Goal: Communication & Community: Answer question/provide support

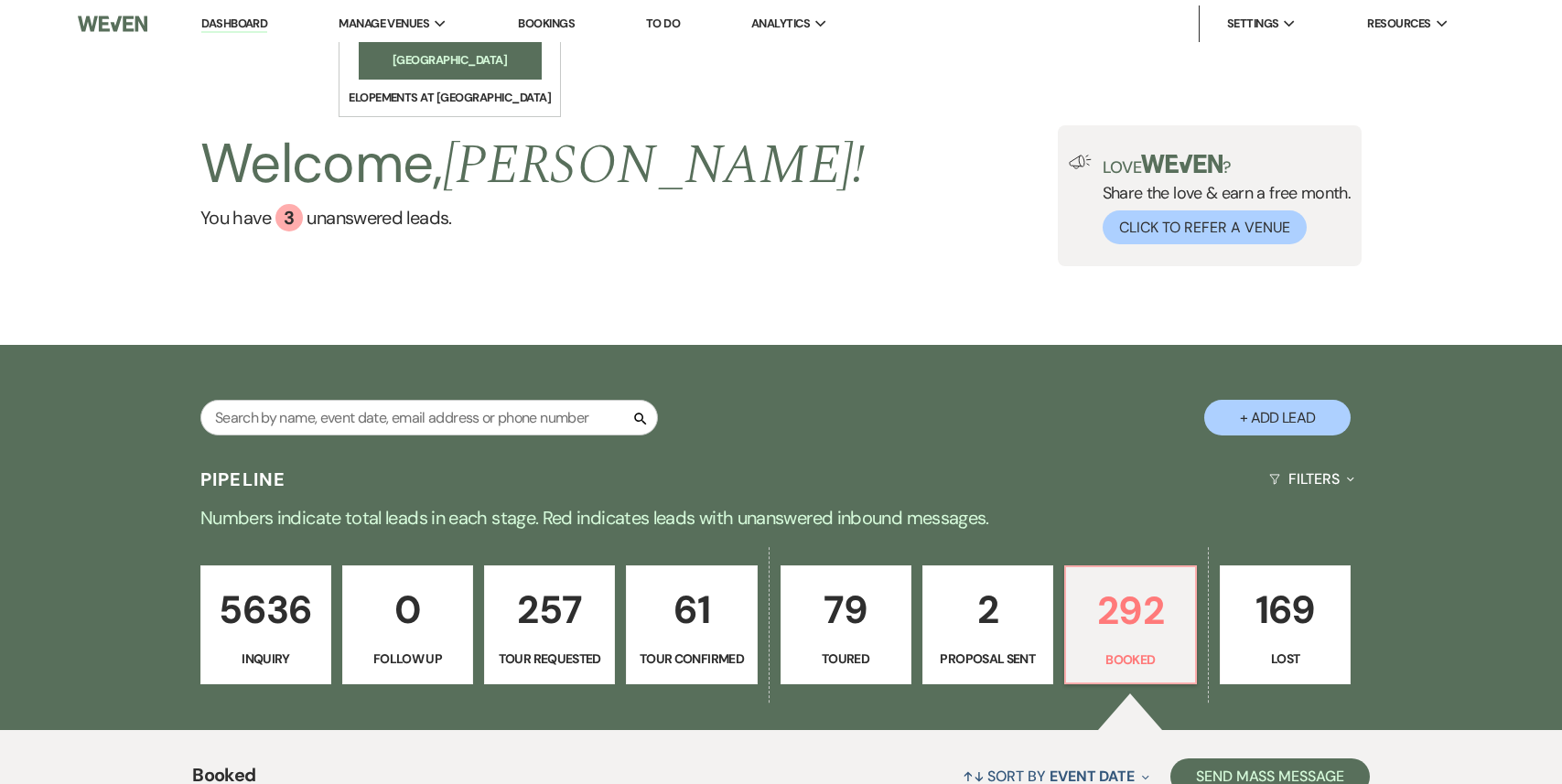
click at [386, 58] on li "[GEOGRAPHIC_DATA]" at bounding box center [450, 60] width 165 height 18
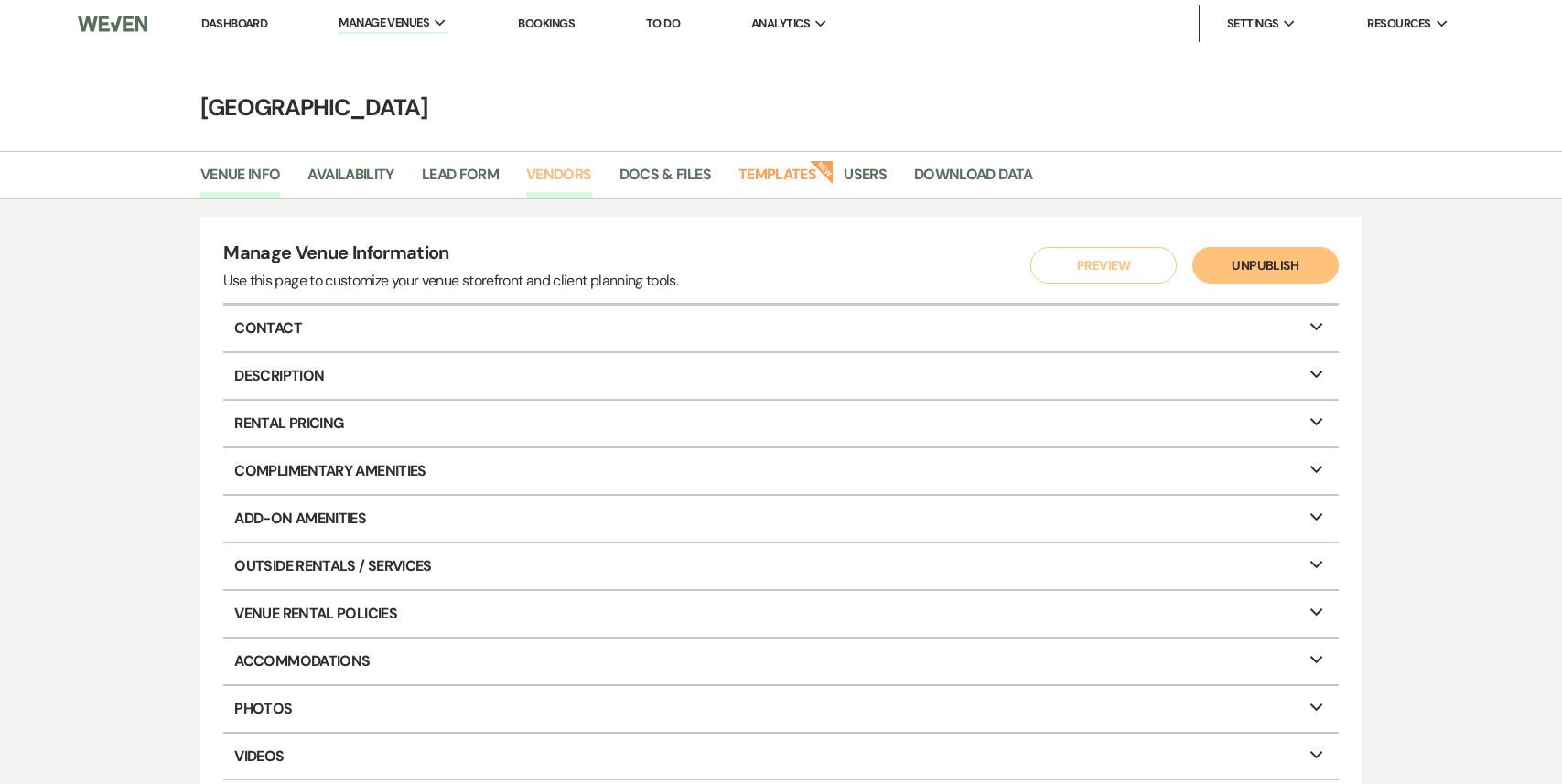
click at [554, 180] on link "Vendors" at bounding box center [558, 180] width 66 height 34
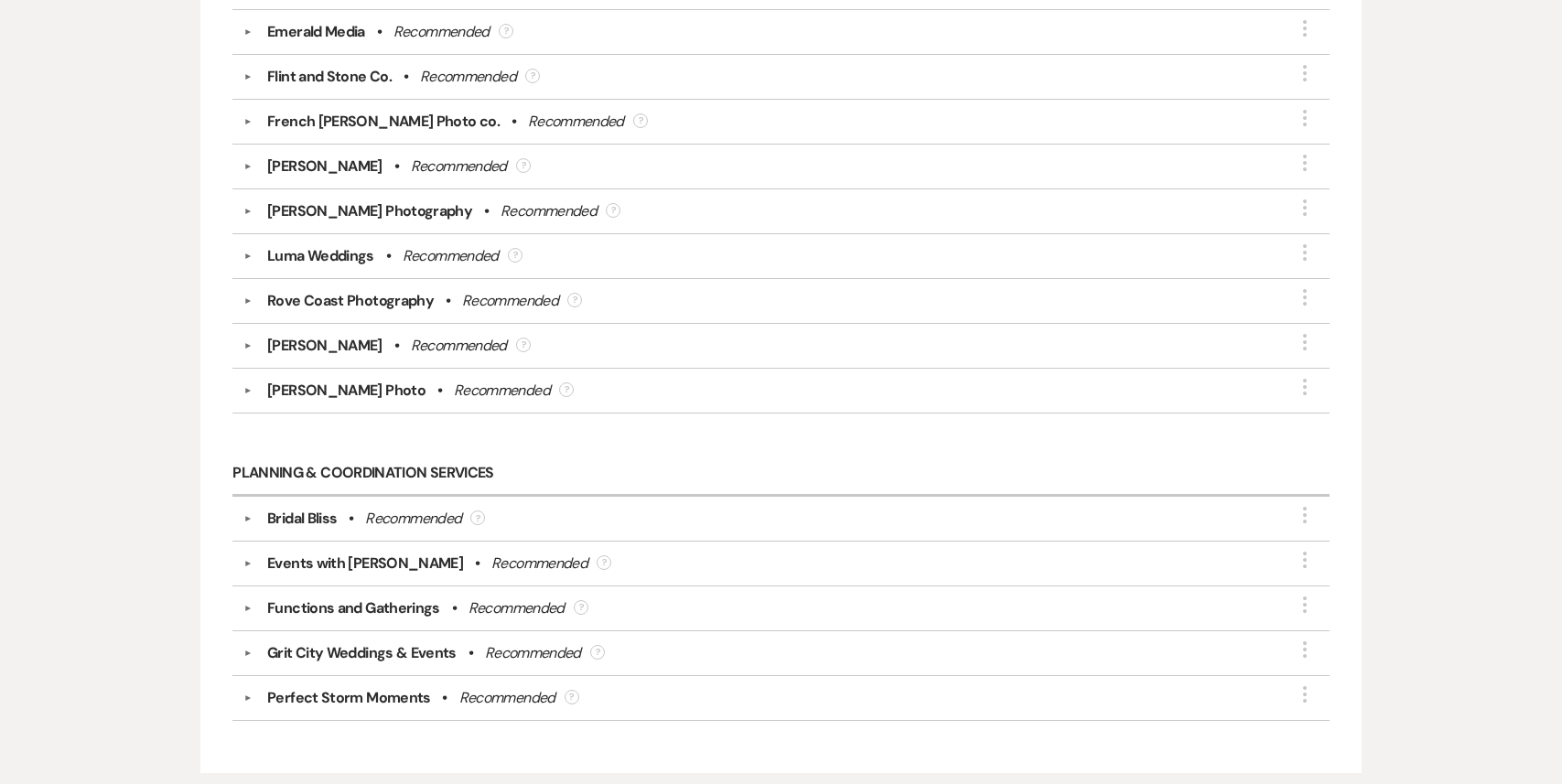
scroll to position [2765, 0]
click at [250, 292] on div "▼ Rove Coast Photography • Recommended ? More" at bounding box center [781, 298] width 1075 height 22
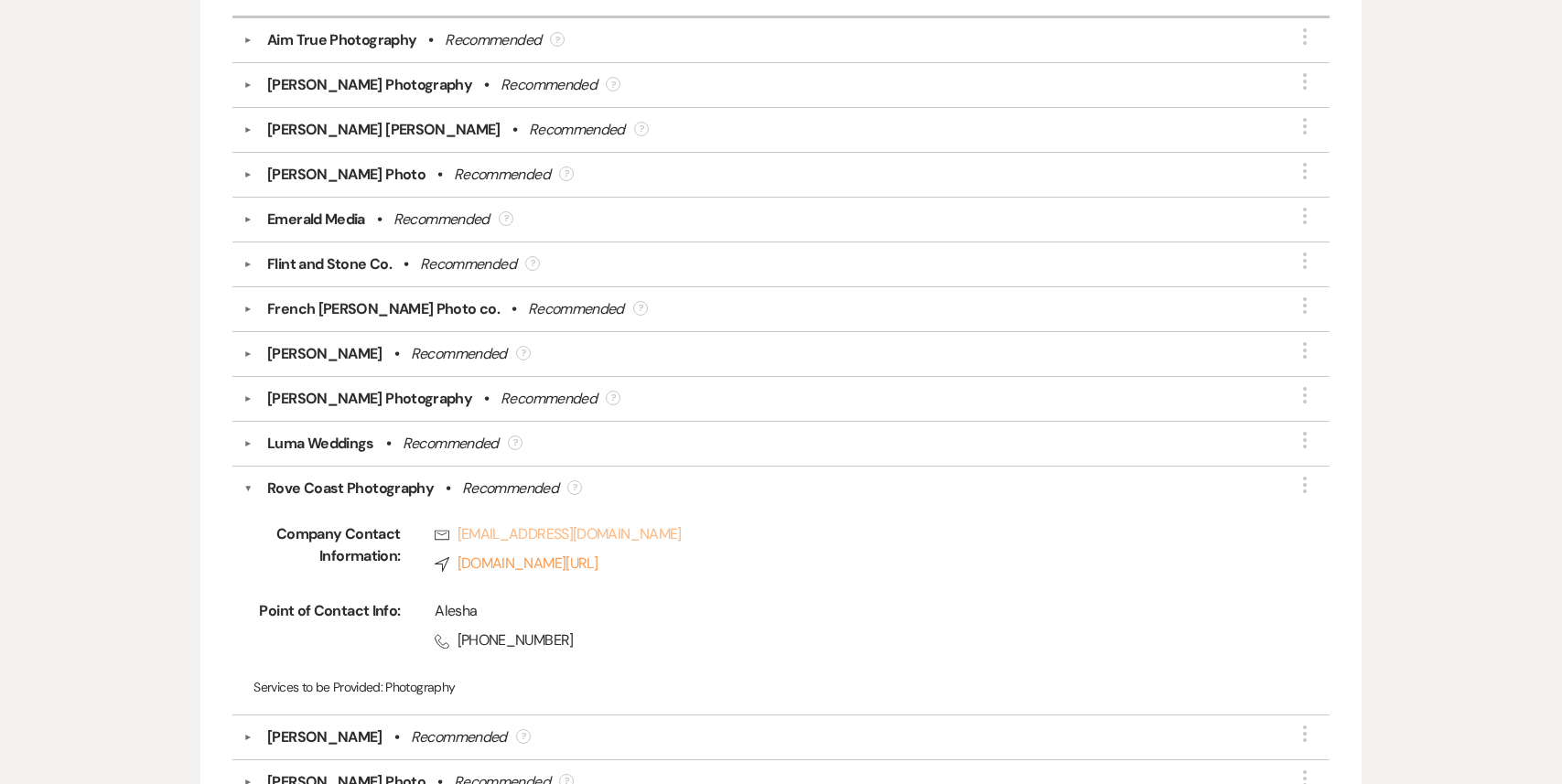
scroll to position [2572, 0]
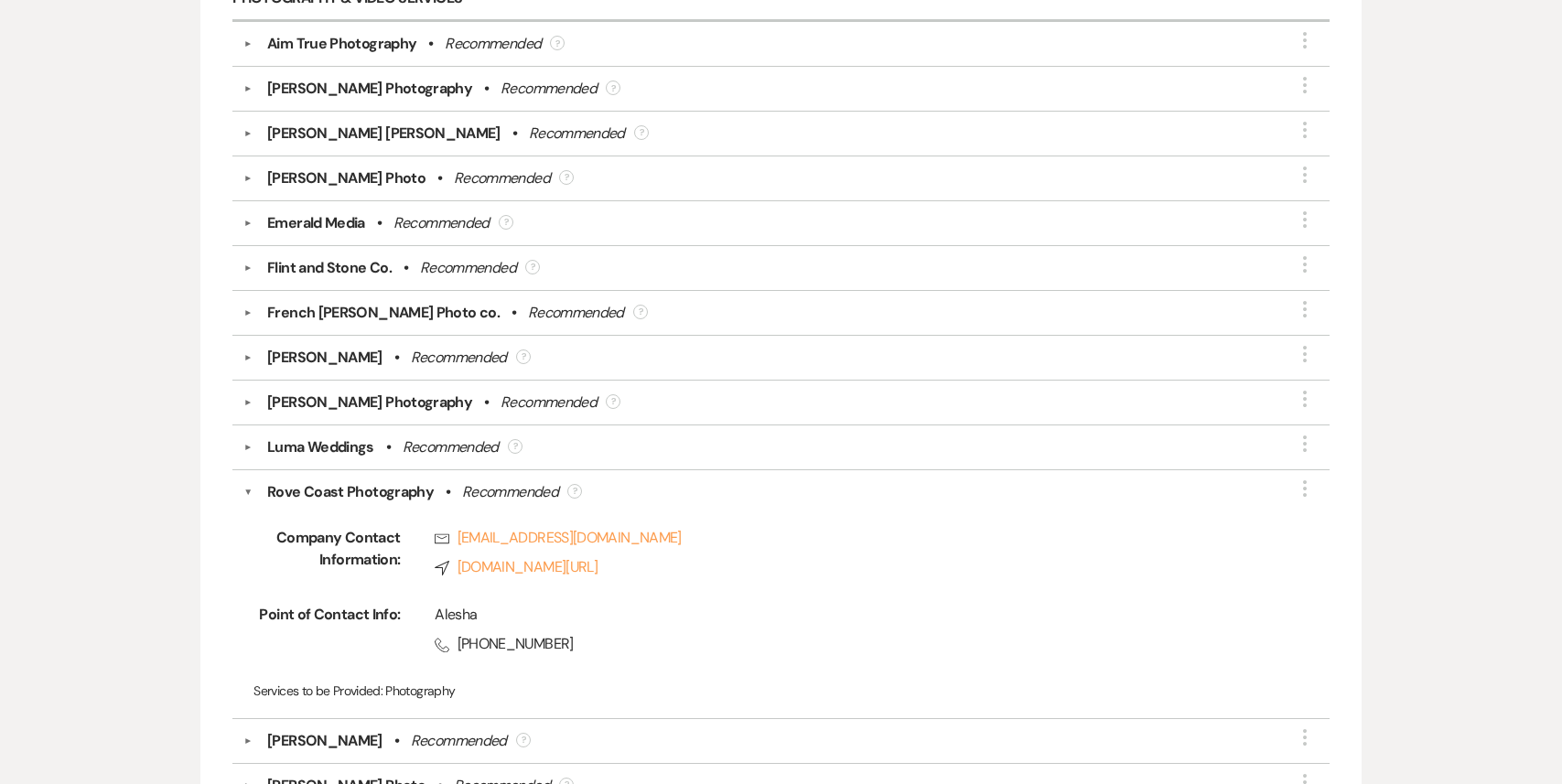
click at [254, 481] on div "Rove Coast Photography • Recommended ?" at bounding box center [785, 492] width 1065 height 22
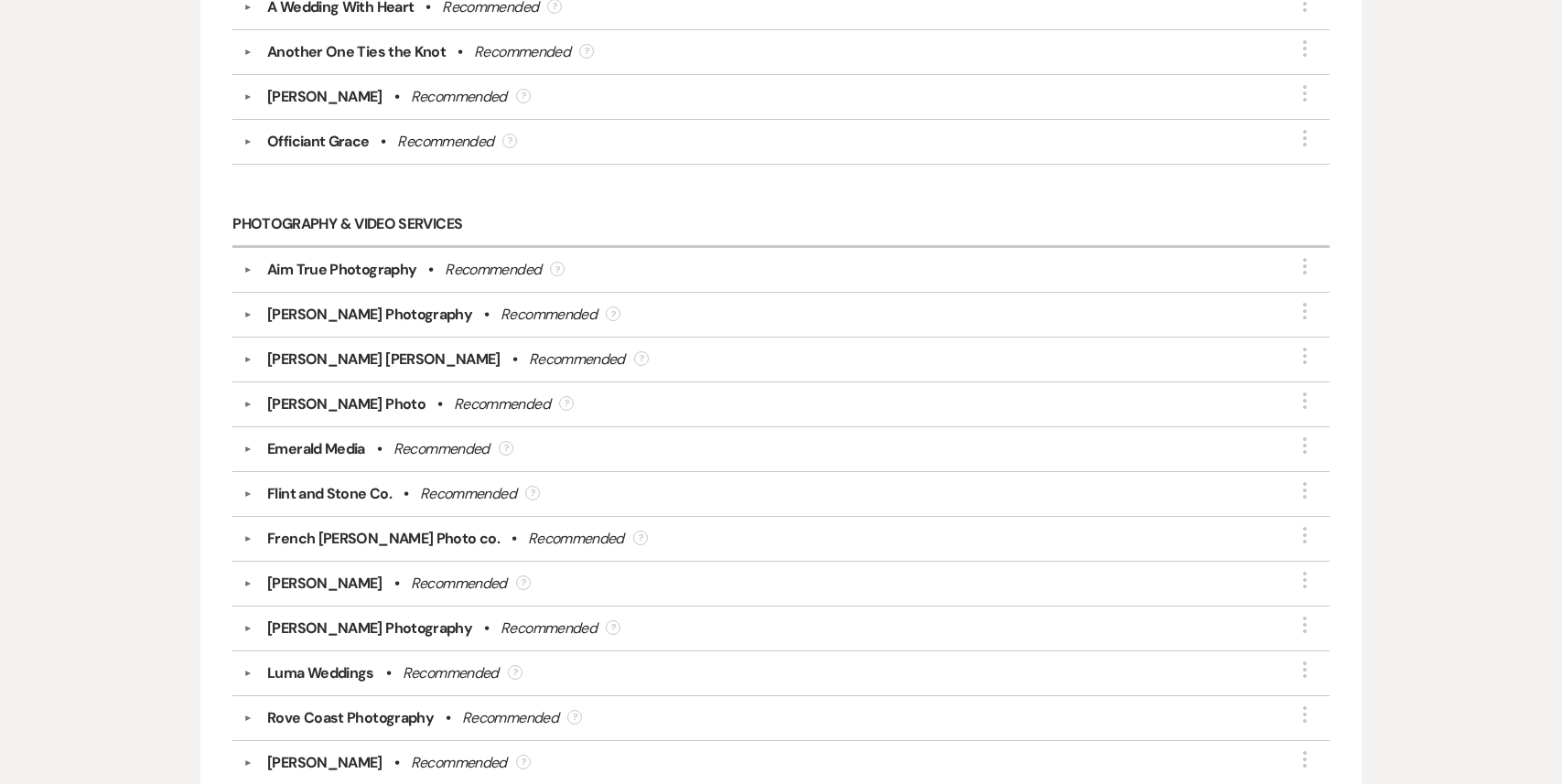
scroll to position [2335, 0]
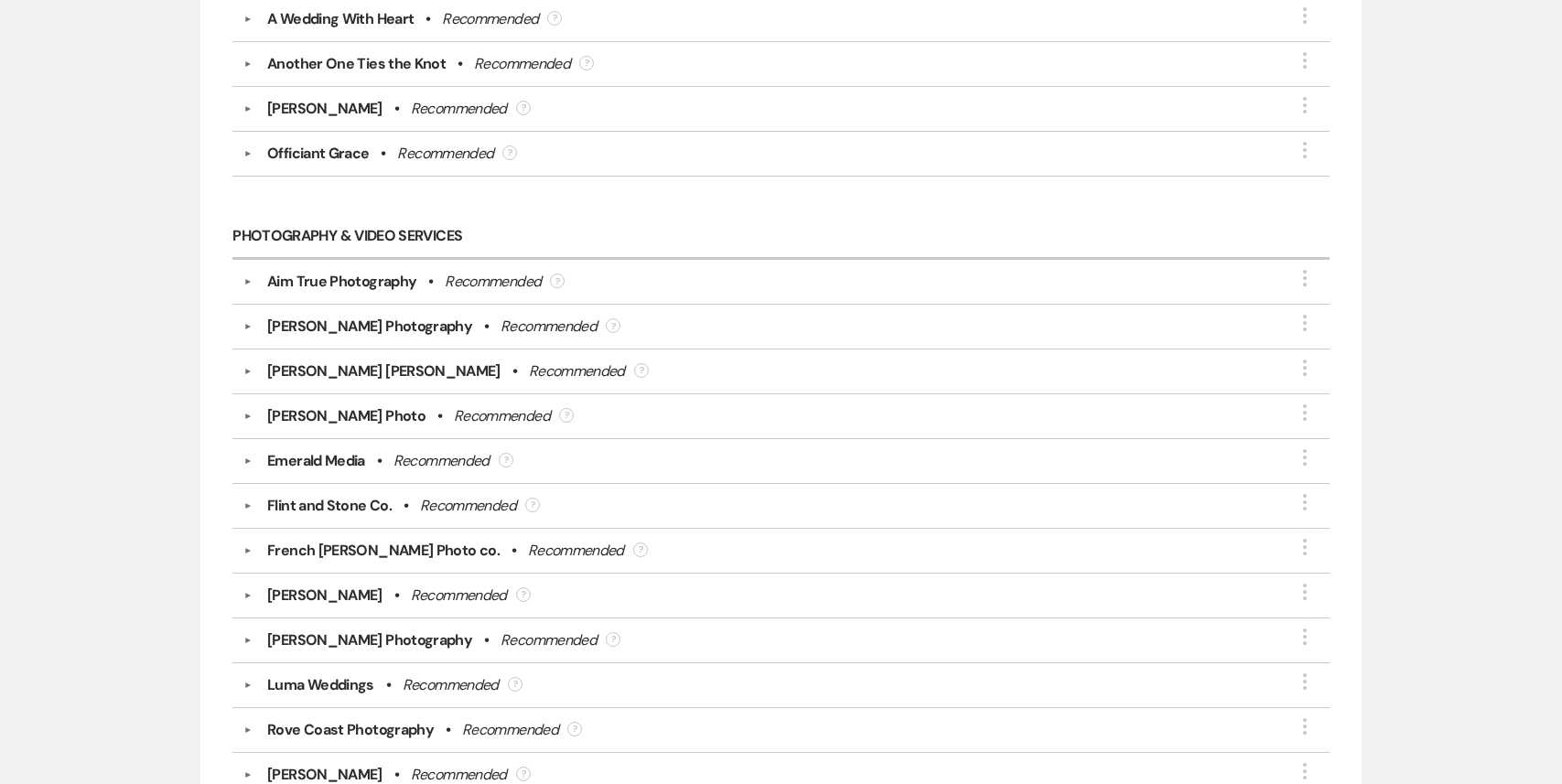
click at [254, 412] on button "▼" at bounding box center [248, 416] width 22 height 10
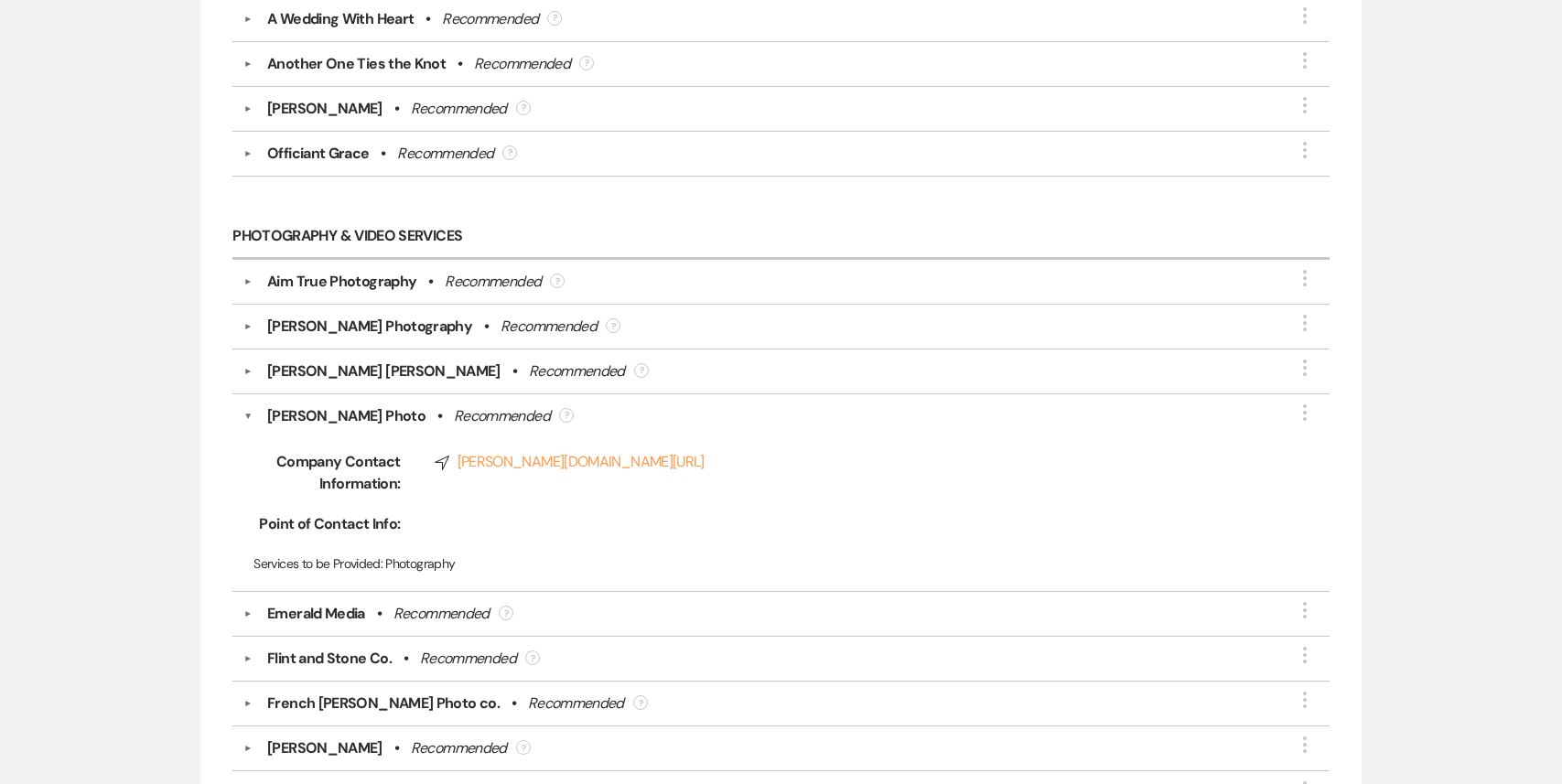
click at [254, 405] on div "[PERSON_NAME] Photo • Recommended ?" at bounding box center [785, 415] width 1065 height 22
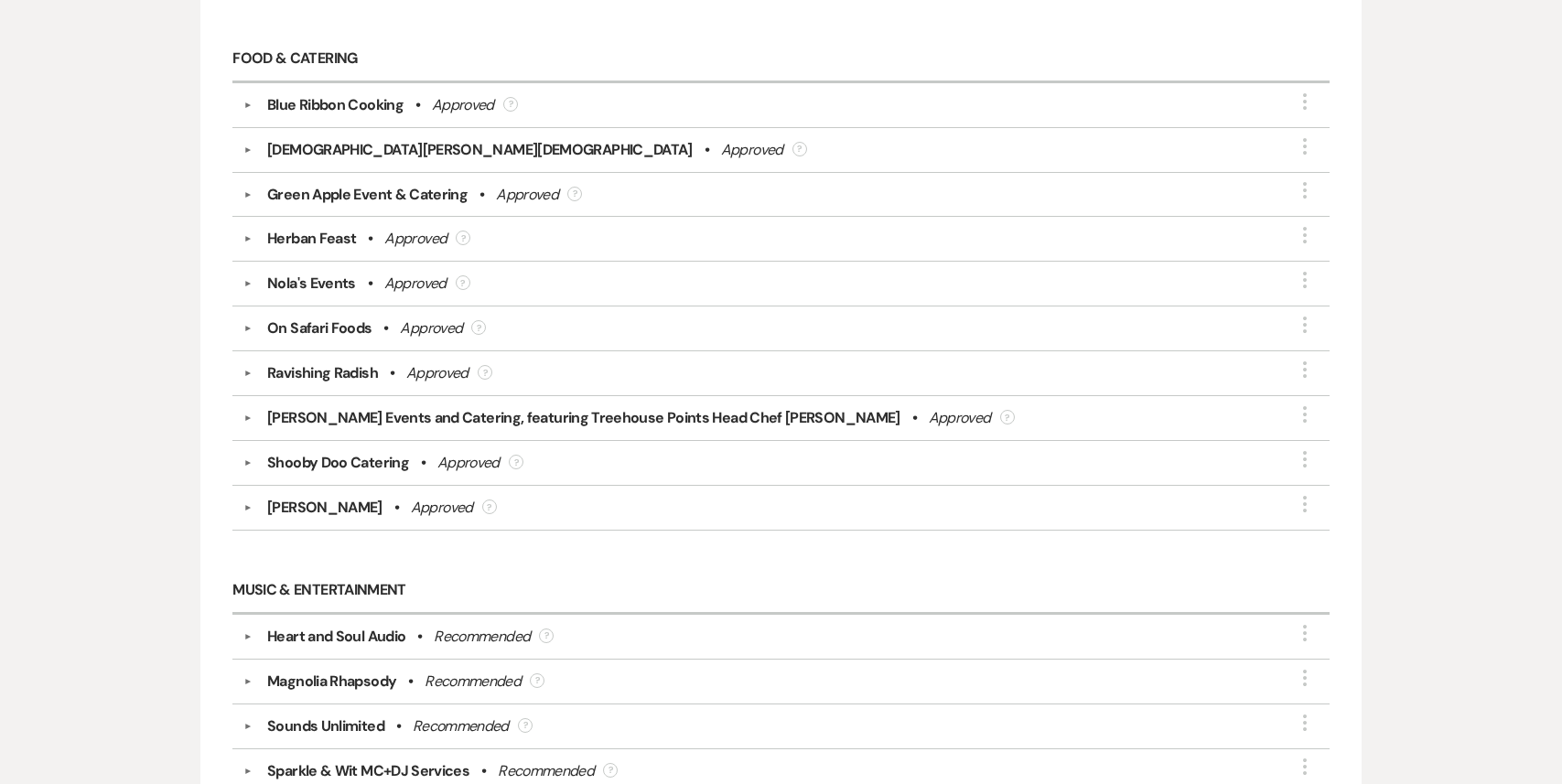
scroll to position [0, 0]
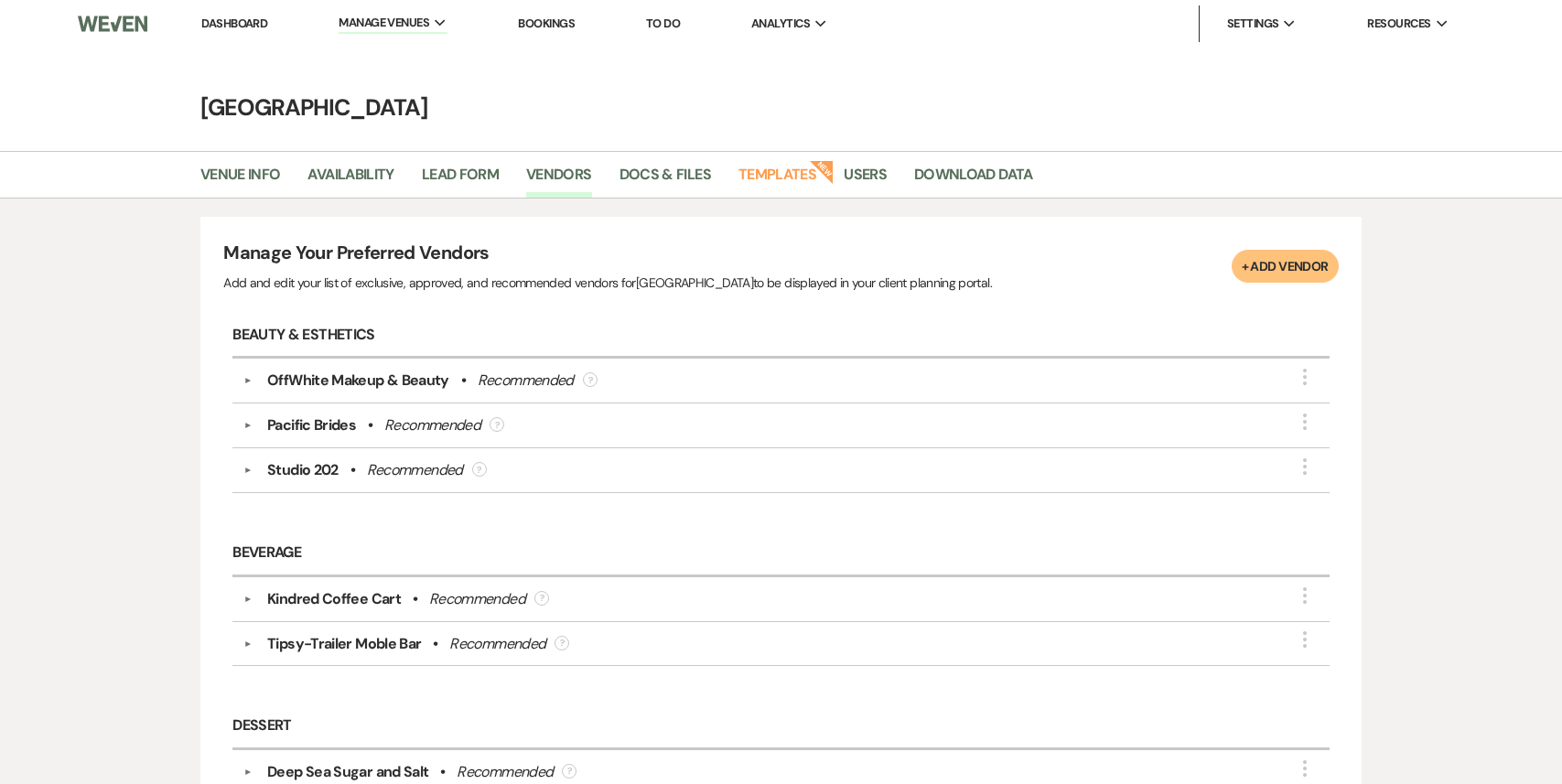
click at [245, 26] on link "Dashboard" at bounding box center [233, 23] width 66 height 15
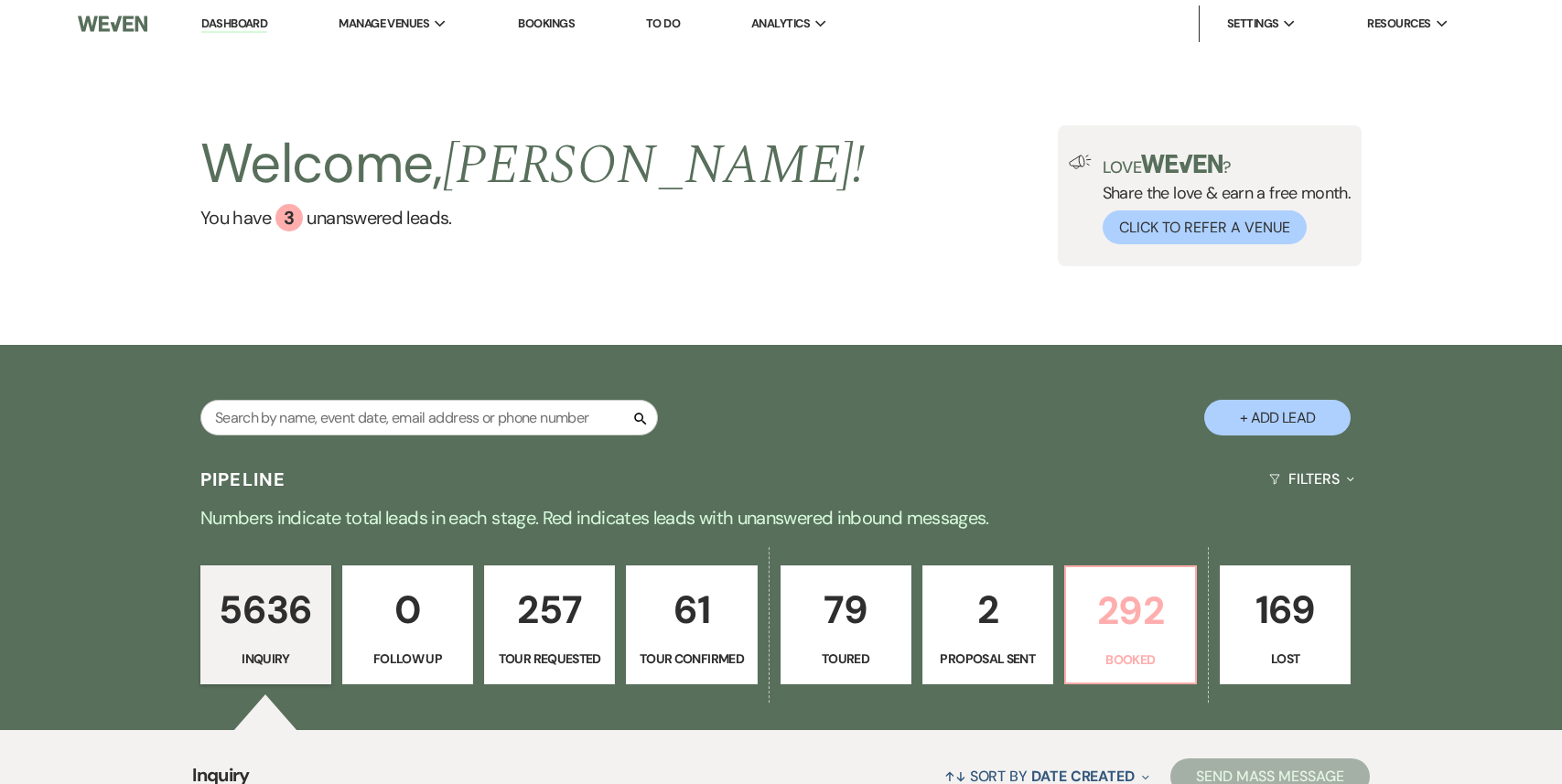
click at [1135, 628] on p "292" at bounding box center [1130, 611] width 107 height 61
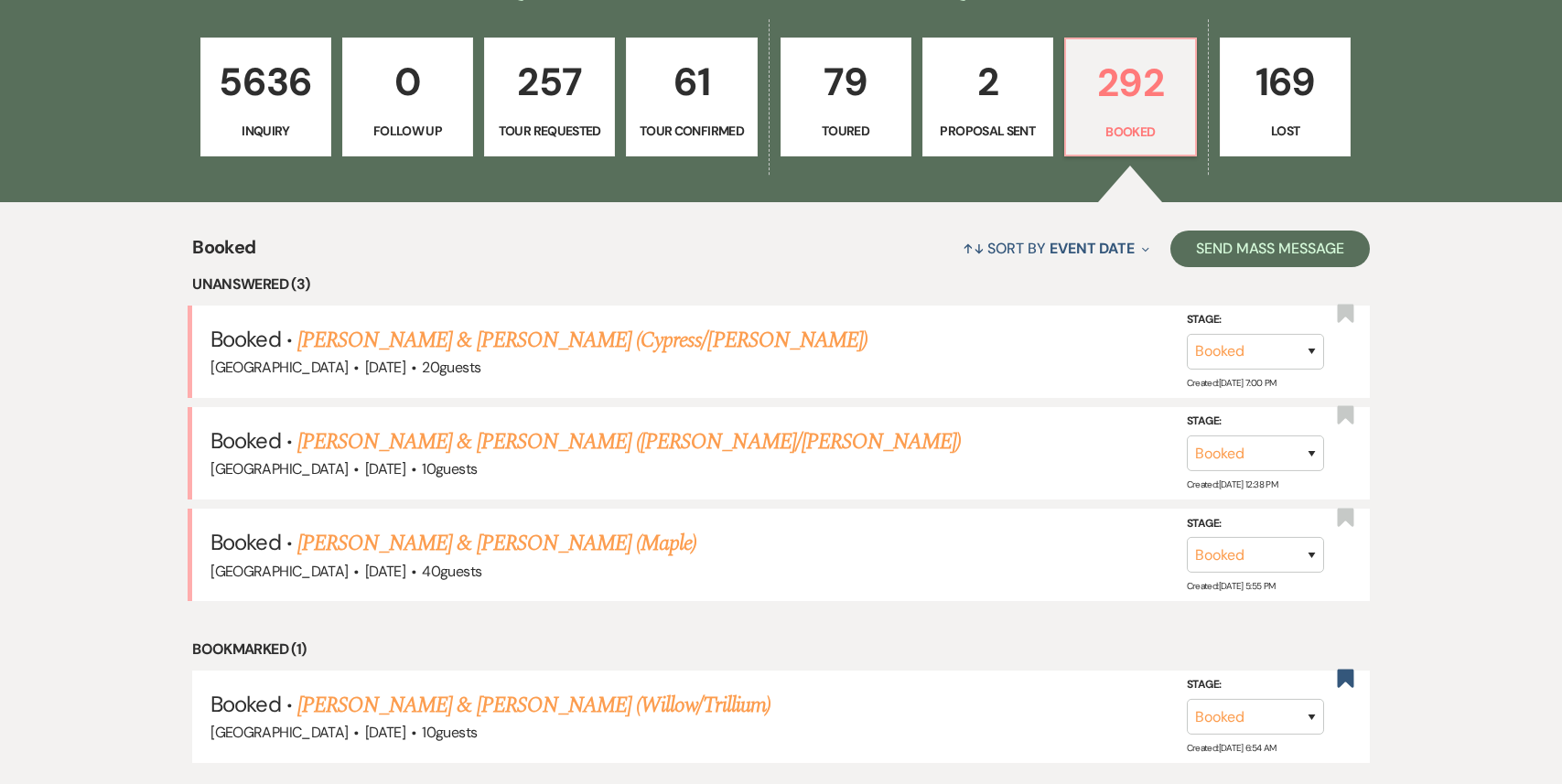
scroll to position [535, 0]
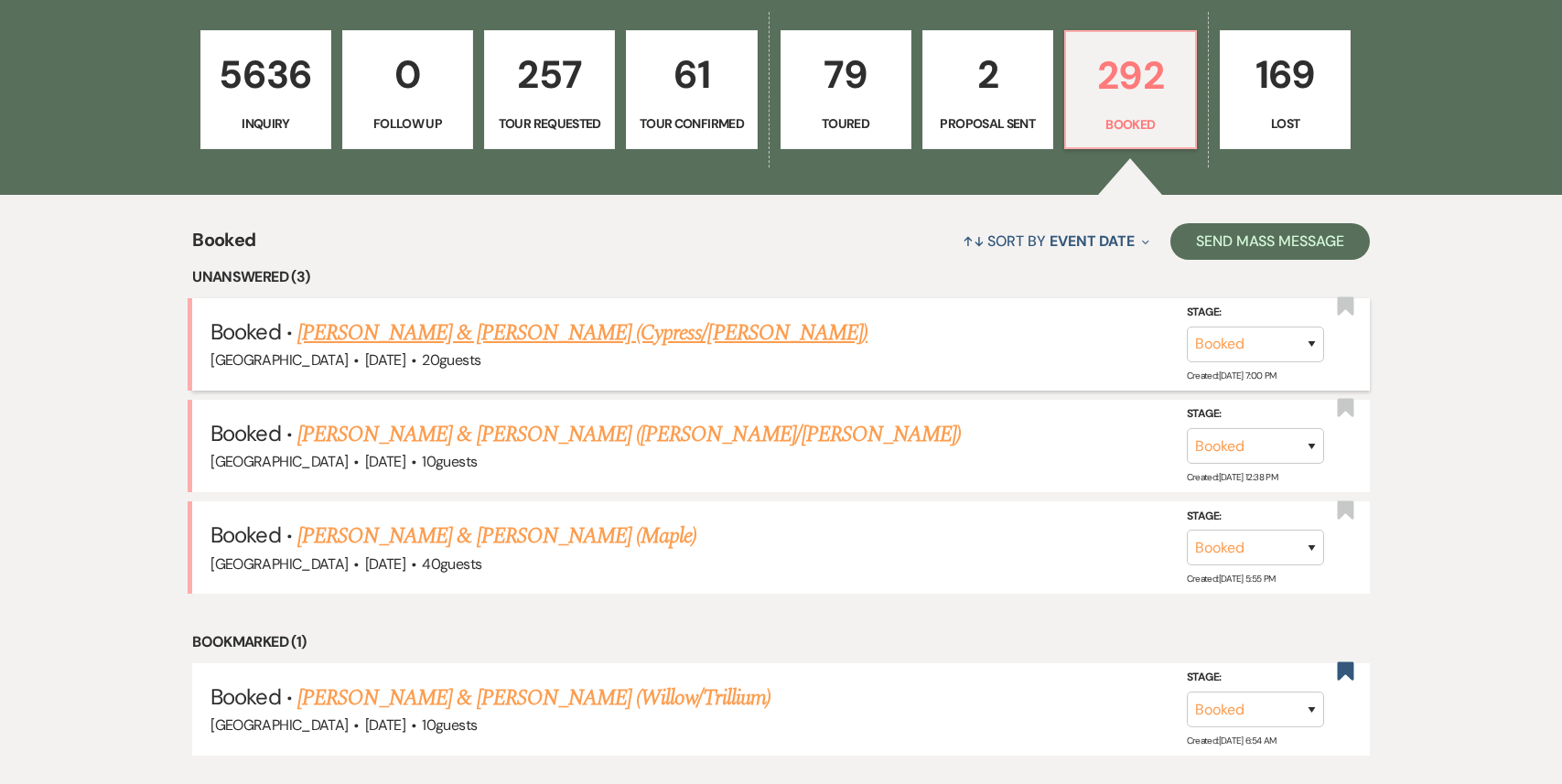
click at [542, 340] on link "[PERSON_NAME] & [PERSON_NAME] (Cypress/[PERSON_NAME])" at bounding box center [582, 332] width 570 height 33
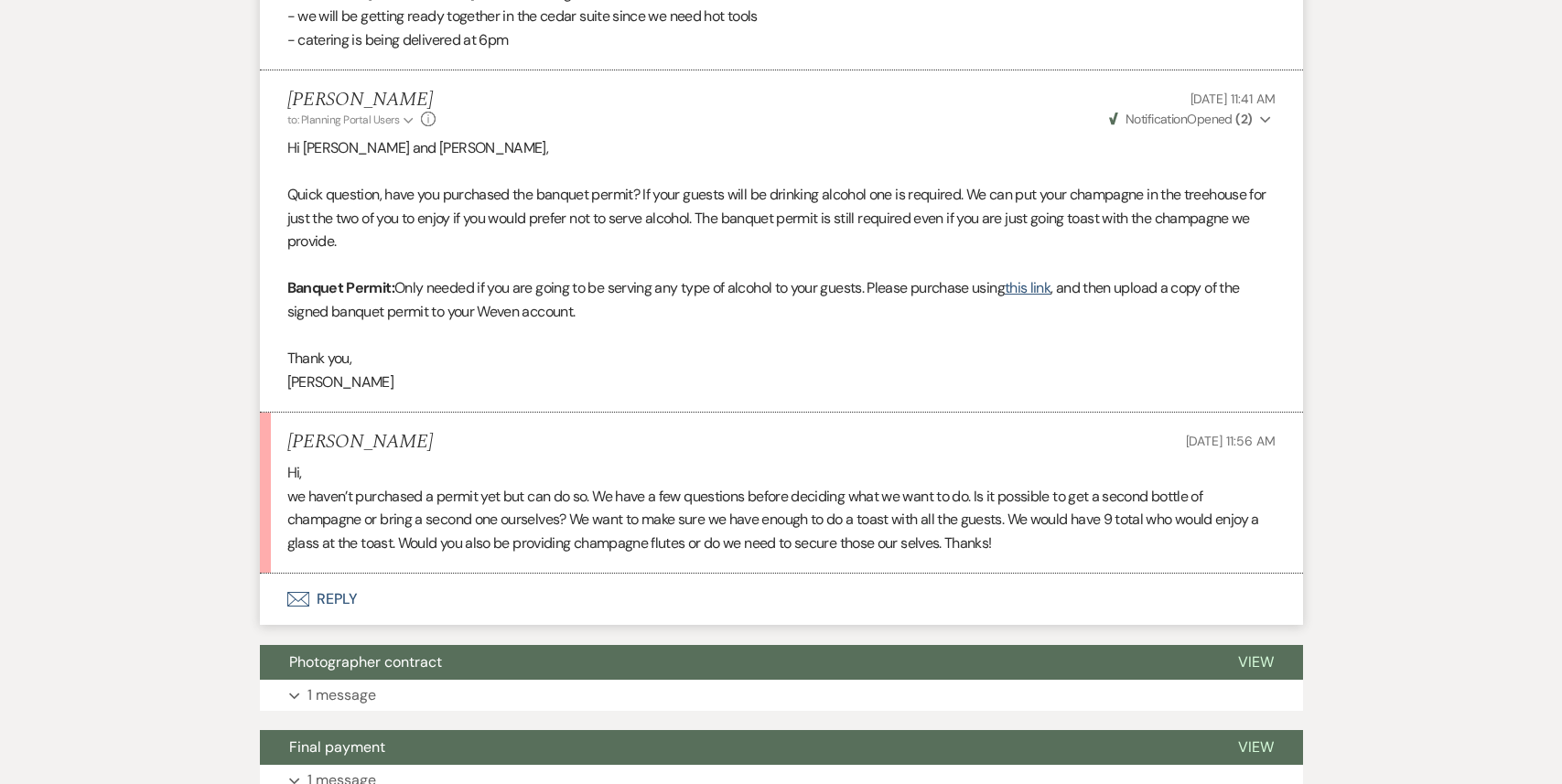
scroll to position [4254, 0]
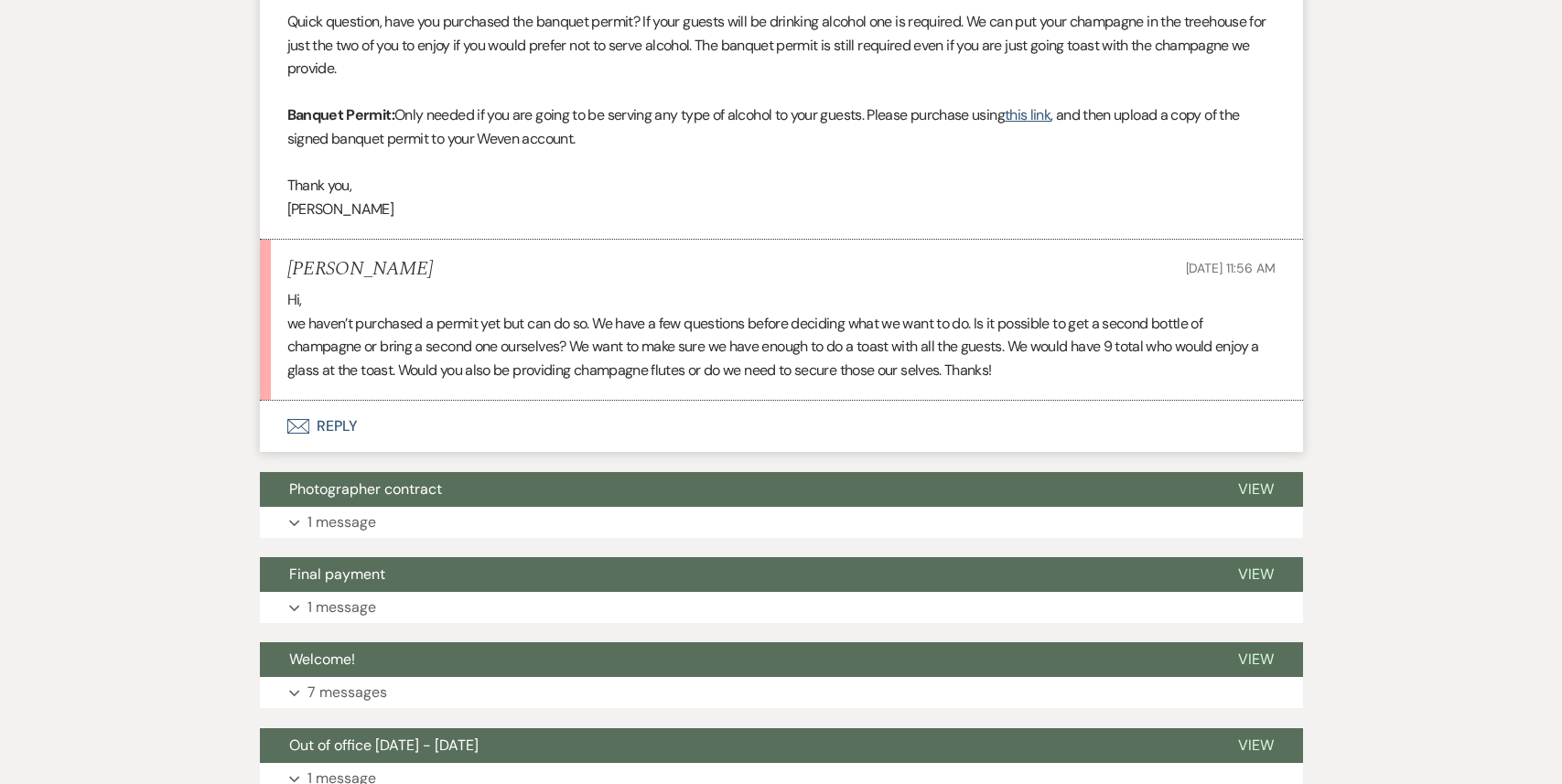
click at [342, 410] on button "Envelope Reply" at bounding box center [781, 426] width 1043 height 51
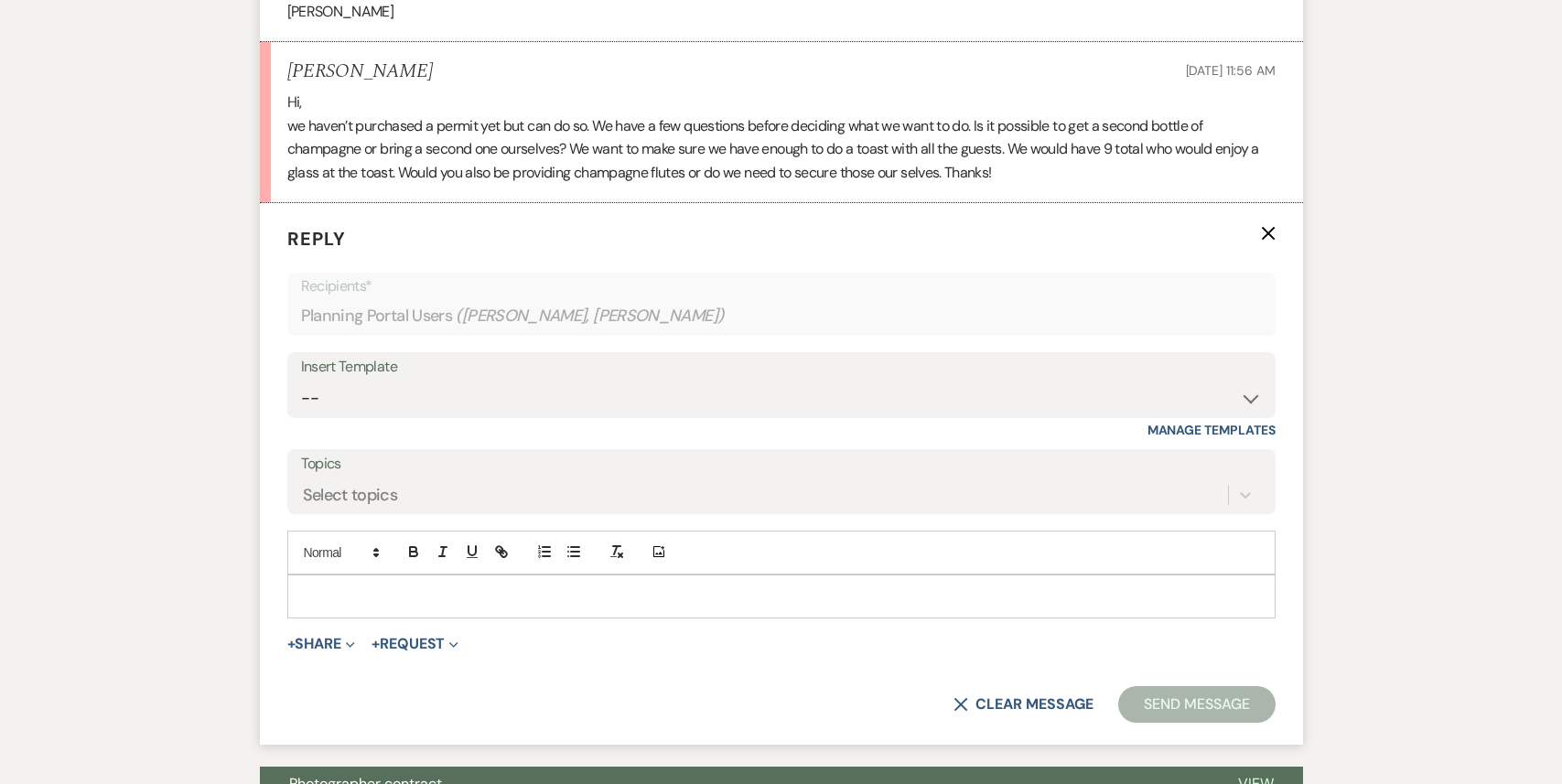
scroll to position [4463, 0]
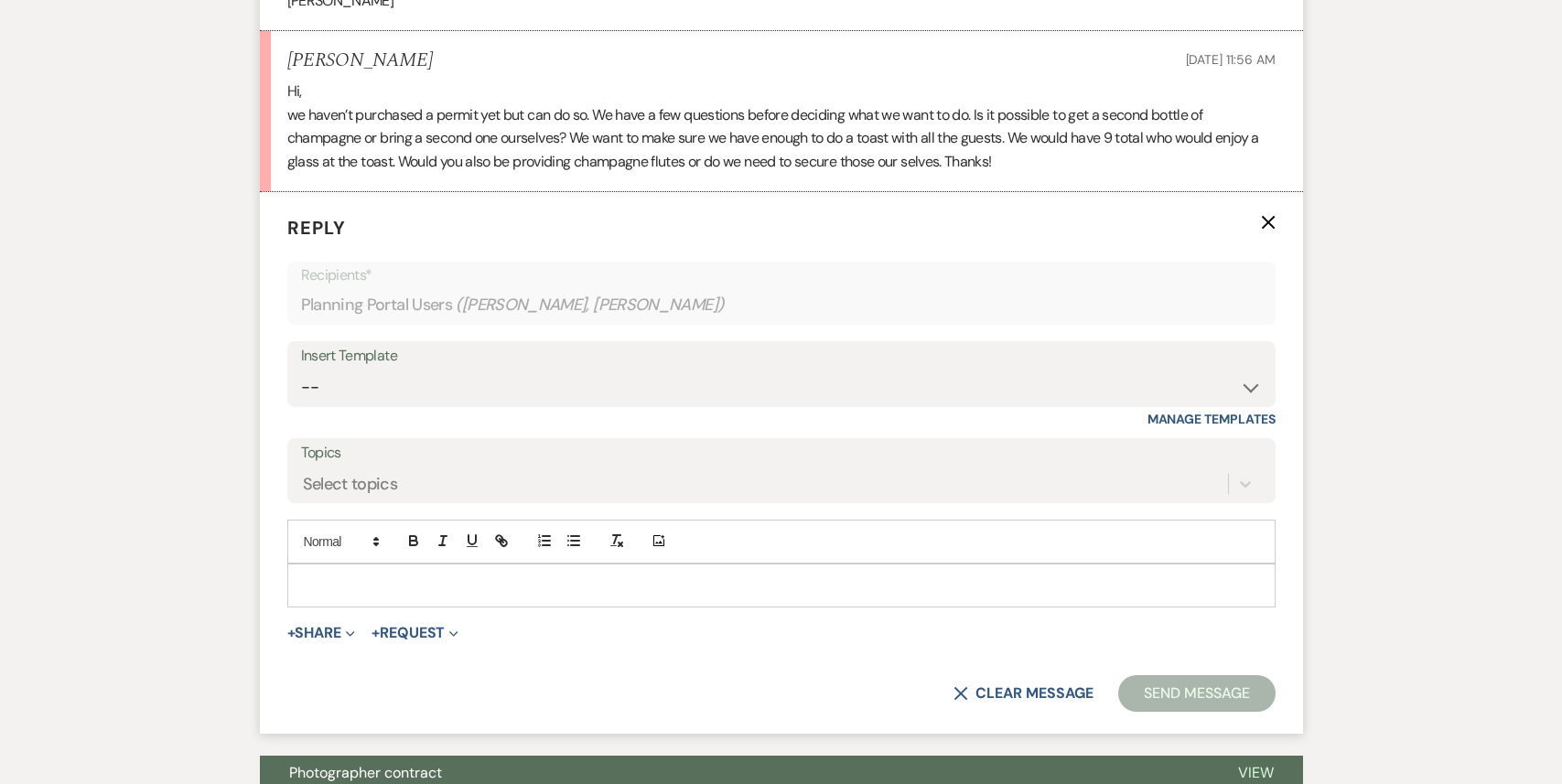
click at [329, 575] on p at bounding box center [781, 585] width 959 height 20
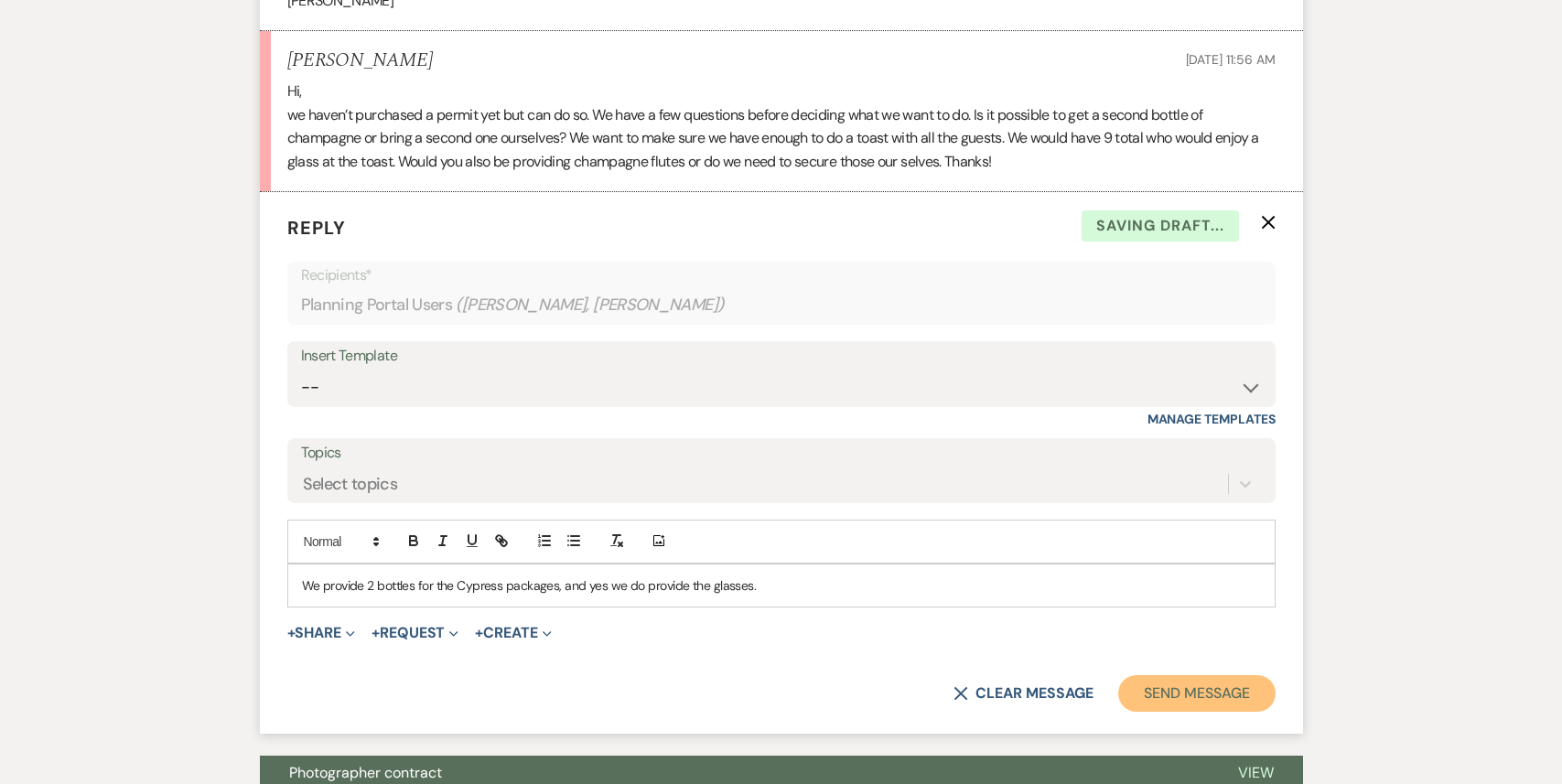
click at [1237, 674] on button "Send Message" at bounding box center [1196, 693] width 156 height 36
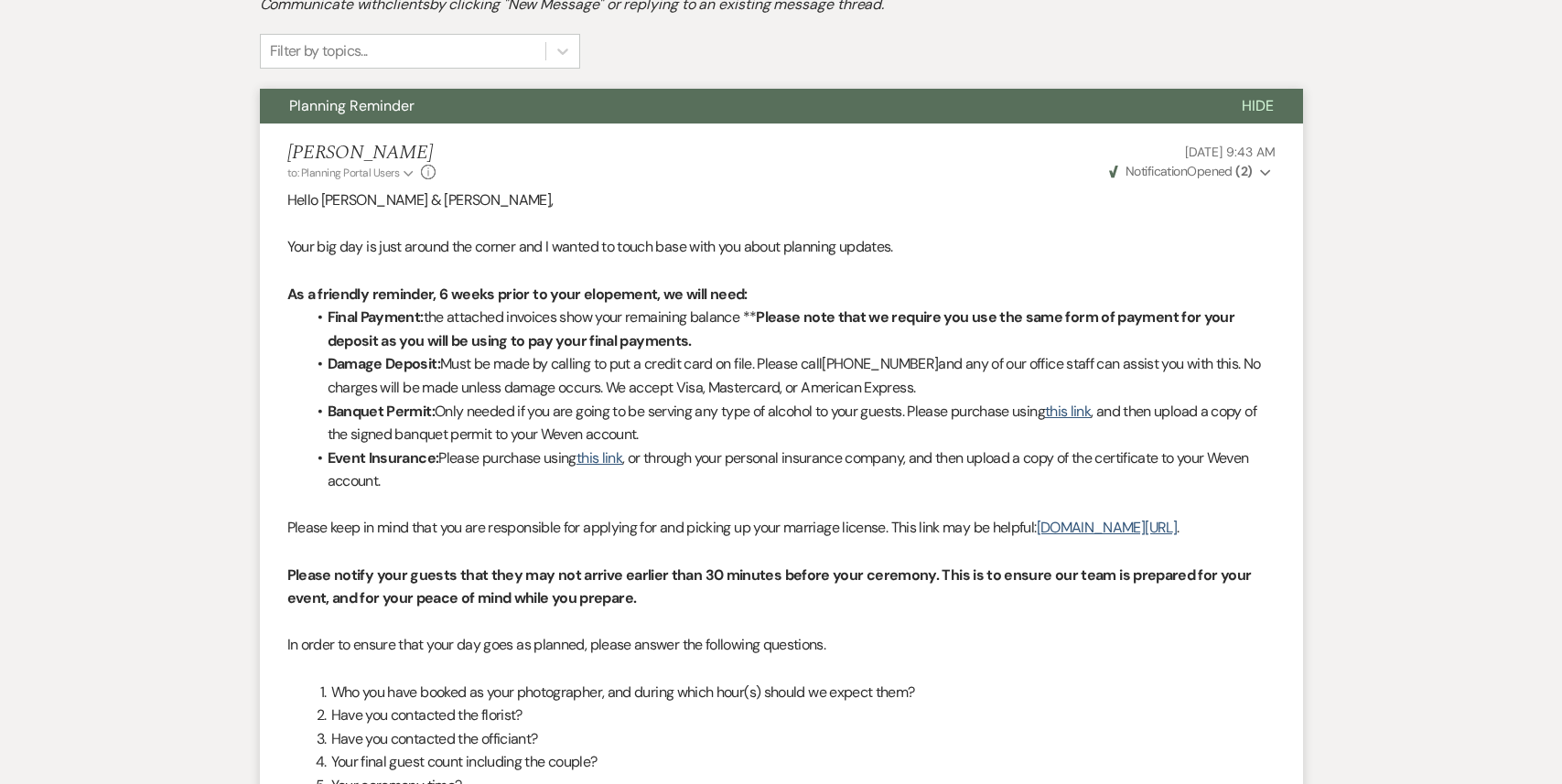
scroll to position [0, 0]
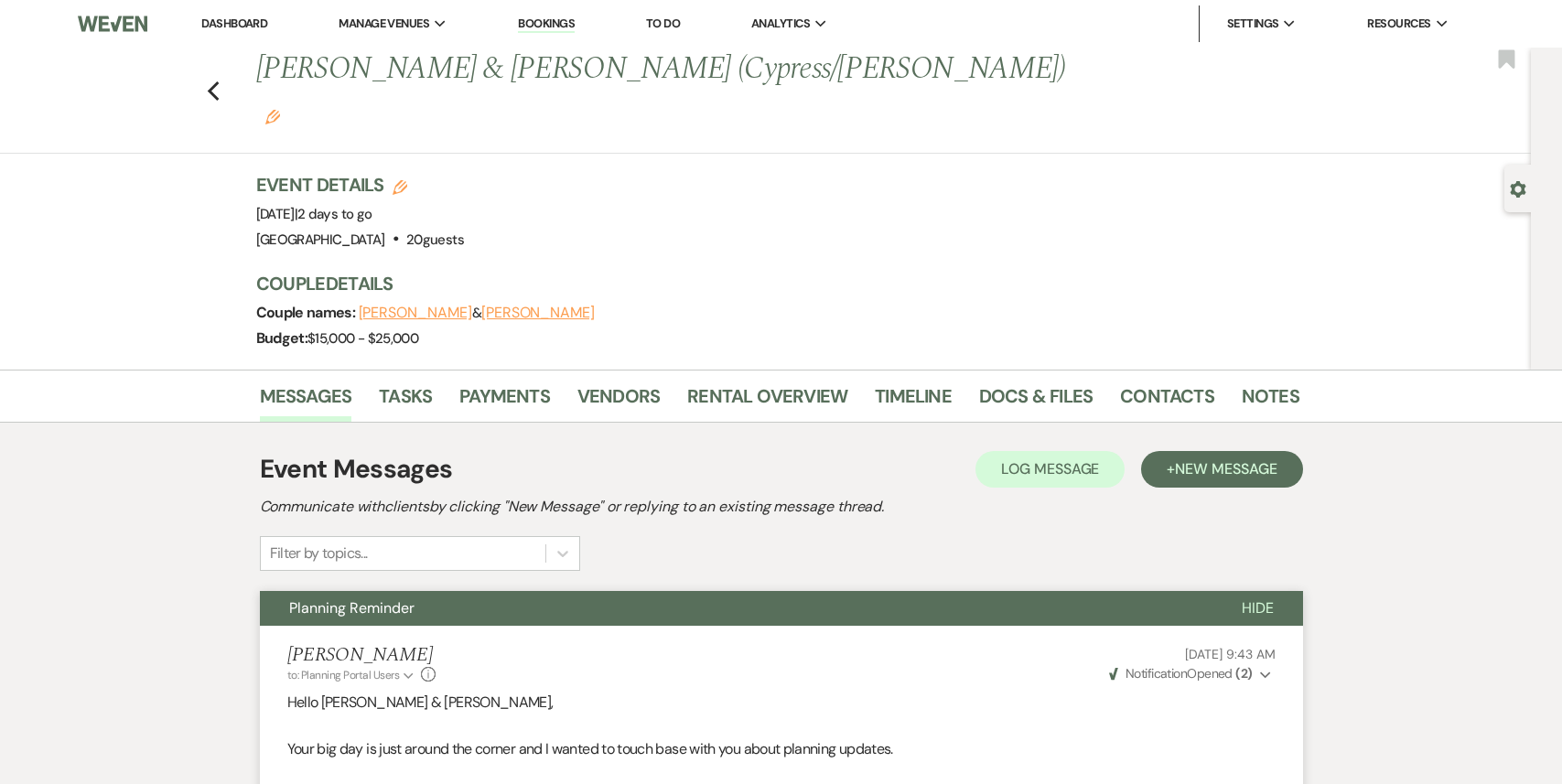
click at [204, 74] on div "Previous [PERSON_NAME] & [PERSON_NAME] (Cypress/[PERSON_NAME]) Edit Bookmark" at bounding box center [760, 100] width 1539 height 106
click at [215, 80] on icon "Previous" at bounding box center [213, 90] width 13 height 22
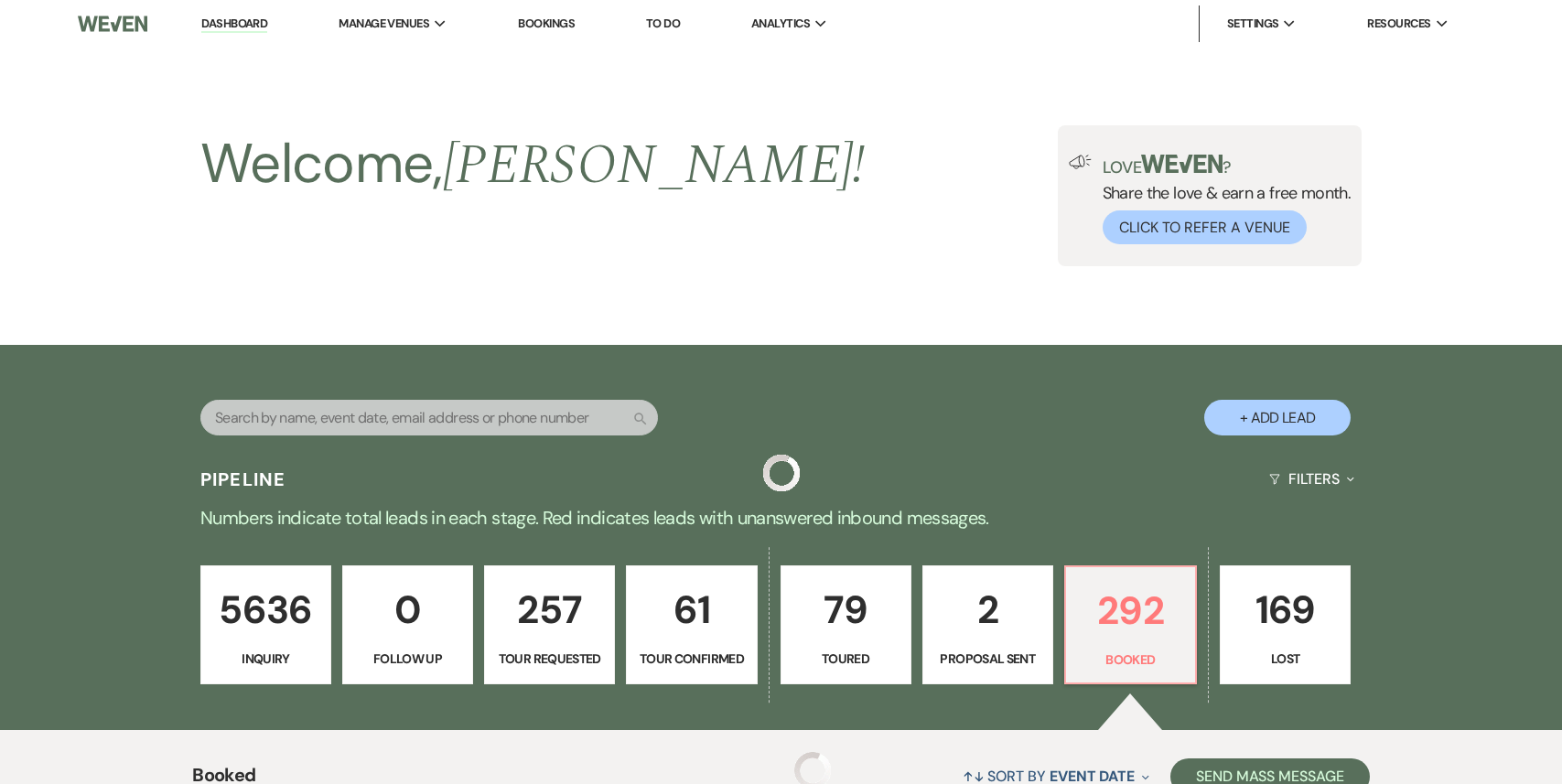
scroll to position [535, 0]
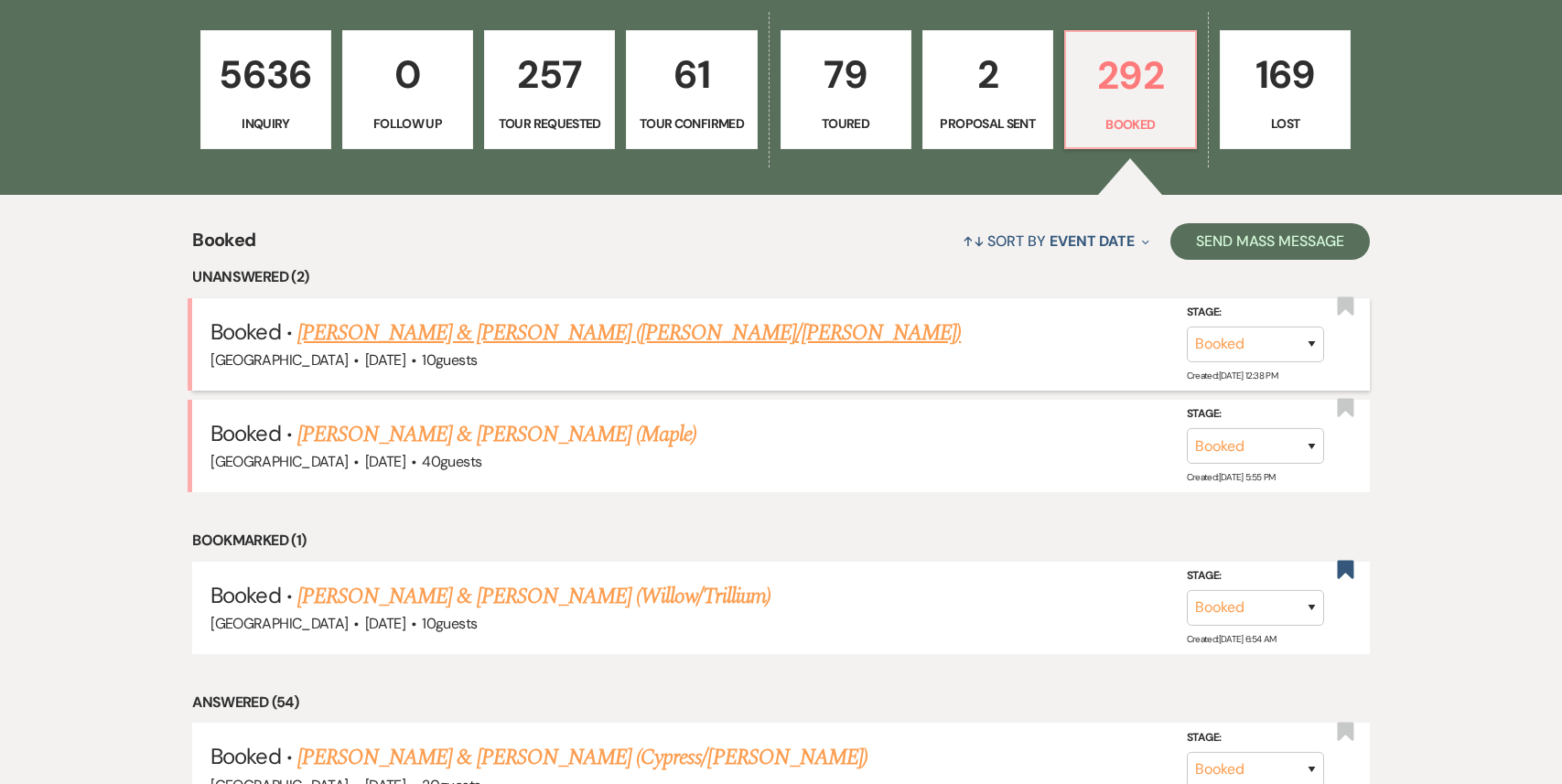
click at [559, 335] on link "[PERSON_NAME] & [PERSON_NAME] ([PERSON_NAME]/[PERSON_NAME])" at bounding box center [629, 332] width 663 height 33
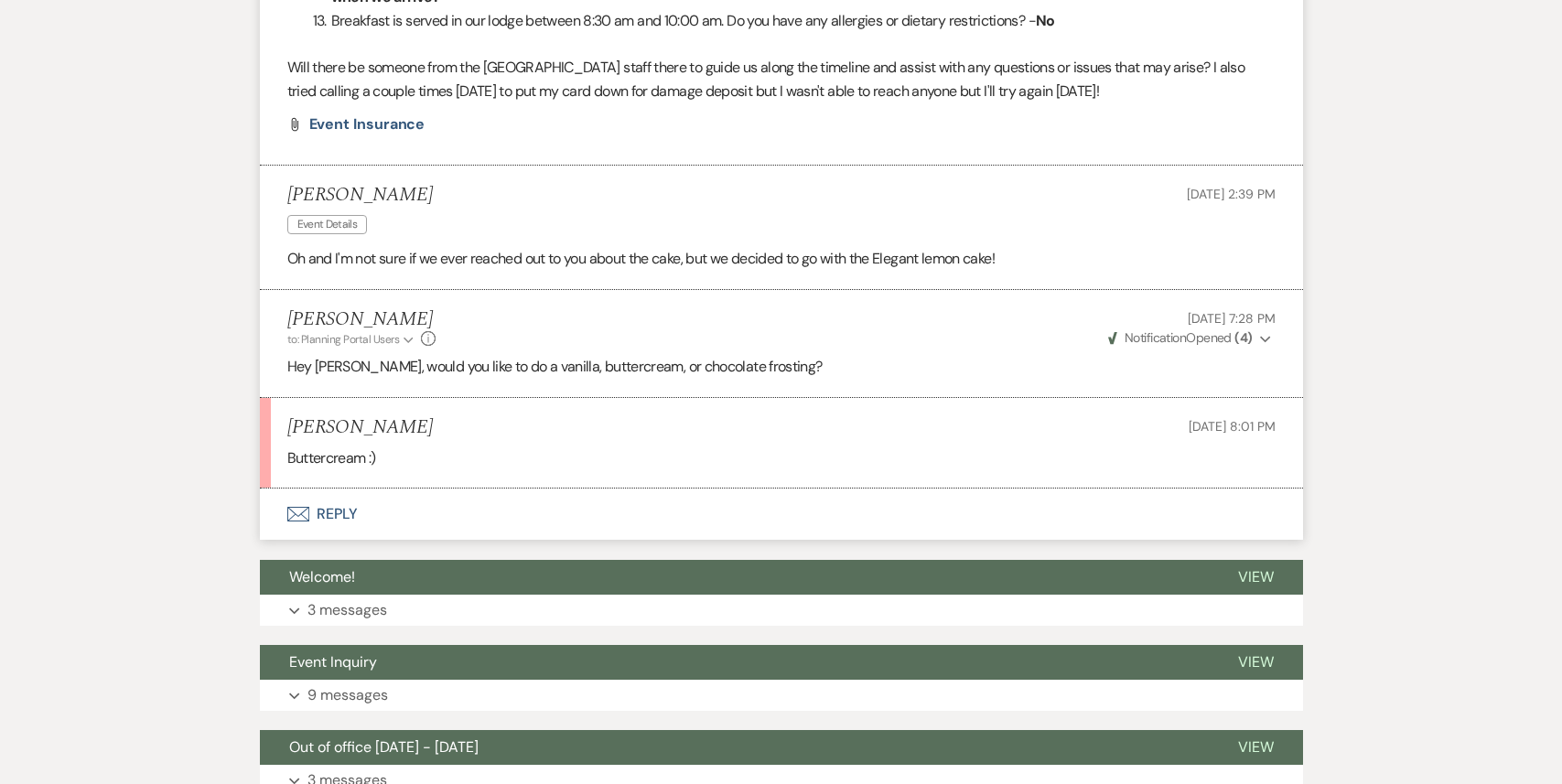
scroll to position [2296, 0]
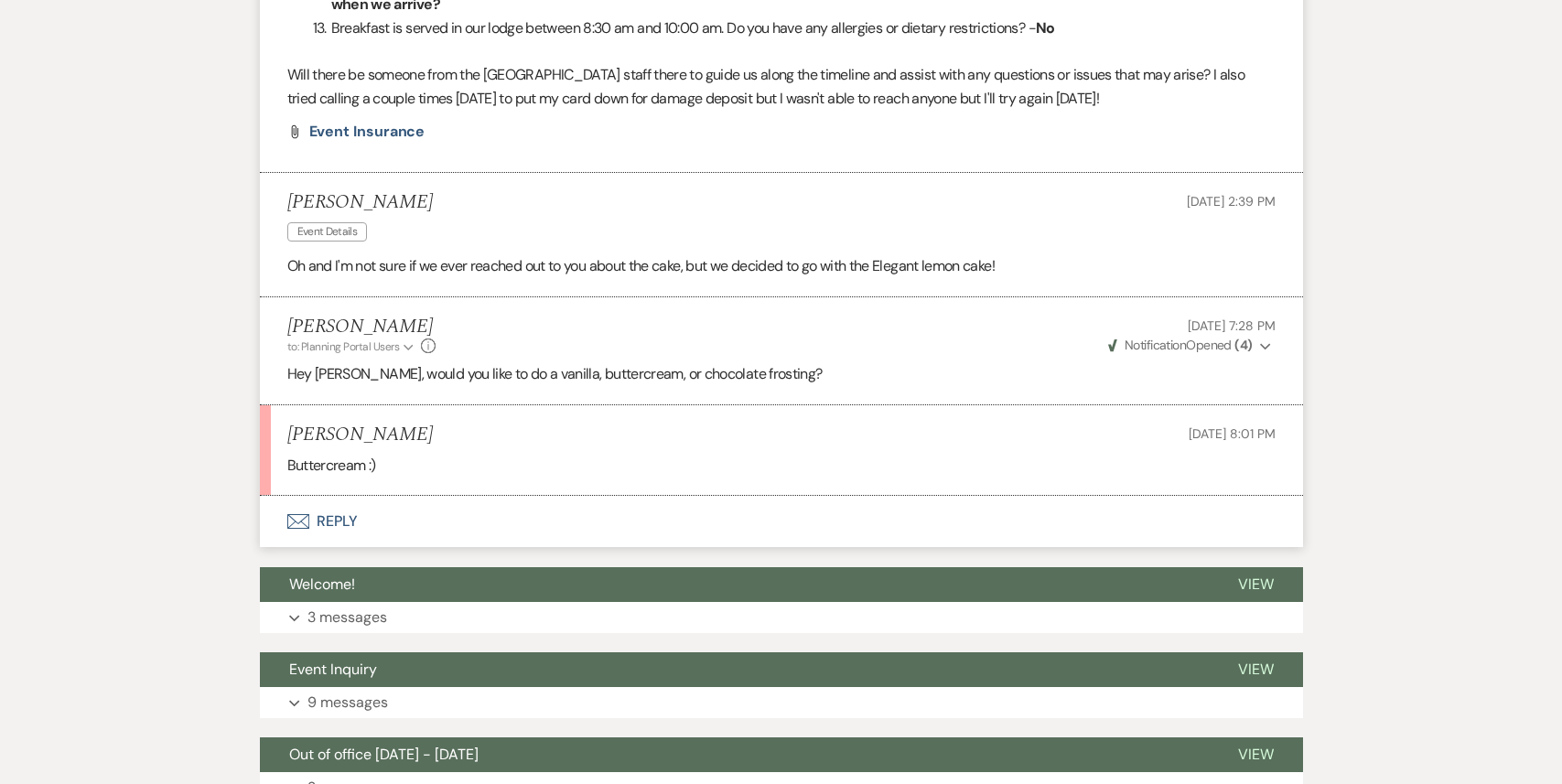
click at [415, 505] on button "Envelope Reply" at bounding box center [781, 521] width 1043 height 51
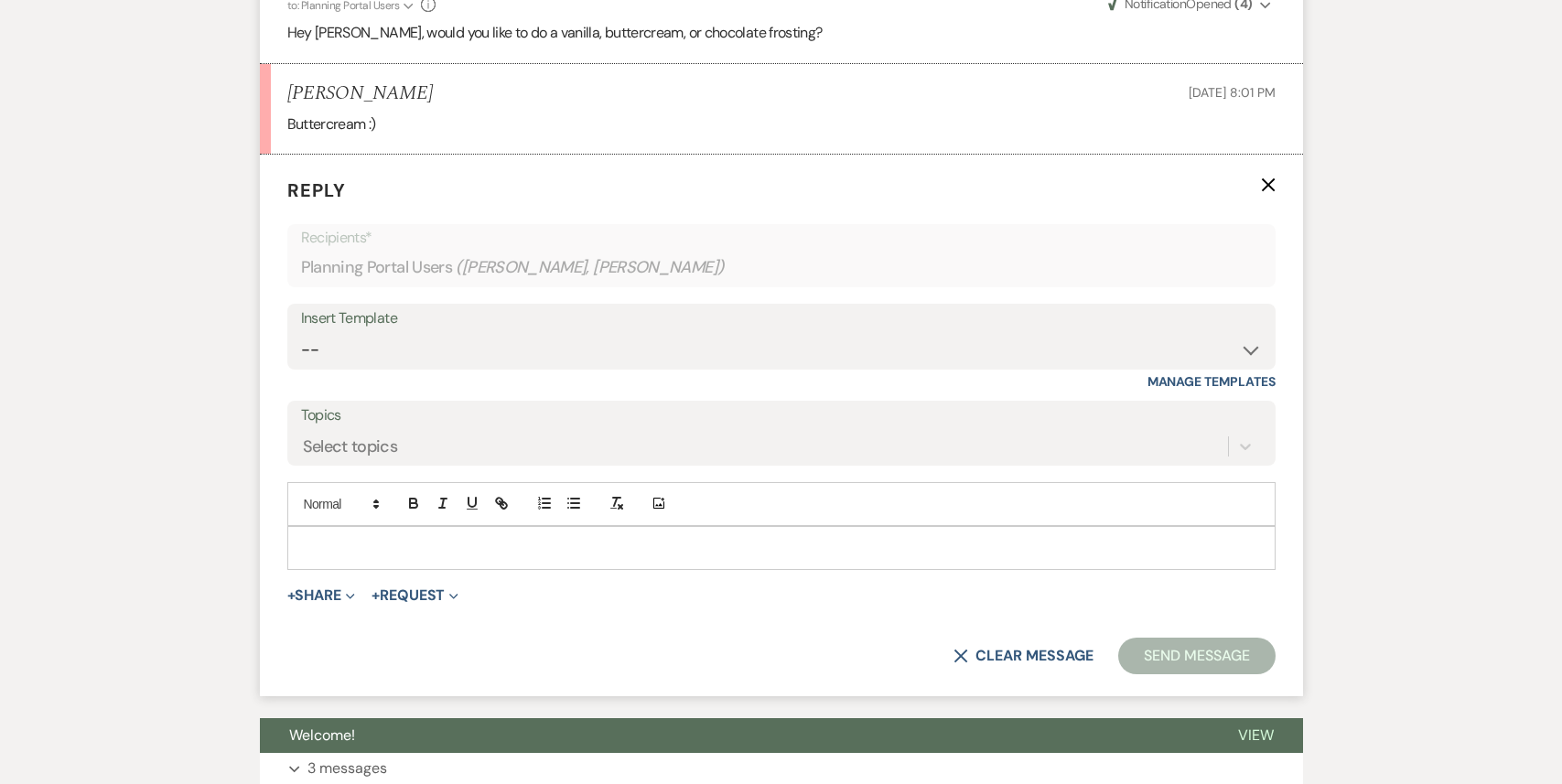
scroll to position [2651, 0]
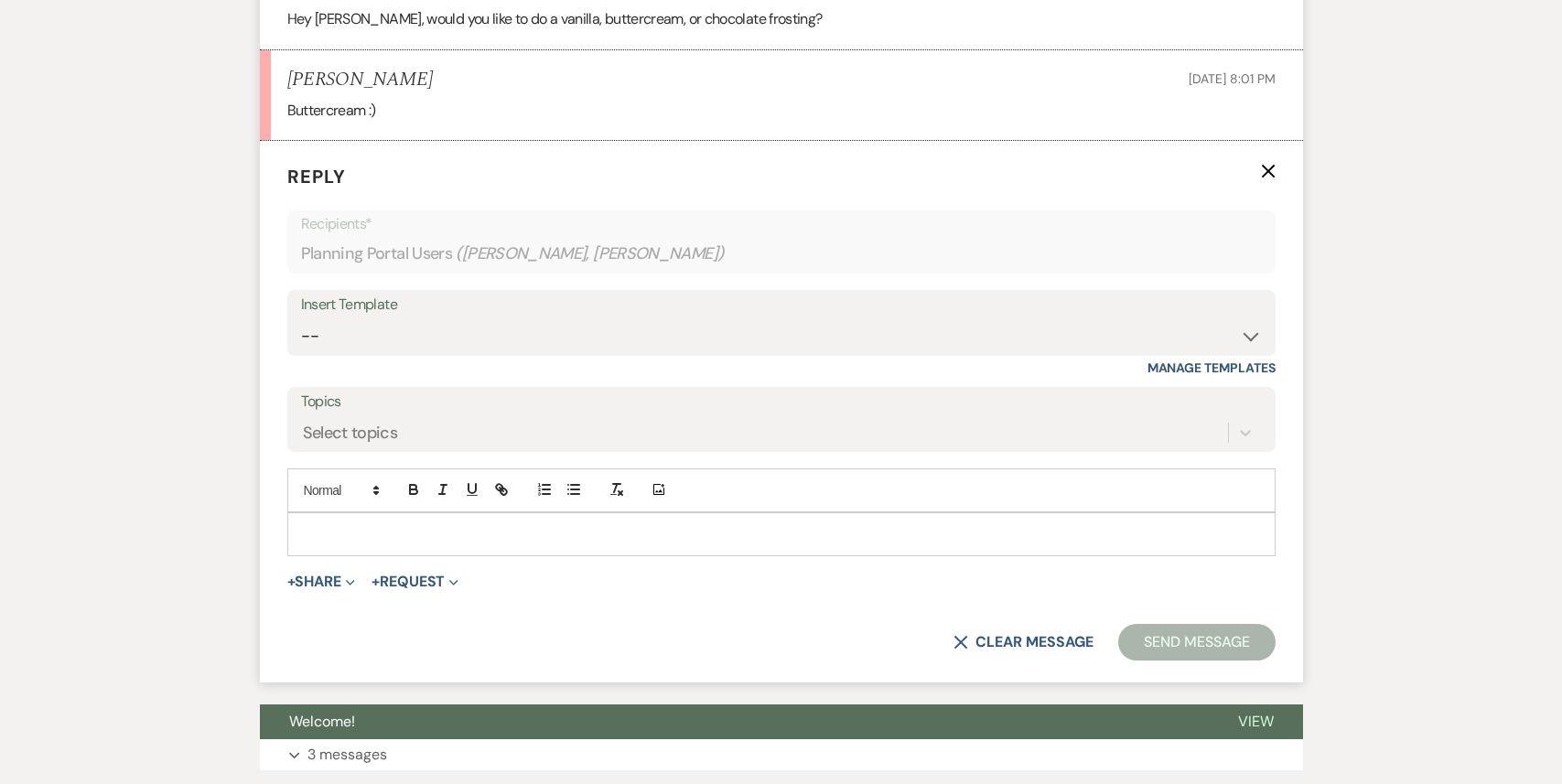
click at [382, 524] on p at bounding box center [781, 533] width 959 height 20
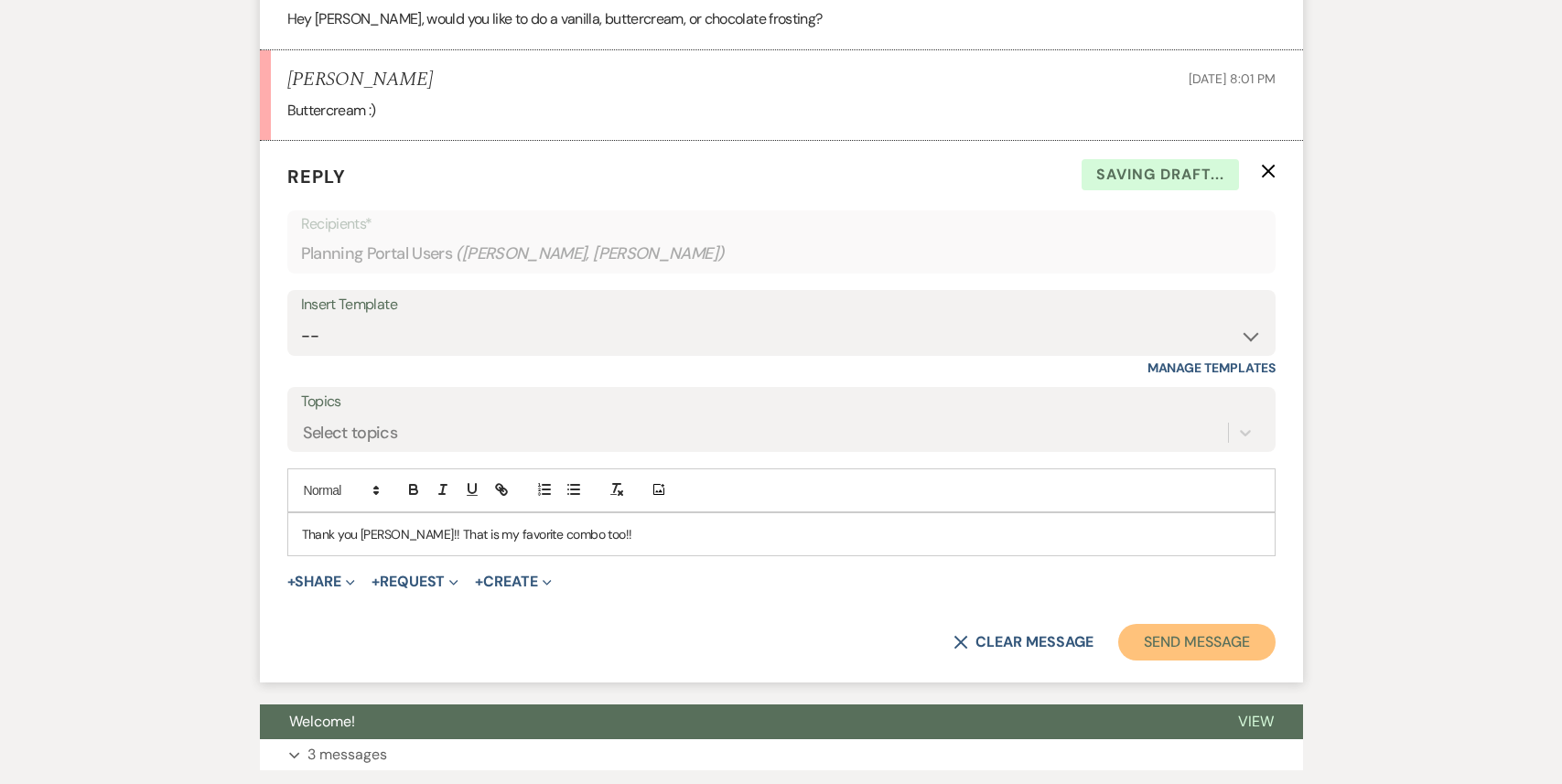
click at [1211, 624] on button "Send Message" at bounding box center [1196, 642] width 156 height 36
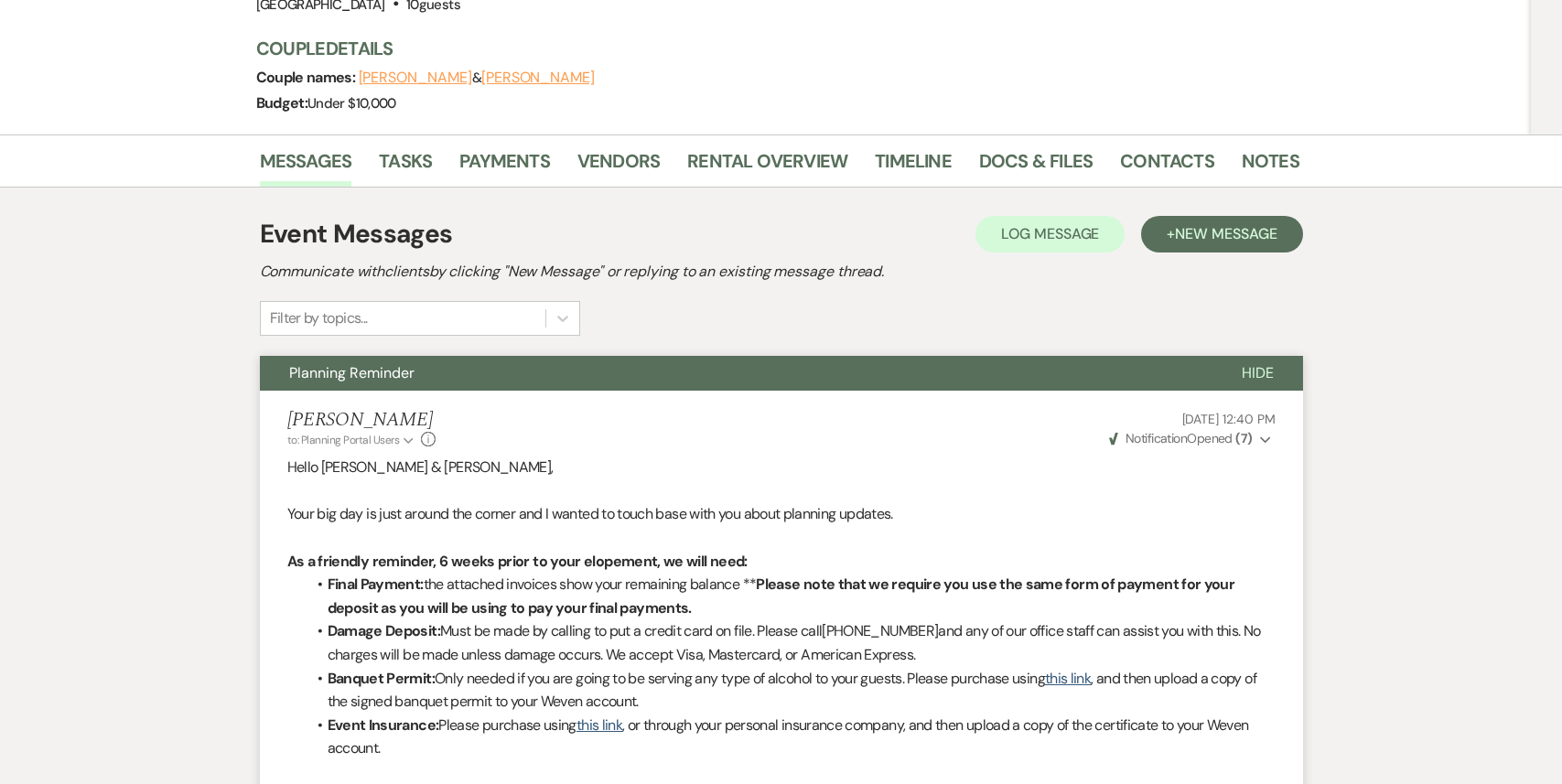
scroll to position [0, 0]
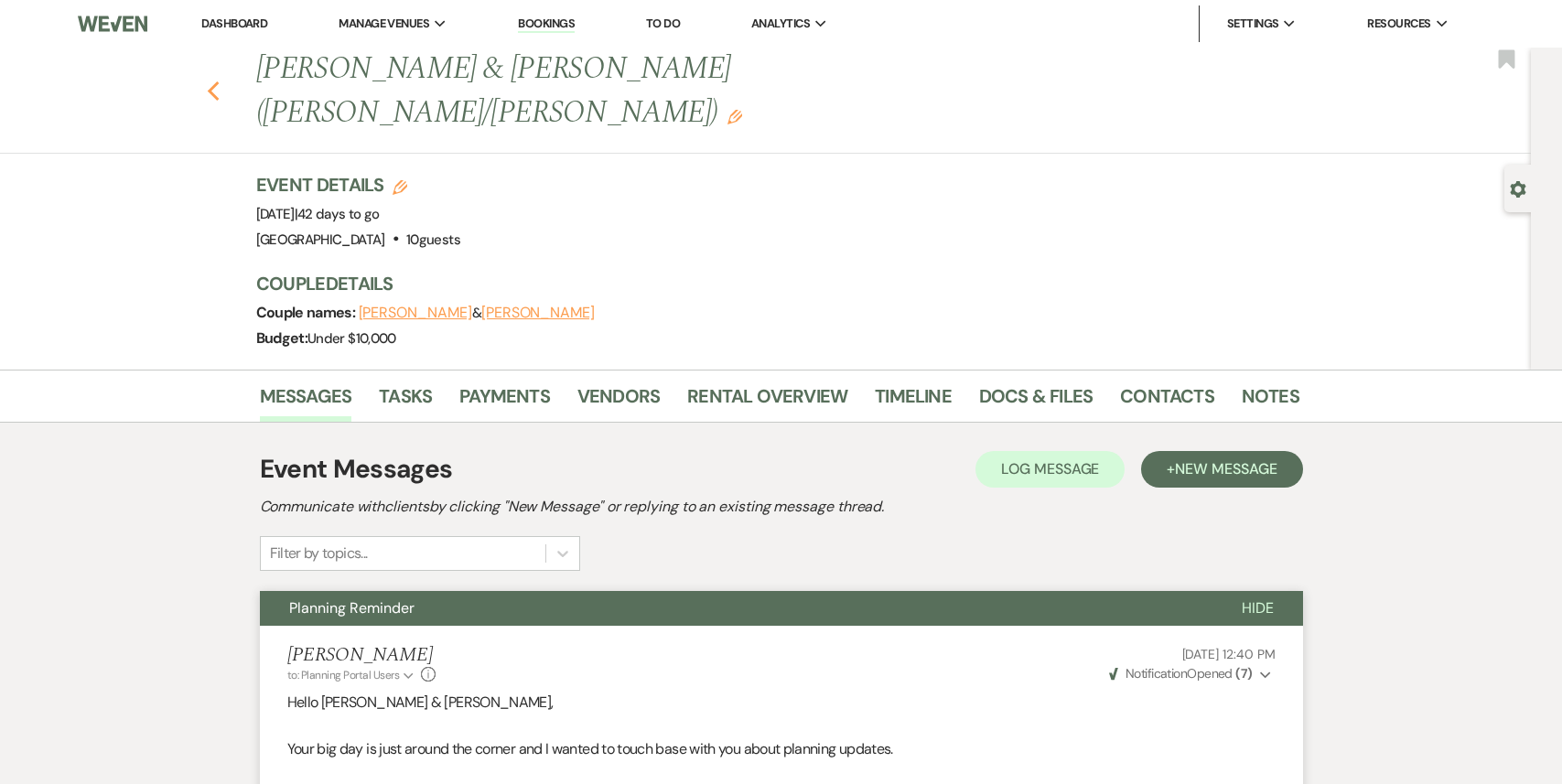
click at [216, 80] on icon "Previous" at bounding box center [213, 90] width 13 height 22
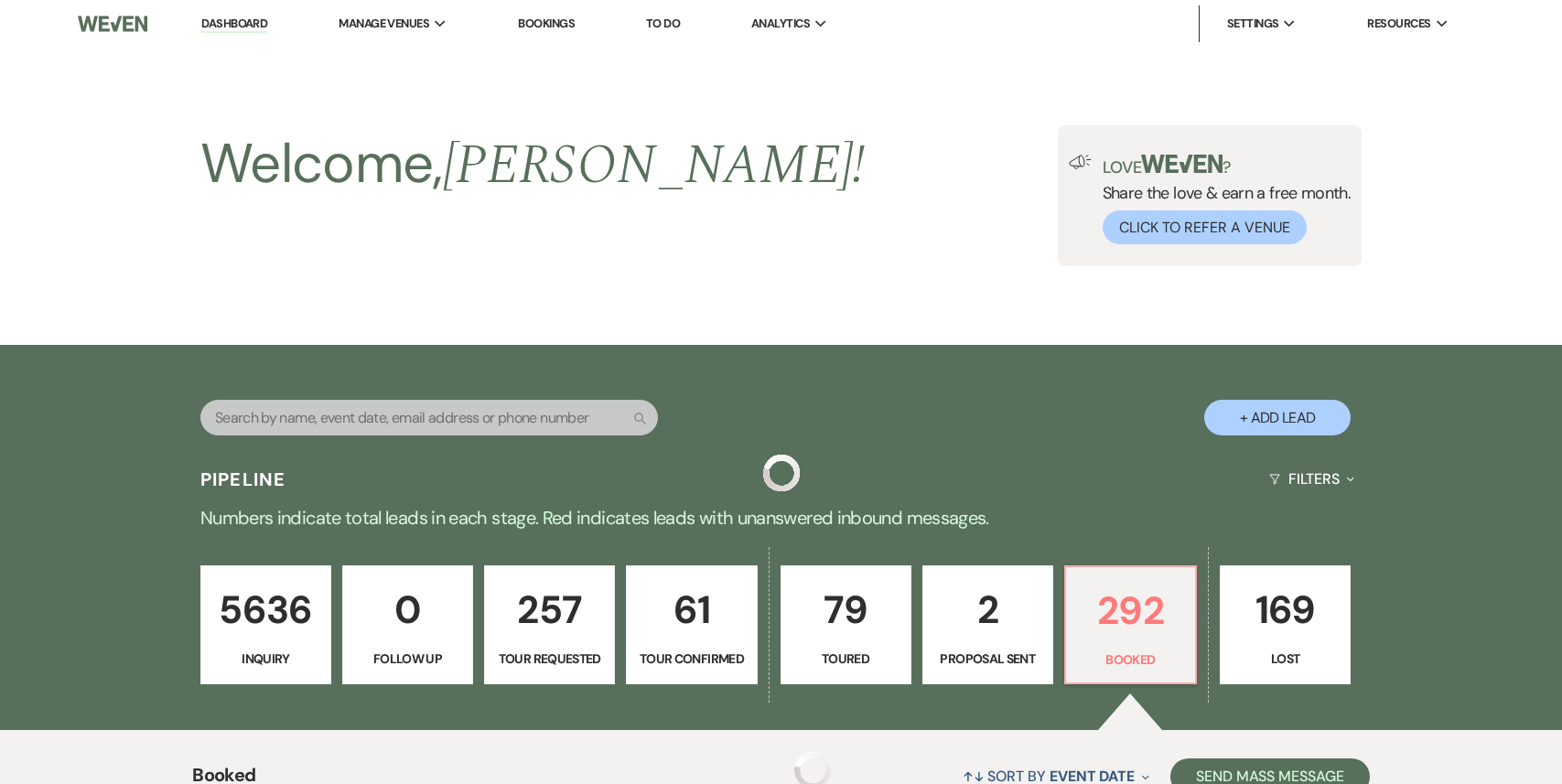
scroll to position [535, 0]
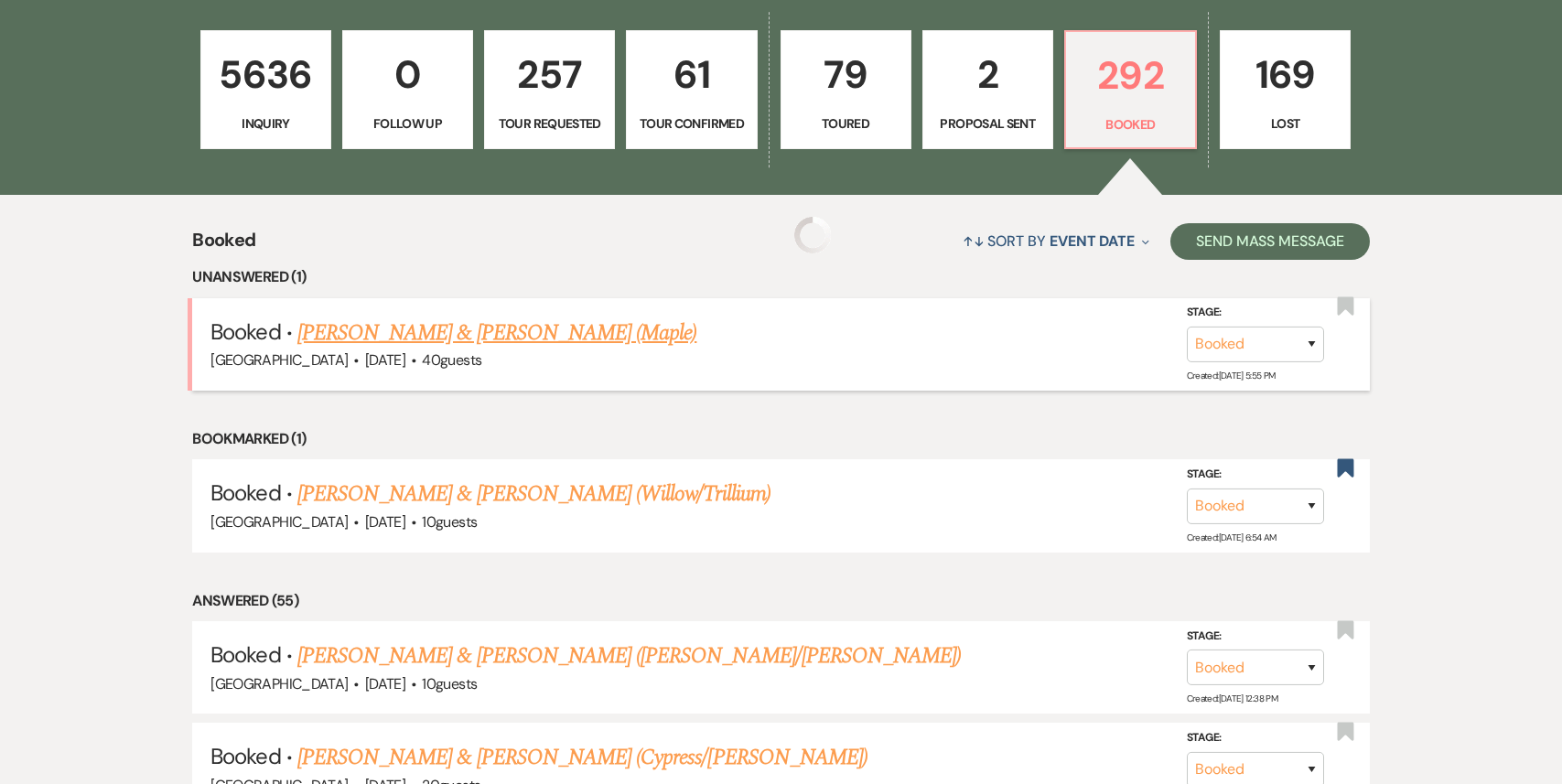
click at [518, 341] on link "[PERSON_NAME] & [PERSON_NAME] (Maple)" at bounding box center [497, 332] width 399 height 33
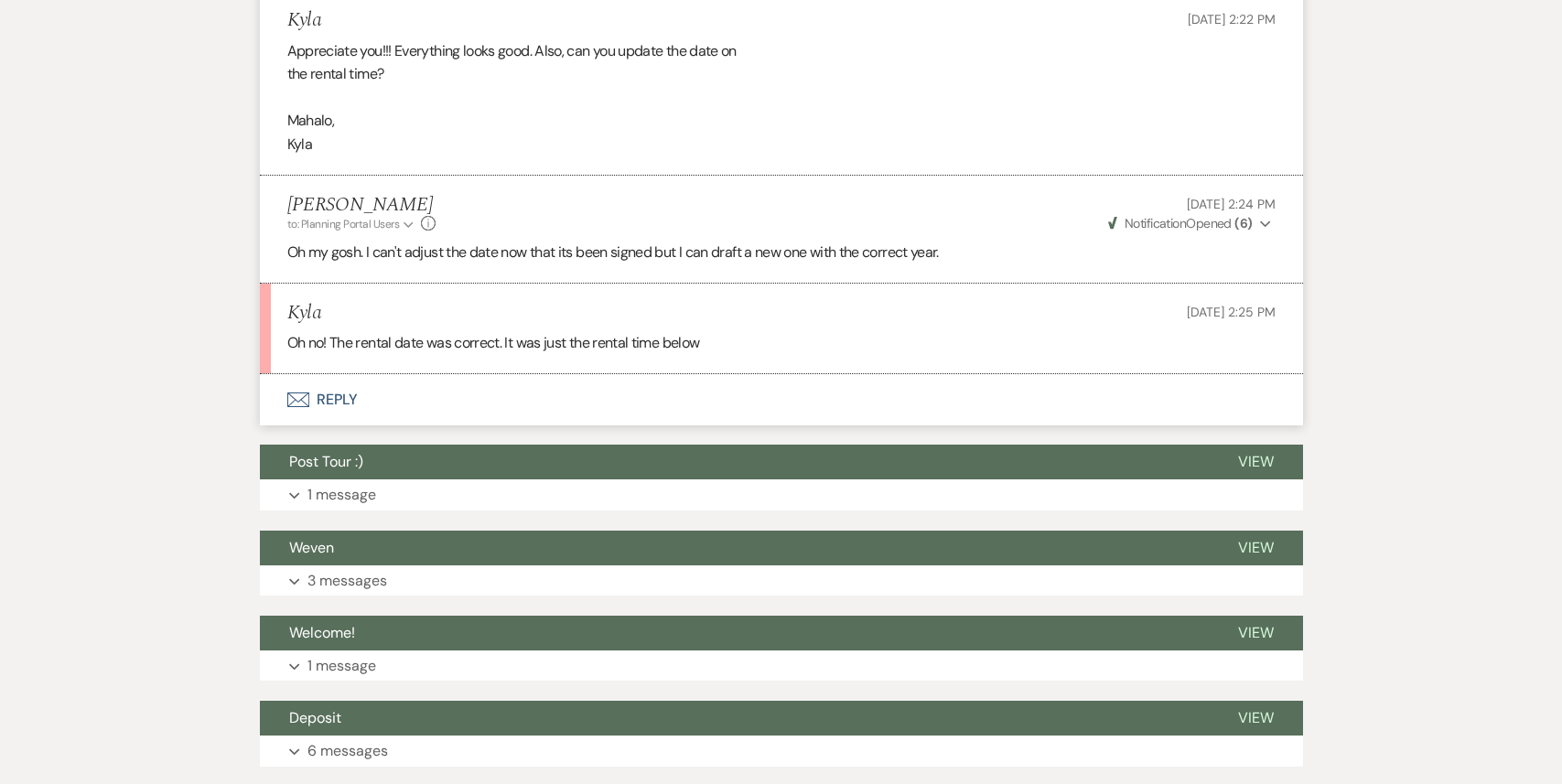
scroll to position [4711, 0]
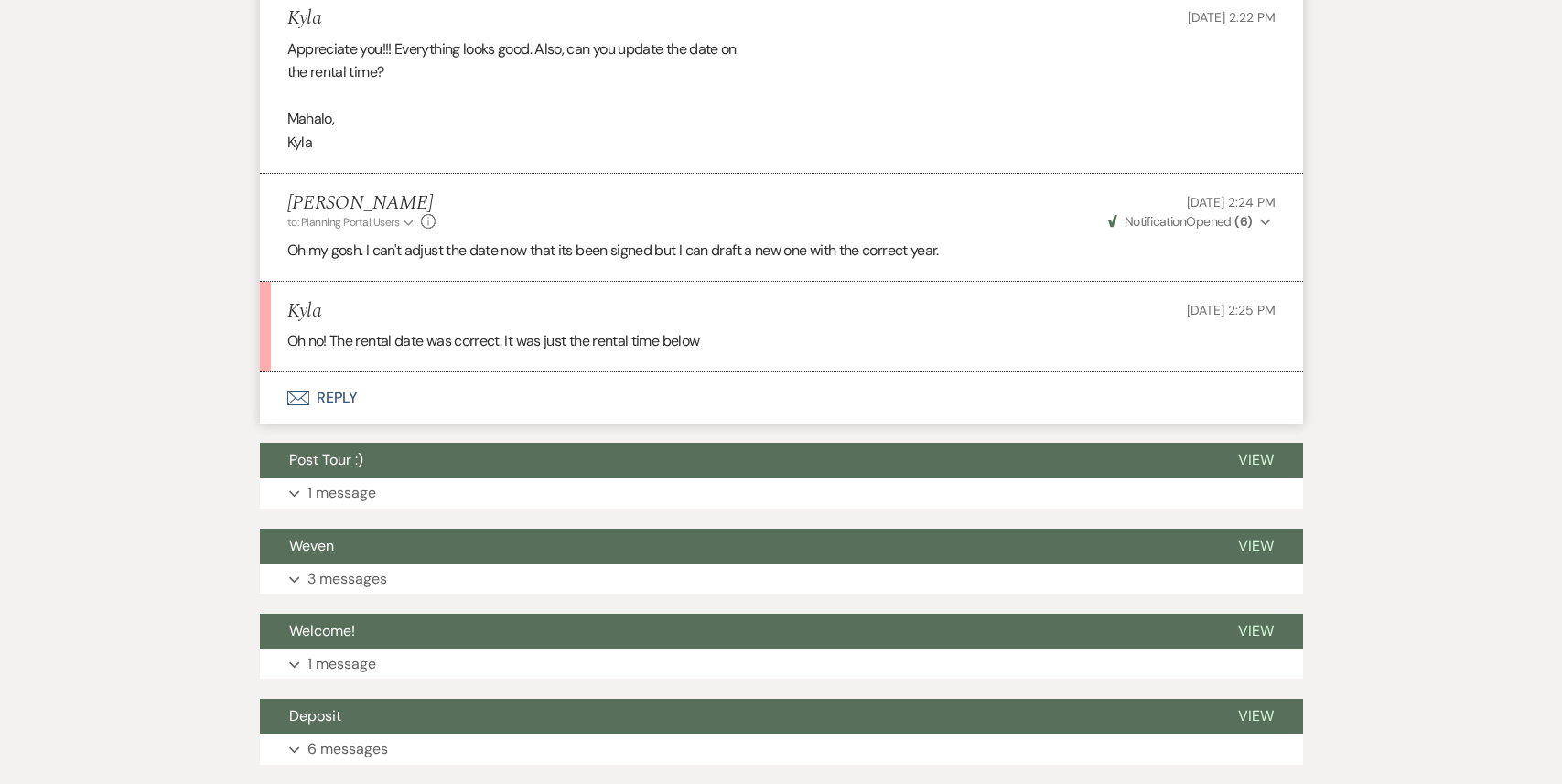
click at [492, 377] on button "Envelope Reply" at bounding box center [781, 398] width 1043 height 51
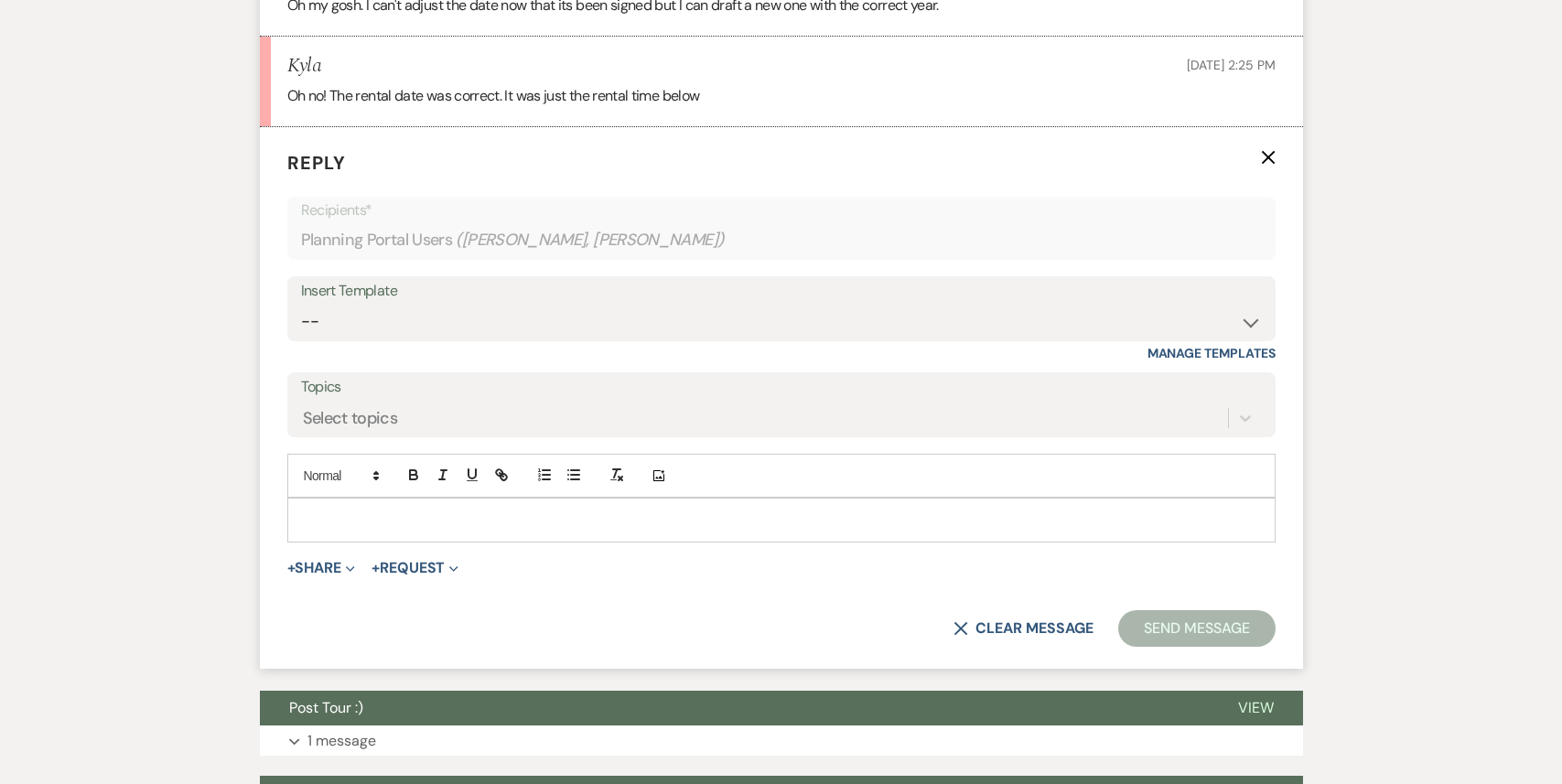
scroll to position [5230, 0]
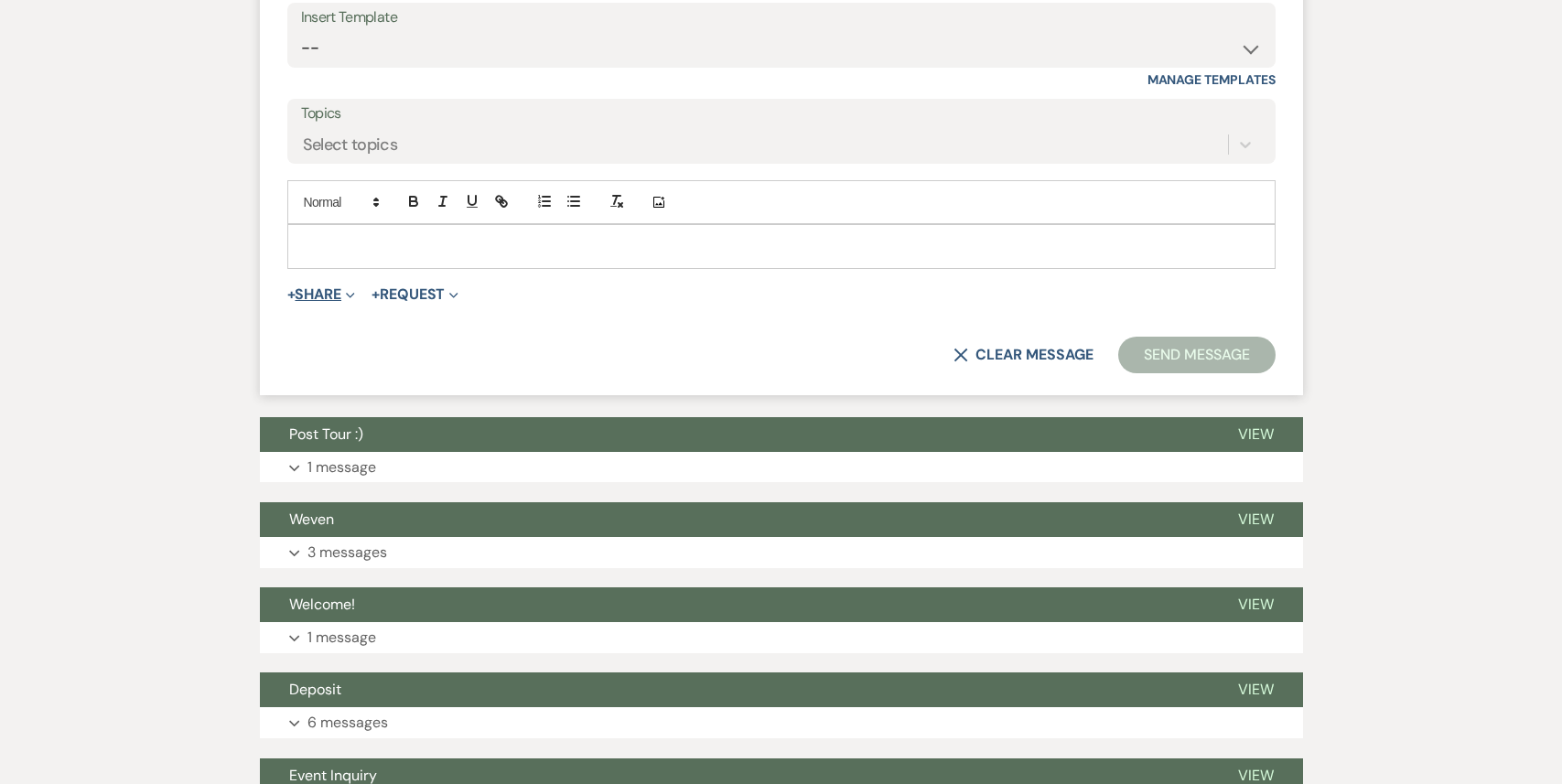
click at [349, 285] on span "Expand" at bounding box center [348, 294] width 13 height 19
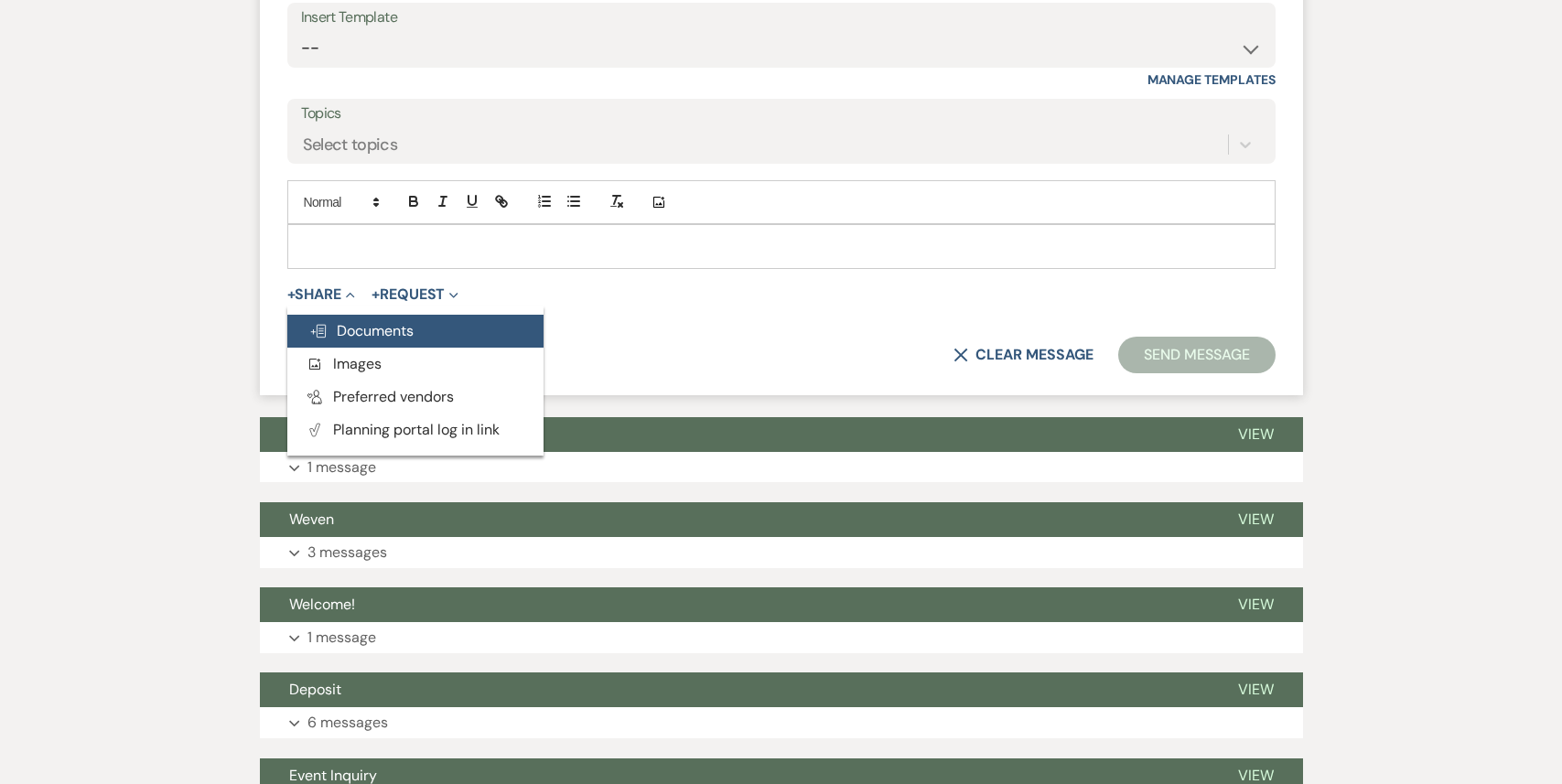
click at [358, 321] on span "Doc Upload Documents" at bounding box center [360, 331] width 104 height 19
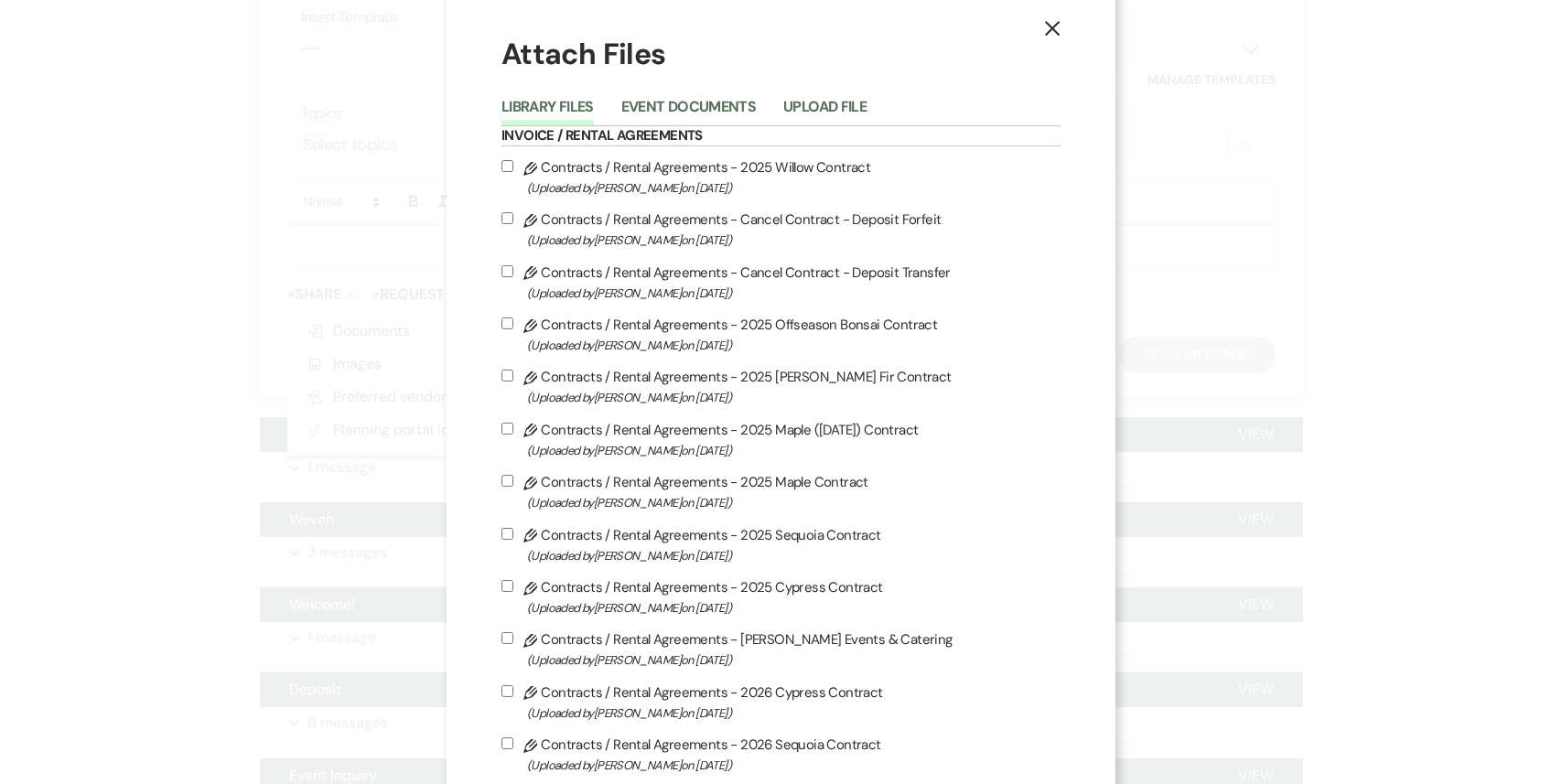
scroll to position [38, 0]
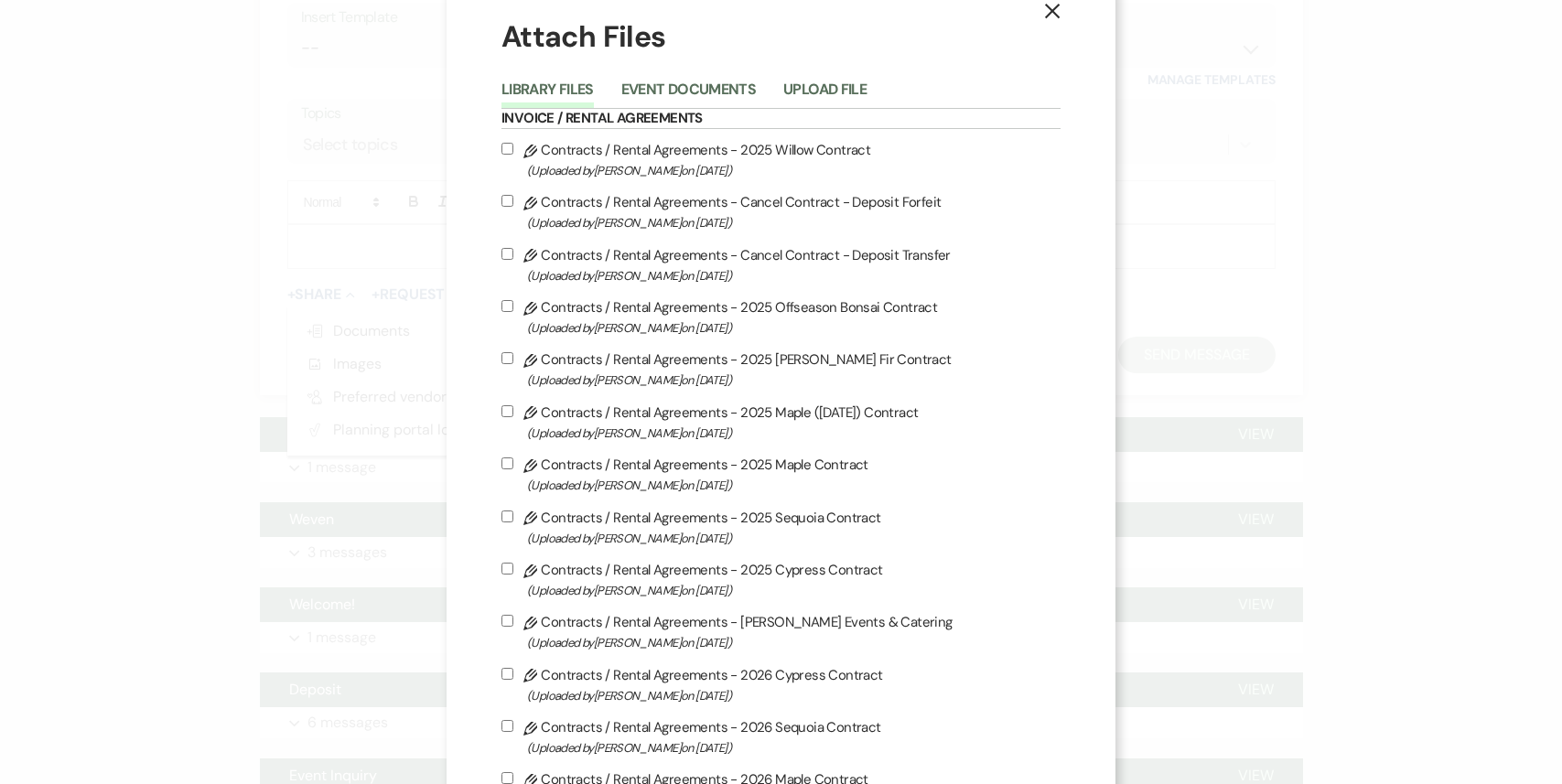
click at [179, 492] on div "X Attach Files Library Files Event Documents Upload File Invoice / Rental Agree…" at bounding box center [781, 392] width 1562 height 784
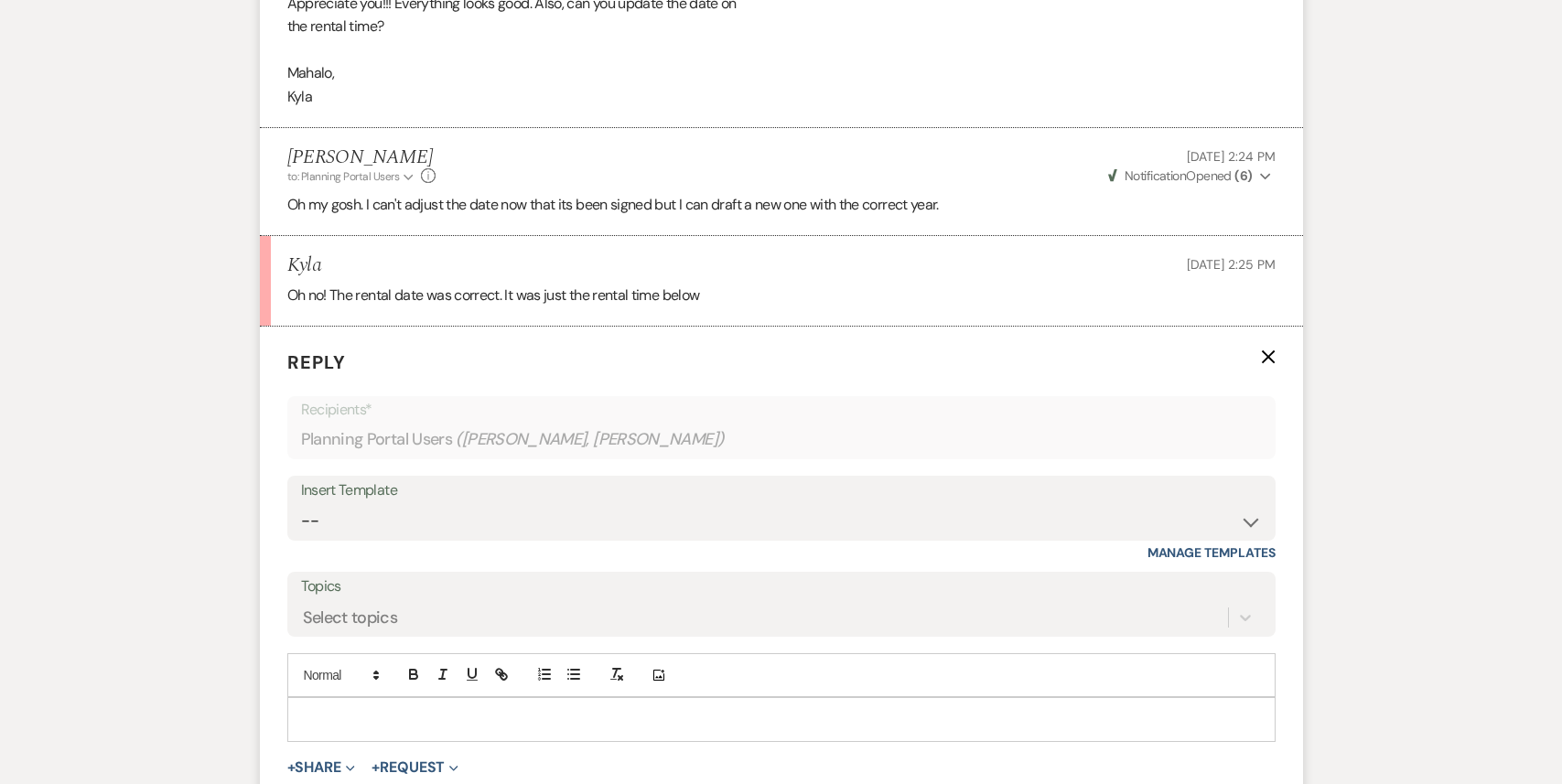
scroll to position [5178, 0]
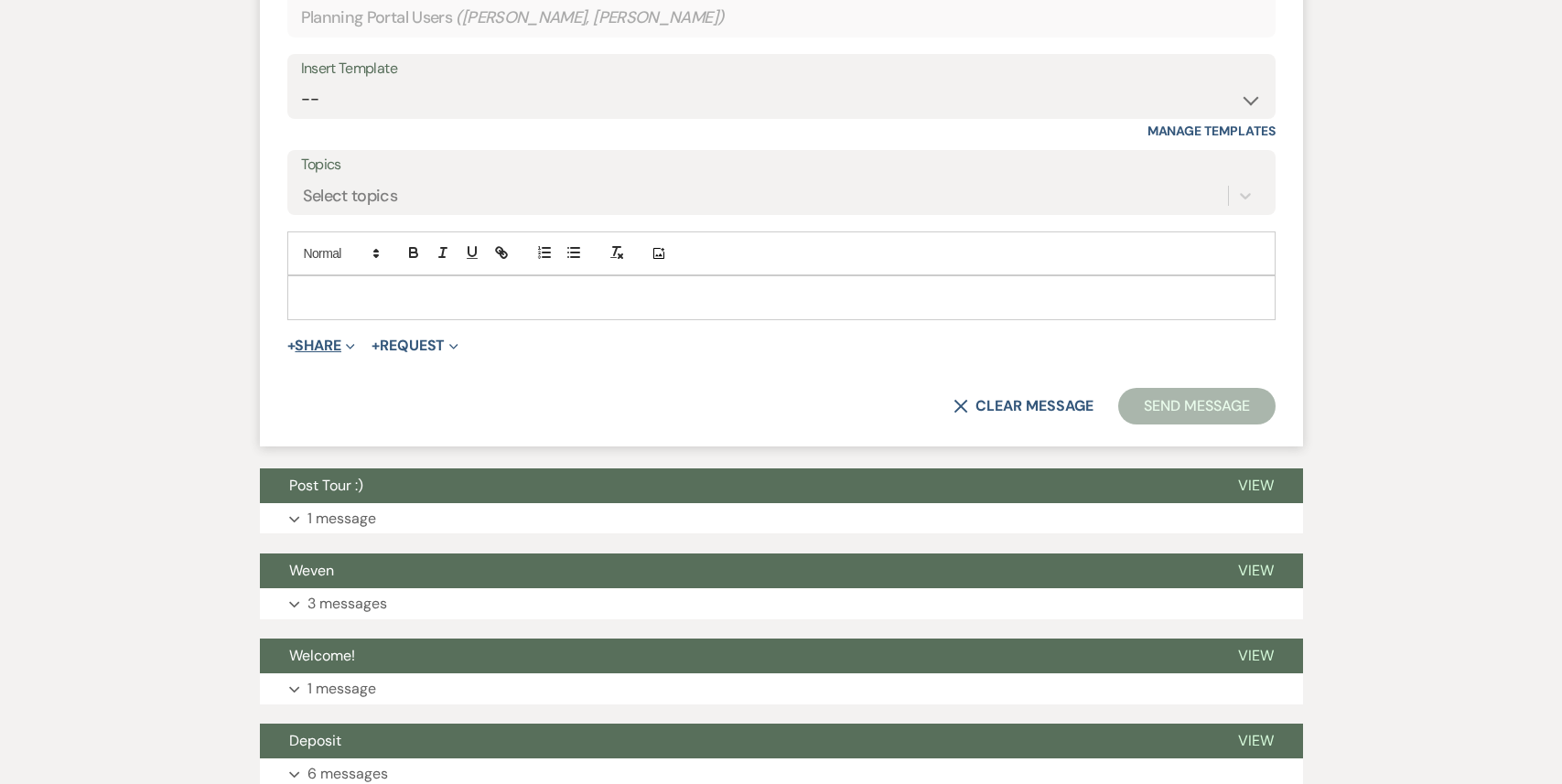
click at [349, 335] on span "Expand" at bounding box center [348, 345] width 13 height 19
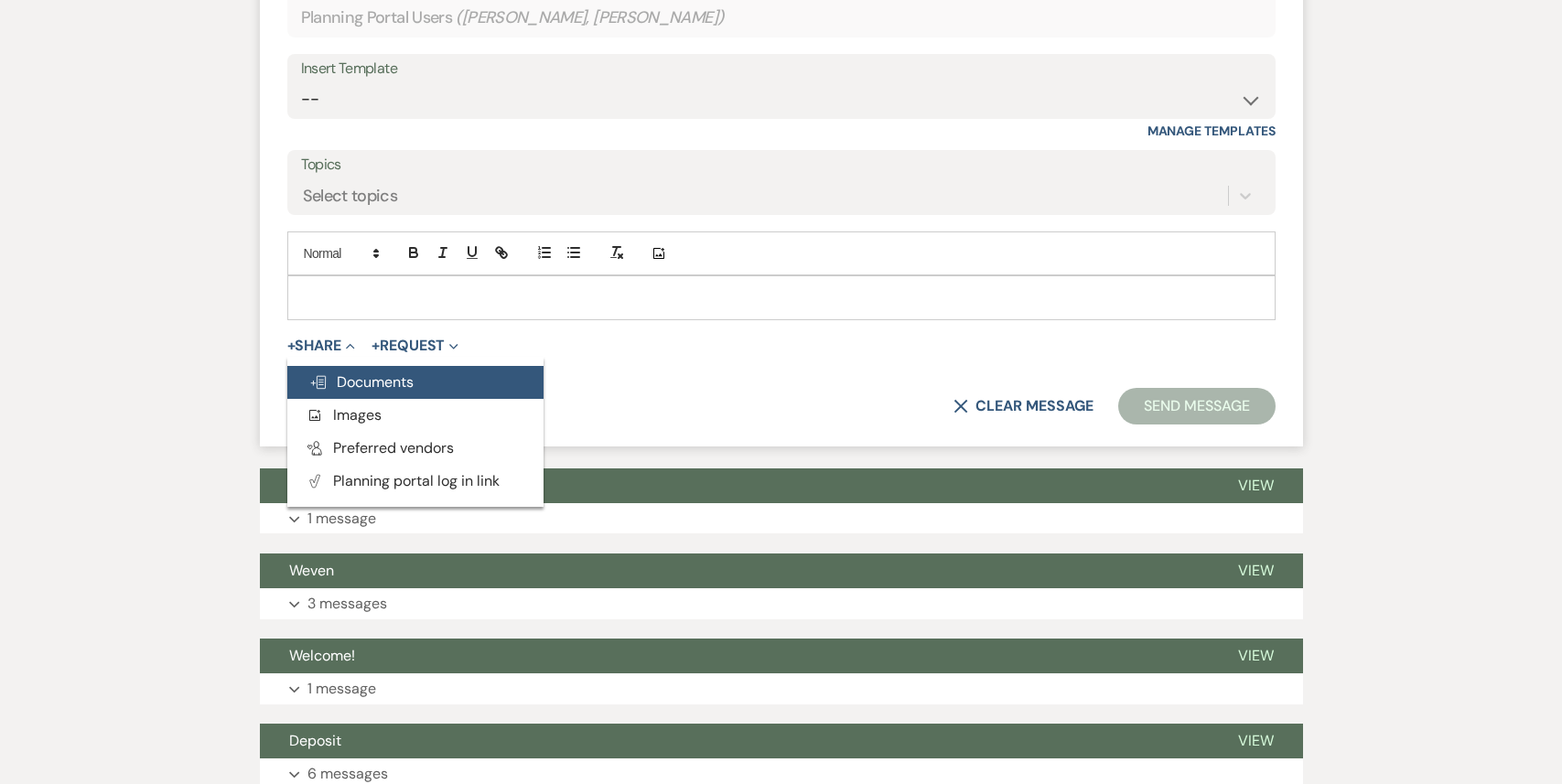
click at [349, 372] on span "Doc Upload Documents" at bounding box center [360, 382] width 104 height 19
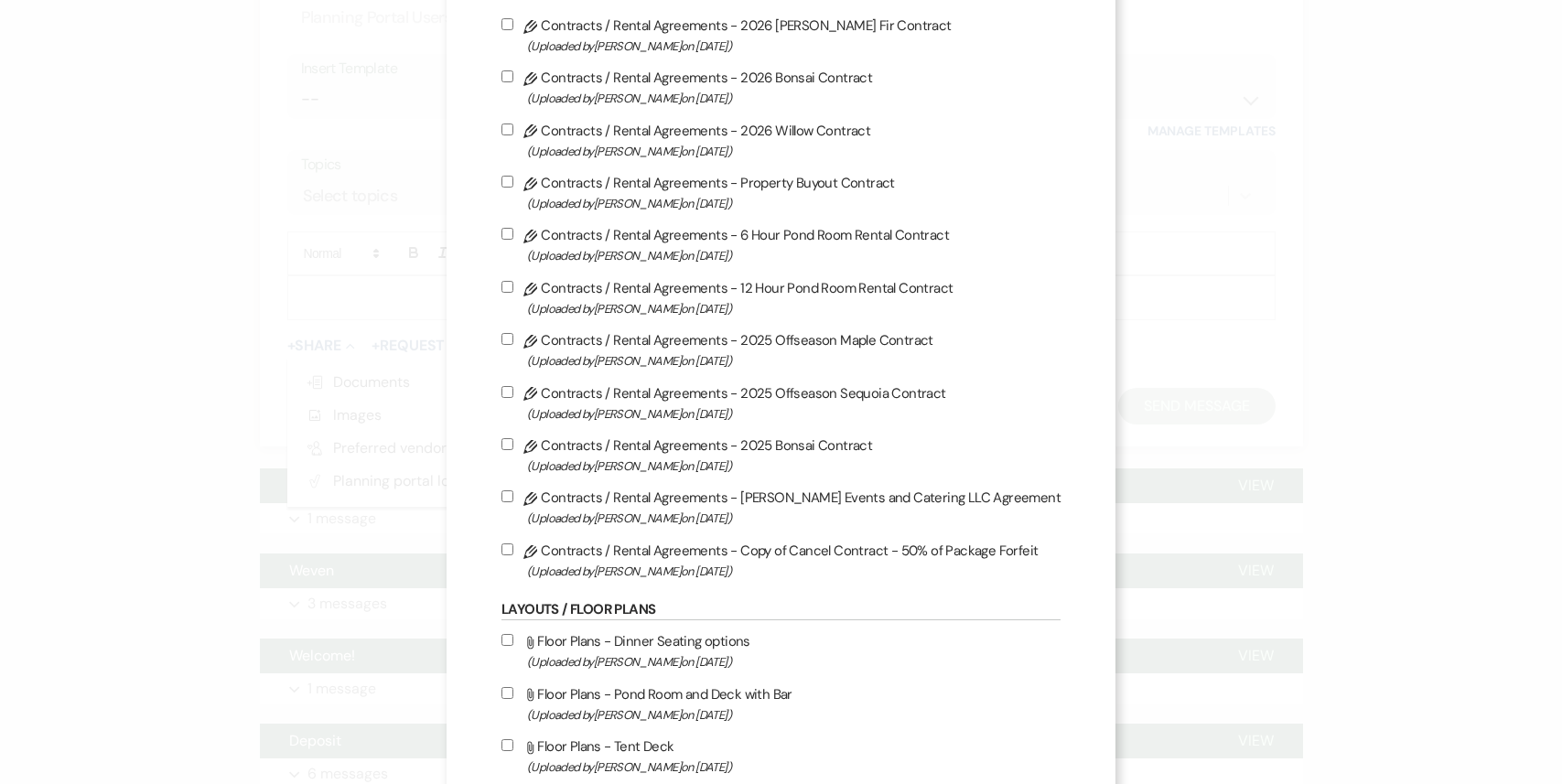
scroll to position [854, 0]
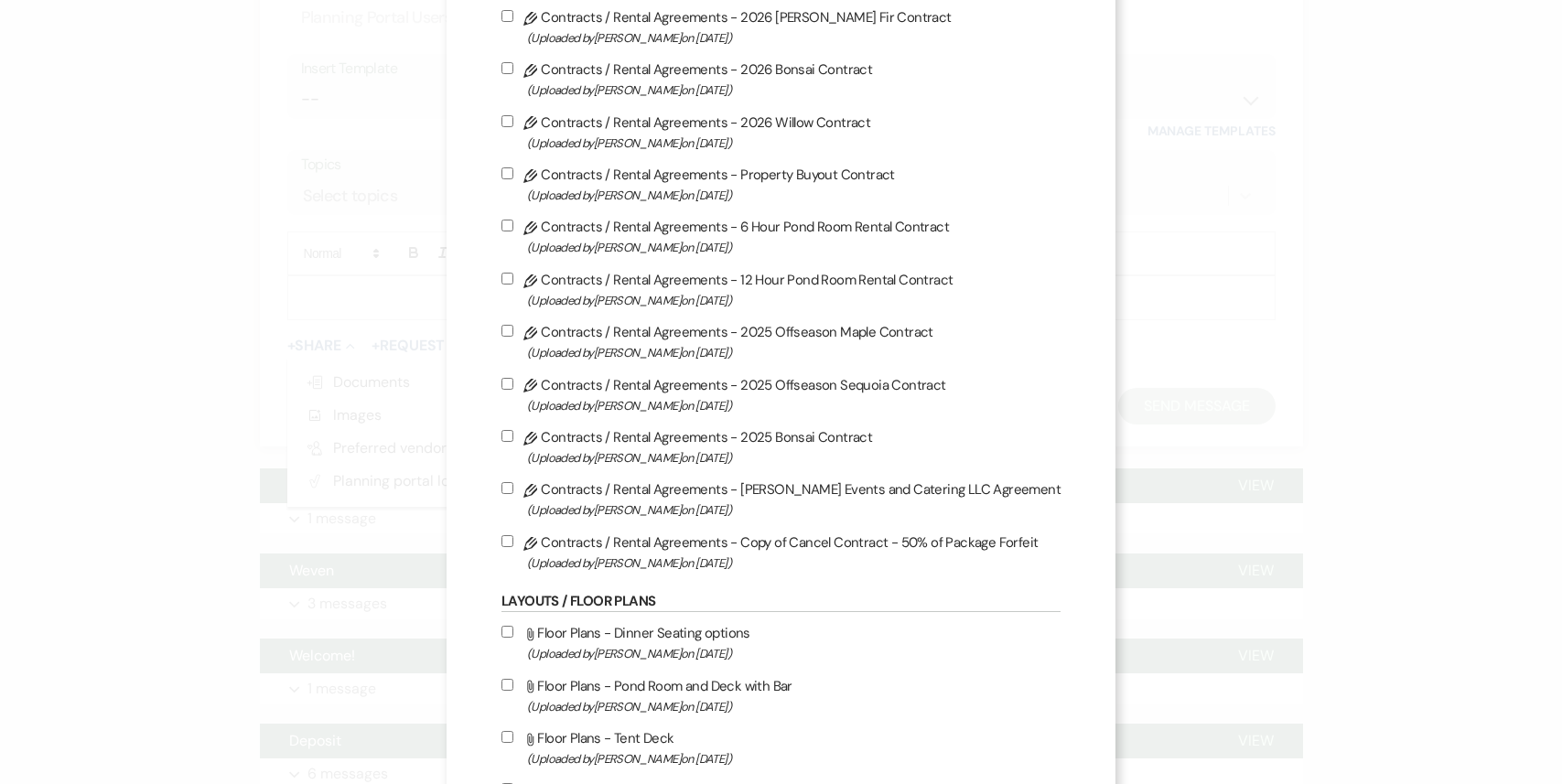
click at [200, 396] on div "X Attach Files Library Files Event Documents Upload File Invoice / Rental Agree…" at bounding box center [781, 392] width 1562 height 784
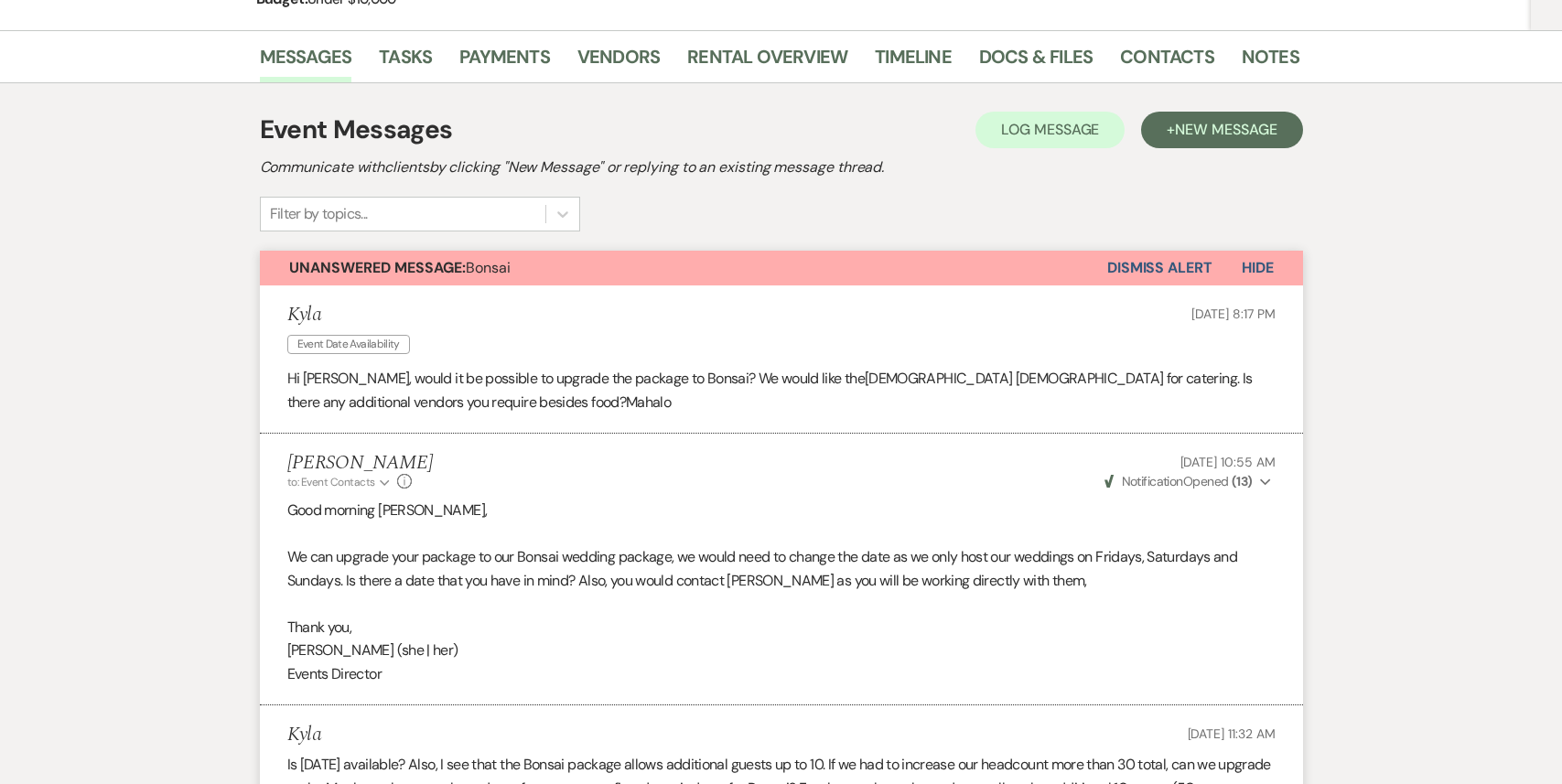
scroll to position [0, 0]
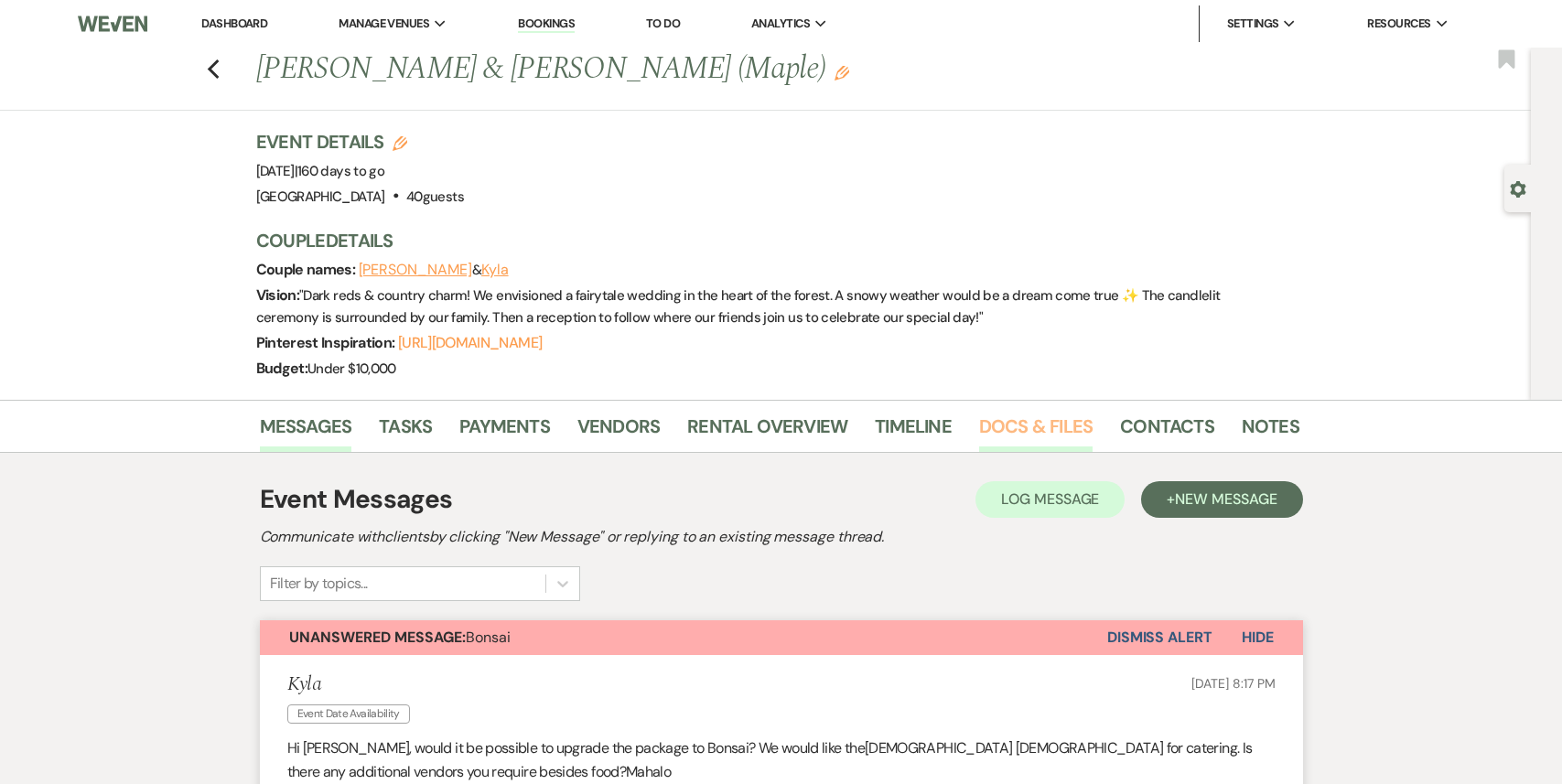
click at [1029, 422] on link "Docs & Files" at bounding box center [1035, 432] width 113 height 40
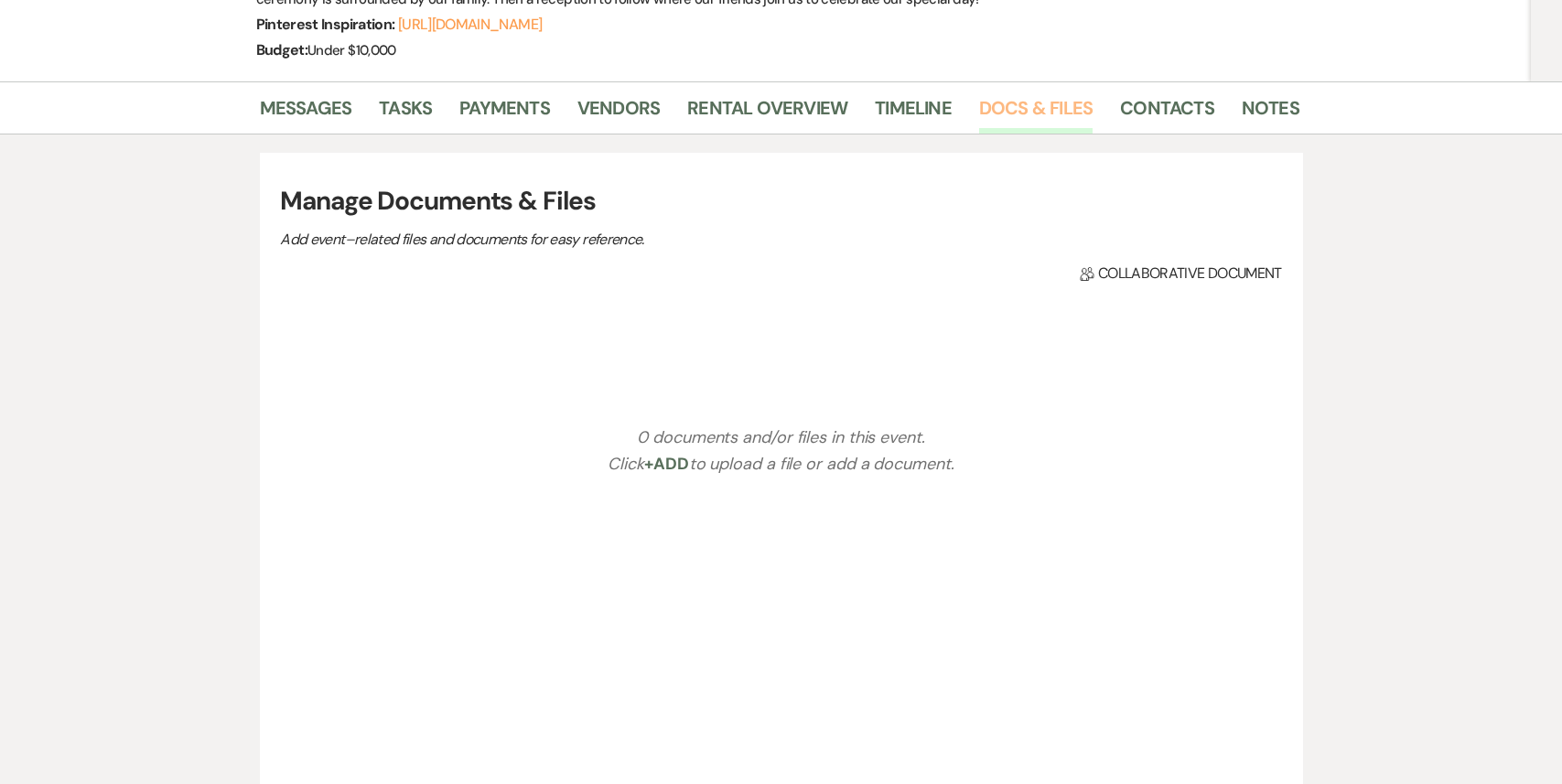
scroll to position [359, 0]
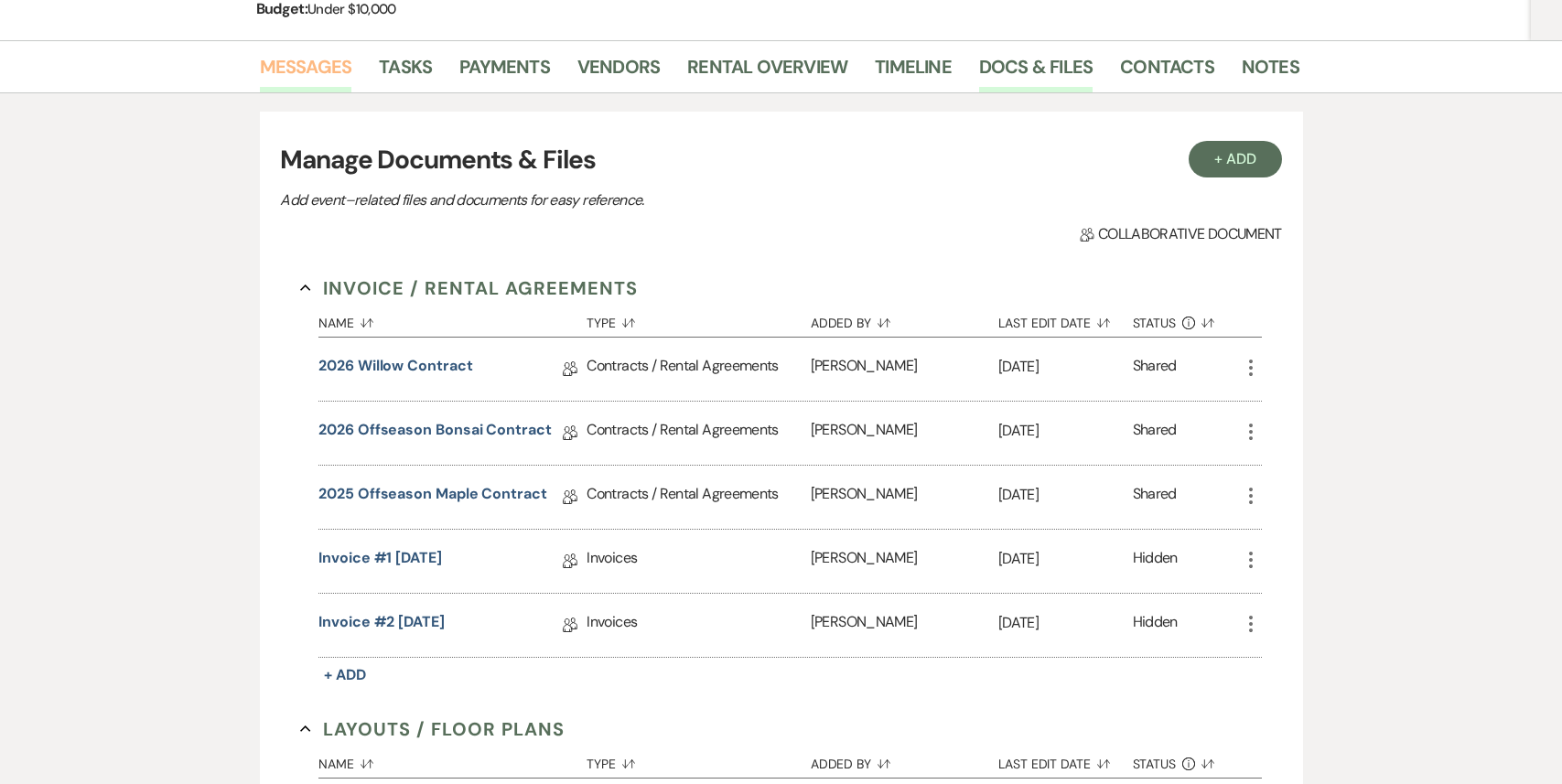
click at [331, 66] on link "Messages" at bounding box center [306, 72] width 92 height 40
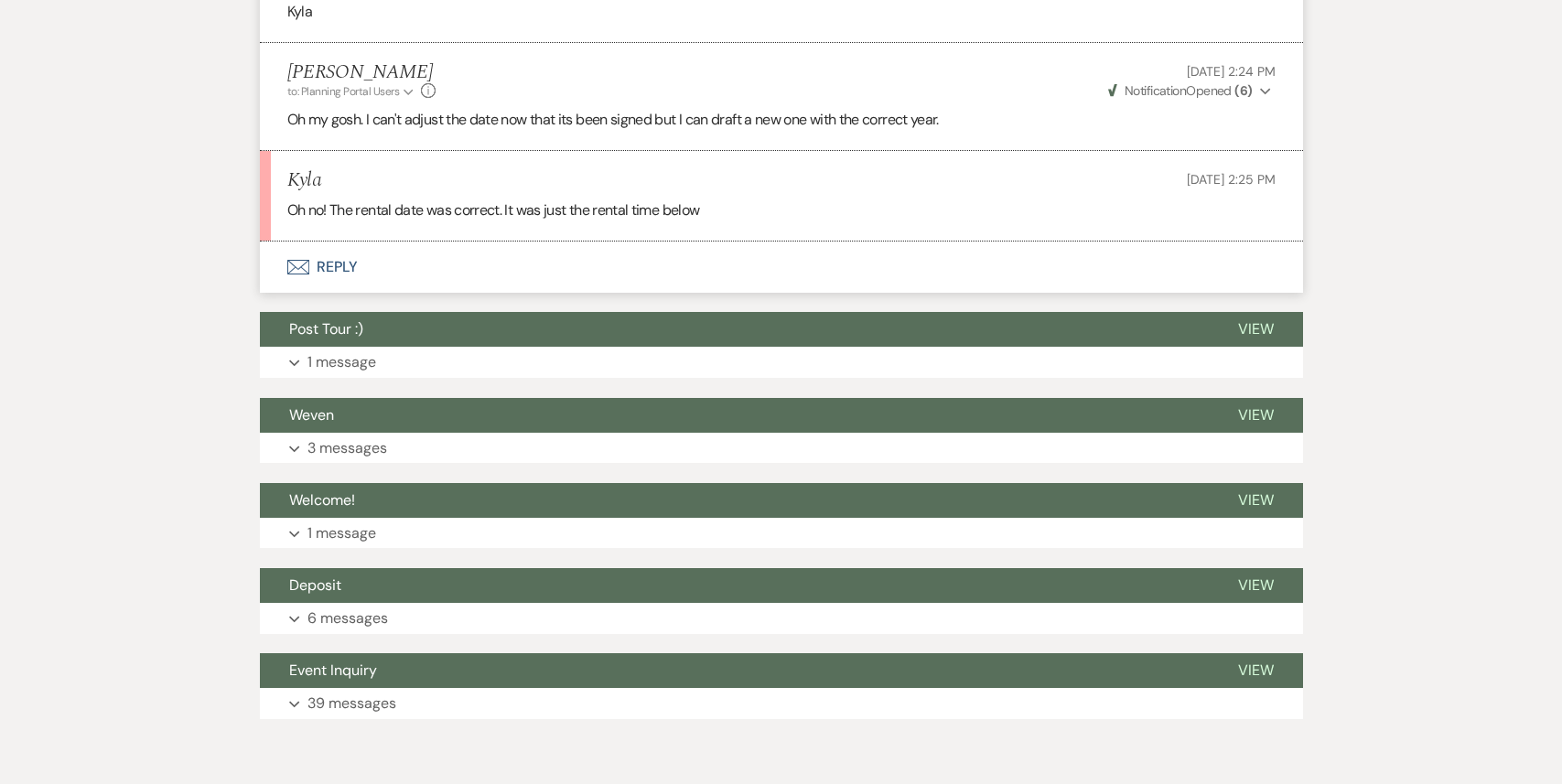
scroll to position [4860, 0]
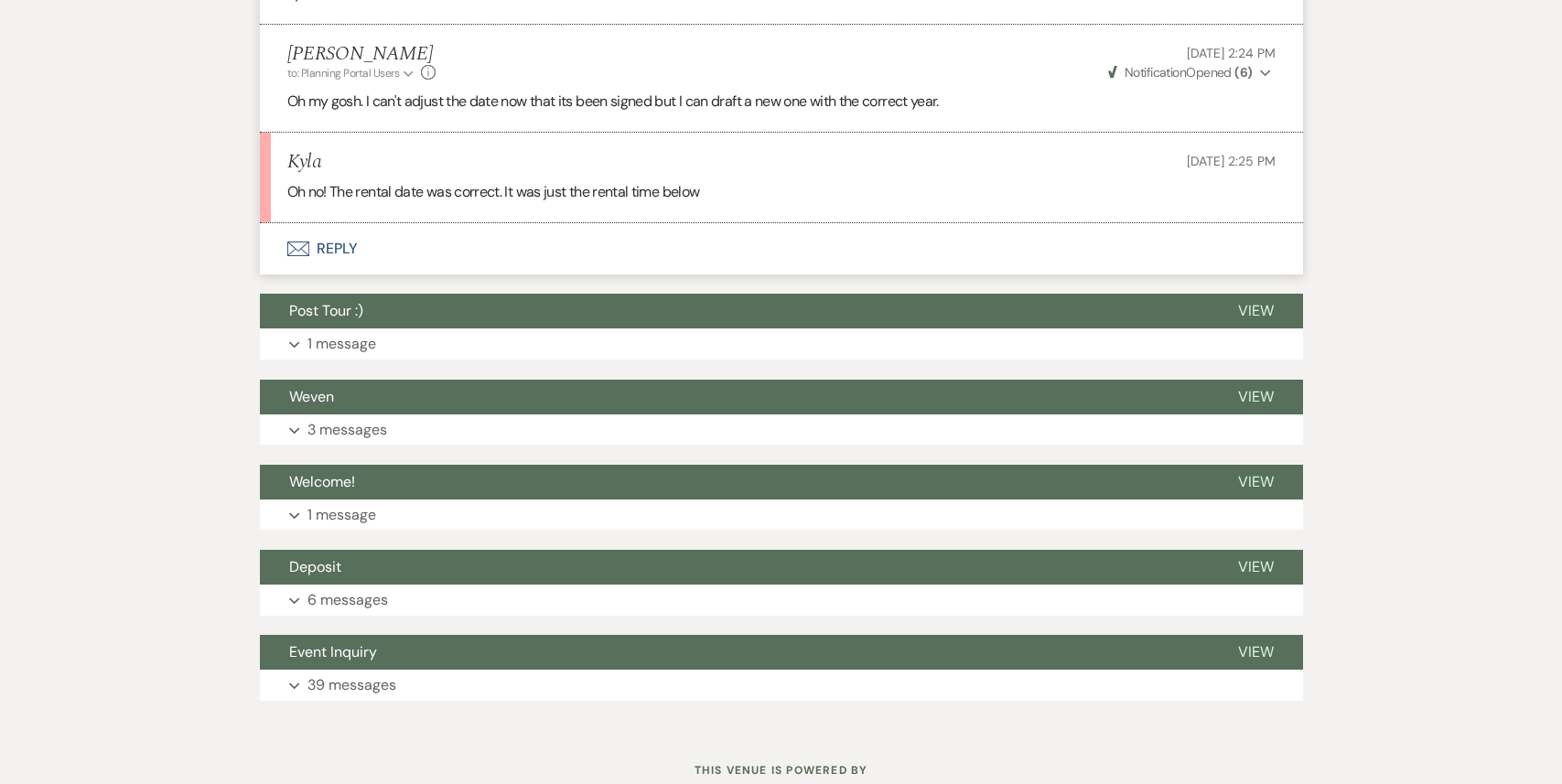
click at [396, 229] on button "Envelope Reply" at bounding box center [781, 249] width 1043 height 51
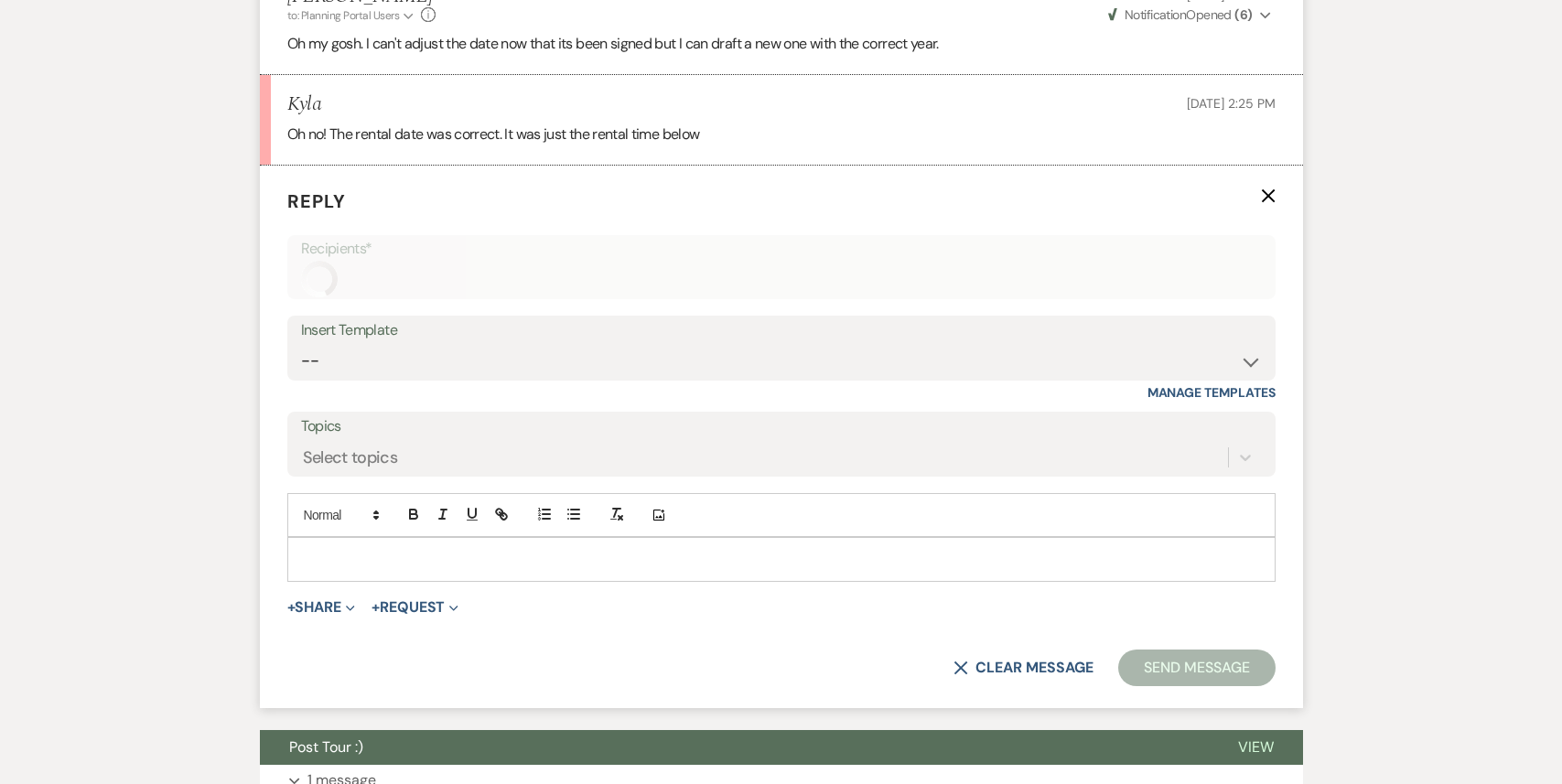
scroll to position [4938, 0]
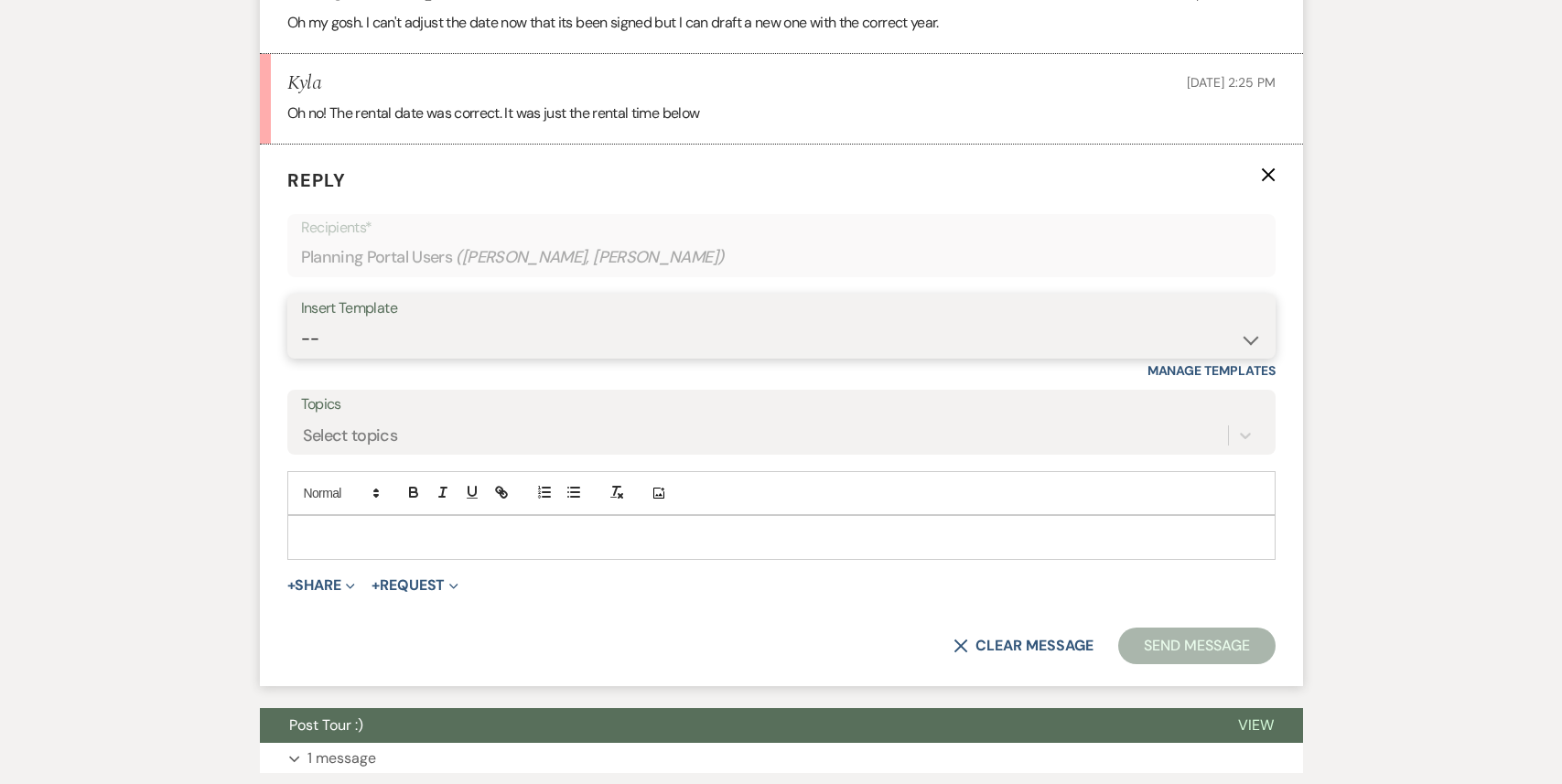
click at [386, 321] on select "-- Weven Planning Portal Introduction (Booked Events) 1st planning email ([PERS…" at bounding box center [781, 338] width 961 height 35
click at [314, 578] on button "+ Share Expand" at bounding box center [321, 585] width 69 height 14
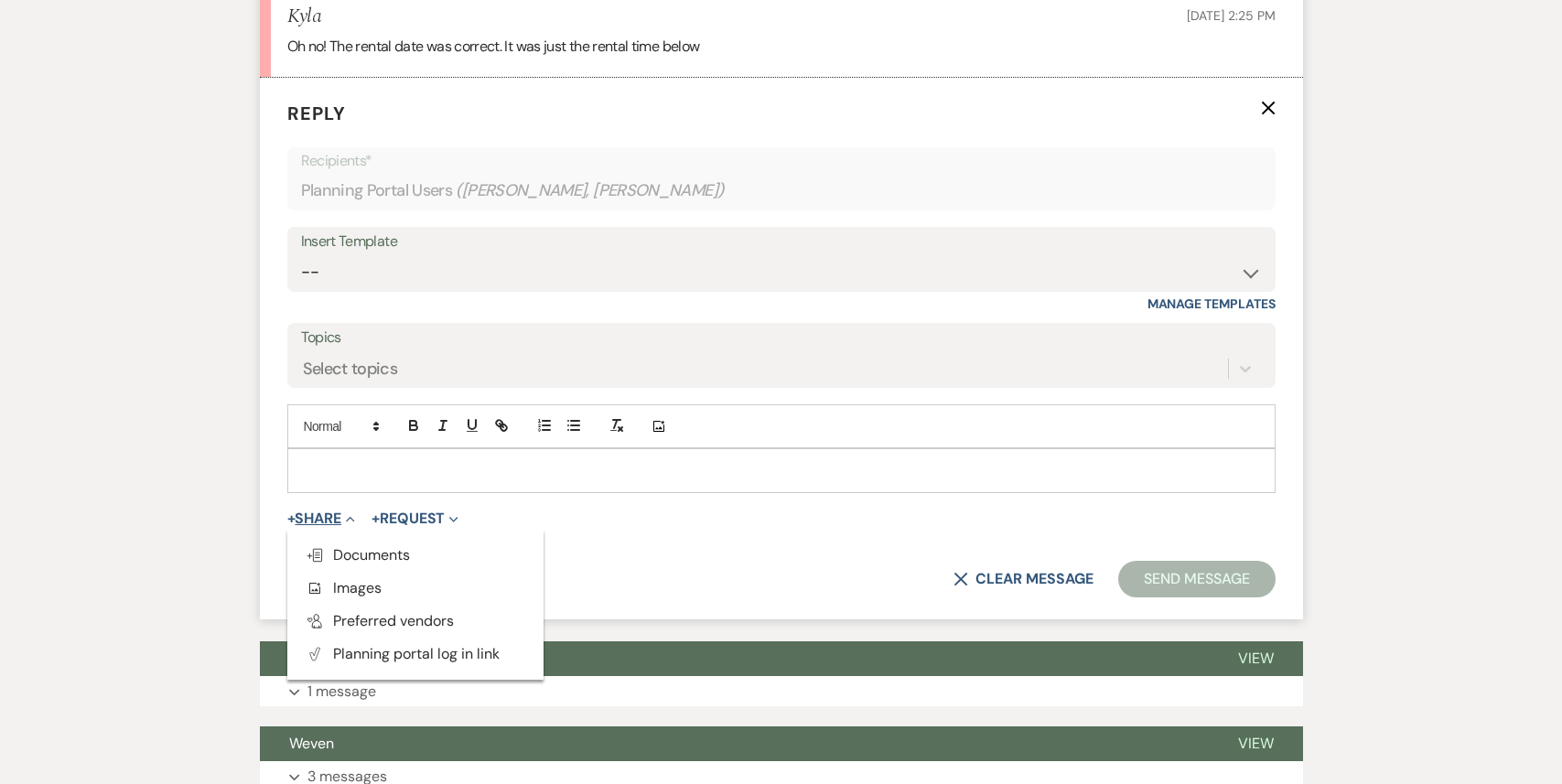
scroll to position [5014, 0]
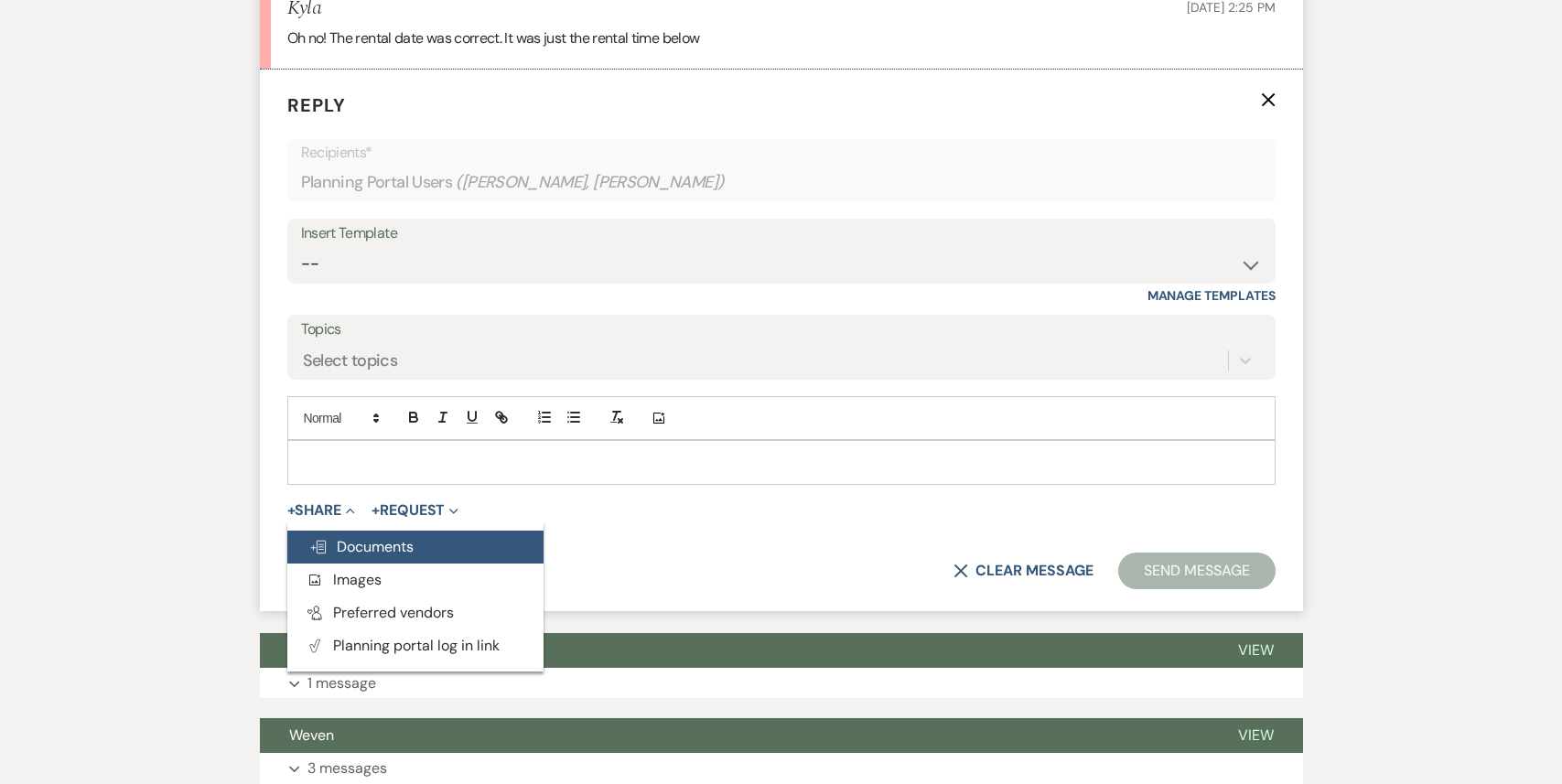
click at [380, 536] on span "Doc Upload Documents" at bounding box center [360, 546] width 104 height 19
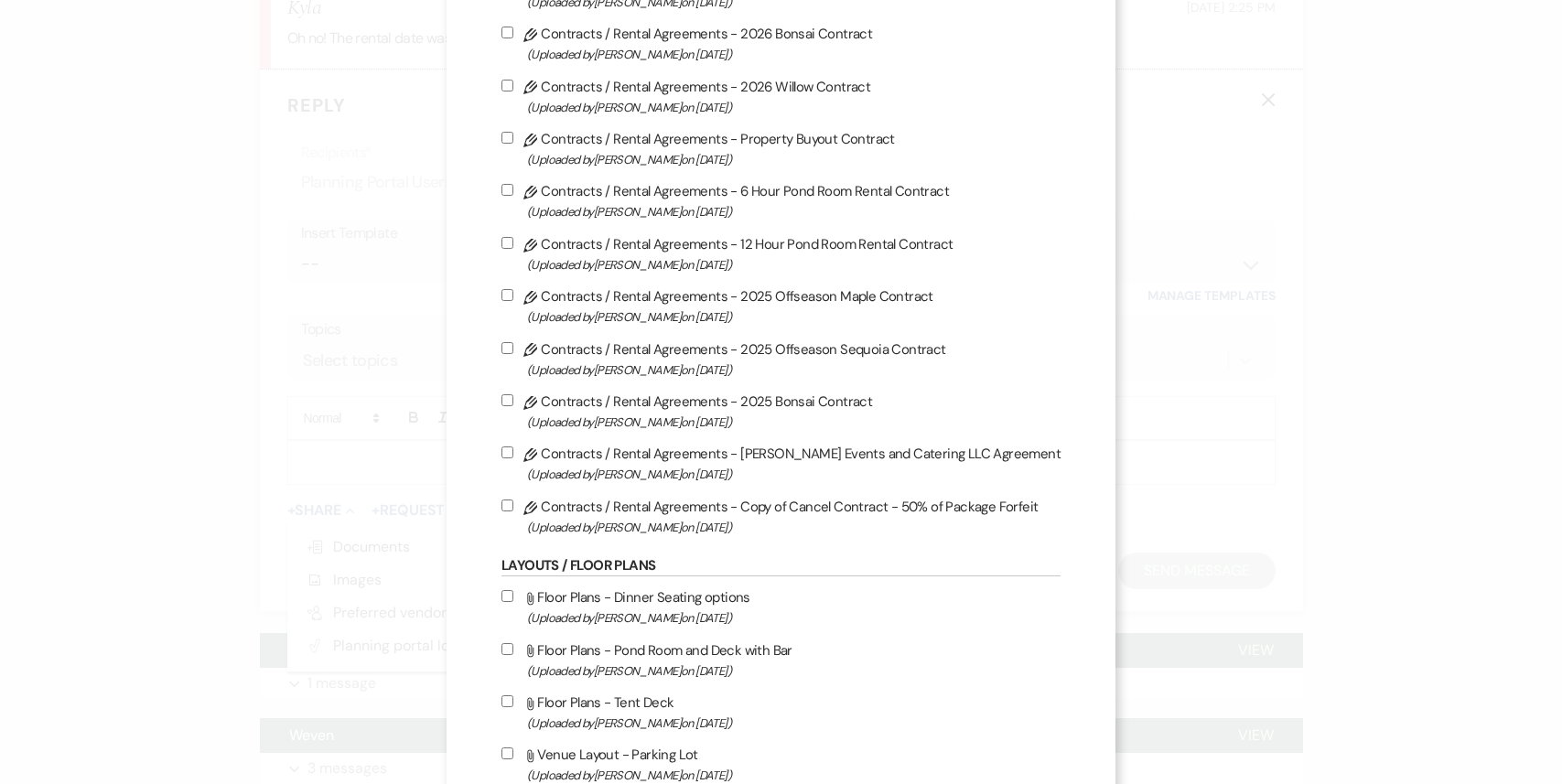
scroll to position [901, 0]
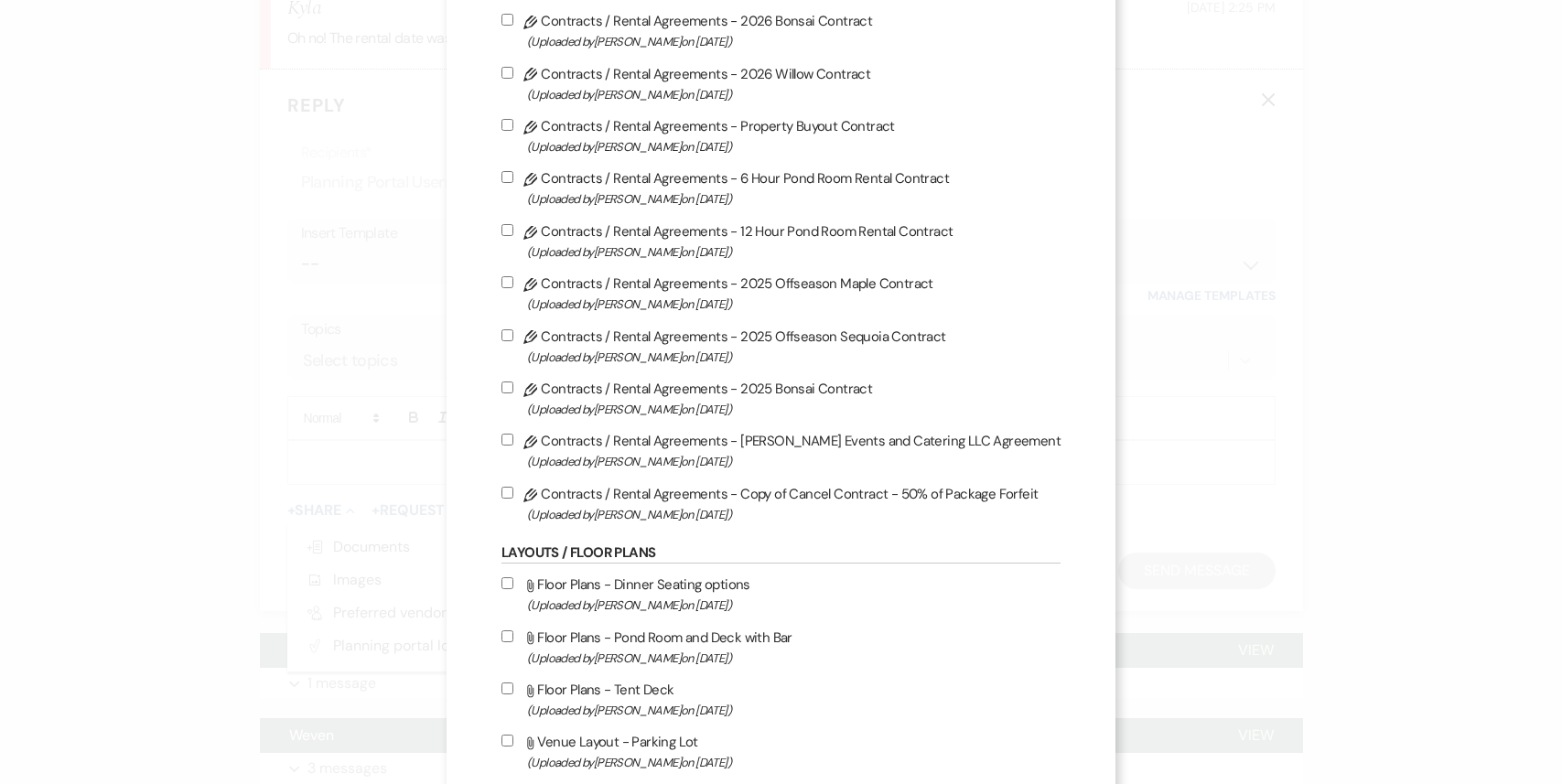
click at [513, 288] on input "Pencil Contracts / Rental Agreements - 2025 Offseason Maple Contract (Uploaded …" at bounding box center [507, 282] width 11 height 11
checkbox input "true"
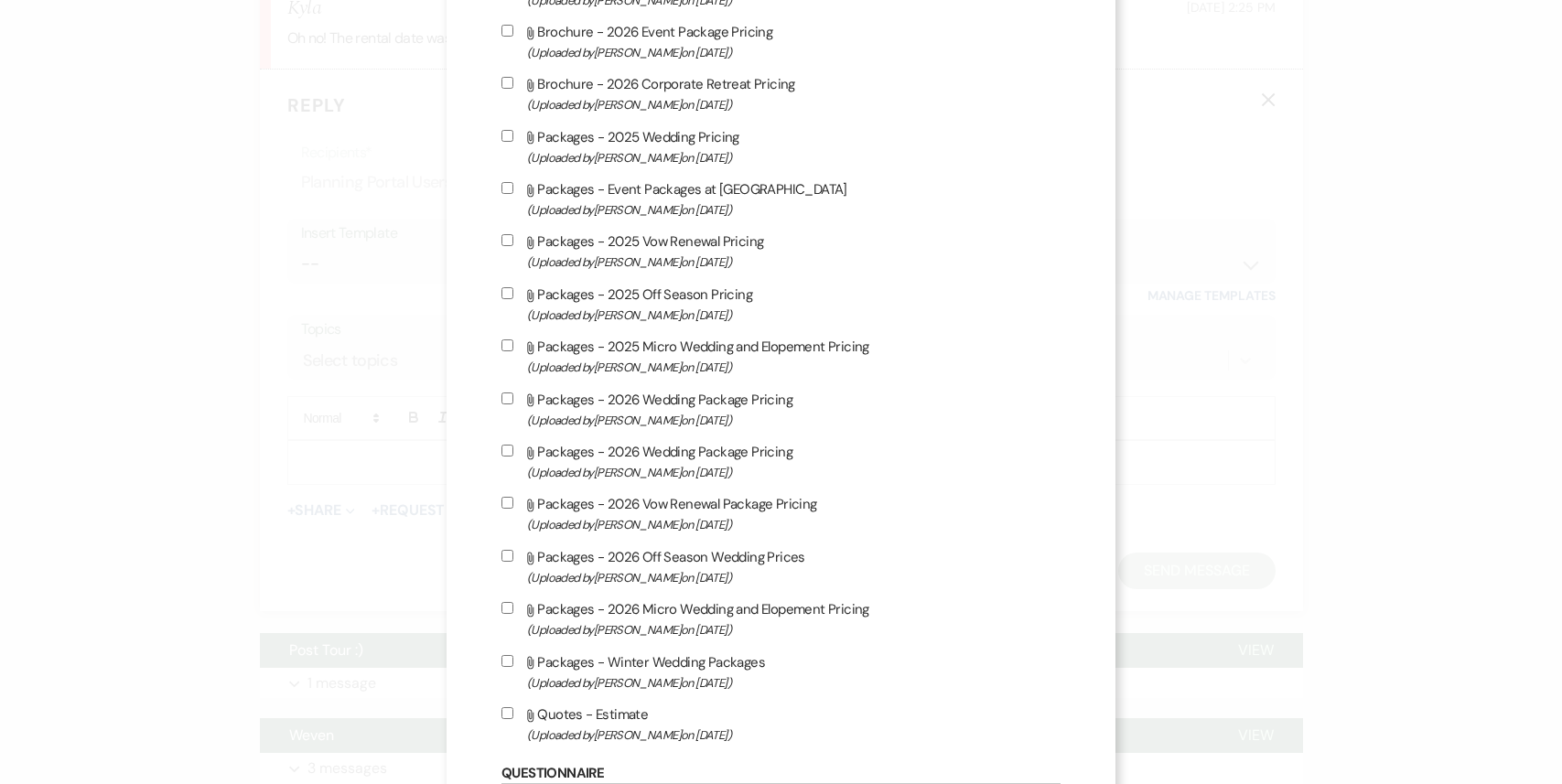
scroll to position [2673, 0]
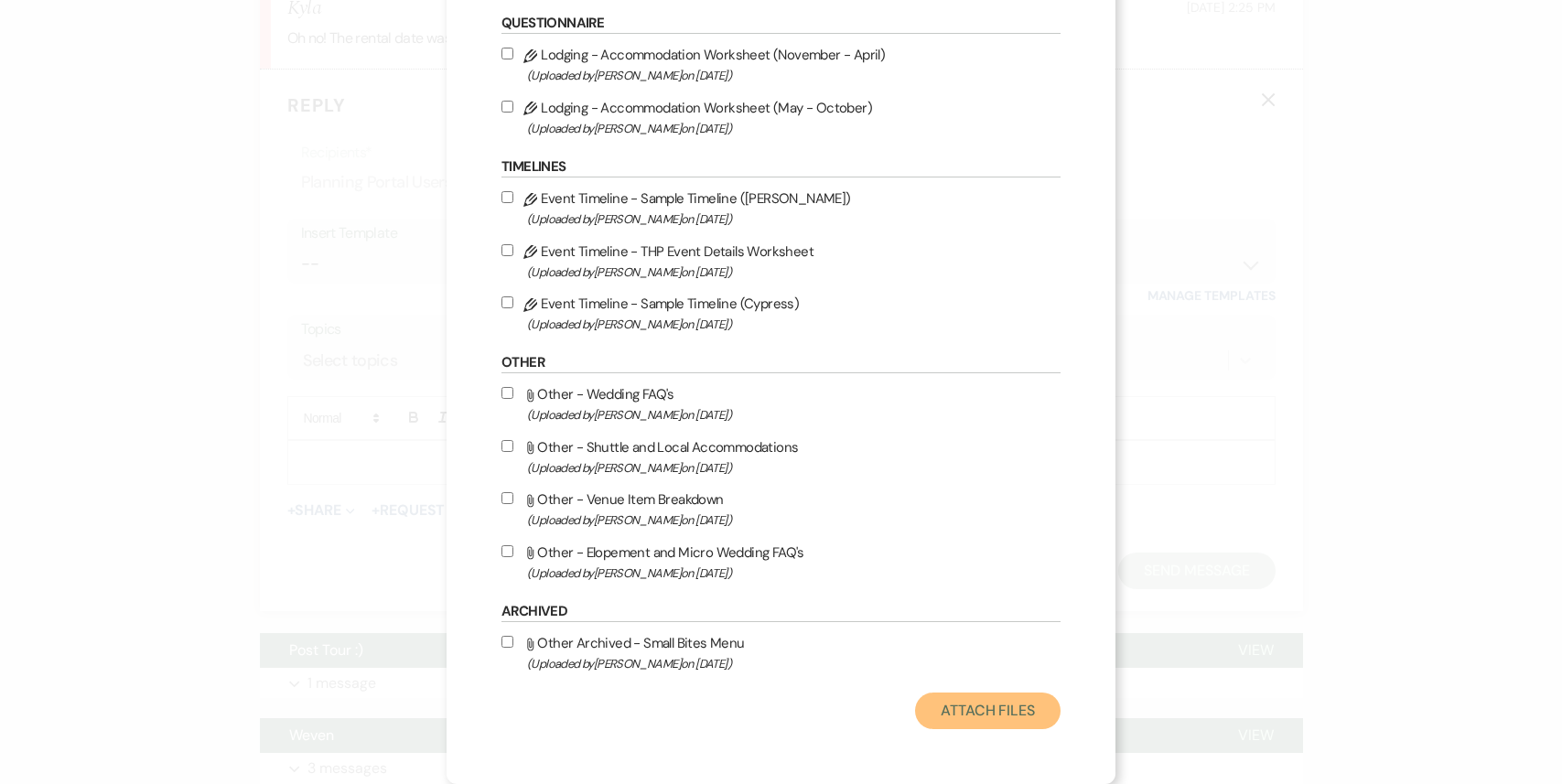
click at [989, 721] on button "Attach Files" at bounding box center [987, 711] width 146 height 36
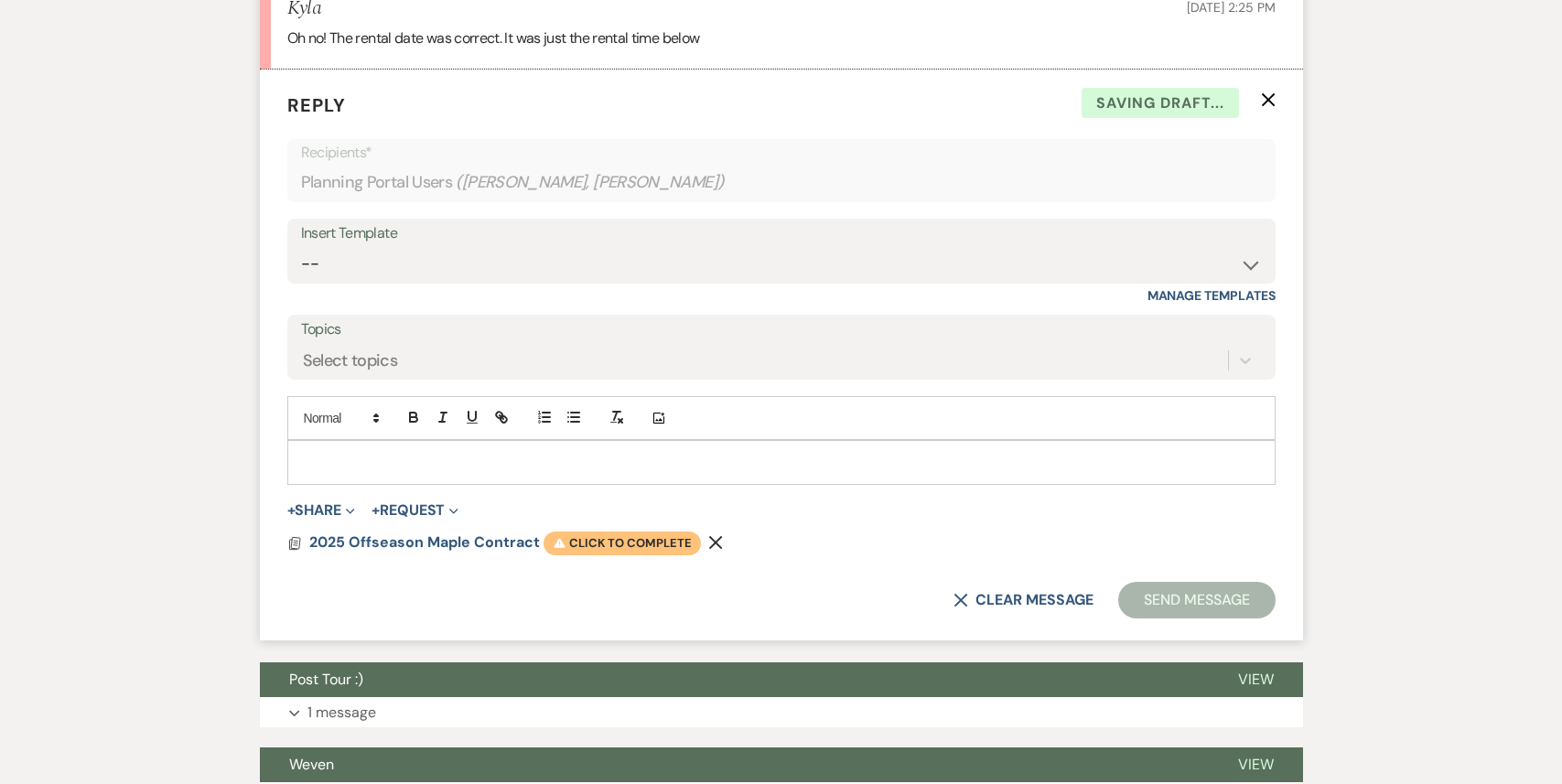
click at [611, 532] on span "Warning Click to complete" at bounding box center [621, 543] width 157 height 24
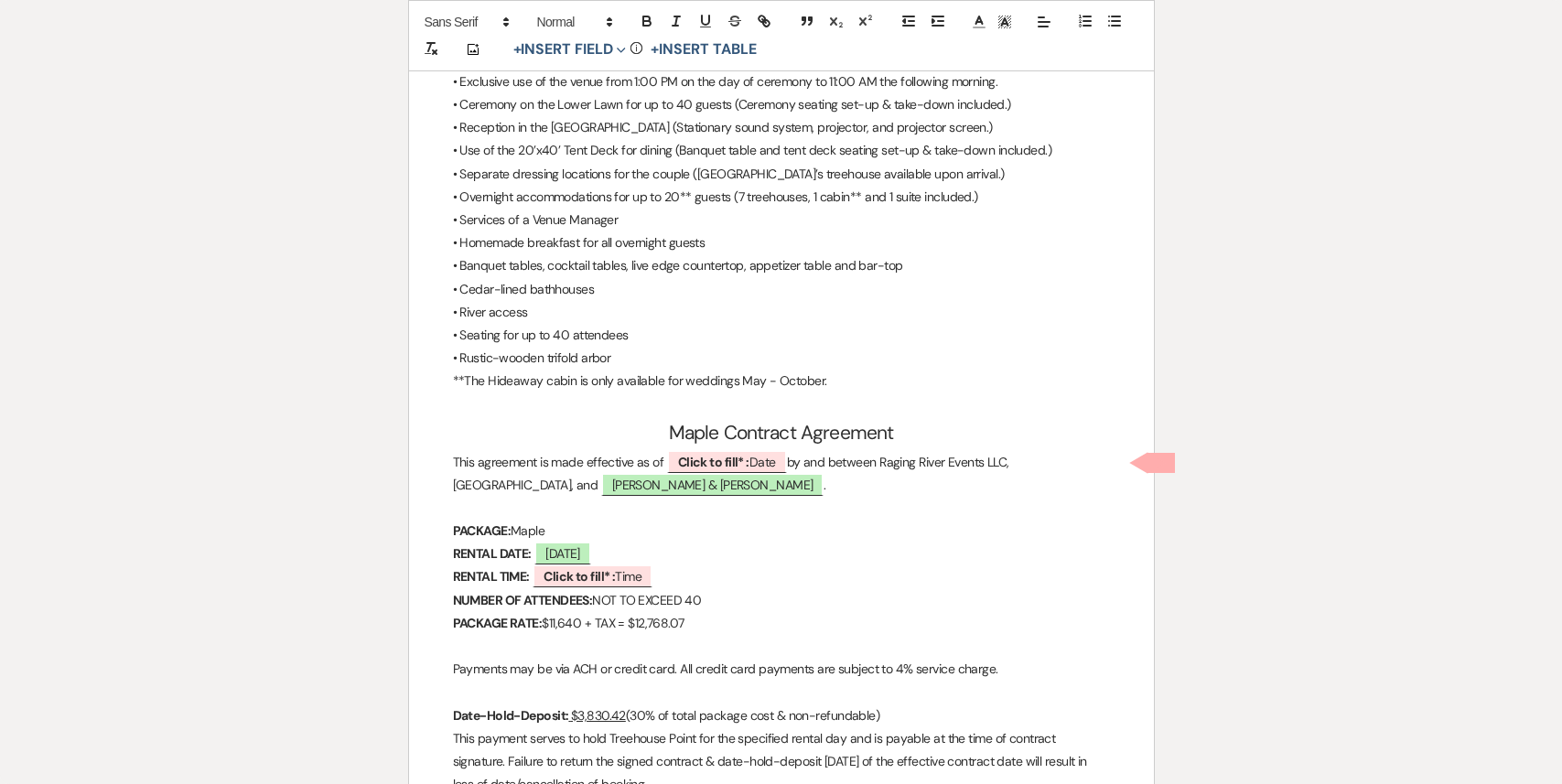
scroll to position [4743, 0]
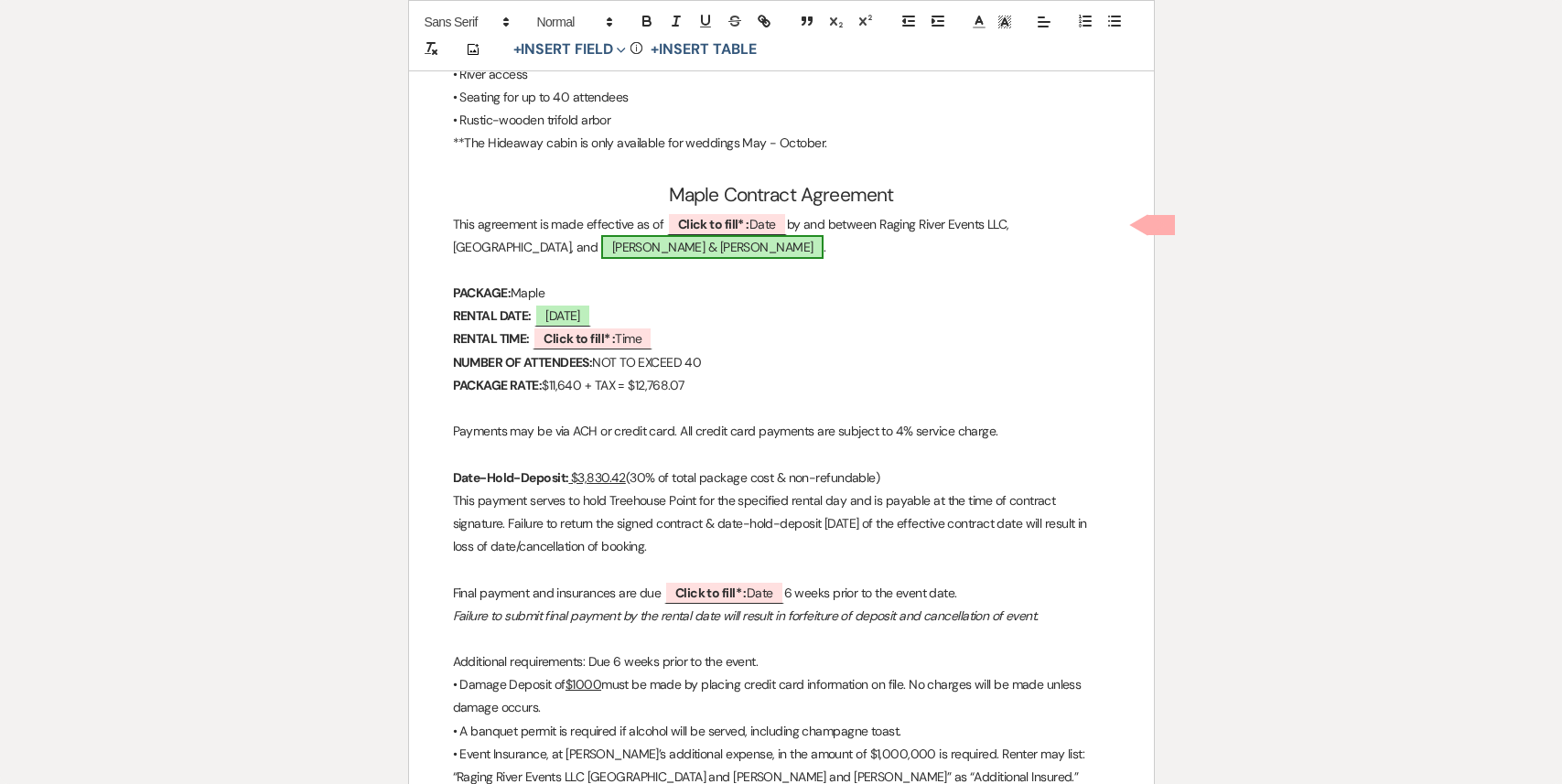
click at [633, 245] on span "[PERSON_NAME] & [PERSON_NAME]" at bounding box center [713, 247] width 223 height 24
select select "smartCustomField"
select select "owner"
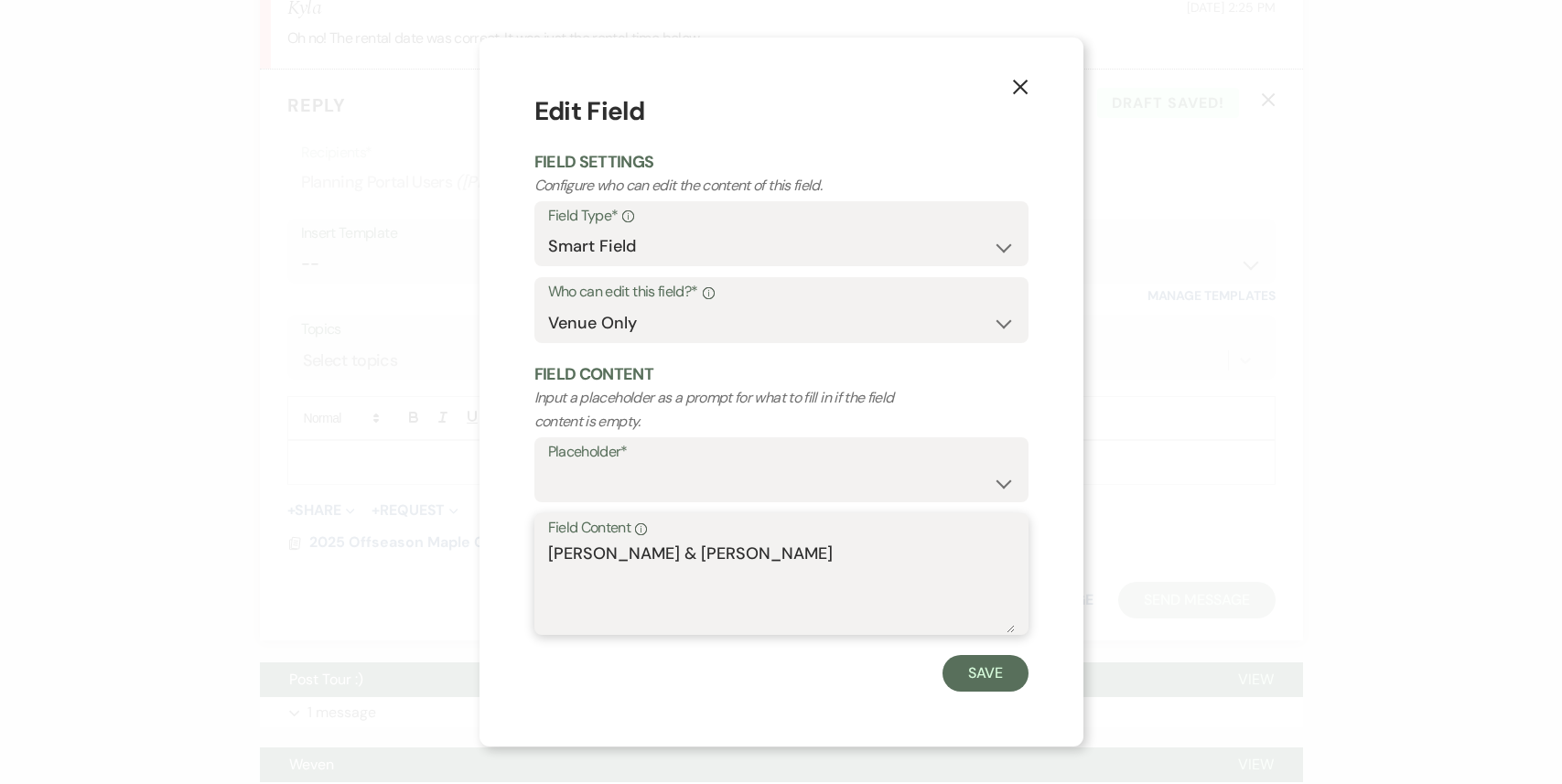
click at [728, 557] on textarea "[PERSON_NAME] & [PERSON_NAME]" at bounding box center [781, 587] width 467 height 91
type textarea "[PERSON_NAME] & [PERSON_NAME]"
click at [984, 673] on button "Save" at bounding box center [985, 673] width 86 height 36
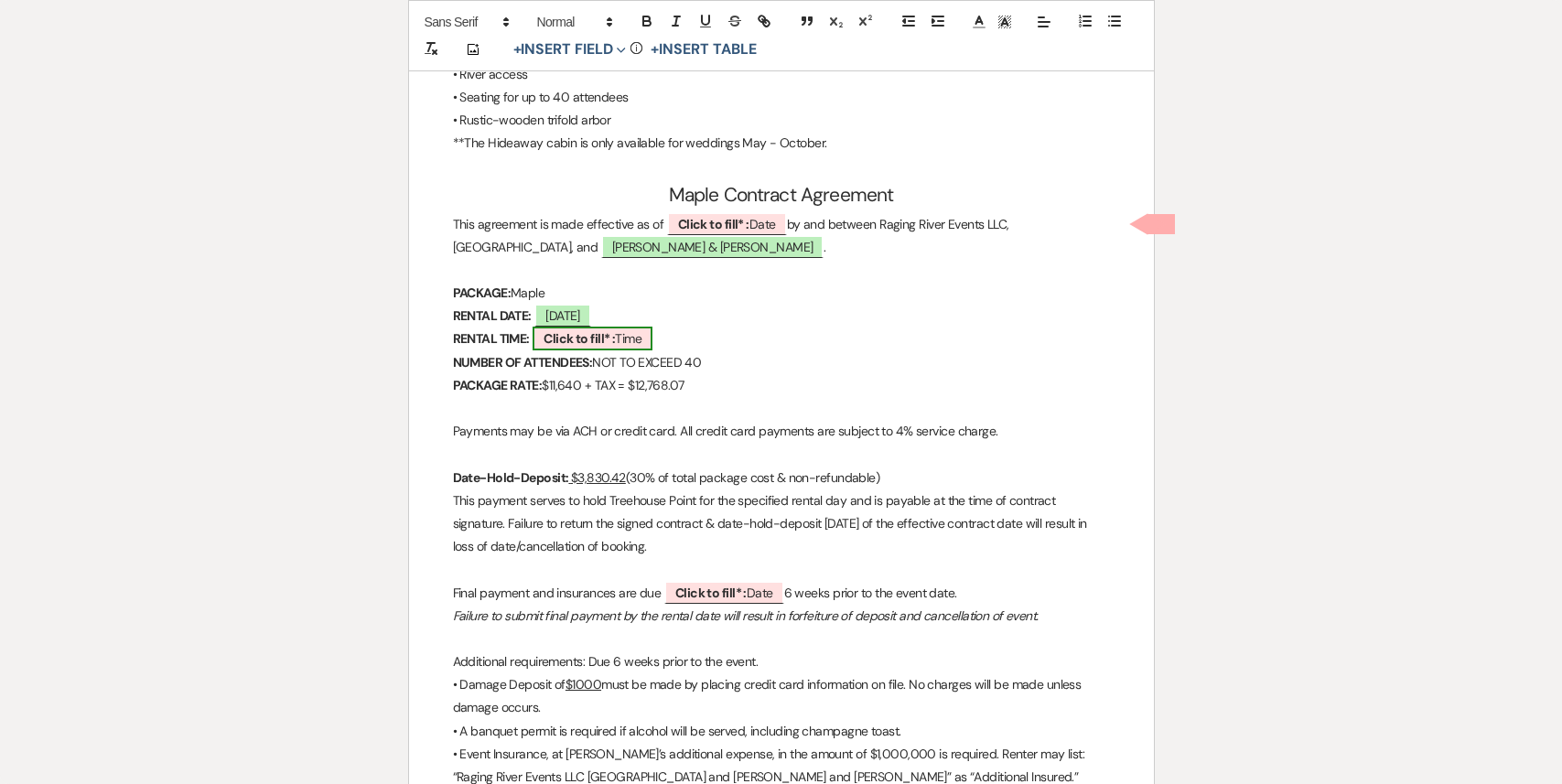
click at [577, 339] on b "Click to fill* :" at bounding box center [578, 338] width 71 height 16
select select "owner"
select select "Time"
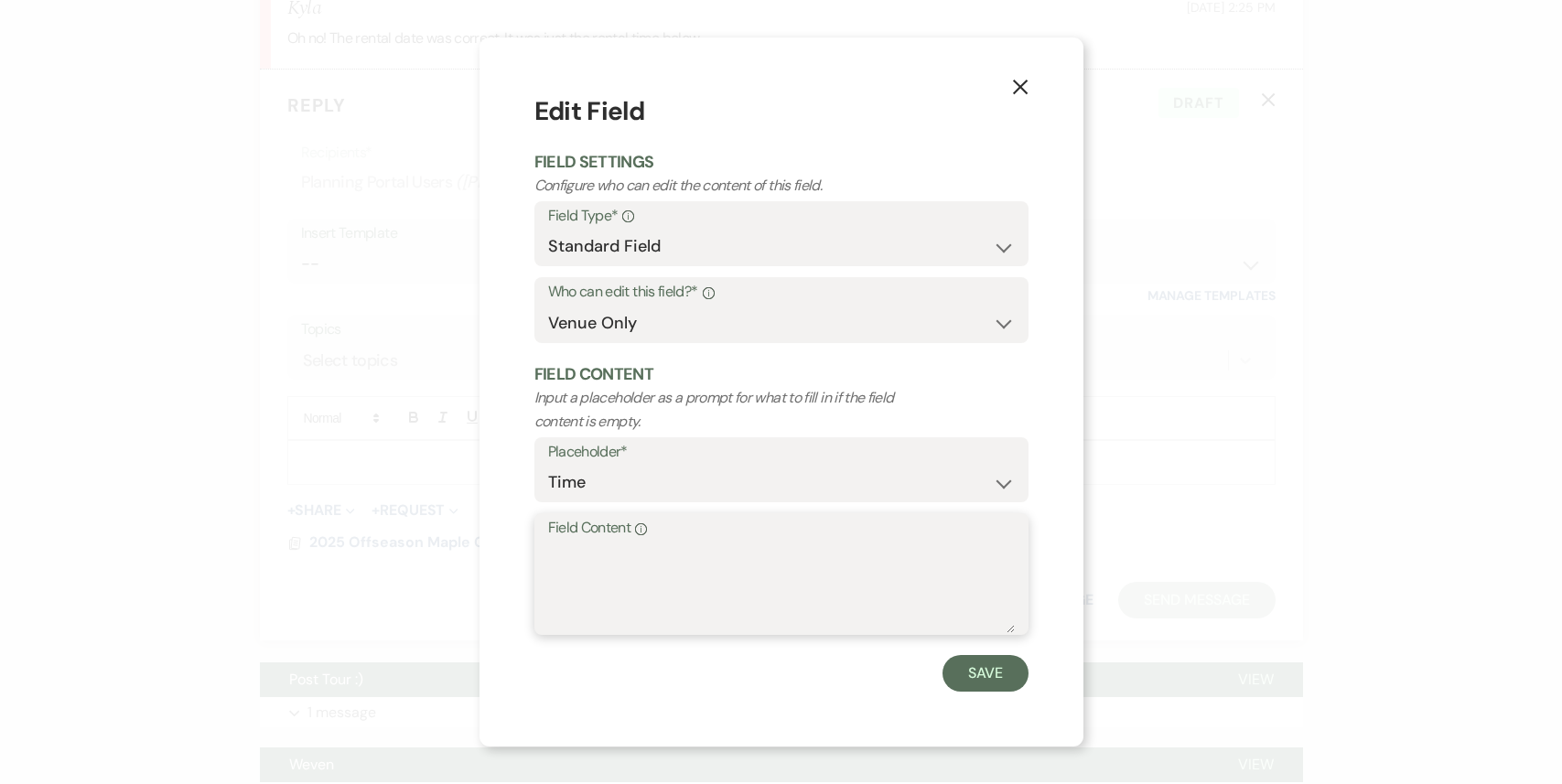
click at [567, 555] on textarea "Field Content Info" at bounding box center [781, 587] width 467 height 91
click at [671, 553] on textarea "1pm [DATE] - [DATE]" at bounding box center [781, 587] width 467 height 91
type textarea "1pm [DATE] 11am [DATE]"
click at [1003, 673] on button "Save" at bounding box center [985, 673] width 86 height 36
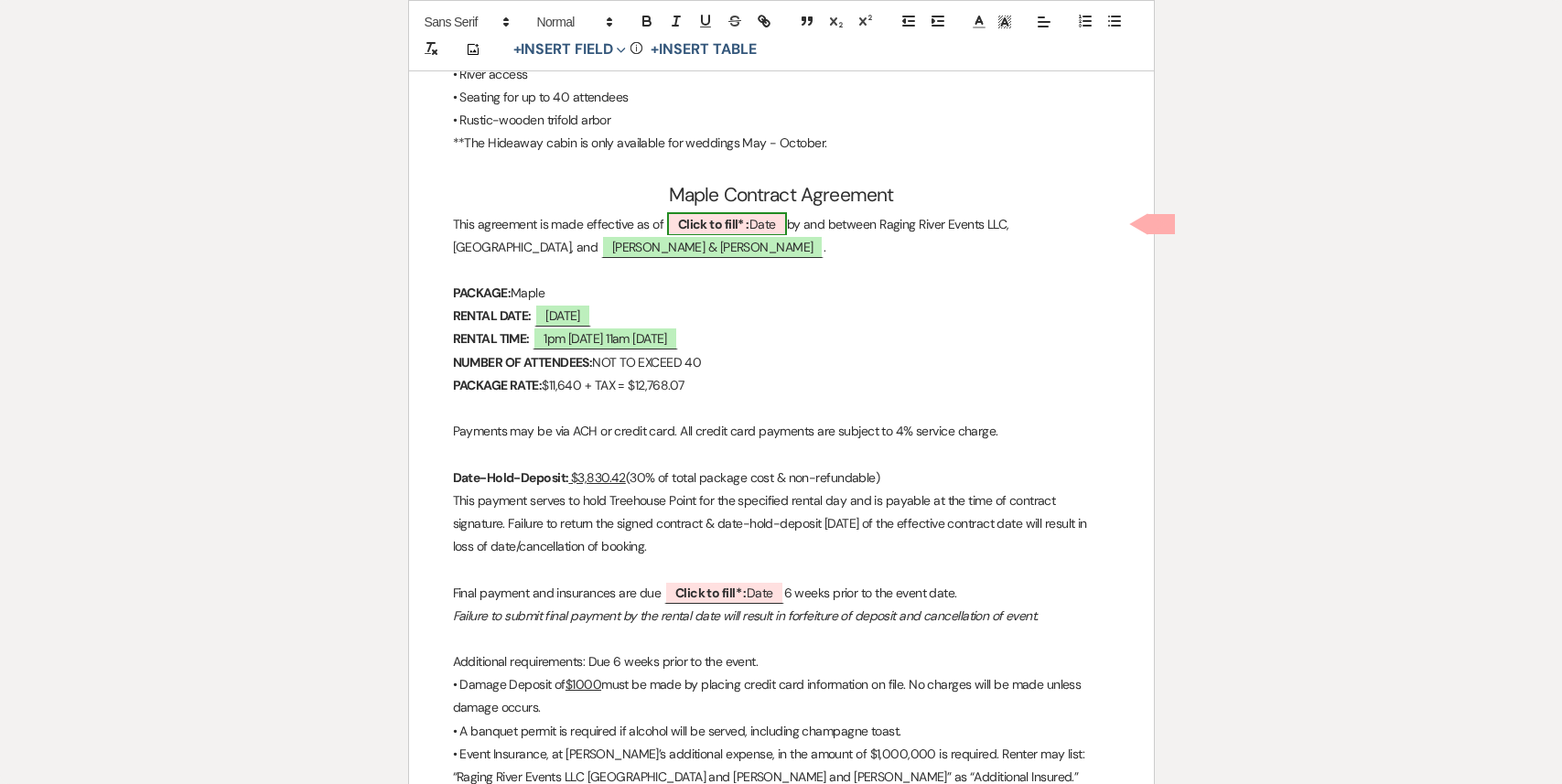
click at [726, 221] on b "Click to fill* :" at bounding box center [713, 224] width 71 height 16
select select "owner"
select select "Date"
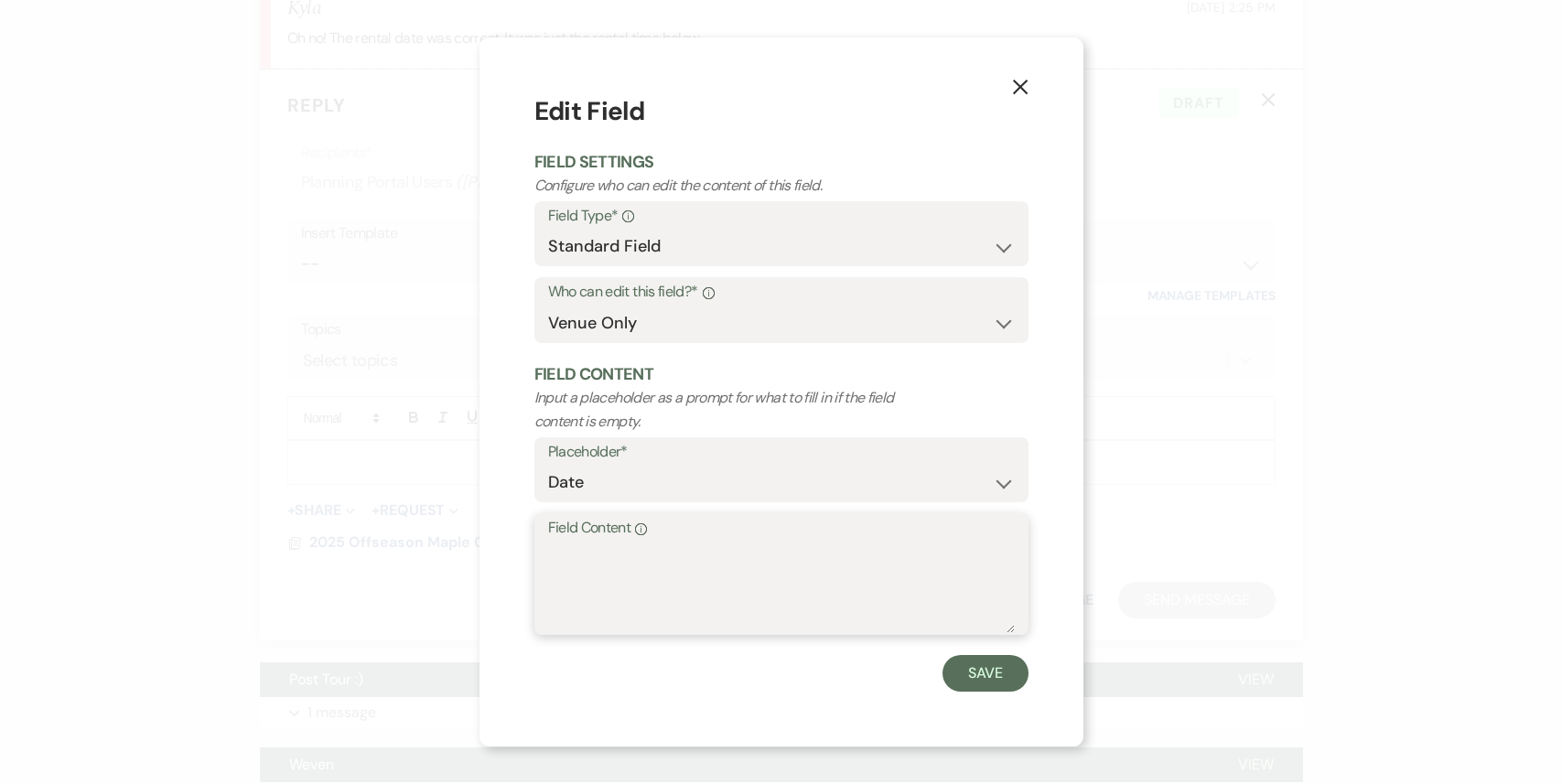
click at [660, 593] on textarea "Field Content Info" at bounding box center [781, 587] width 467 height 91
type textarea "[DATE]"
click at [971, 694] on div "X Edit Field Field Settings Configure who can edit the content of this field. F…" at bounding box center [781, 392] width 604 height 709
click at [971, 676] on button "Save" at bounding box center [985, 673] width 86 height 36
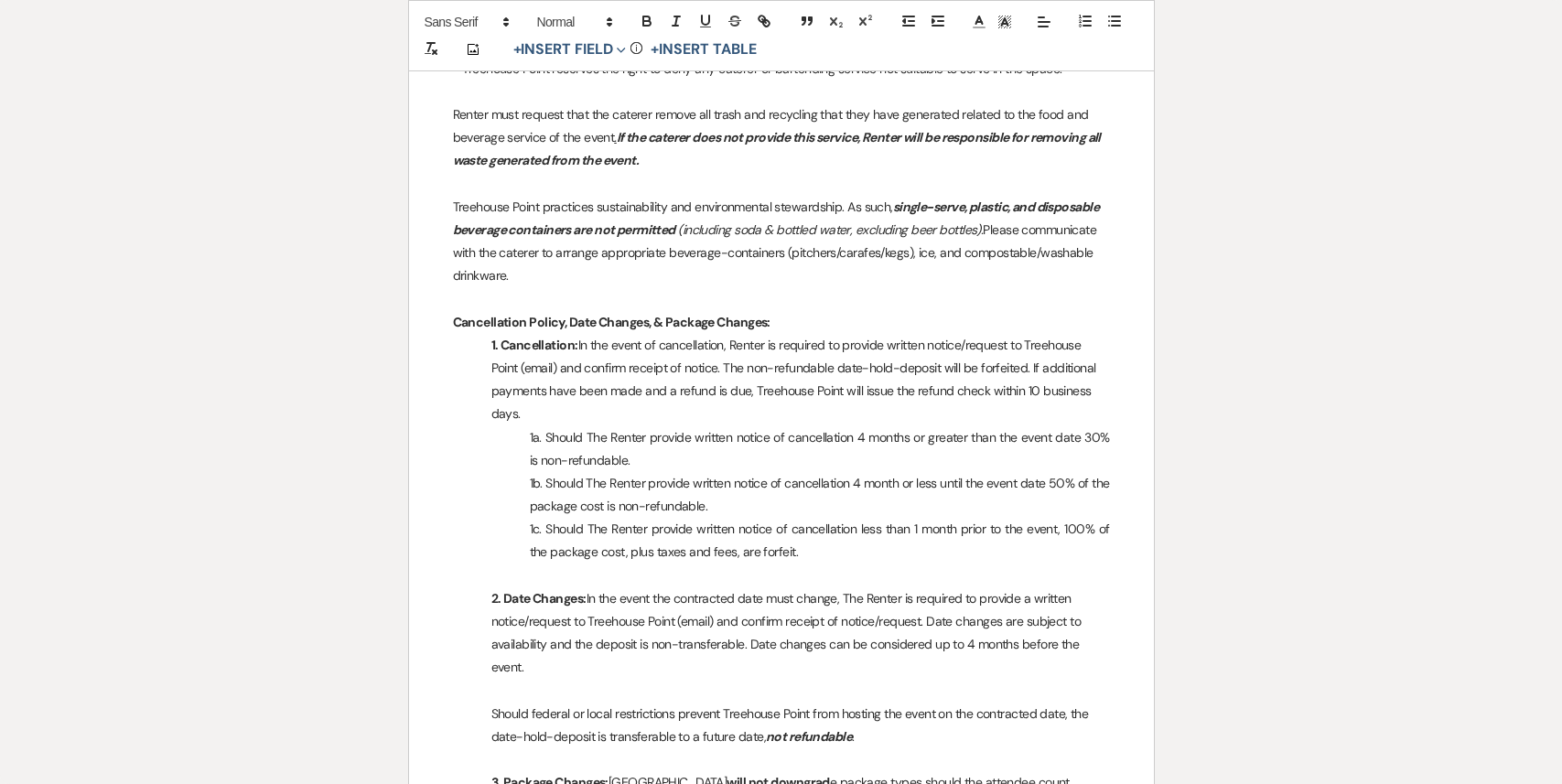
scroll to position [0, 0]
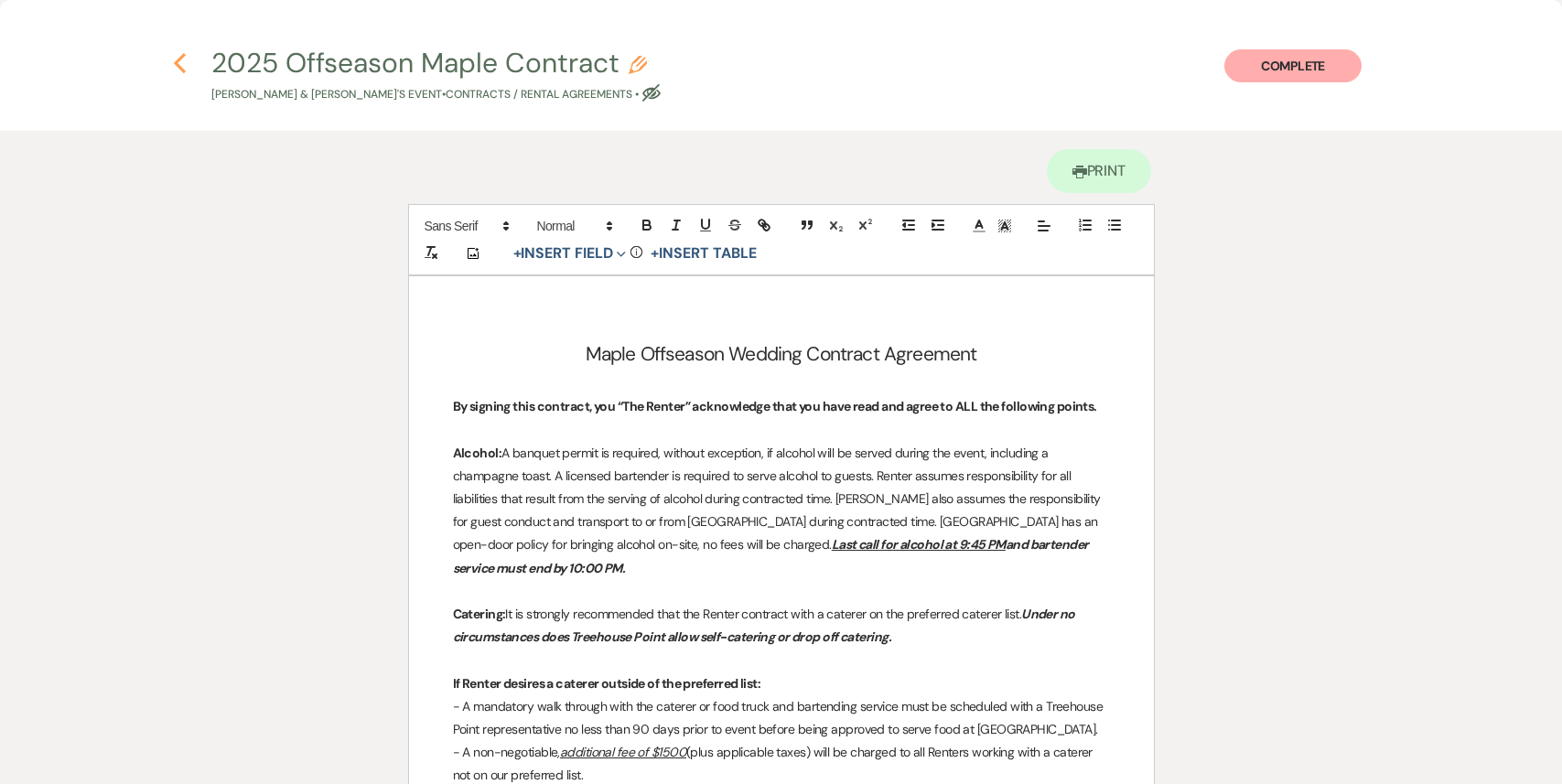
click at [176, 61] on use "button" at bounding box center [179, 63] width 11 height 20
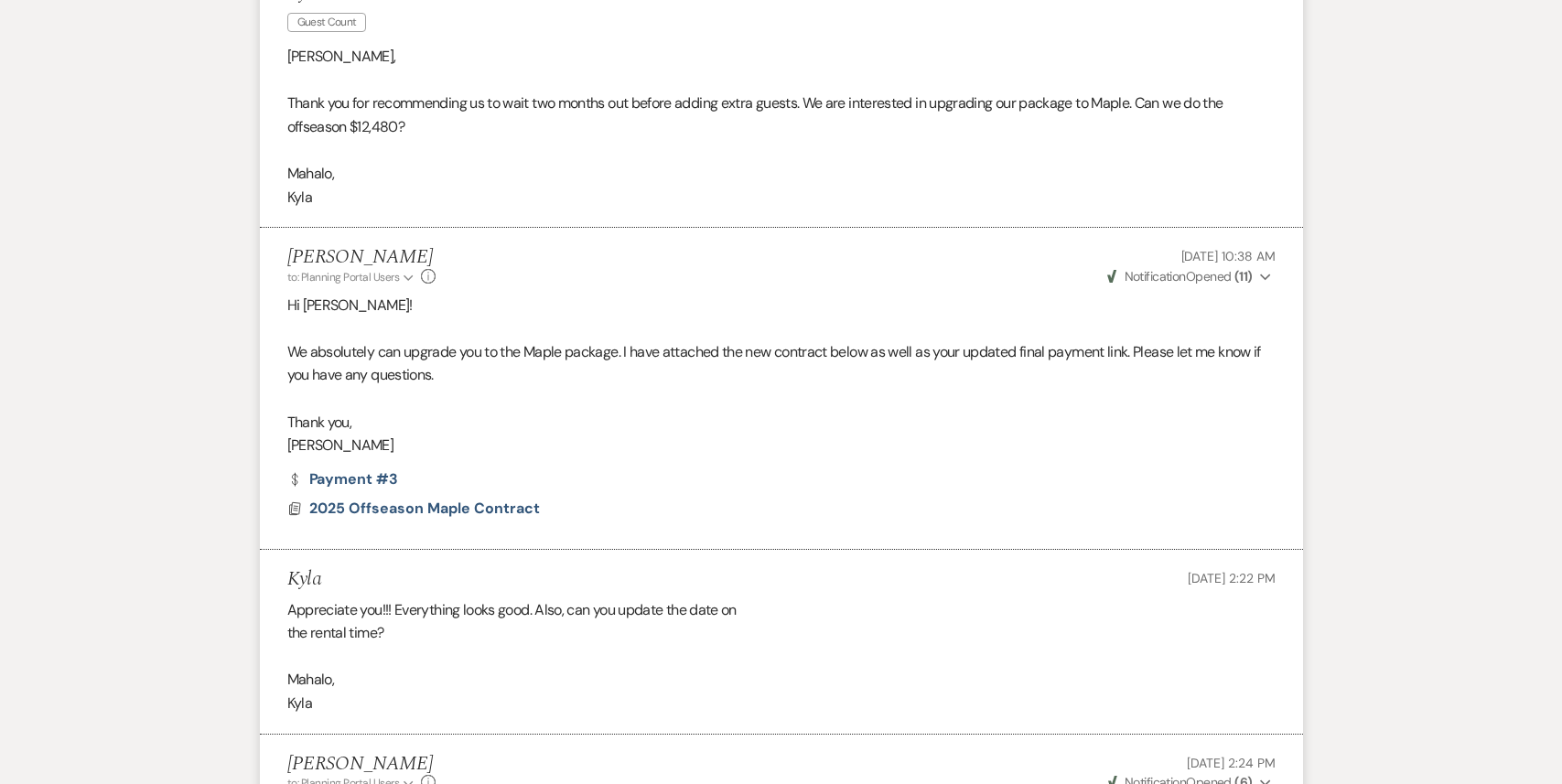
scroll to position [4382, 0]
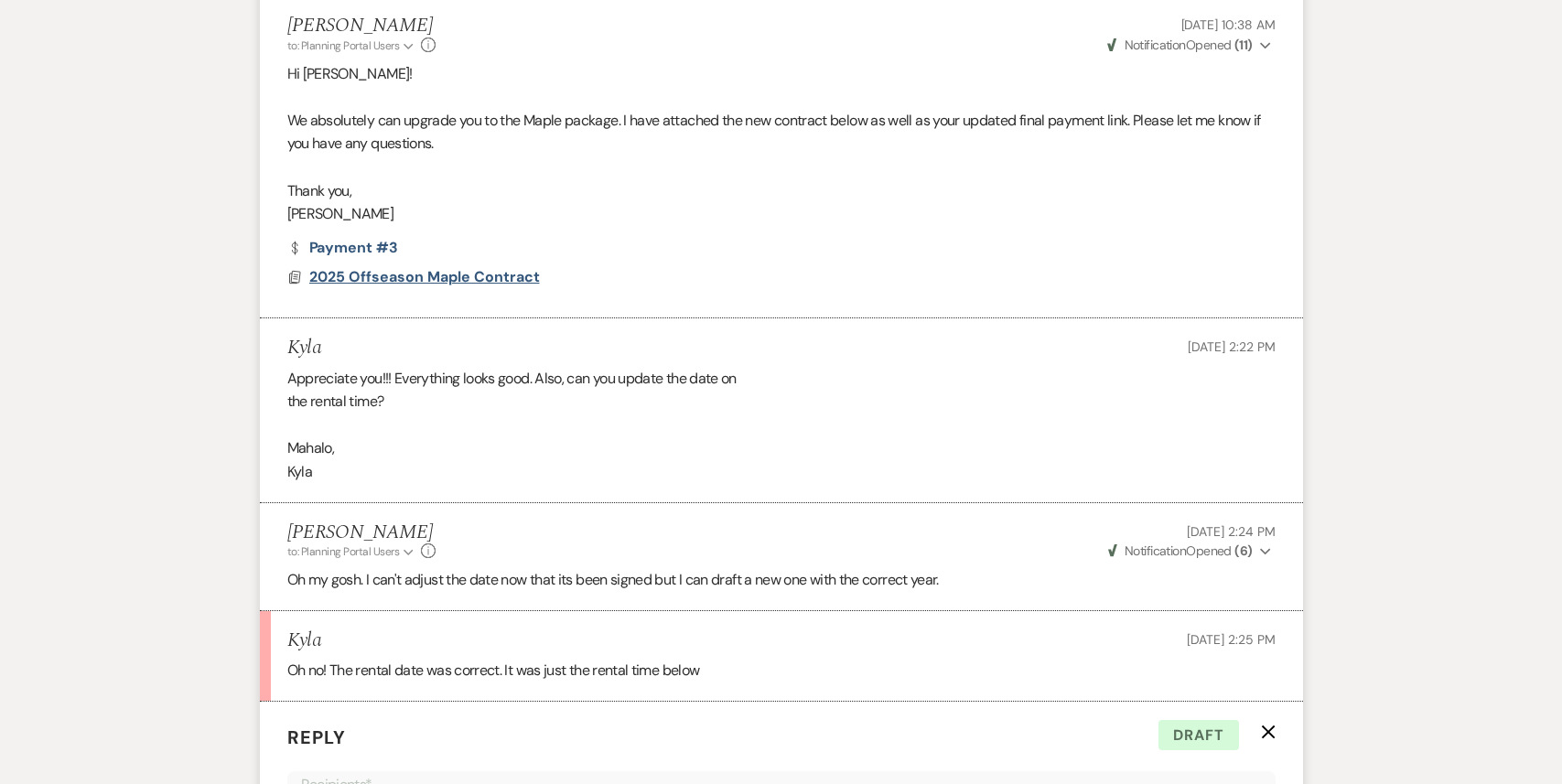
click at [450, 267] on span "2025 Offseason Maple Contract" at bounding box center [424, 276] width 231 height 19
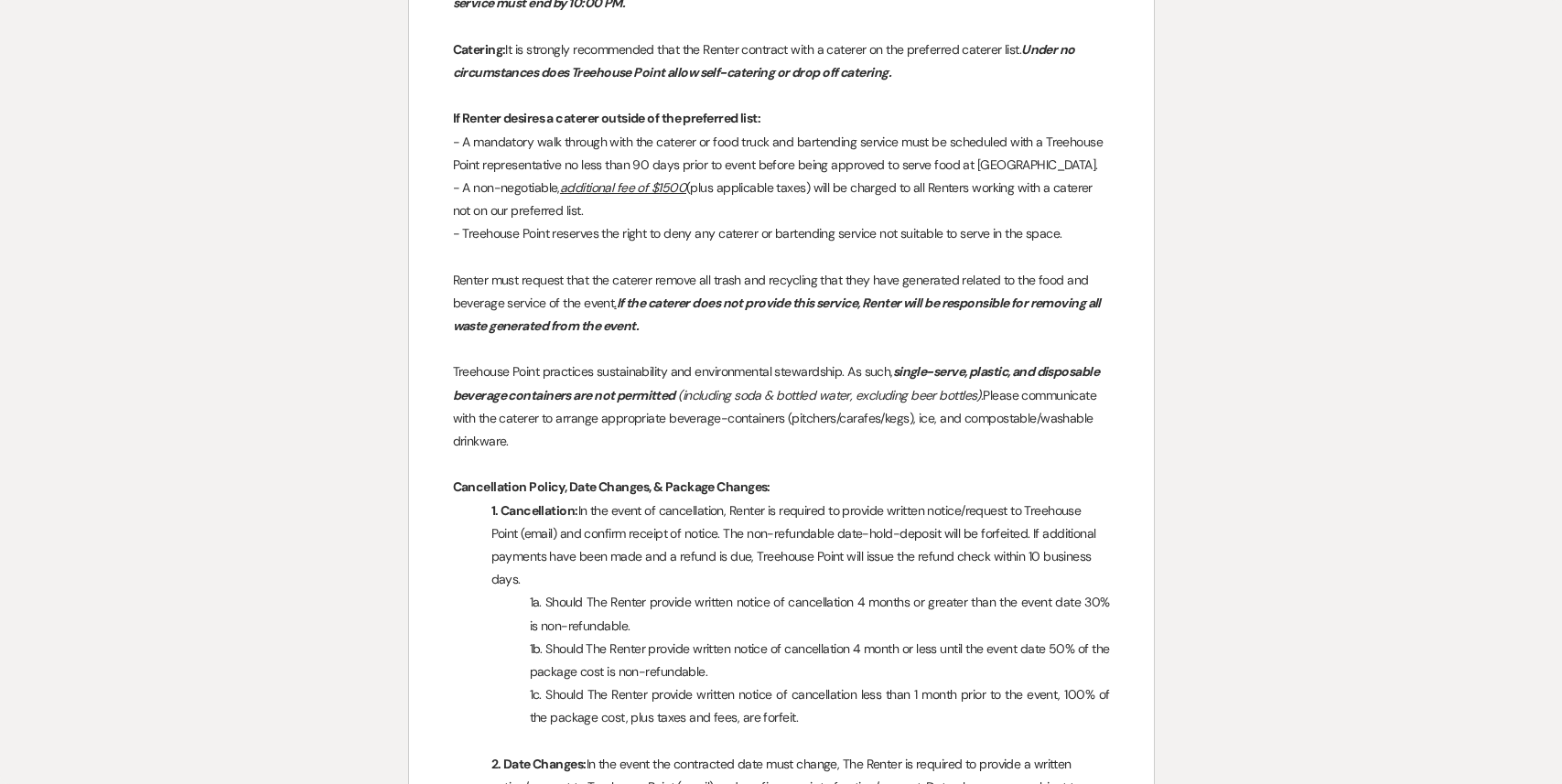
scroll to position [0, 0]
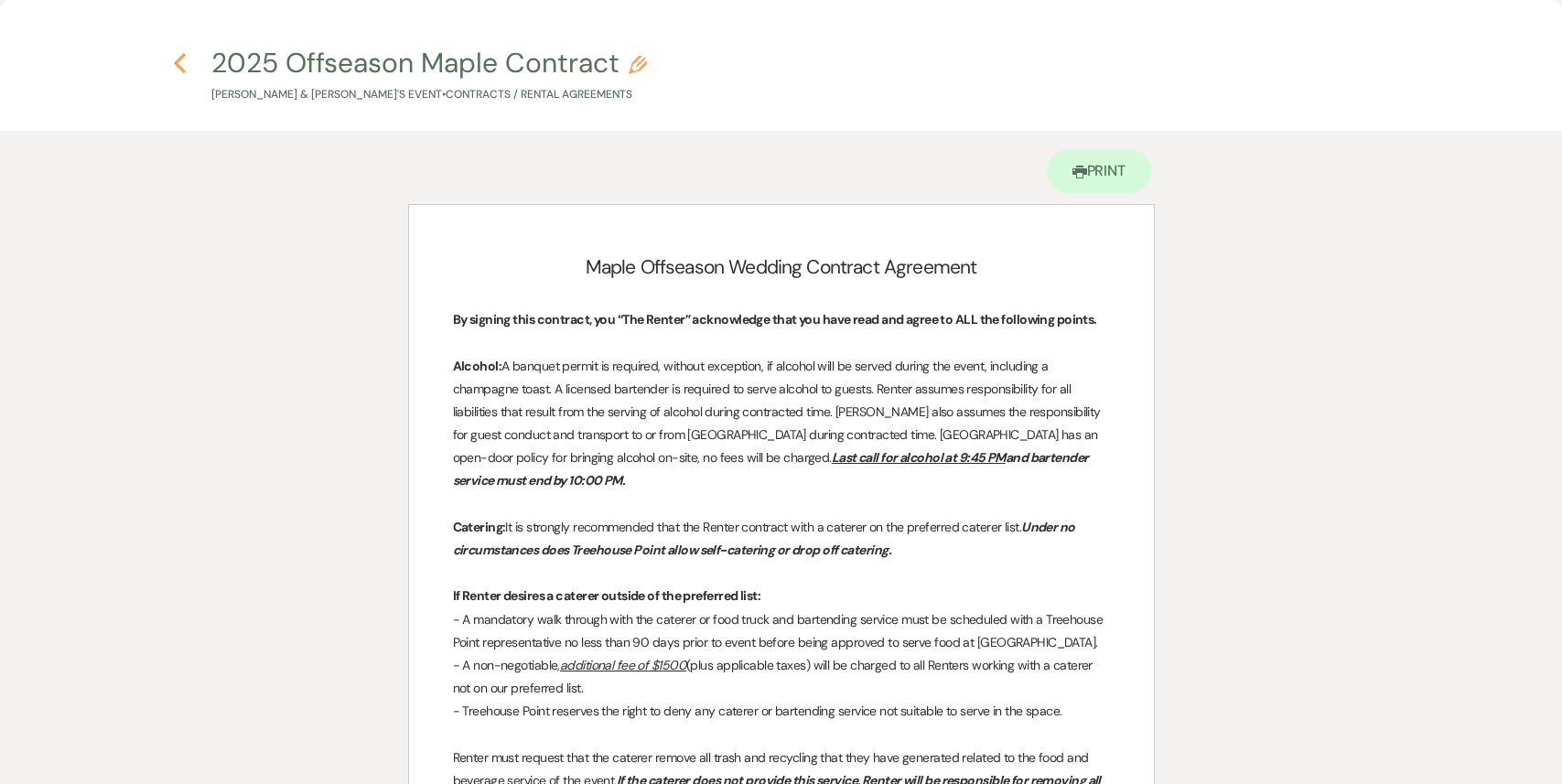
click at [182, 65] on icon "Previous" at bounding box center [179, 63] width 13 height 22
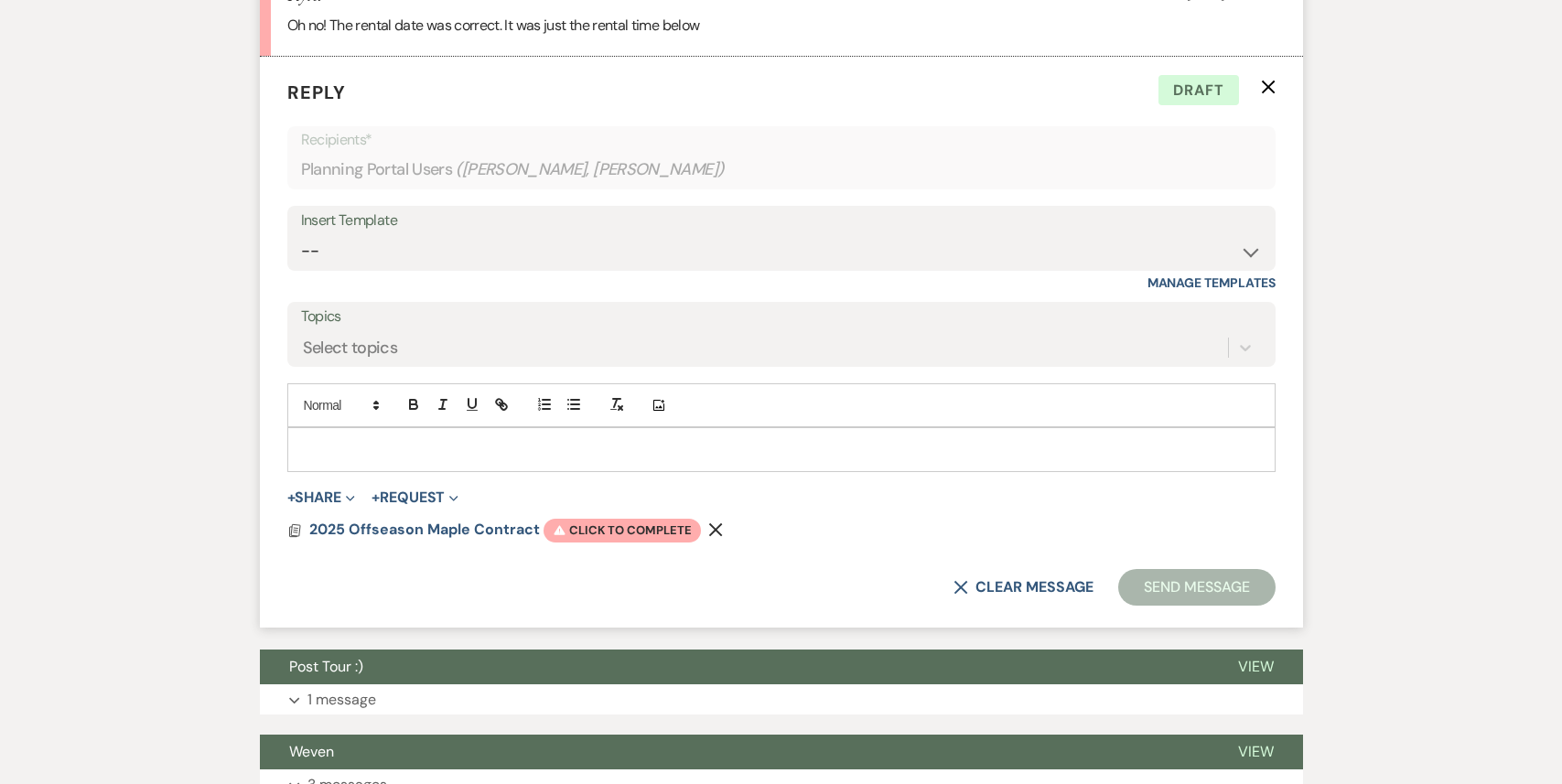
scroll to position [5180, 0]
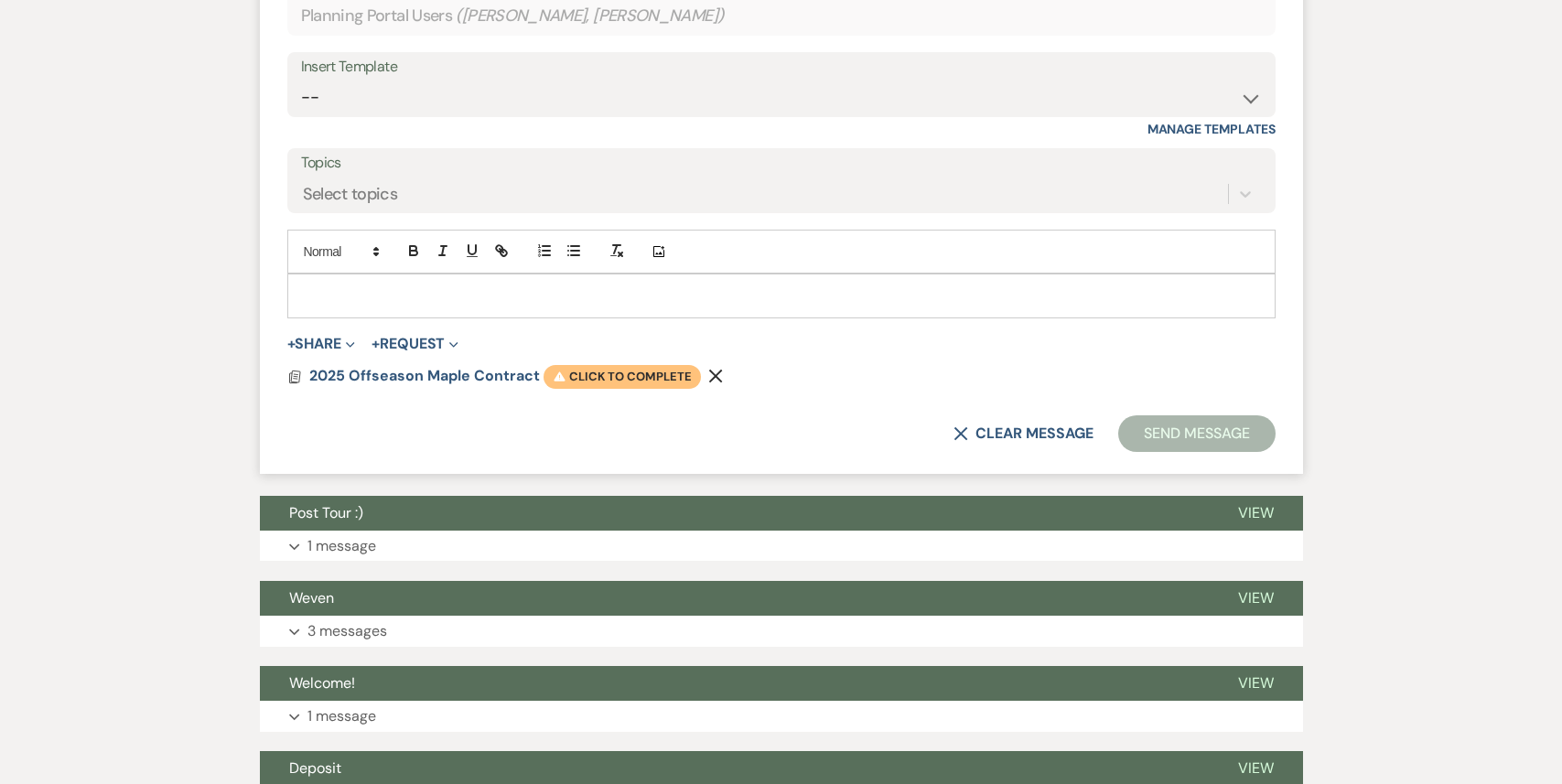
click at [628, 365] on span "Warning Click to complete" at bounding box center [621, 376] width 157 height 24
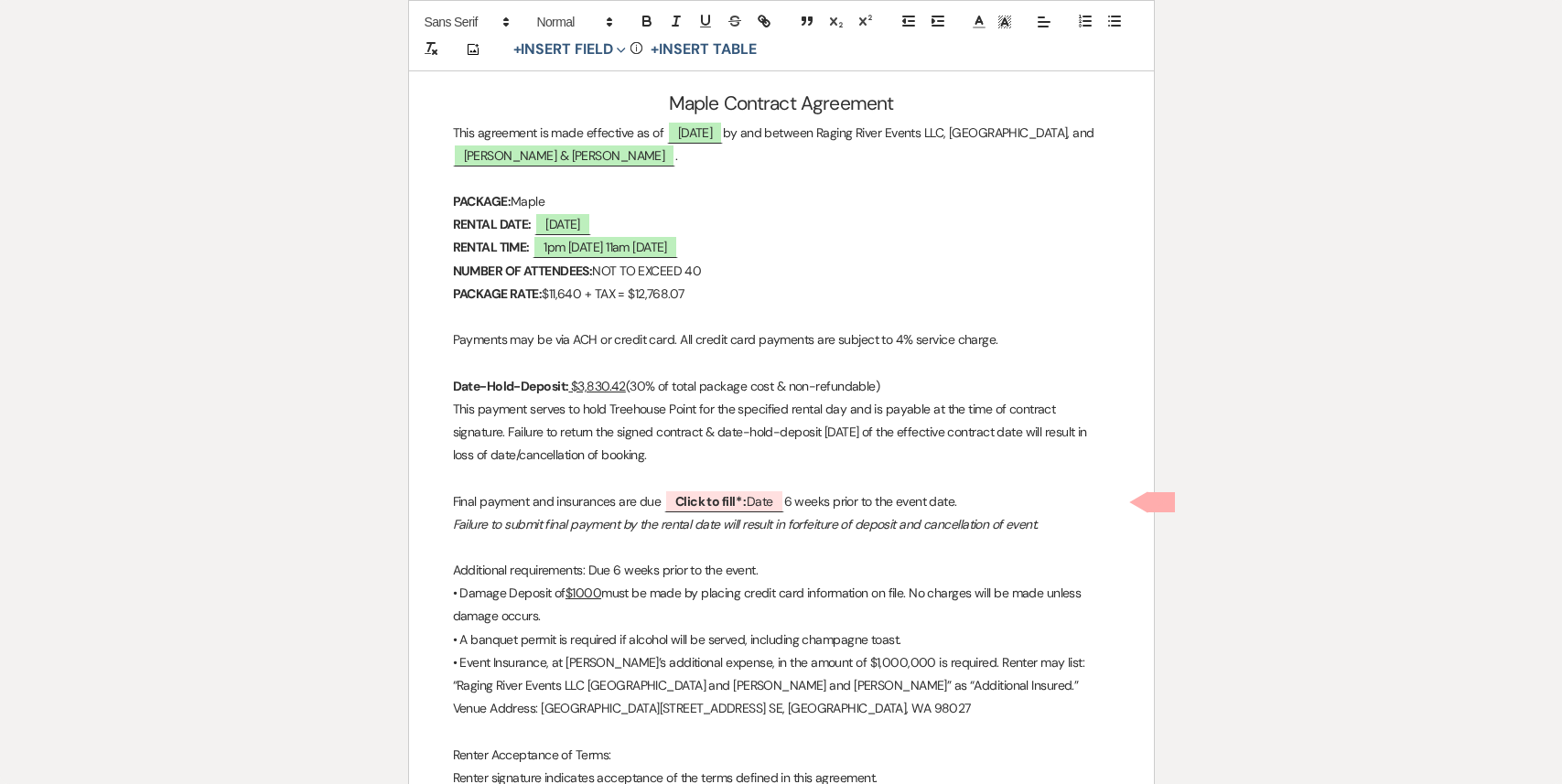
scroll to position [4833, 0]
click at [695, 499] on b "Click to fill* :" at bounding box center [710, 502] width 71 height 16
select select "owner"
select select "Date"
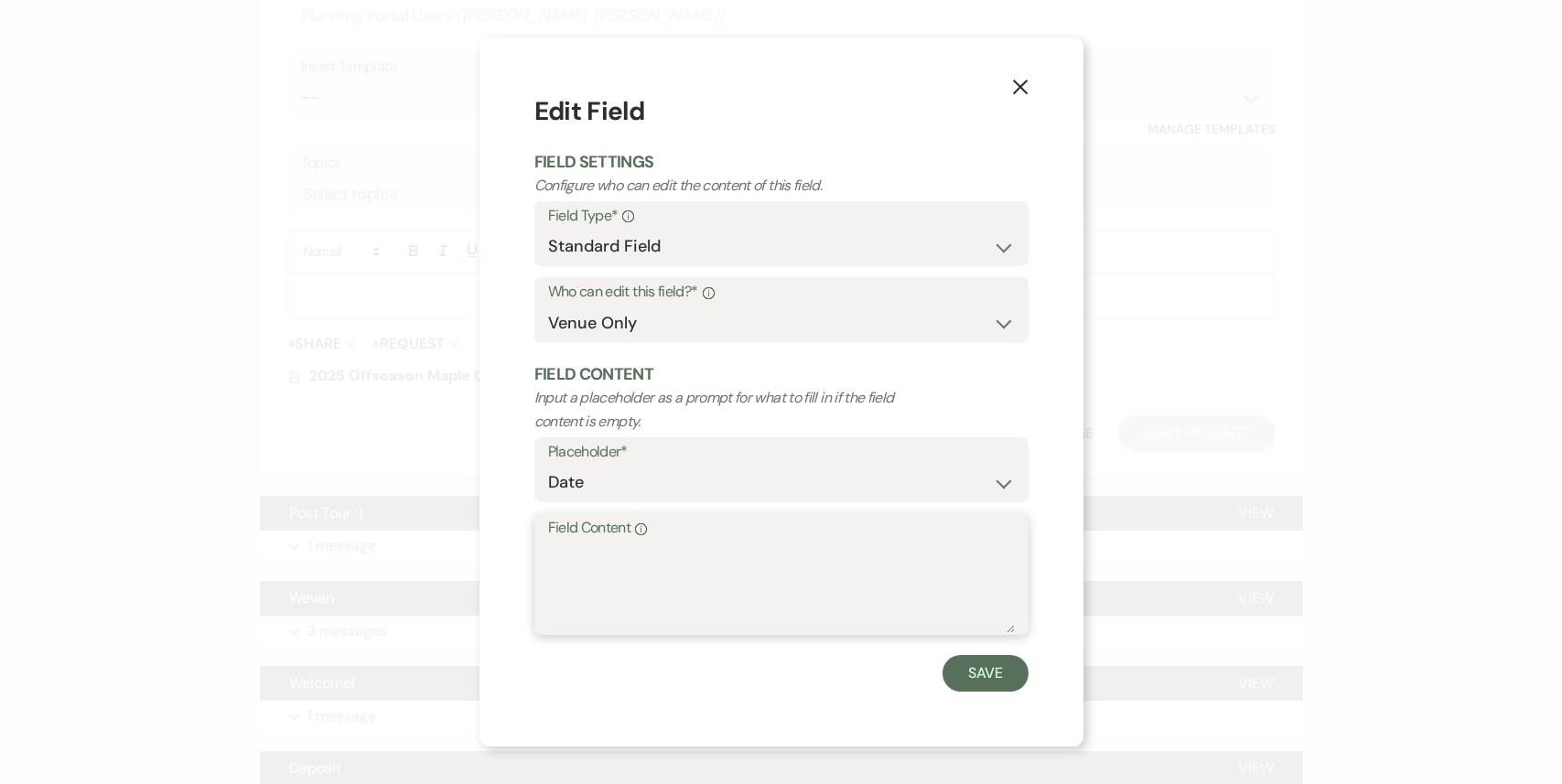
click at [601, 604] on textarea "Field Content Info" at bounding box center [781, 587] width 467 height 91
type textarea "[DATE]"
click at [962, 681] on button "Save" at bounding box center [985, 673] width 86 height 36
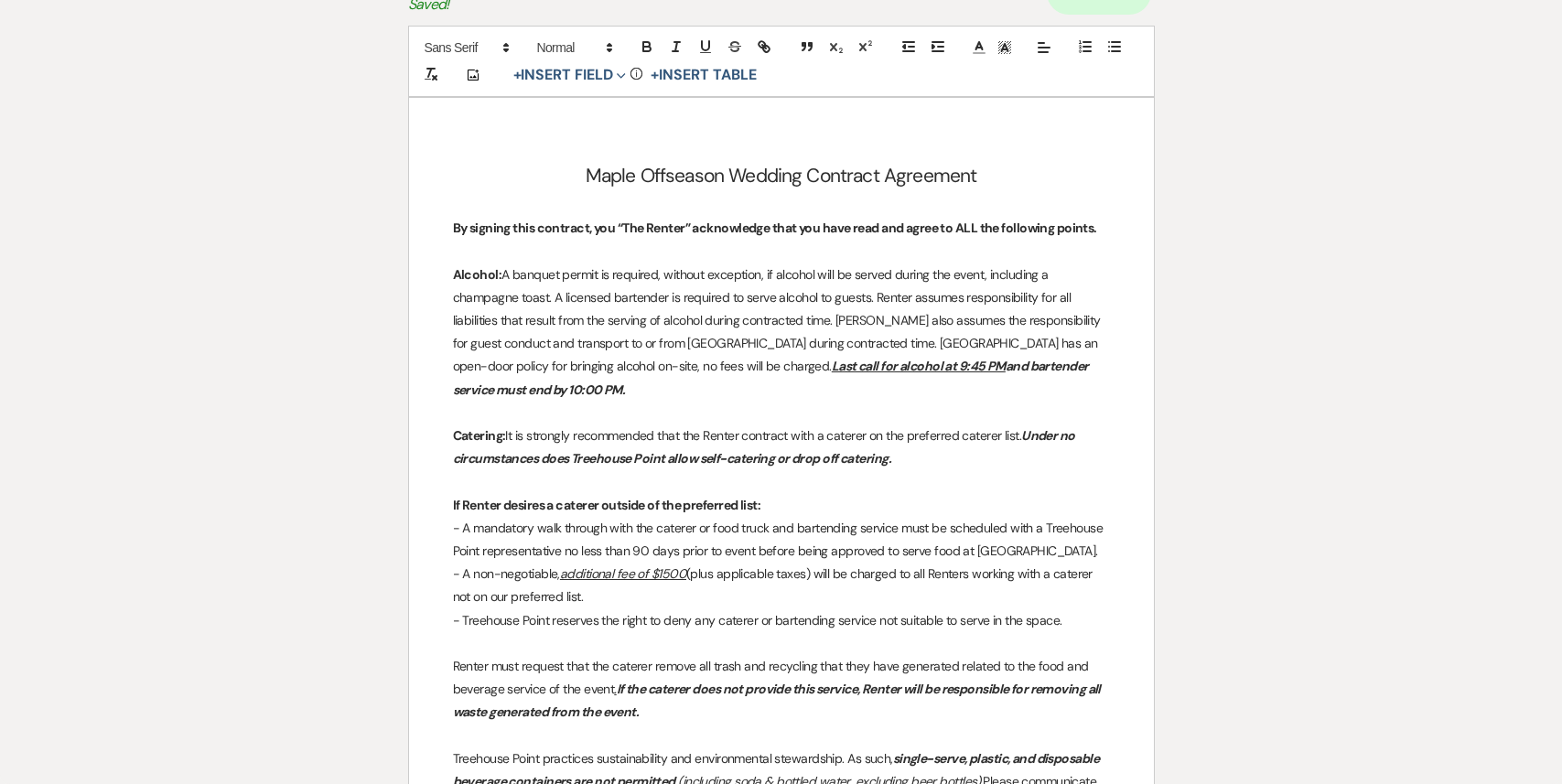
scroll to position [0, 0]
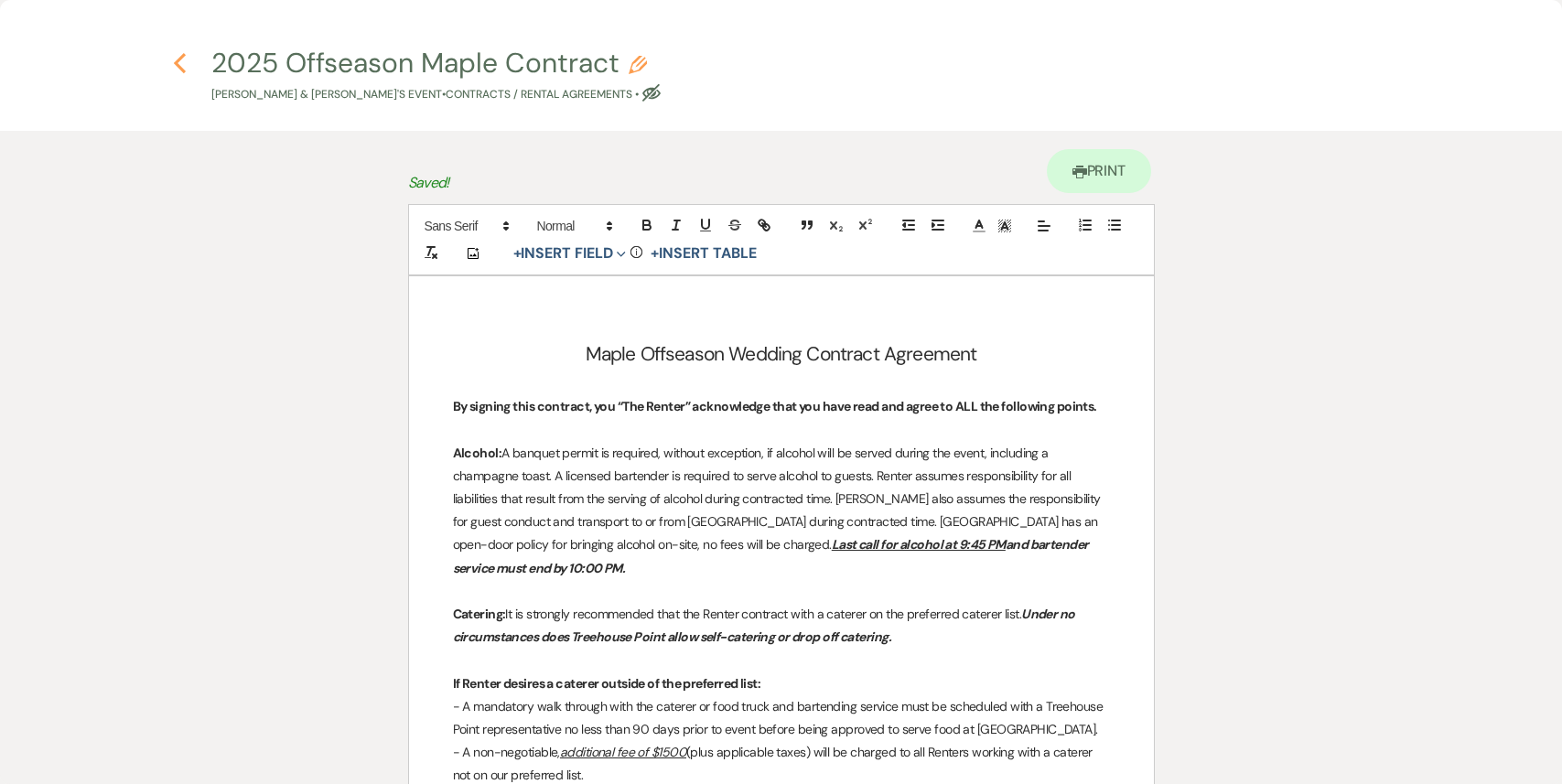
click at [178, 64] on icon "Previous" at bounding box center [179, 63] width 13 height 22
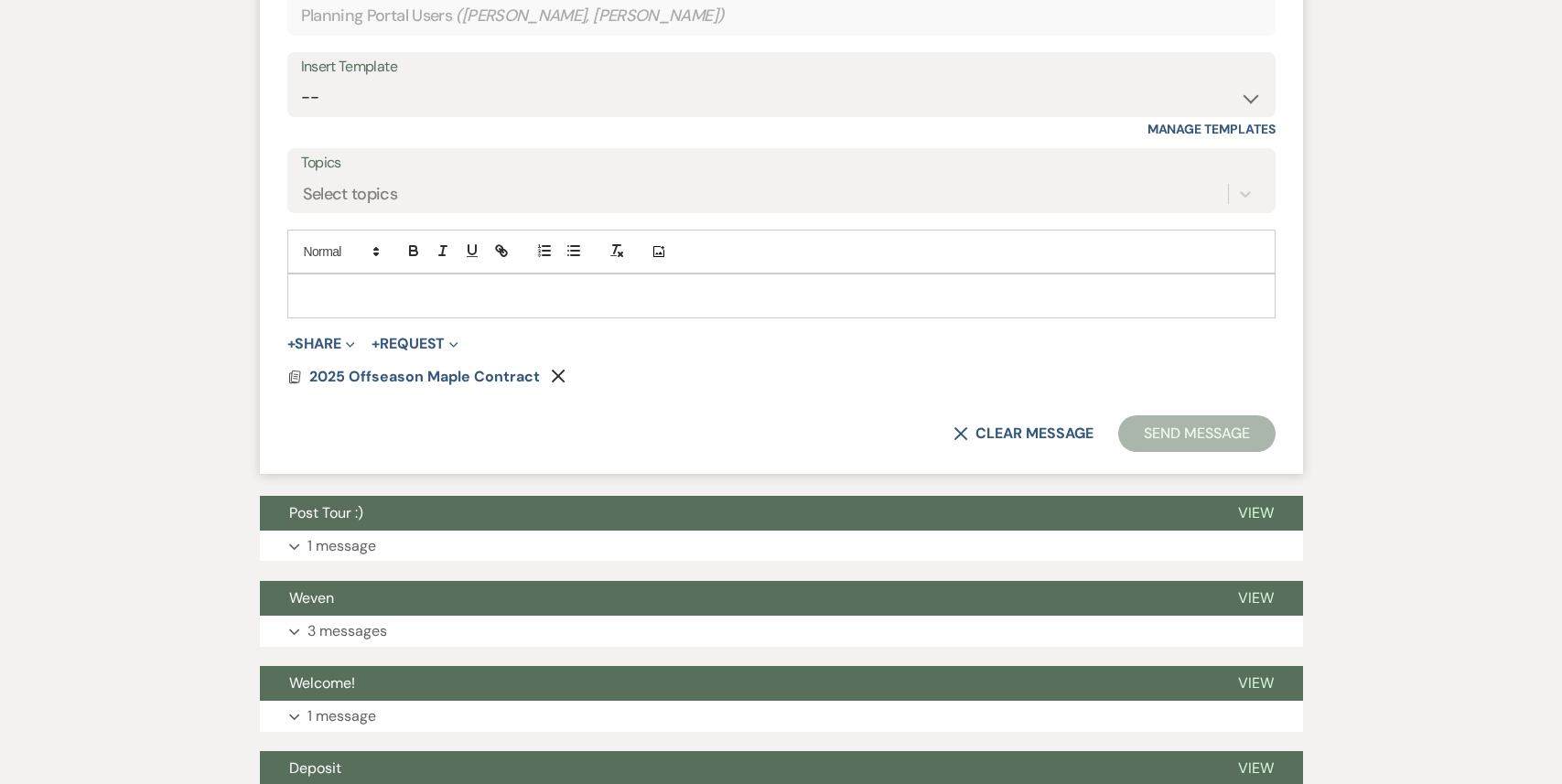
click at [387, 287] on div at bounding box center [781, 295] width 986 height 42
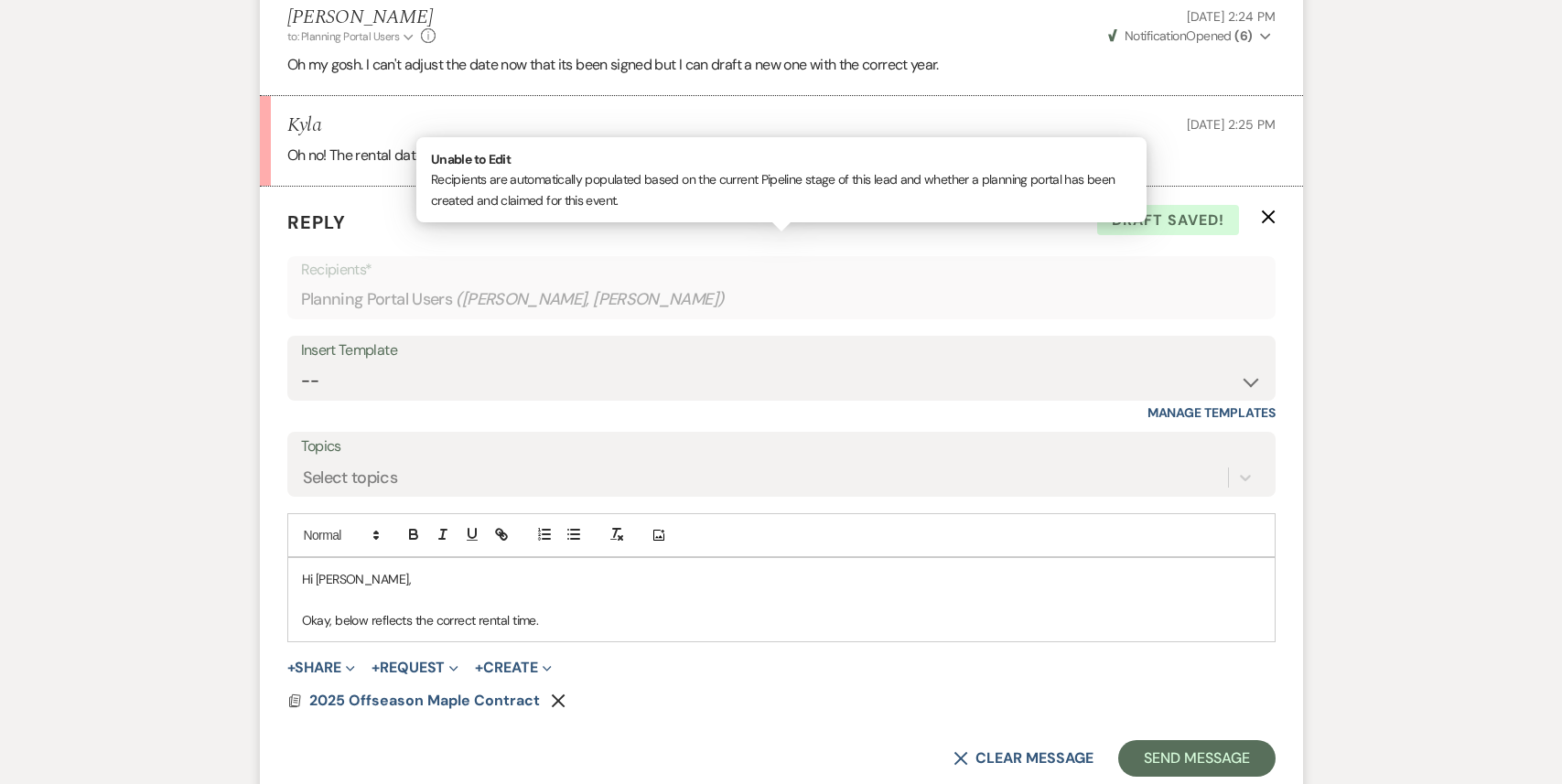
scroll to position [4931, 0]
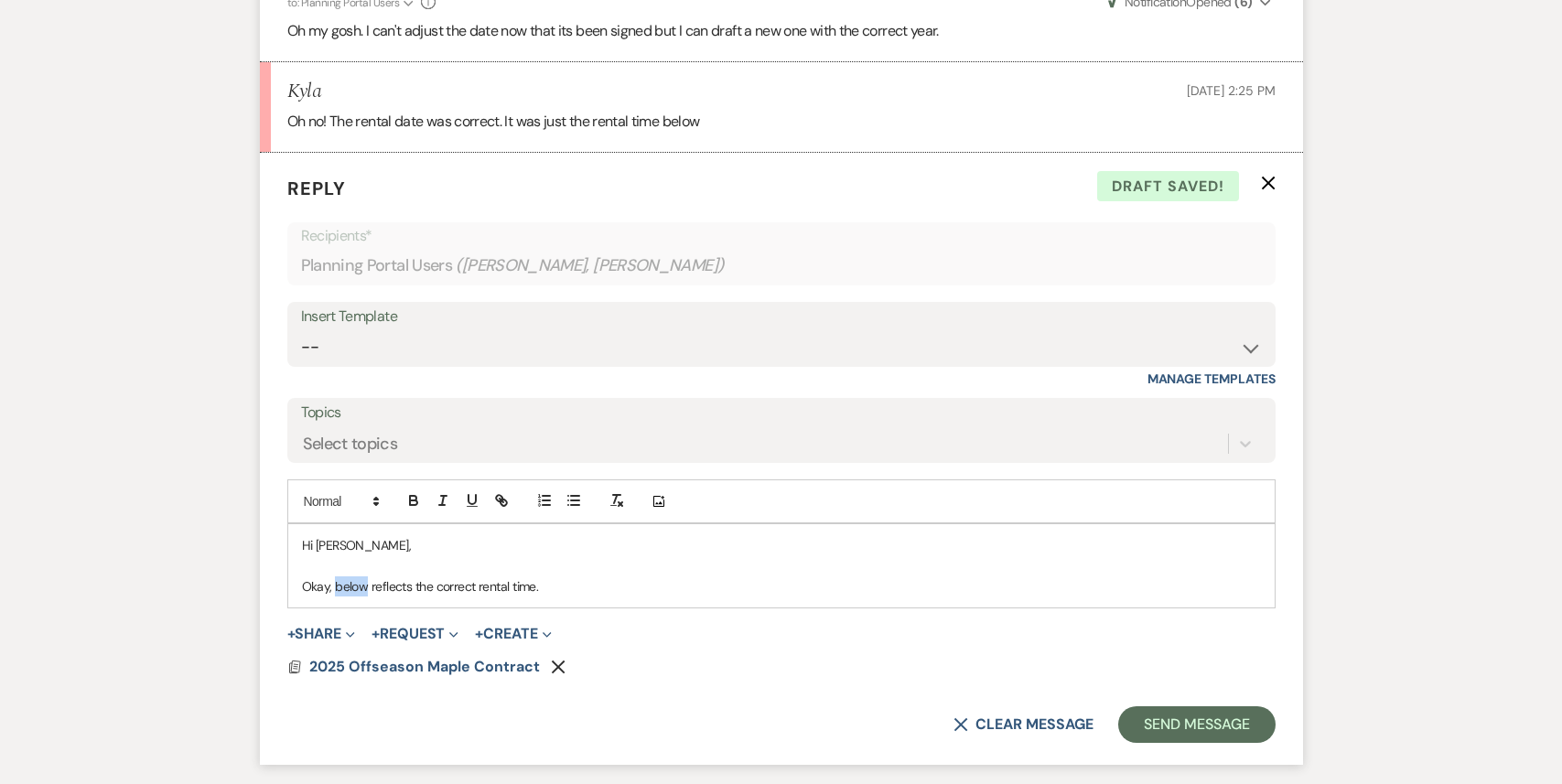
drag, startPoint x: 365, startPoint y: 563, endPoint x: 333, endPoint y: 559, distance: 32.2
click at [333, 576] on p "Okay, below reflects the correct rental time." at bounding box center [781, 586] width 959 height 20
click at [487, 576] on p "I redrafted the contract to reflects the correct rental time." at bounding box center [781, 586] width 959 height 20
click at [620, 576] on p "I redrafted the contract to reflect the correct rental time." at bounding box center [781, 586] width 959 height 20
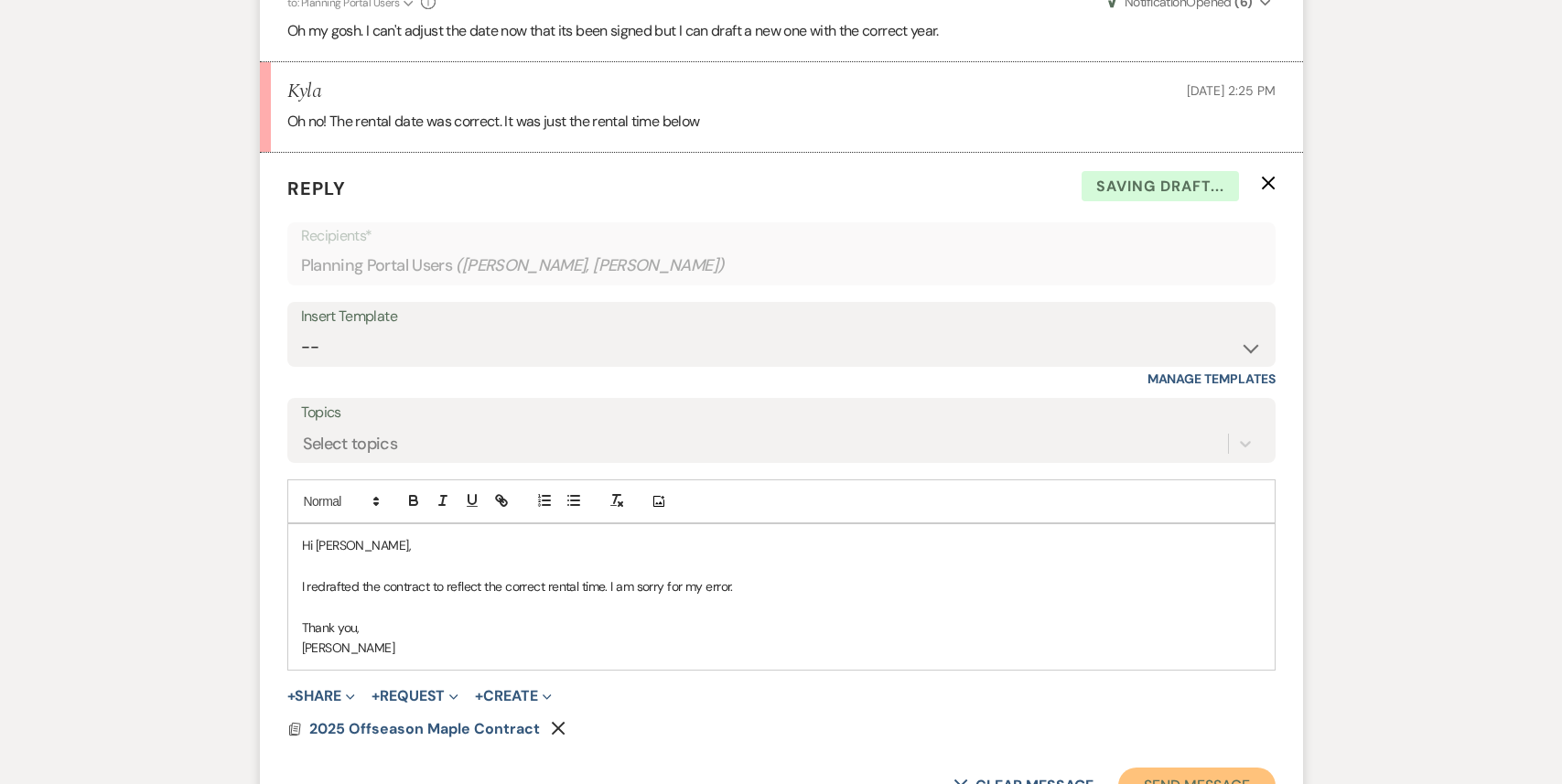
click at [1166, 767] on button "Send Message" at bounding box center [1196, 785] width 156 height 36
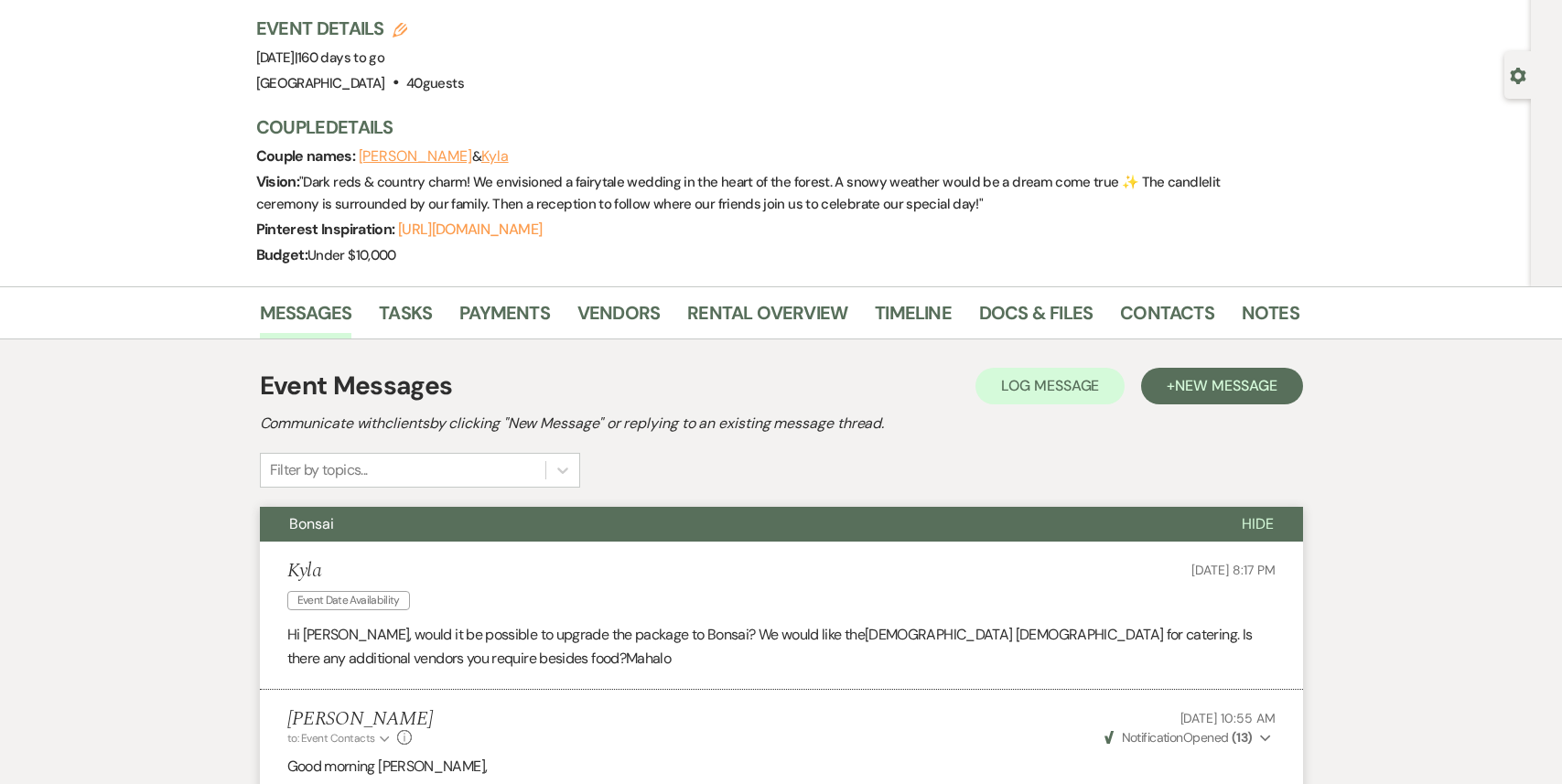
scroll to position [0, 0]
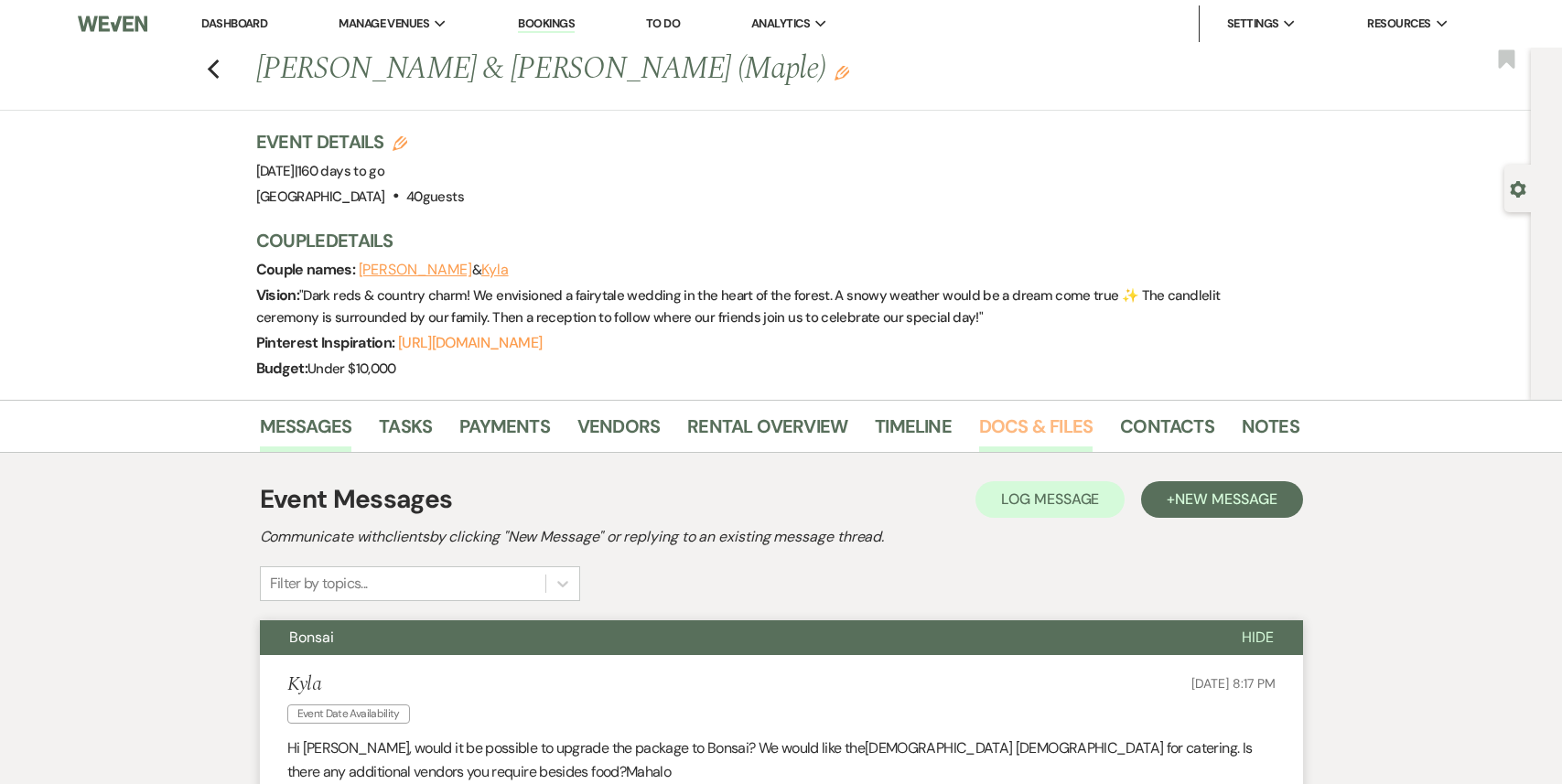
click at [1035, 433] on link "Docs & Files" at bounding box center [1035, 432] width 113 height 40
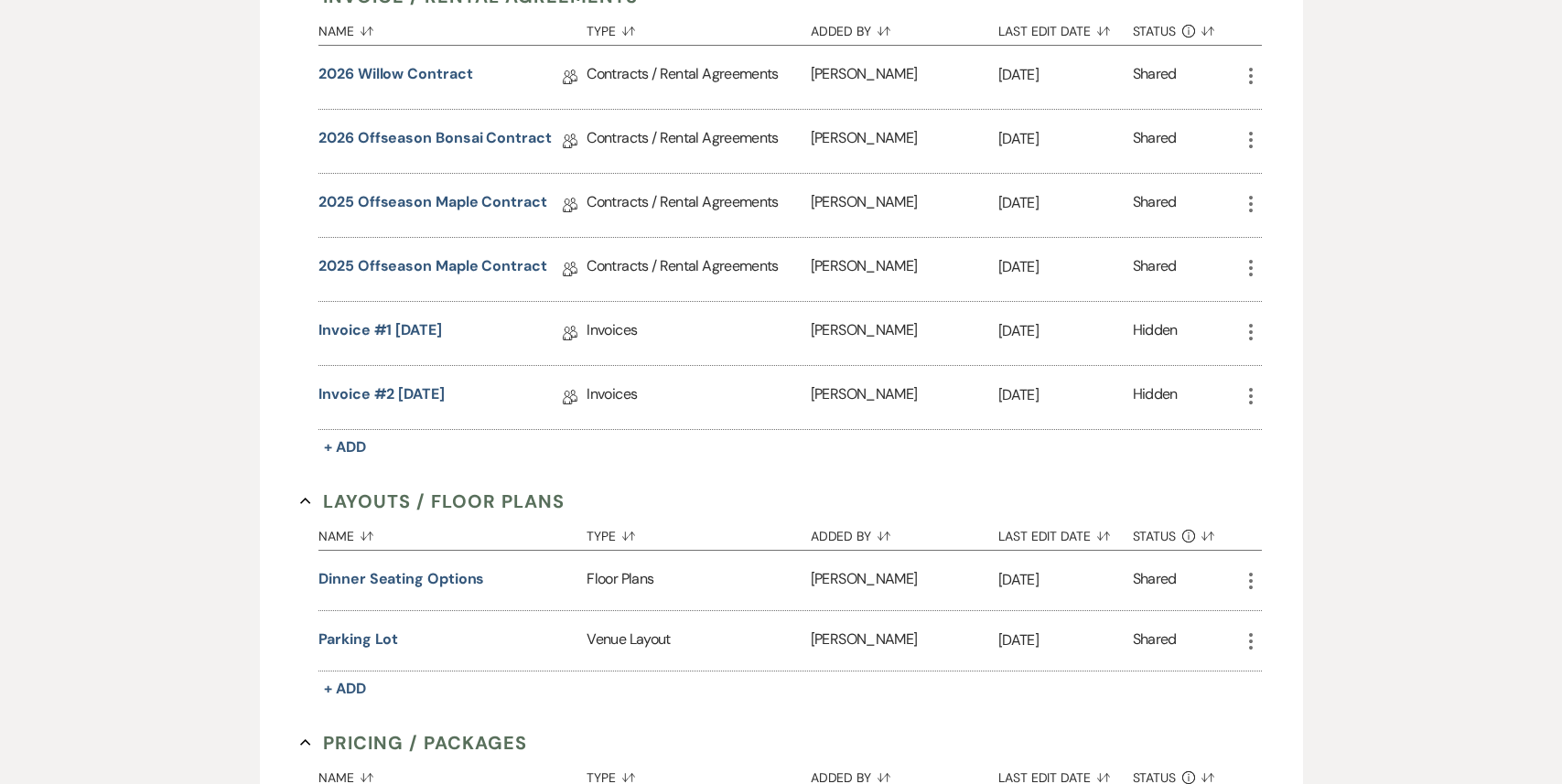
scroll to position [719, 0]
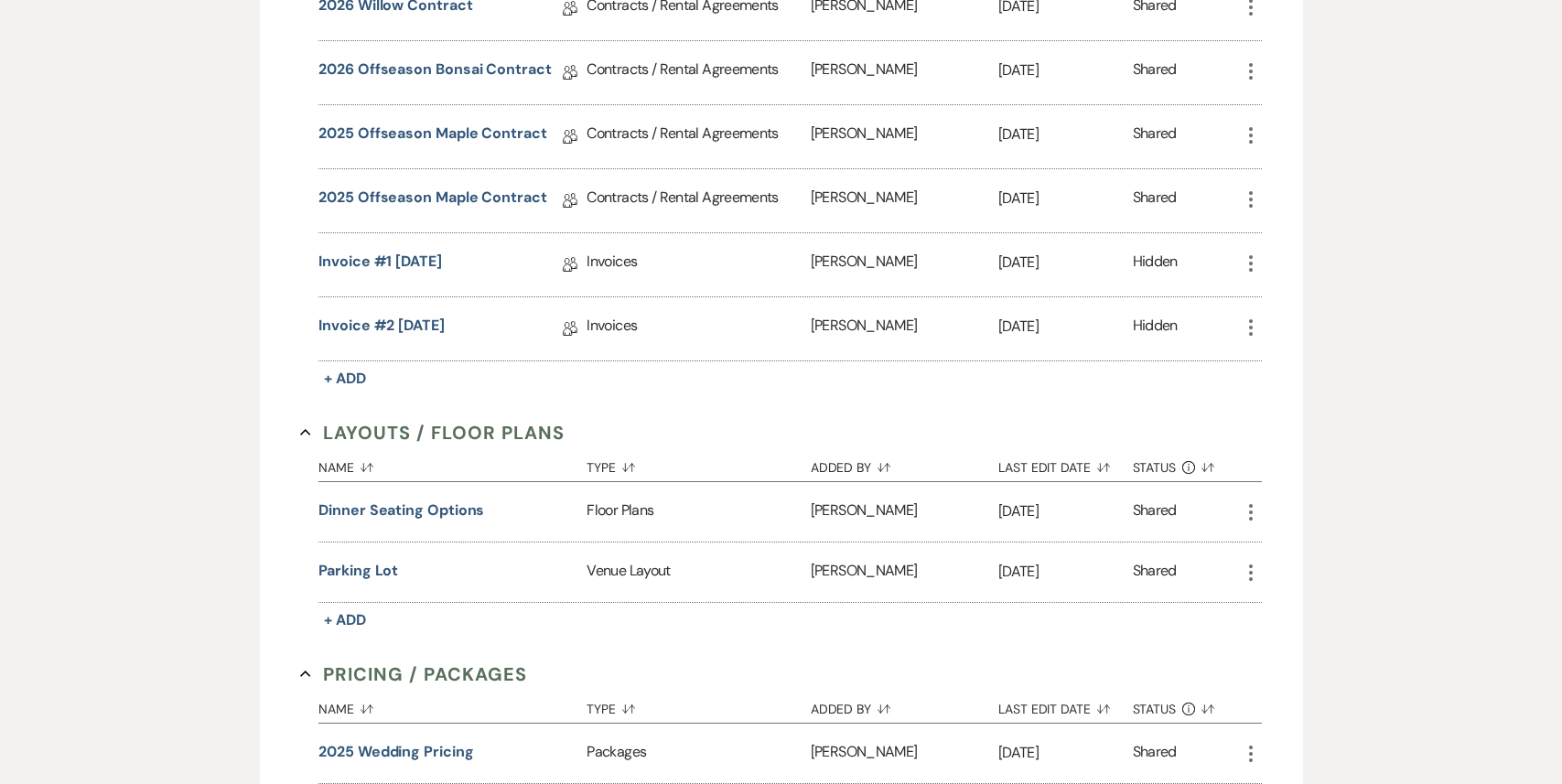
click at [1253, 128] on icon "More" at bounding box center [1250, 135] width 22 height 22
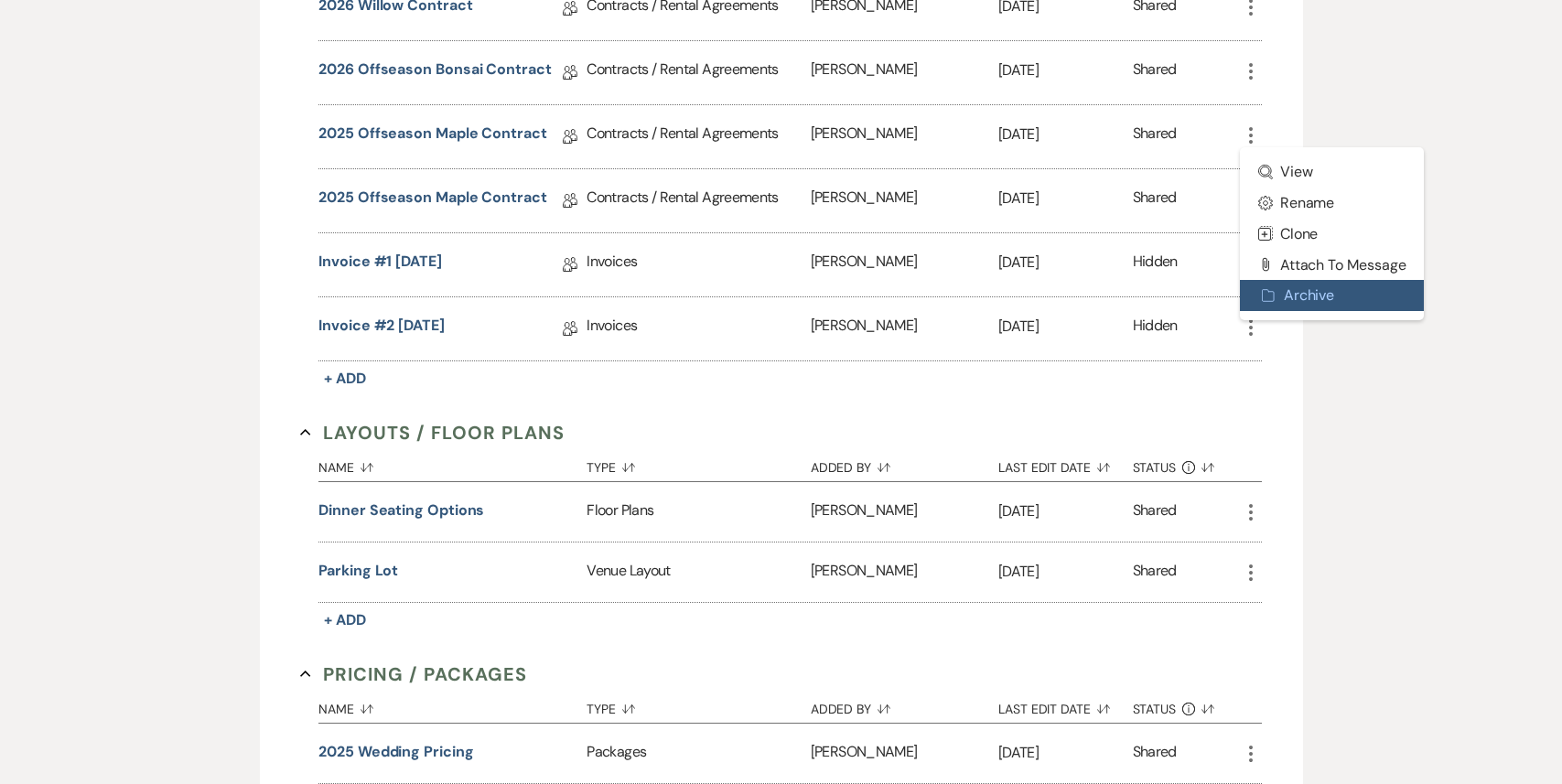
click at [1288, 291] on button "Archive Archive" at bounding box center [1332, 295] width 185 height 31
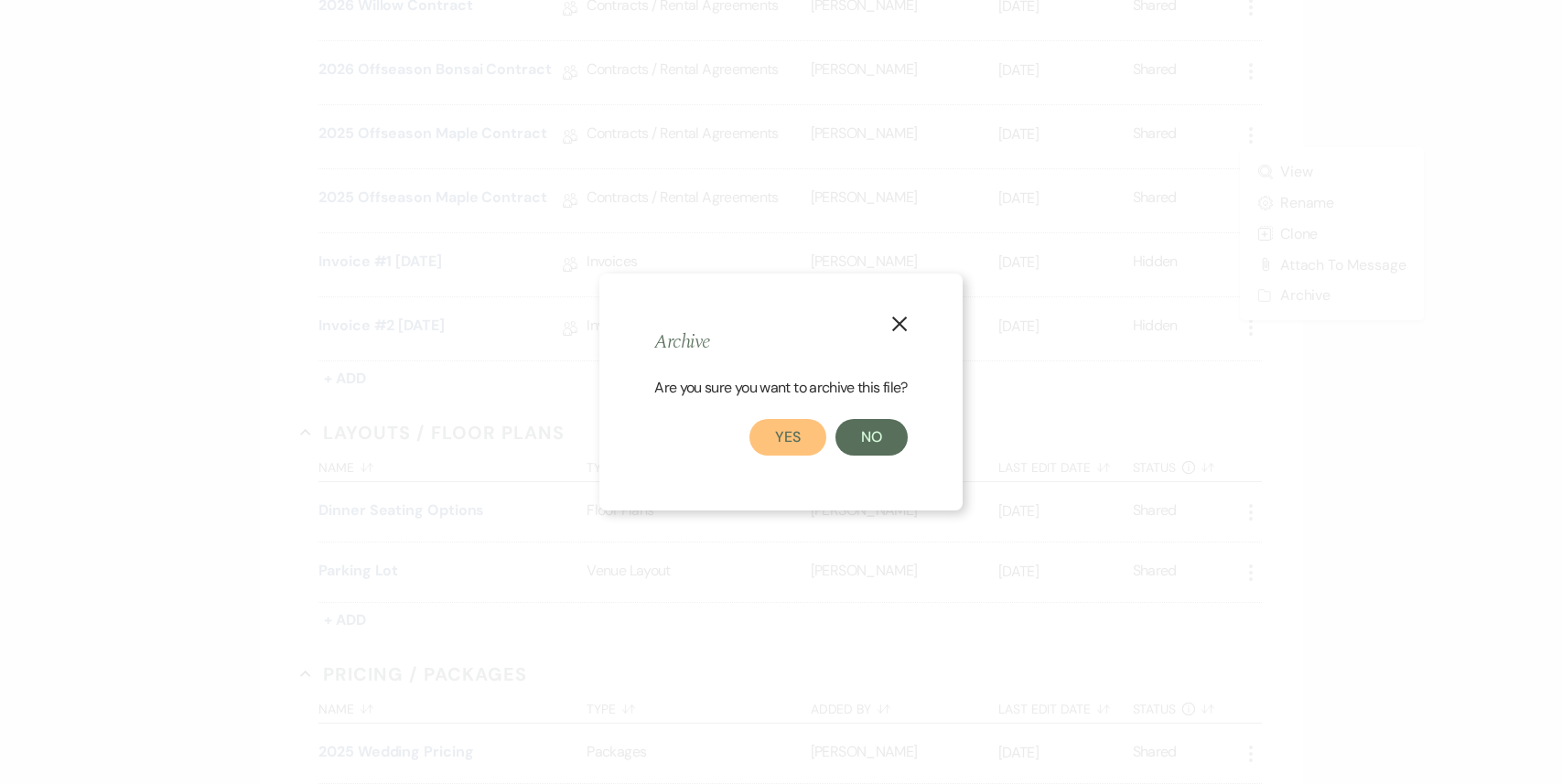
click at [781, 450] on button "Yes" at bounding box center [787, 437] width 77 height 36
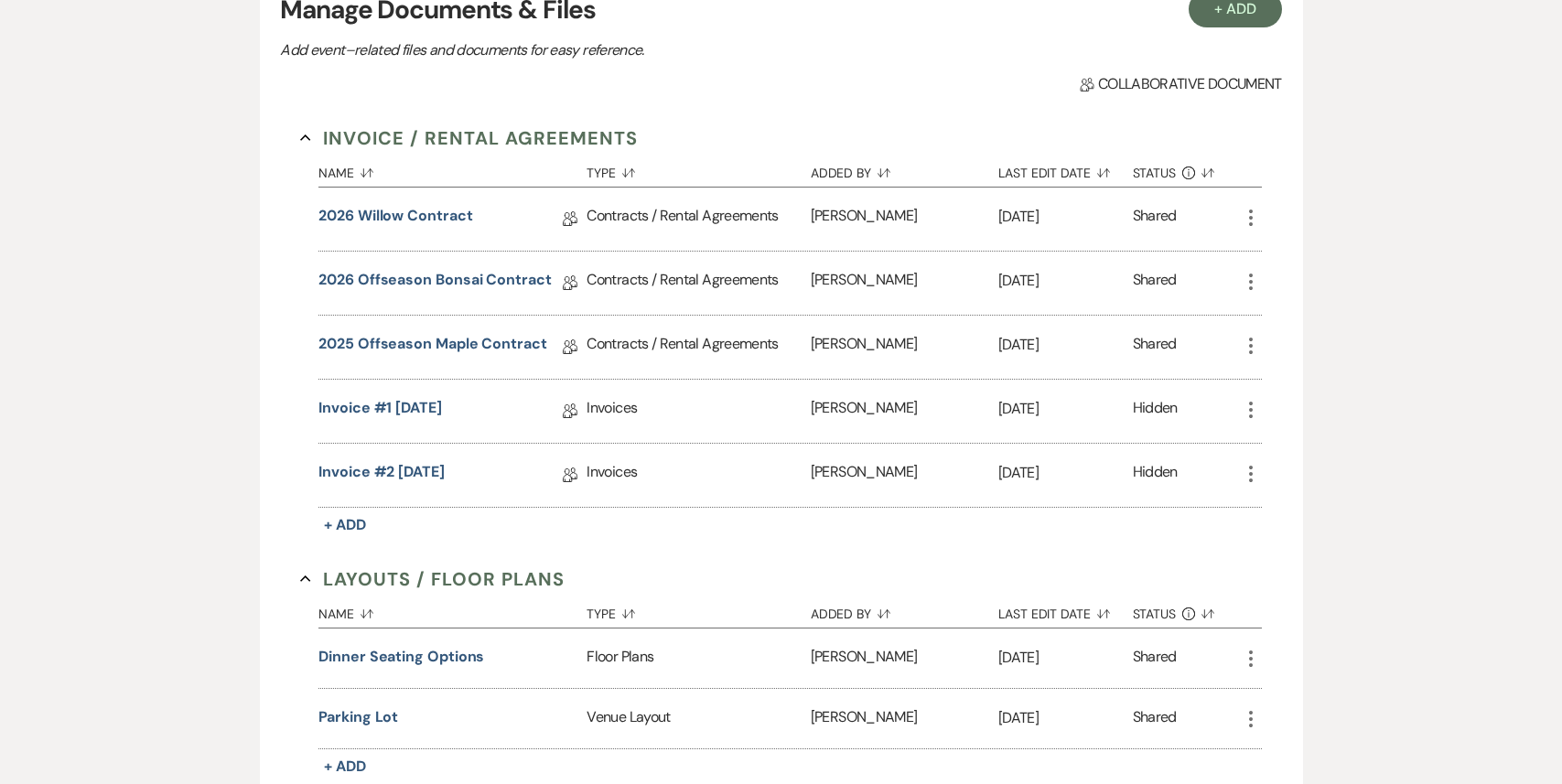
scroll to position [508, 0]
click at [1256, 223] on icon "More" at bounding box center [1250, 219] width 22 height 22
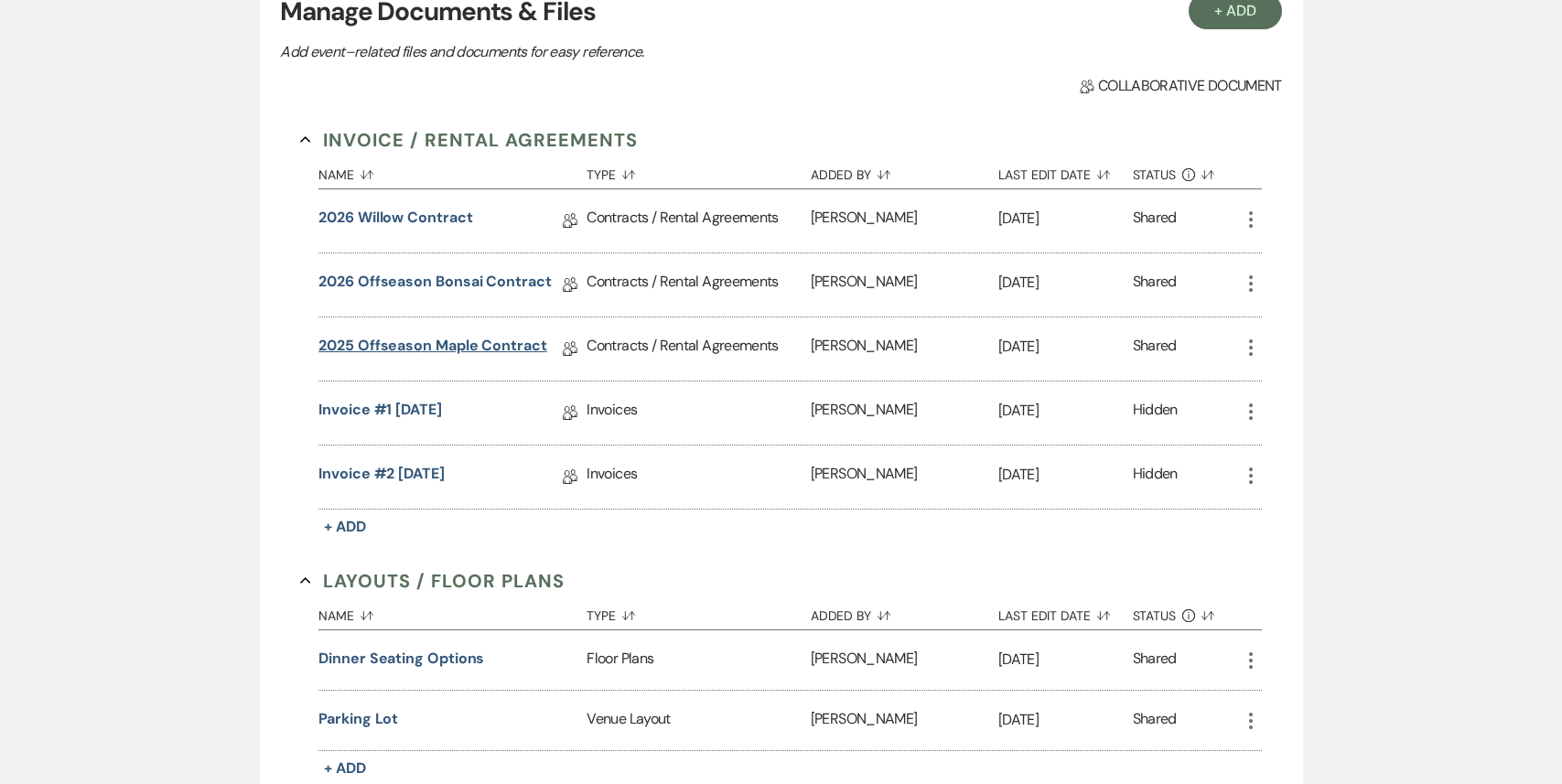
click at [439, 345] on link "2025 Offseason Maple Contract" at bounding box center [433, 349] width 229 height 29
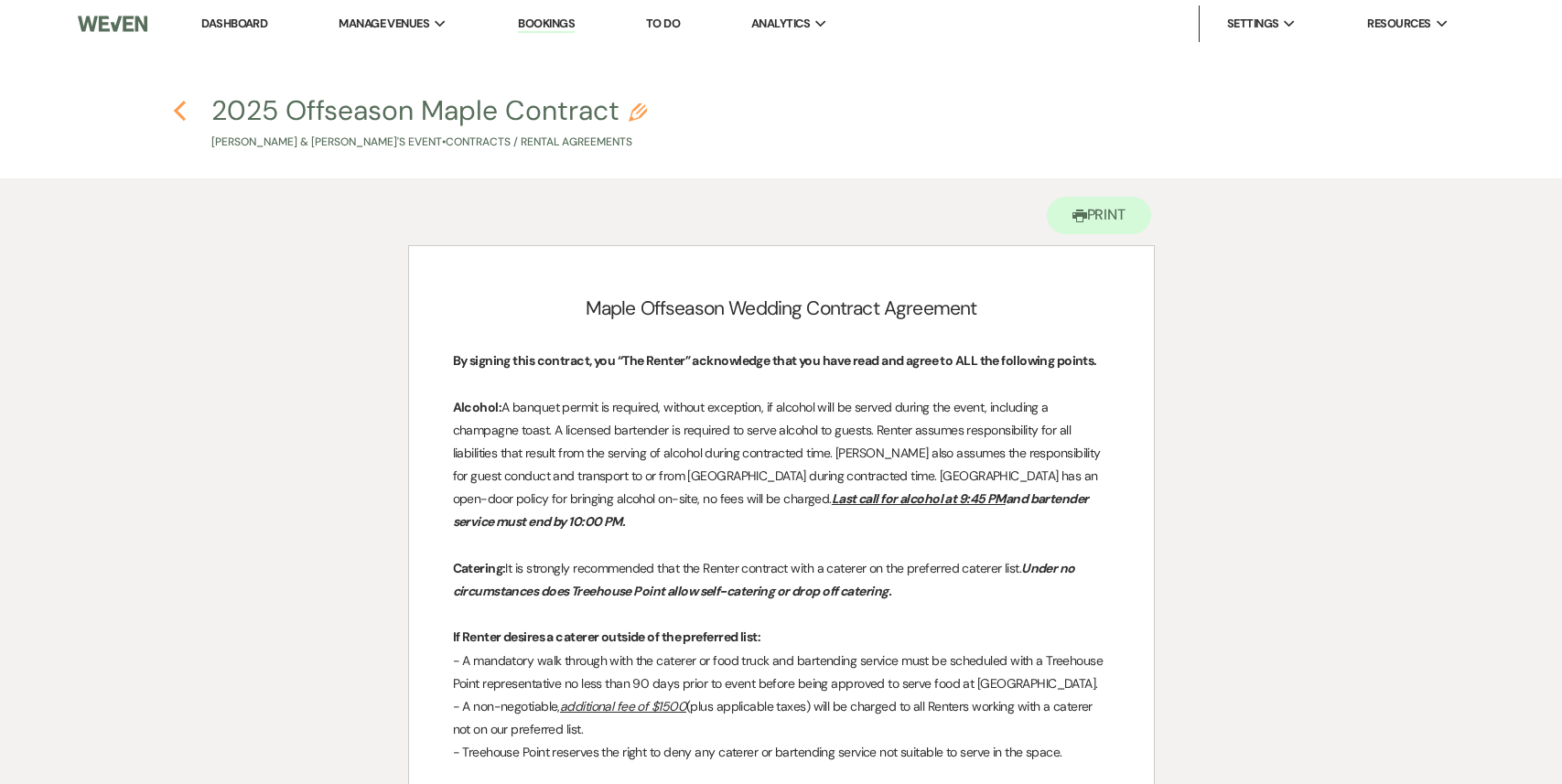
click at [181, 100] on icon "Previous" at bounding box center [179, 111] width 13 height 22
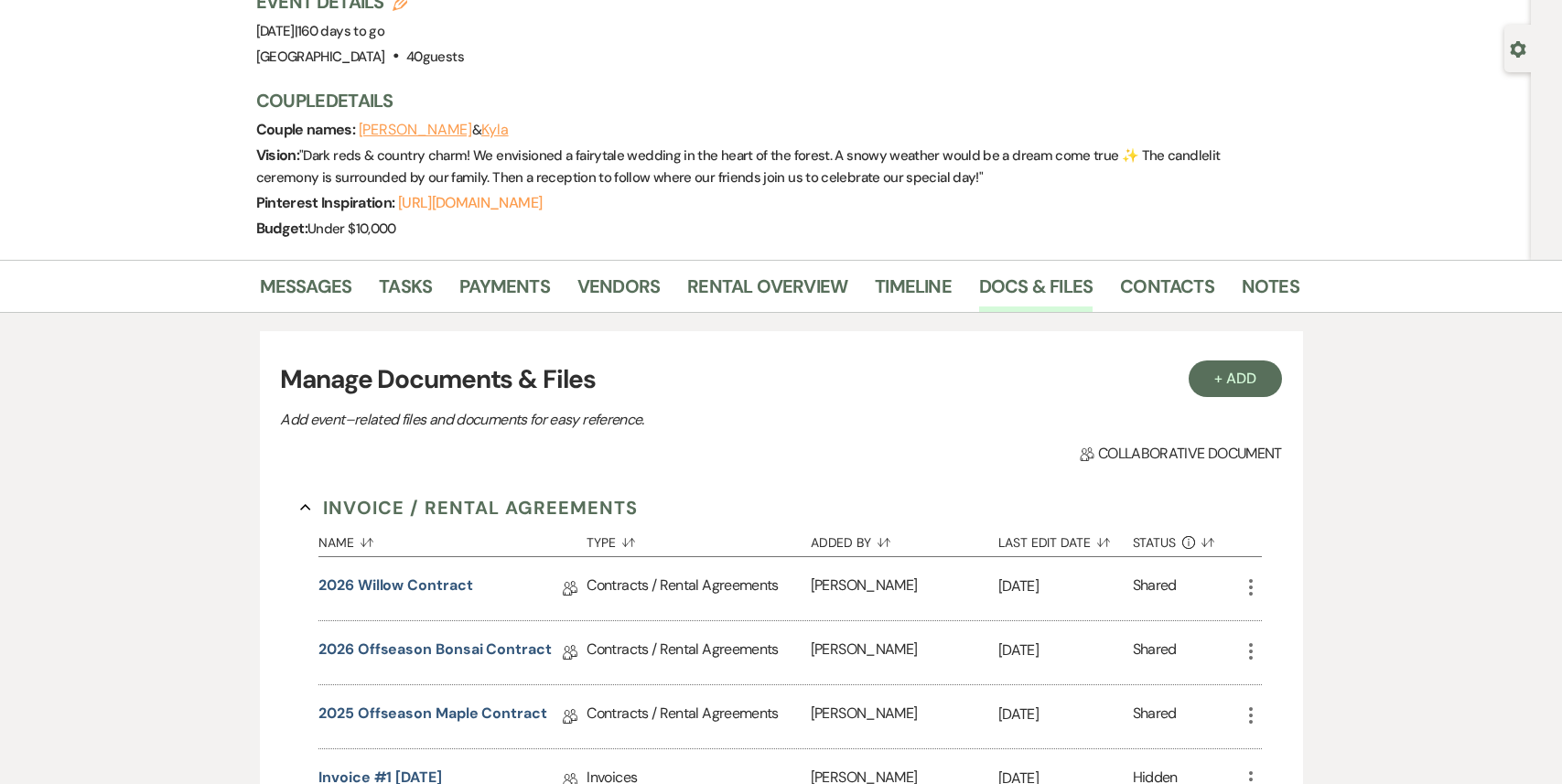
scroll to position [129, 0]
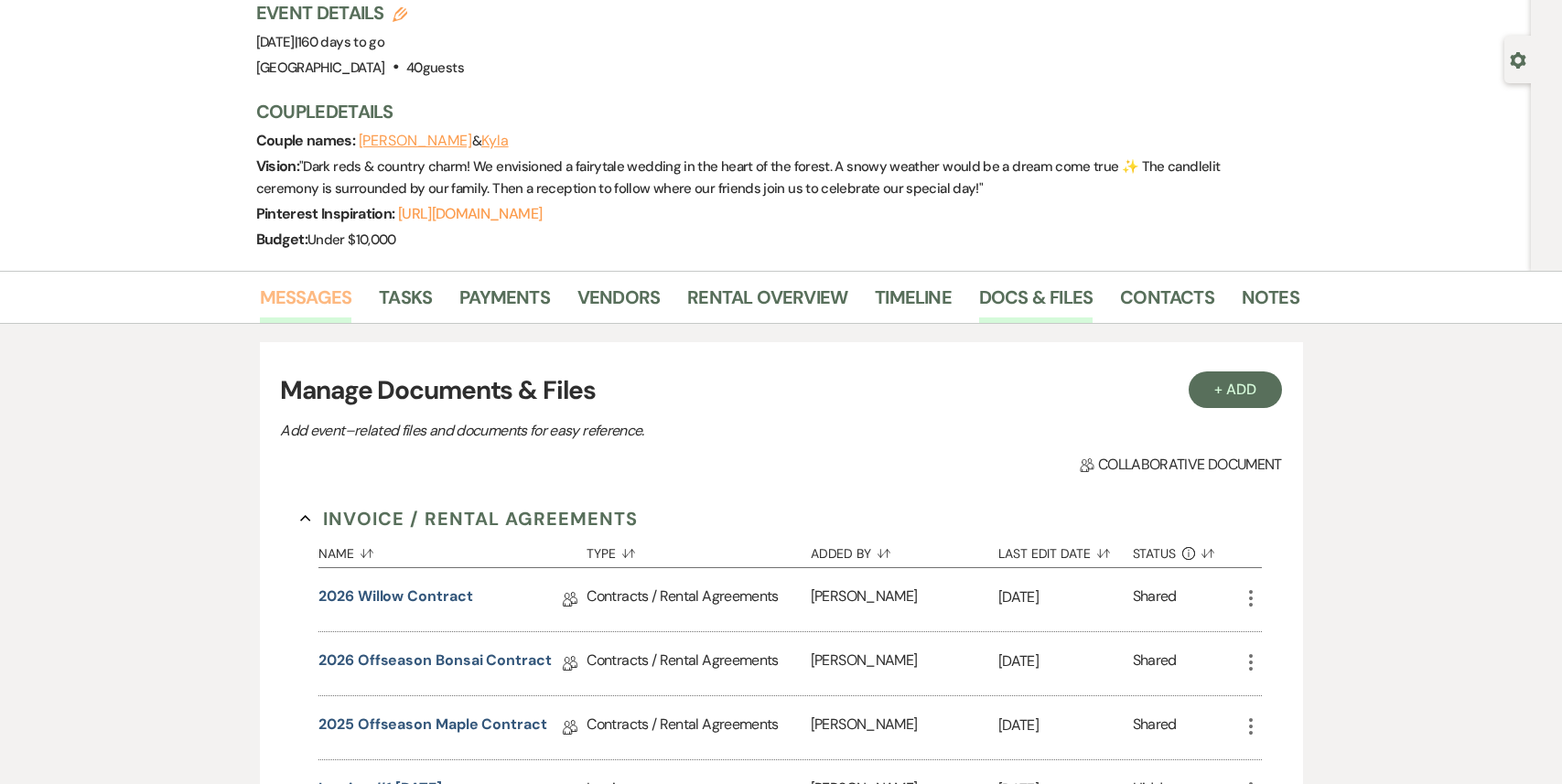
click at [319, 302] on link "Messages" at bounding box center [306, 303] width 92 height 40
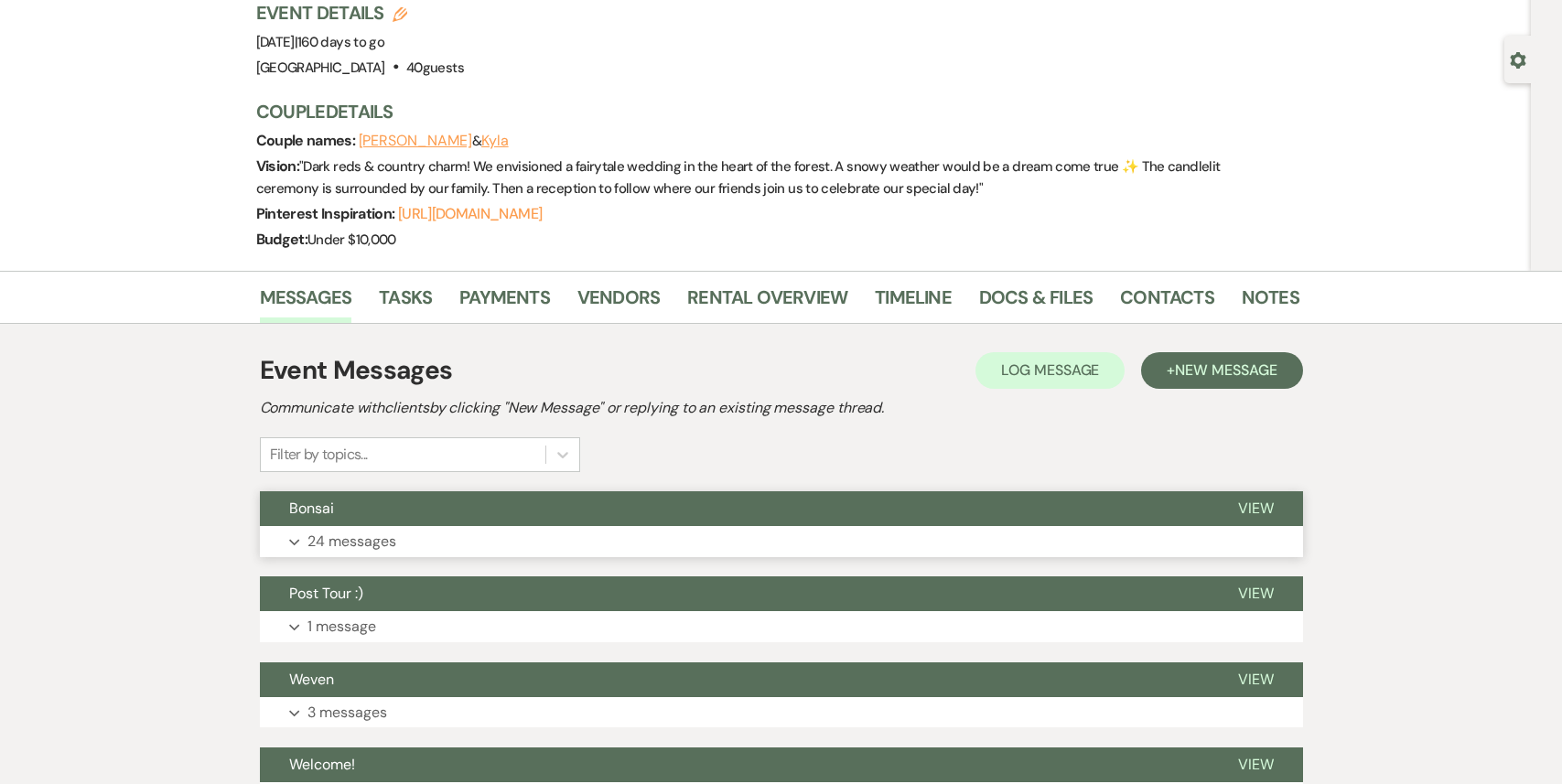
click at [517, 529] on button "Expand 24 messages" at bounding box center [781, 541] width 1043 height 31
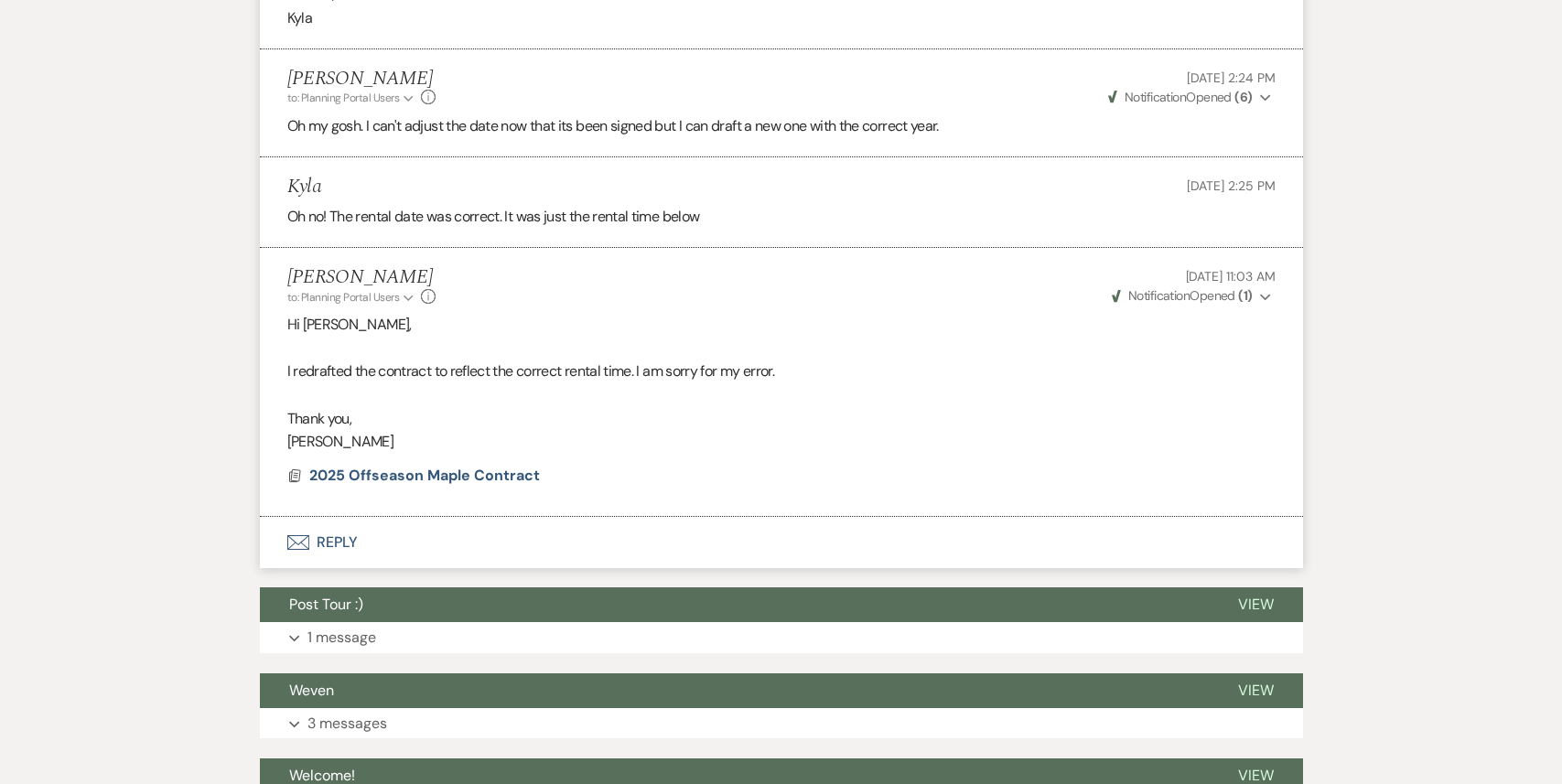
scroll to position [5167, 0]
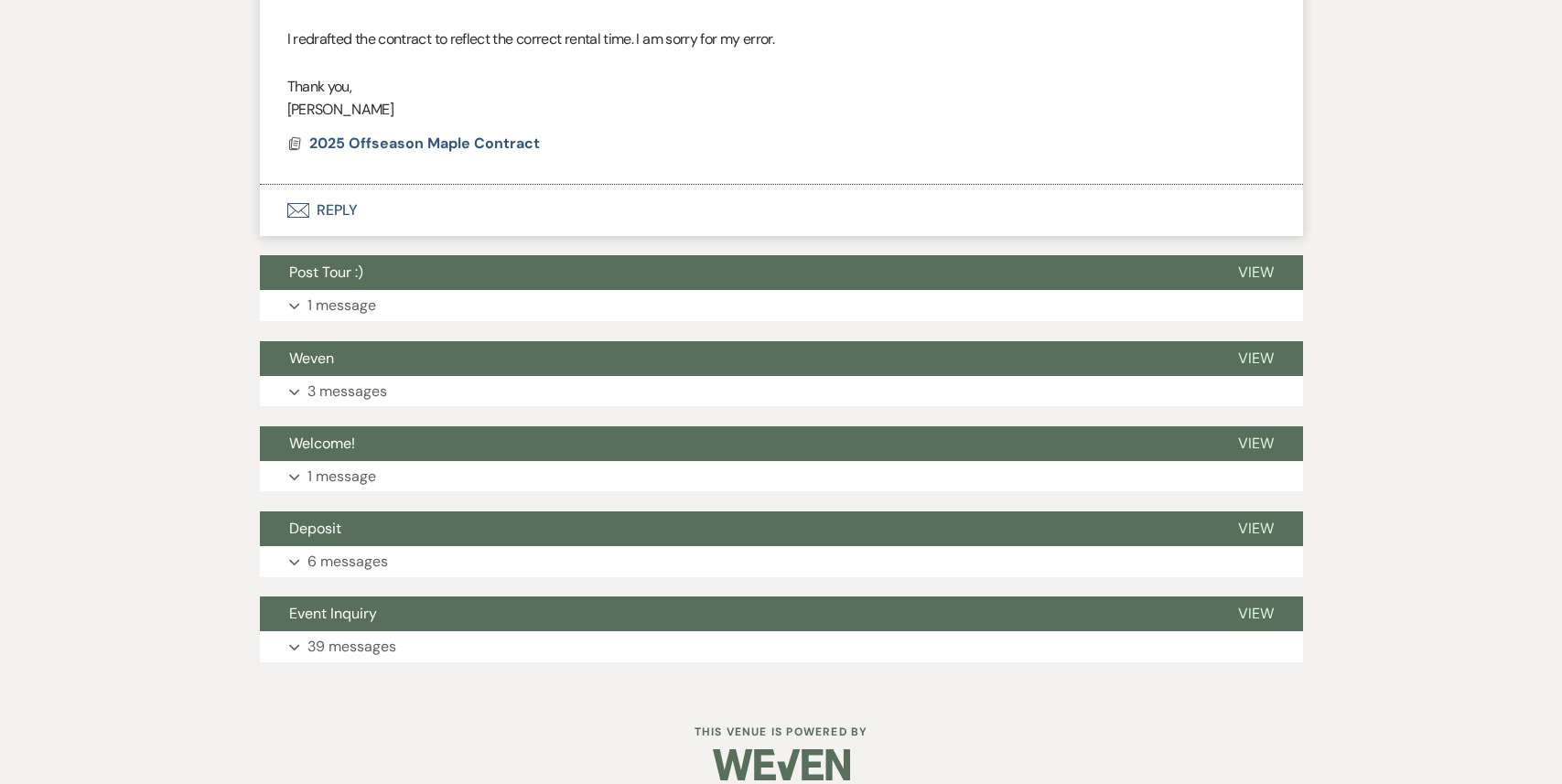
click at [390, 193] on button "Envelope Reply" at bounding box center [781, 211] width 1043 height 51
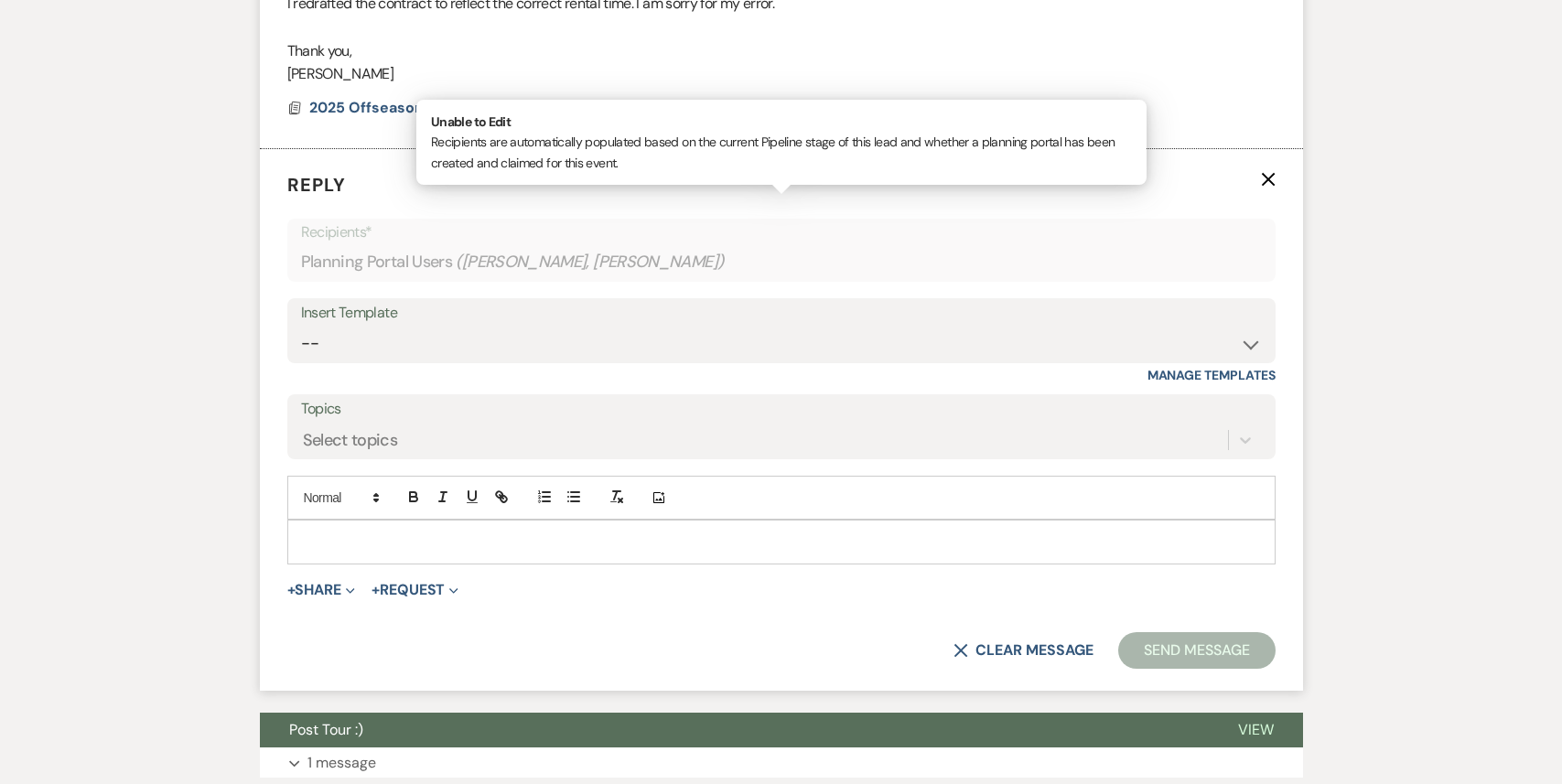
scroll to position [5207, 0]
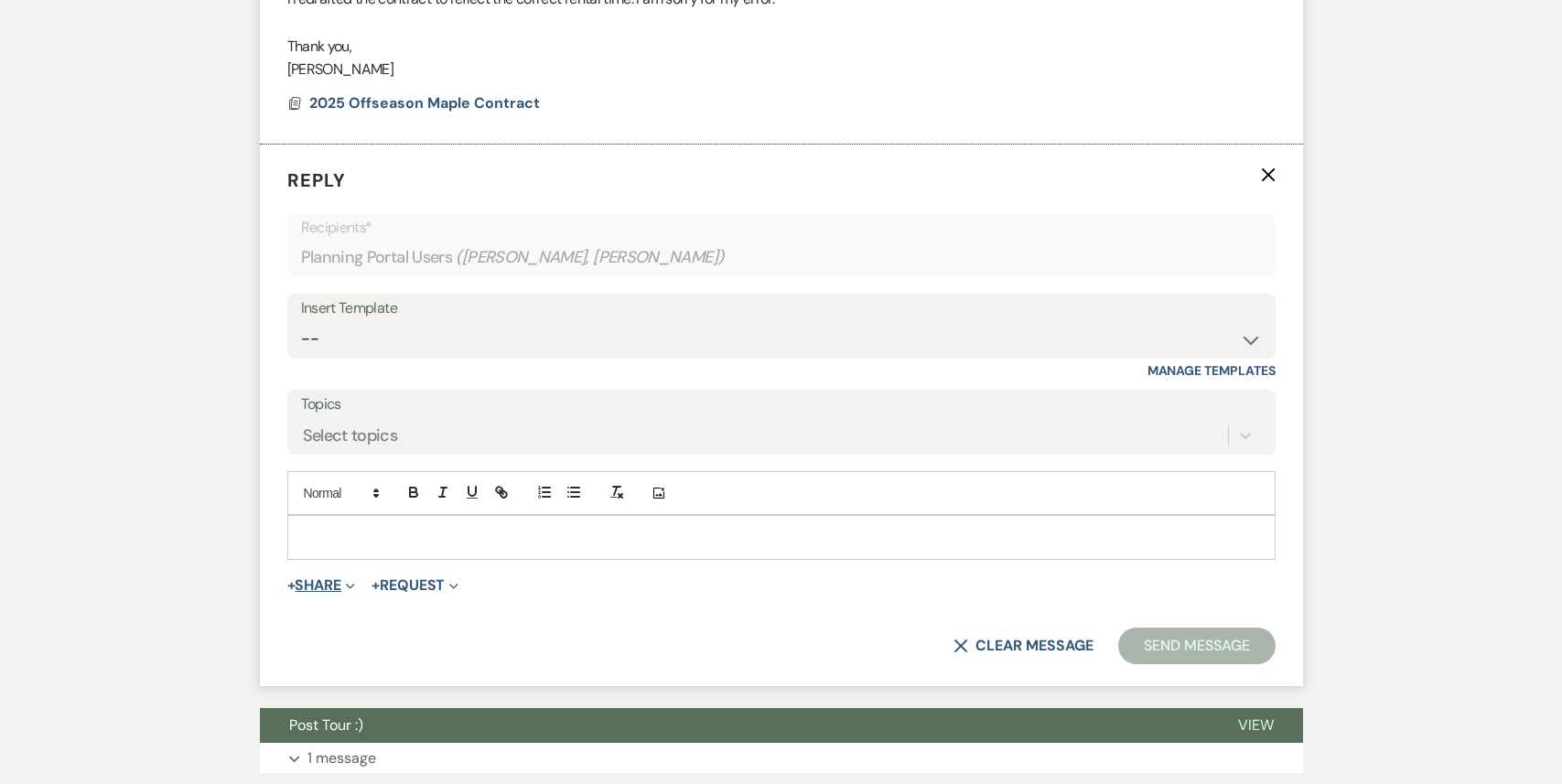
click at [353, 575] on span "Expand" at bounding box center [348, 585] width 13 height 19
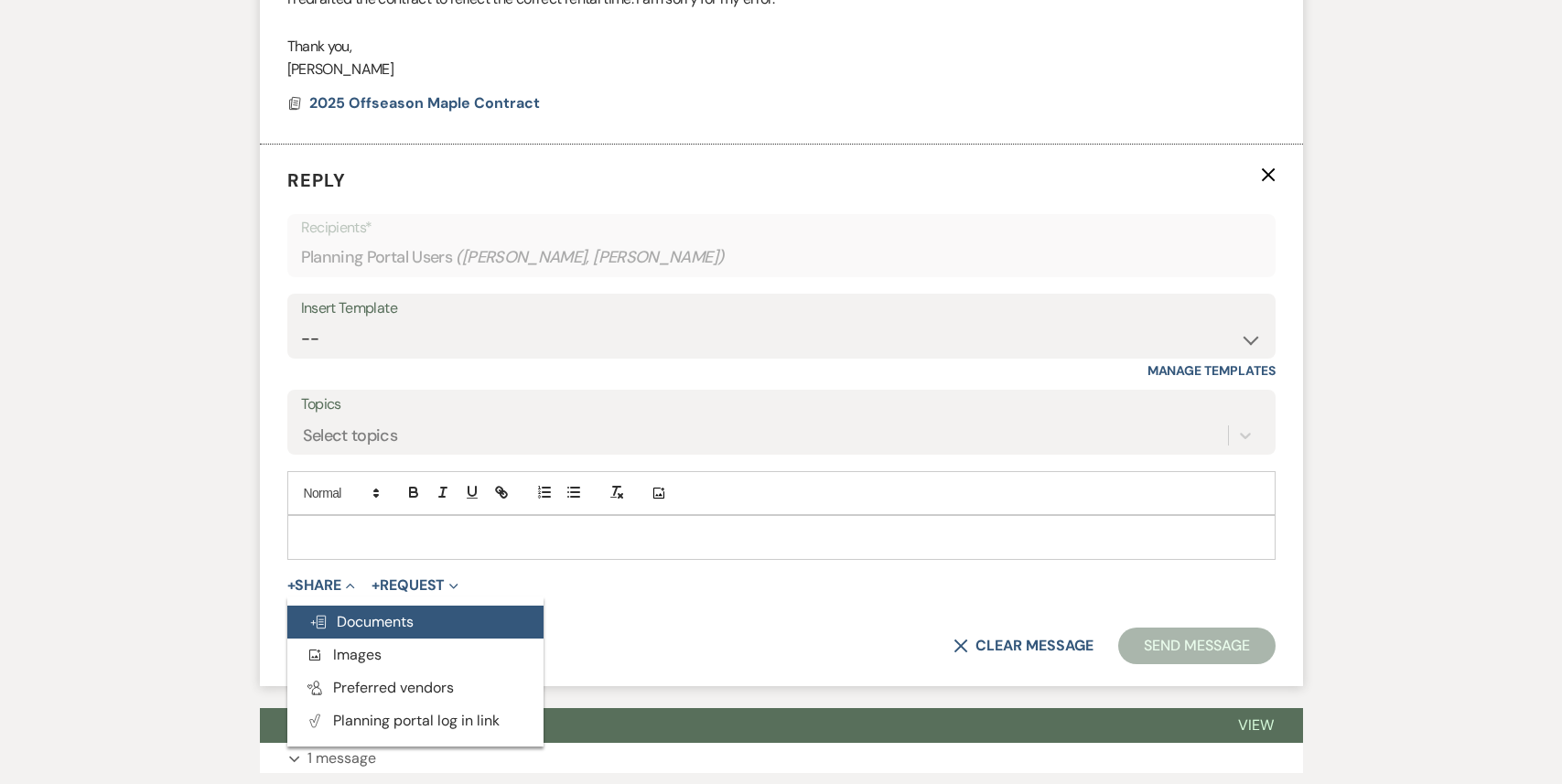
click at [352, 612] on span "Doc Upload Documents" at bounding box center [360, 621] width 104 height 19
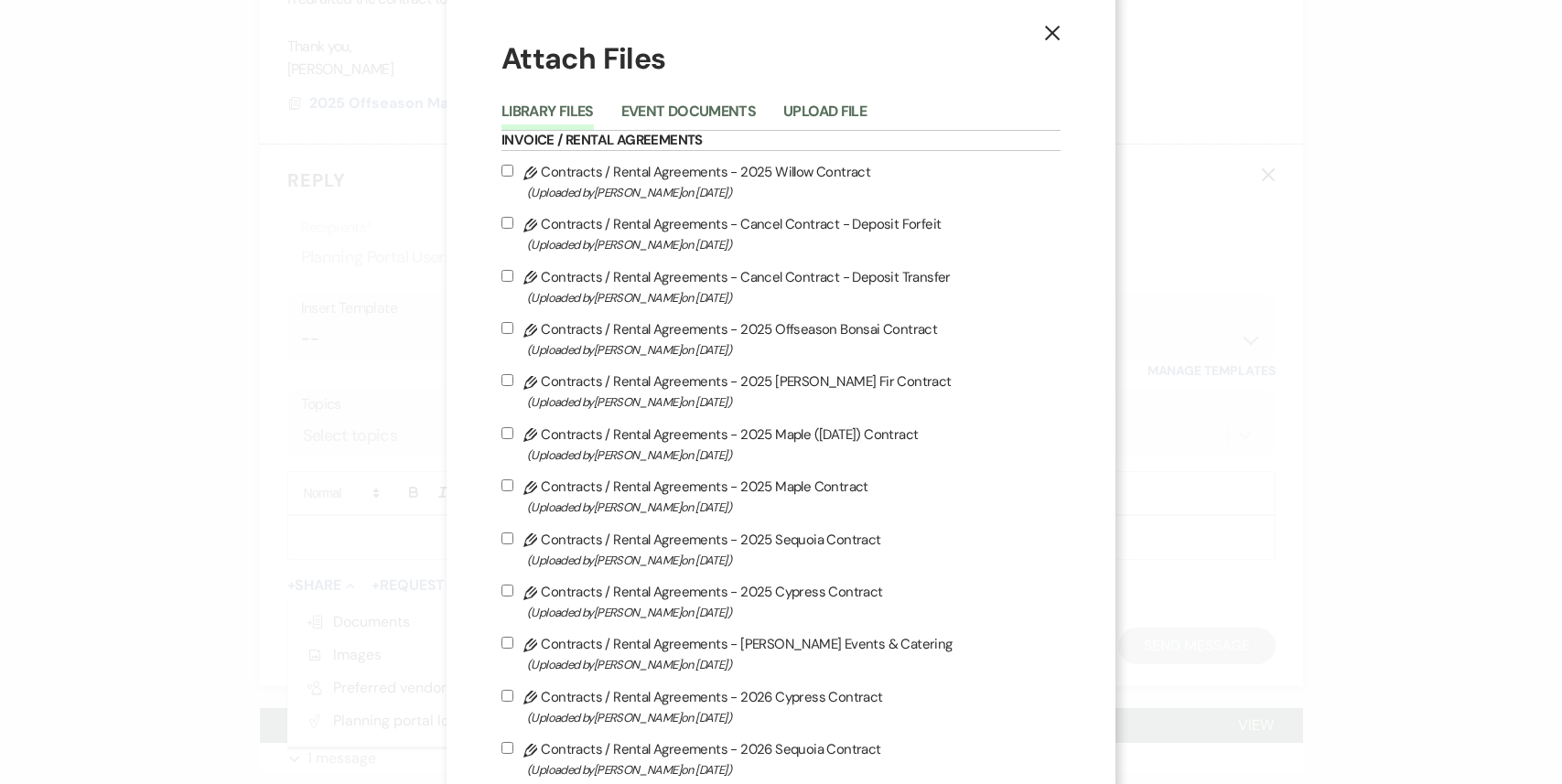
scroll to position [0, 0]
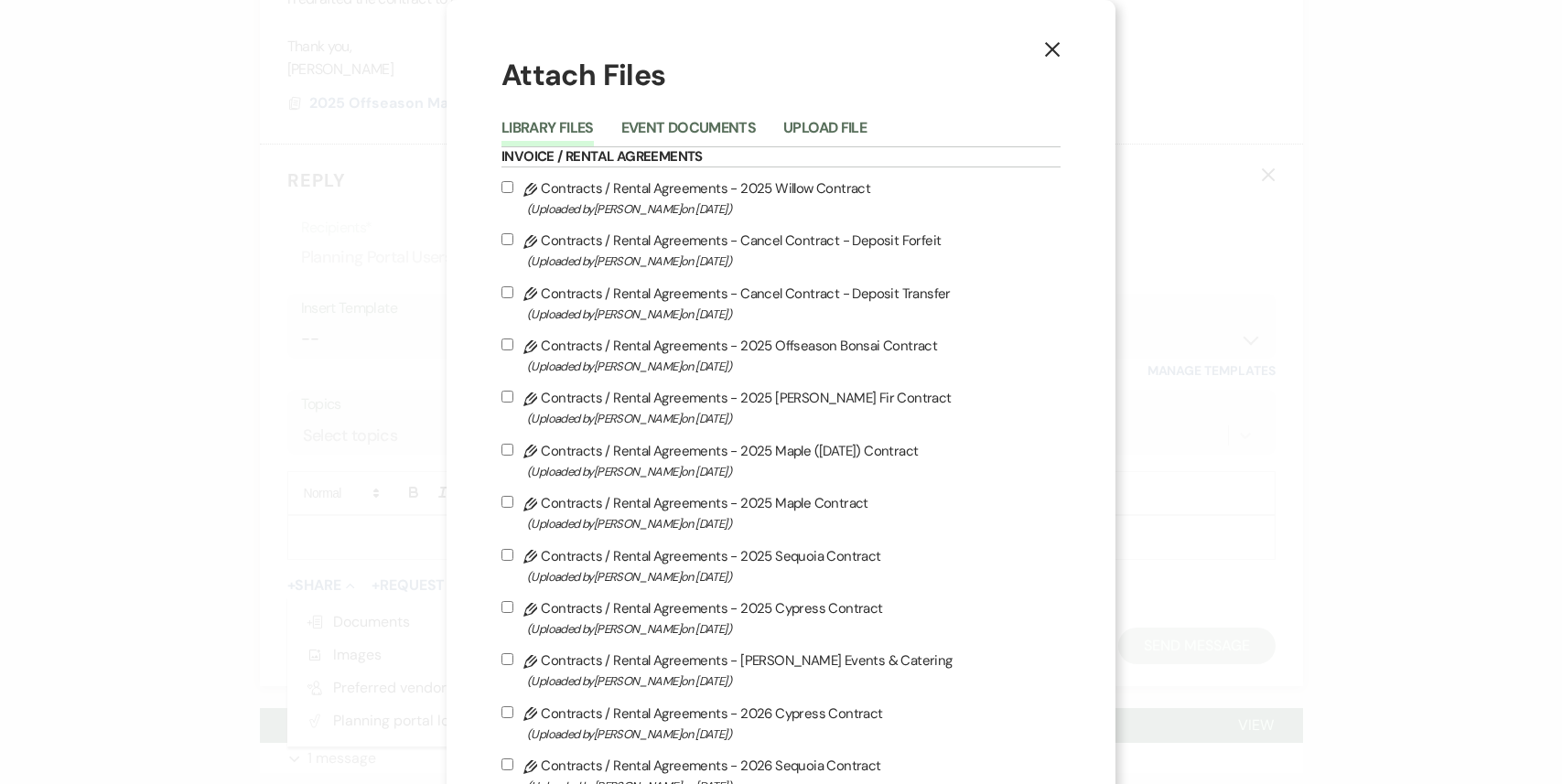
click at [1044, 57] on icon "X" at bounding box center [1051, 49] width 16 height 16
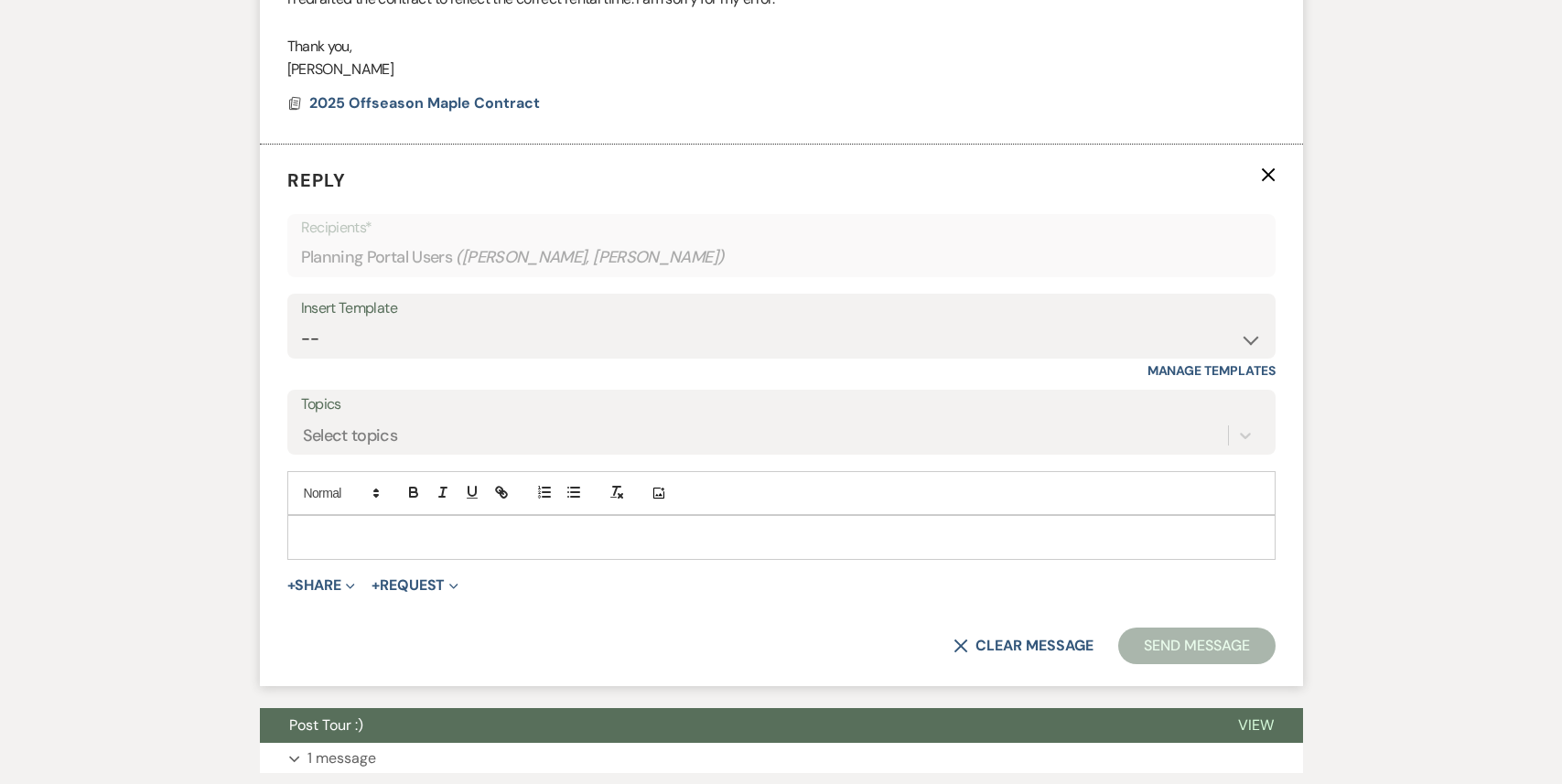
click at [1270, 169] on use "button" at bounding box center [1268, 175] width 13 height 13
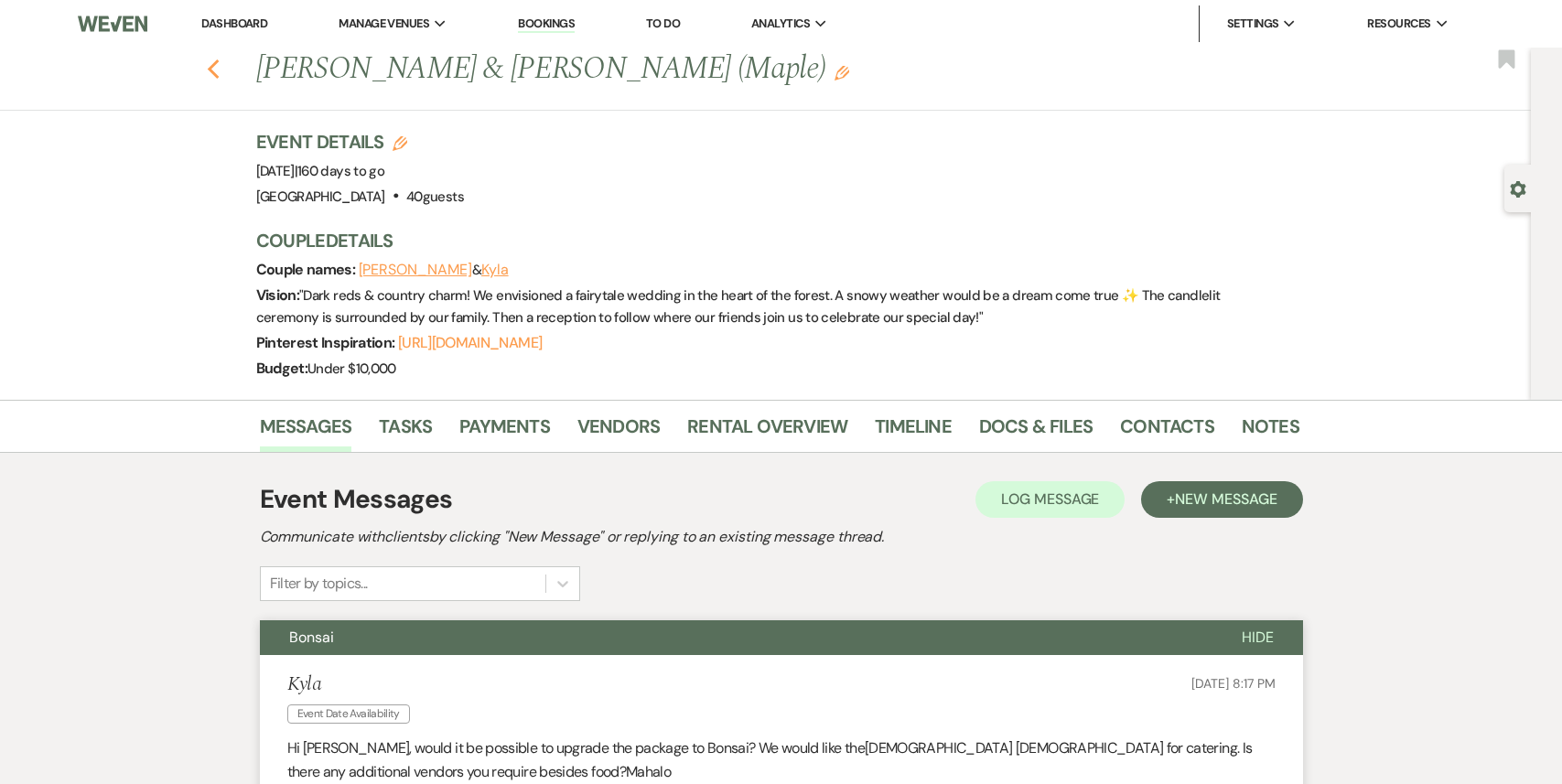
click at [211, 67] on use "button" at bounding box center [213, 69] width 11 height 20
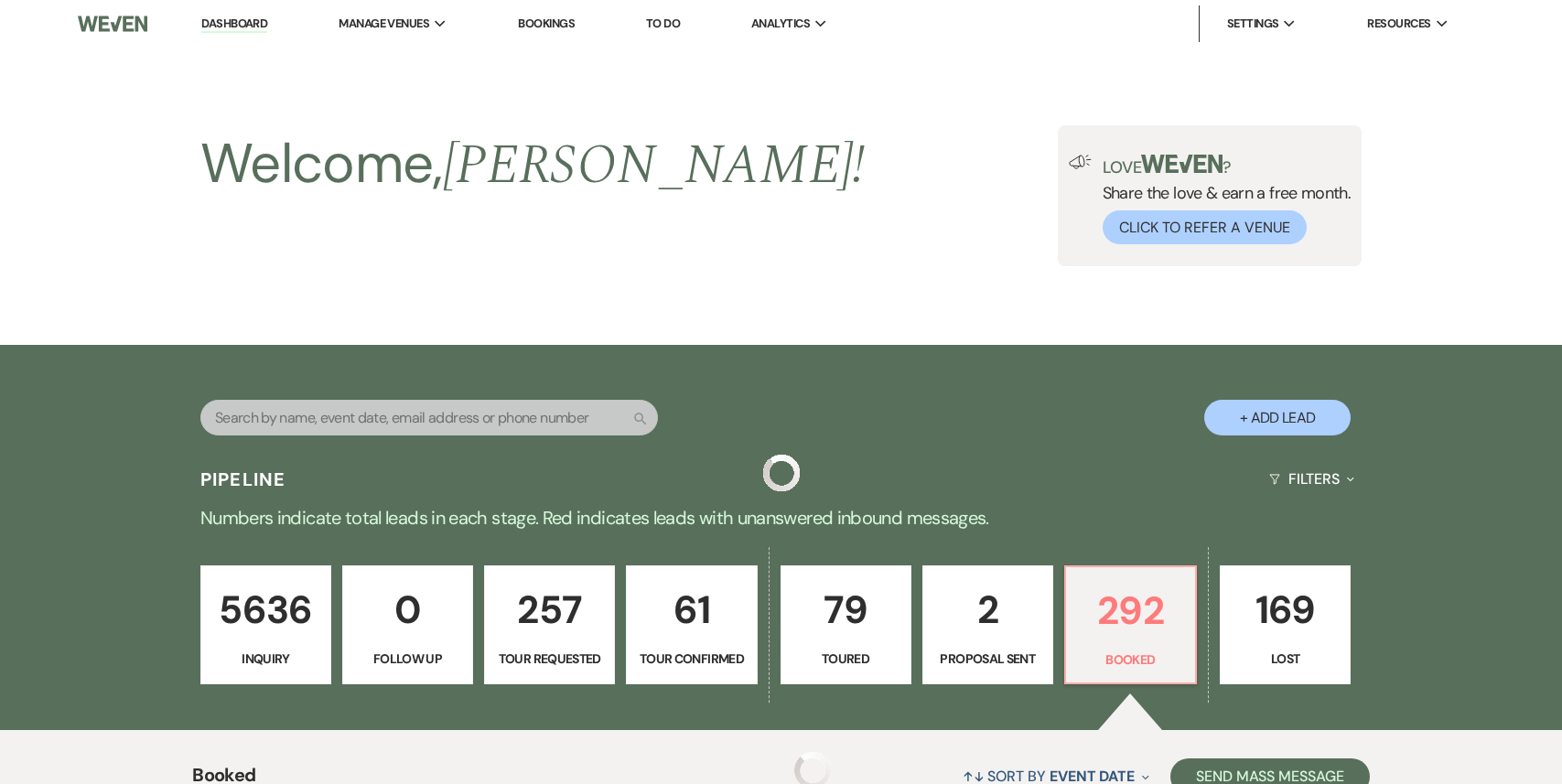
scroll to position [535, 0]
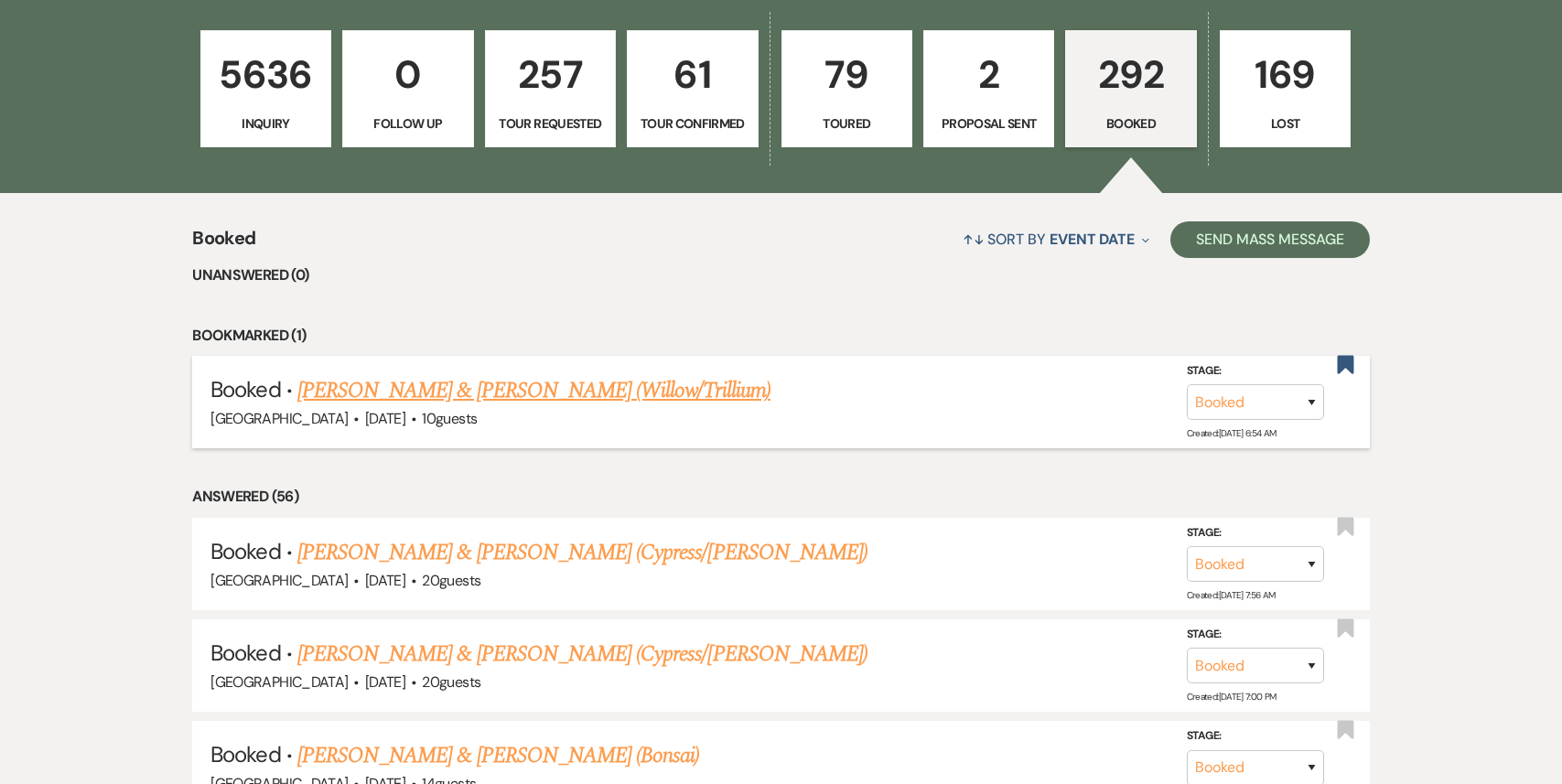
click at [565, 397] on link "[PERSON_NAME] & [PERSON_NAME] (Willow/Trillium)" at bounding box center [534, 391] width 473 height 33
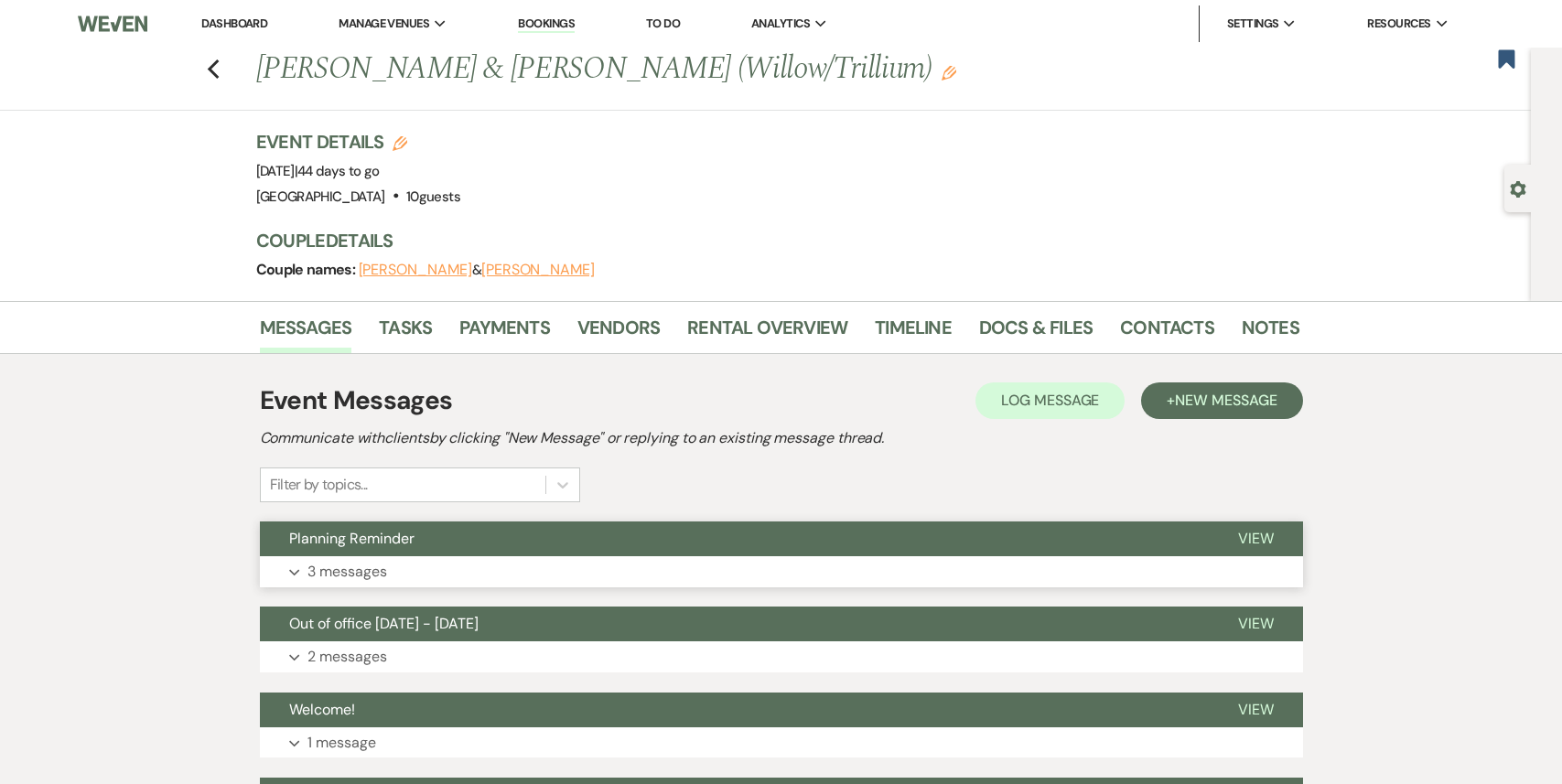
click at [540, 549] on button "Planning Reminder" at bounding box center [734, 538] width 948 height 34
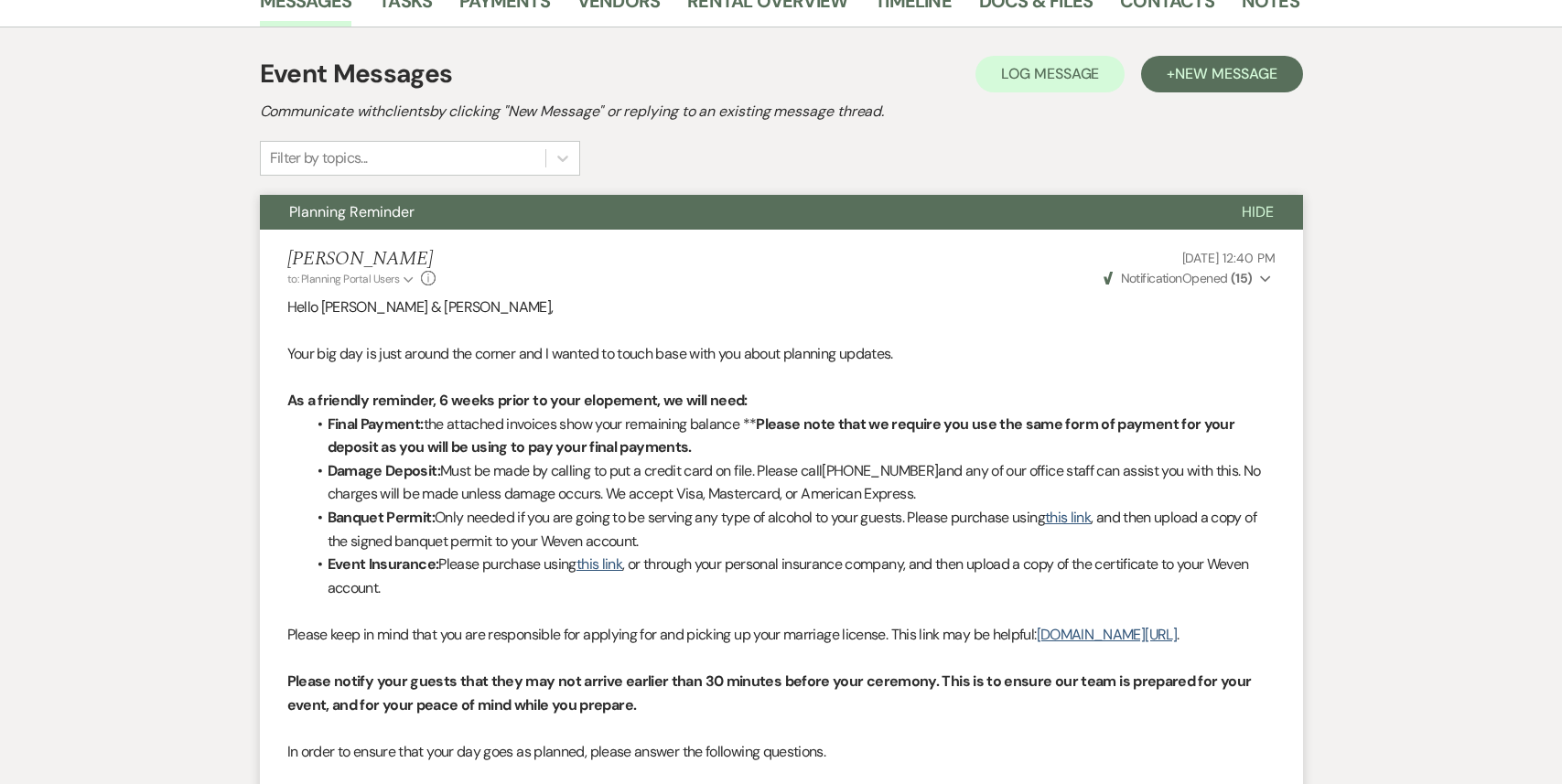
scroll to position [3, 0]
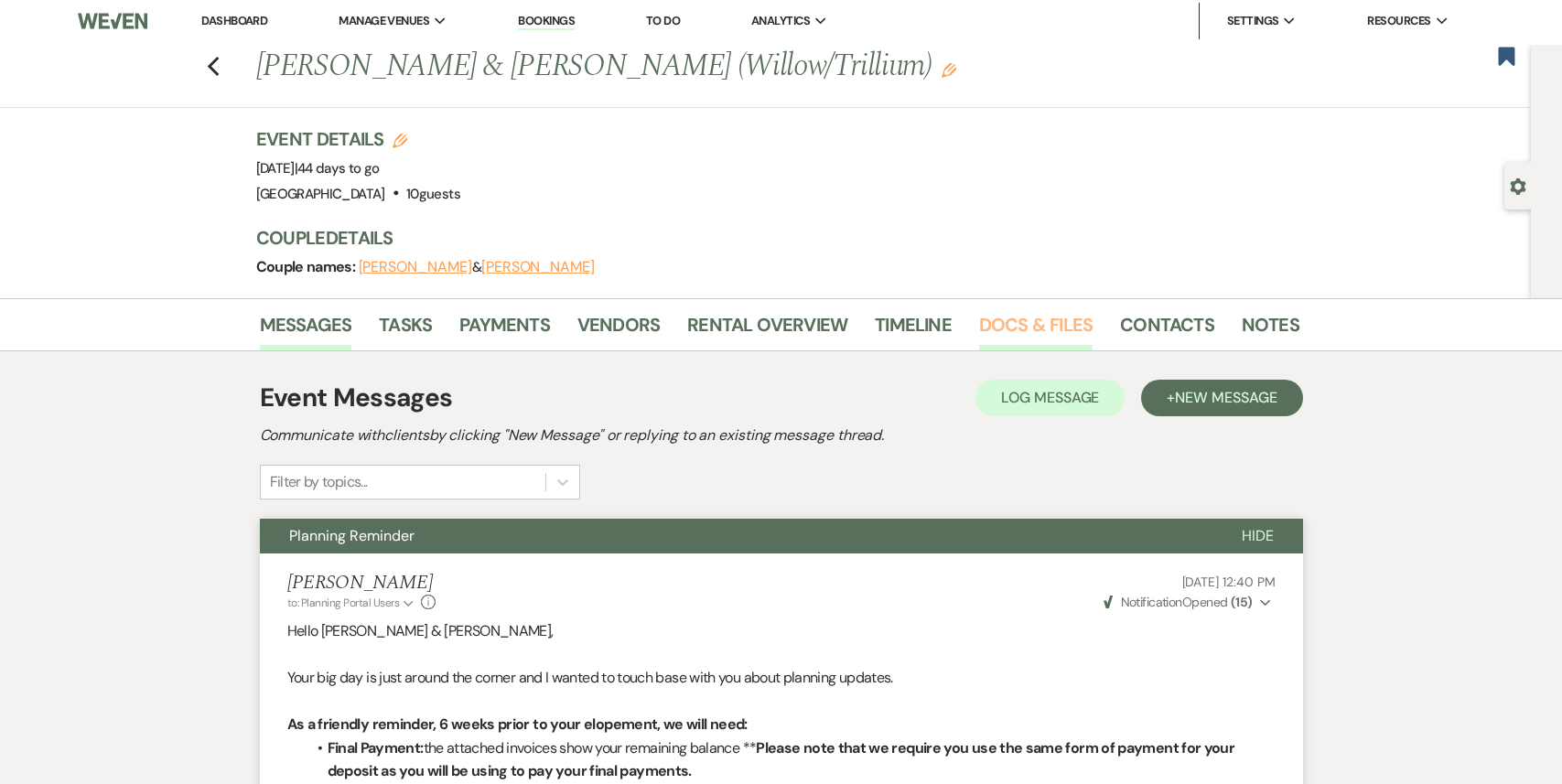
click at [1047, 331] on link "Docs & Files" at bounding box center [1035, 330] width 113 height 40
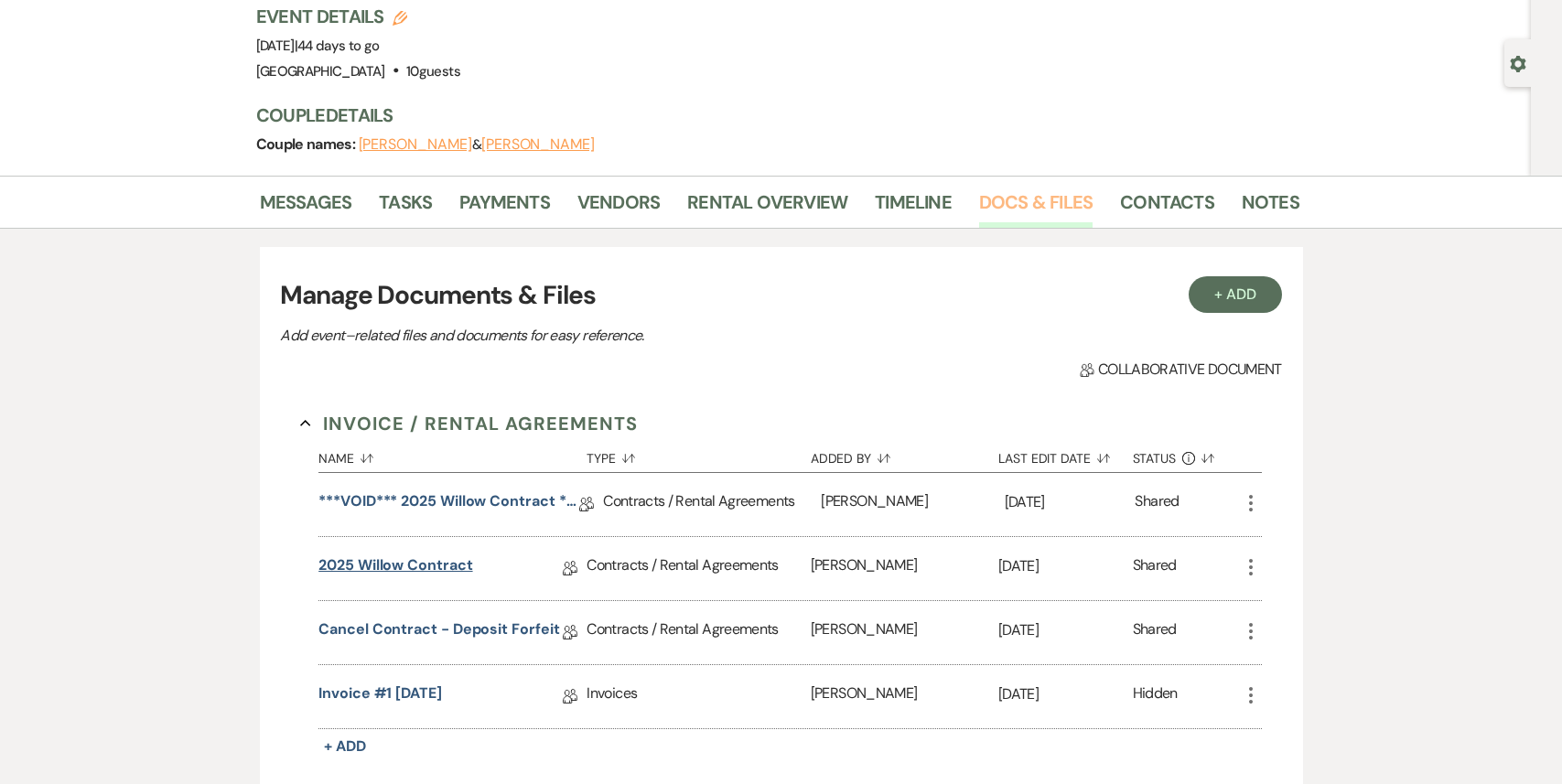
scroll to position [231, 0]
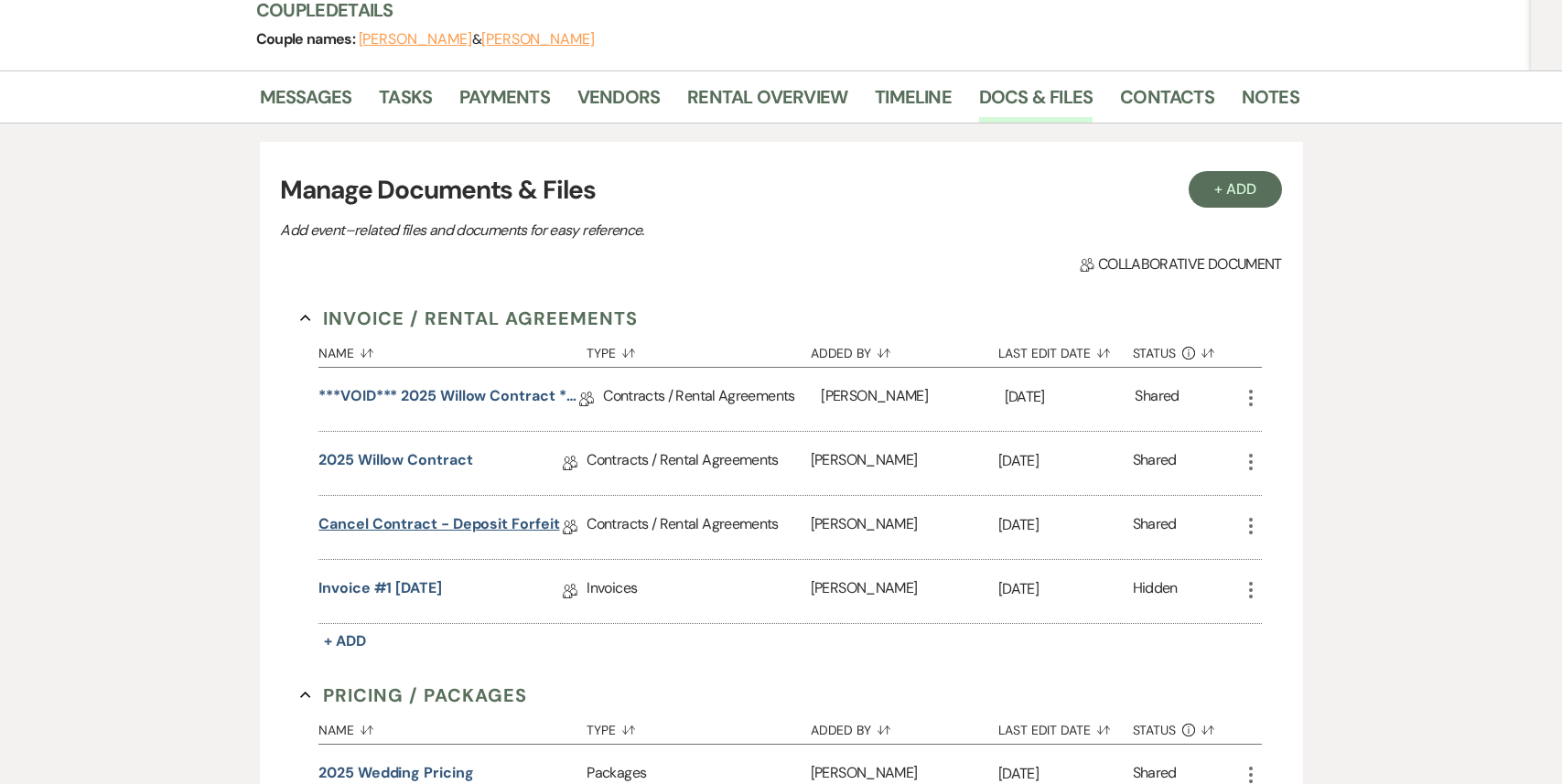
click at [440, 533] on link "Cancel Contract - Deposit Forfeit" at bounding box center [438, 527] width 240 height 29
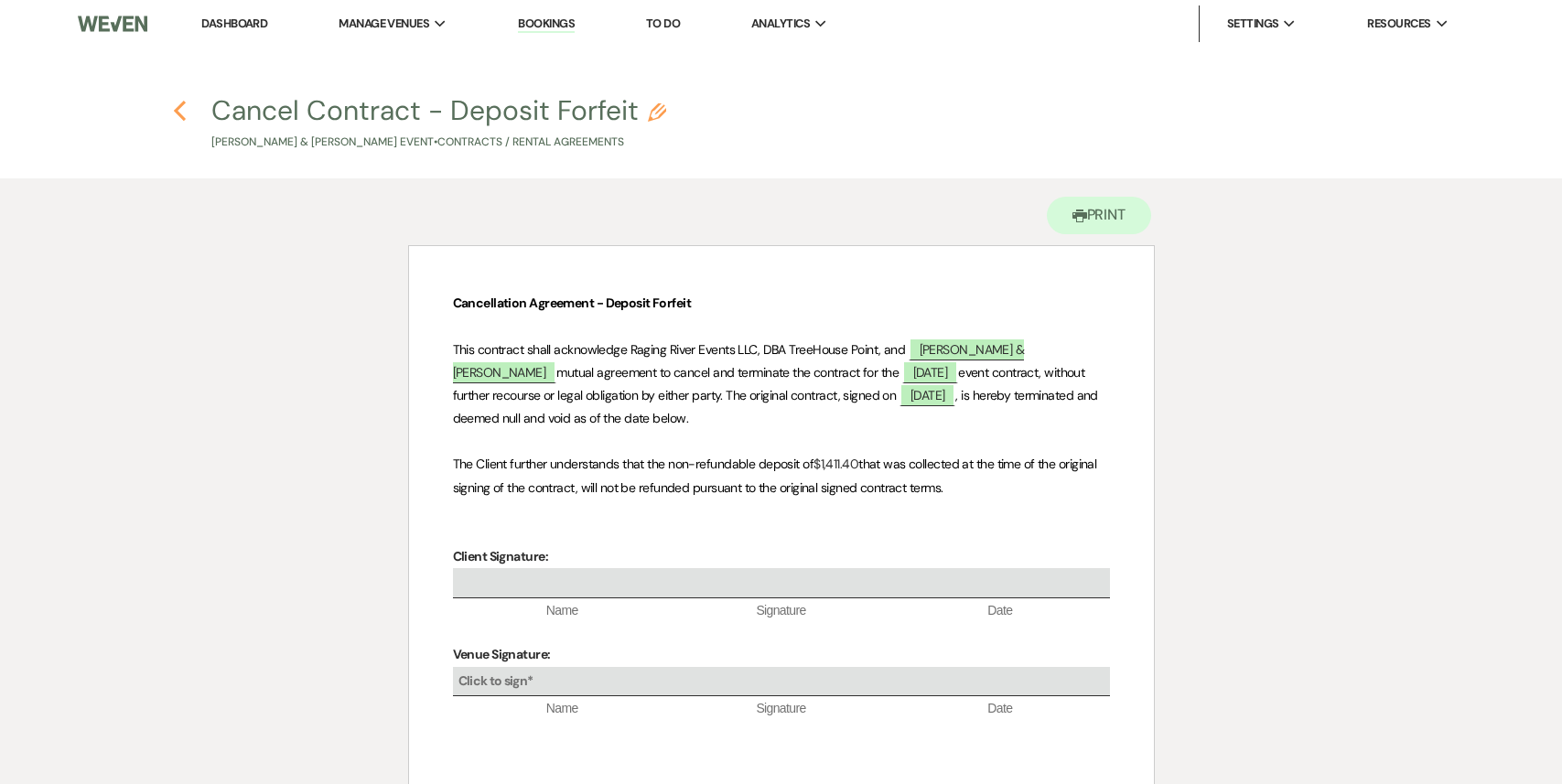
click at [180, 108] on icon "Previous" at bounding box center [179, 111] width 13 height 22
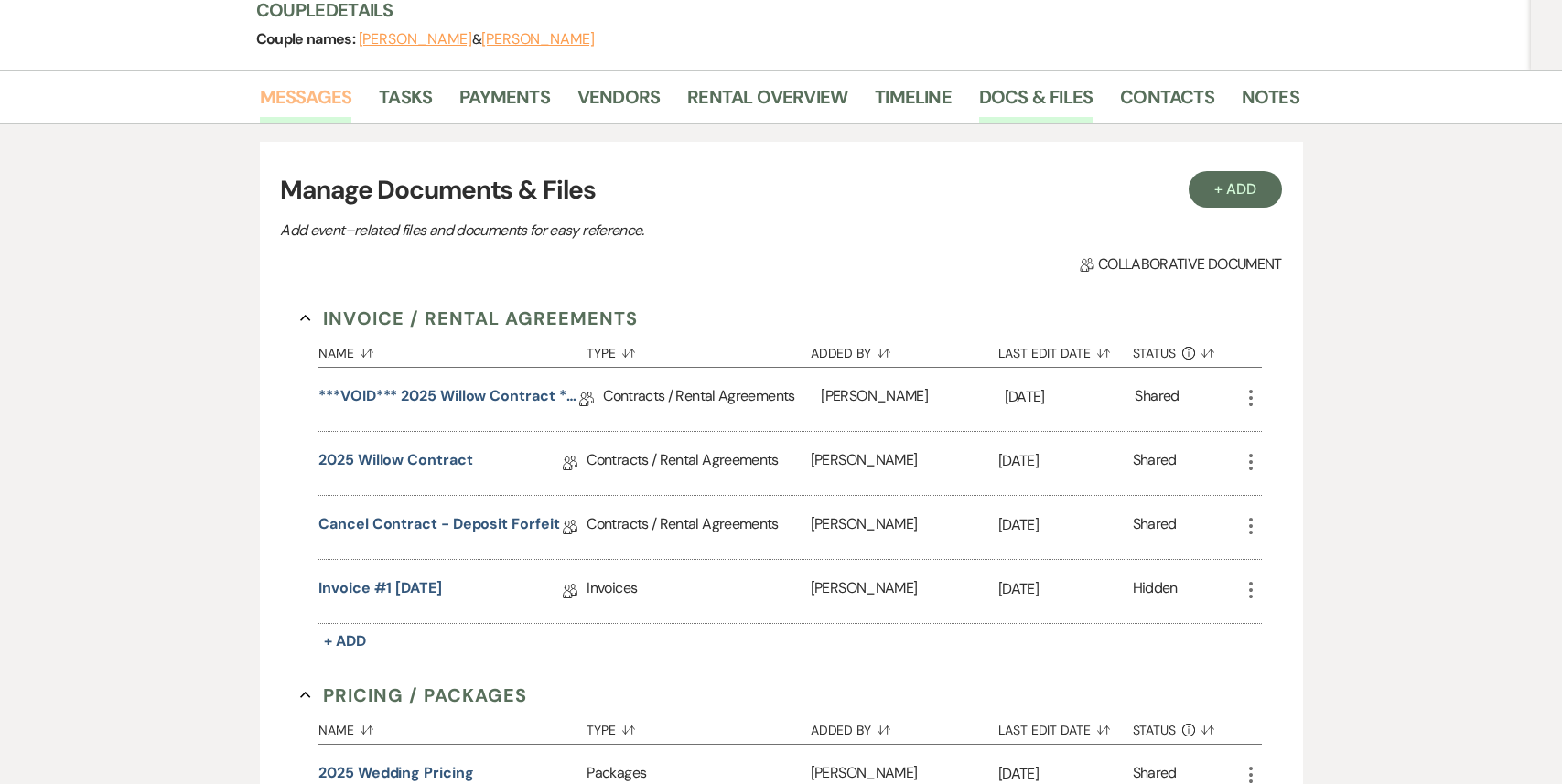
click at [330, 97] on link "Messages" at bounding box center [306, 102] width 92 height 40
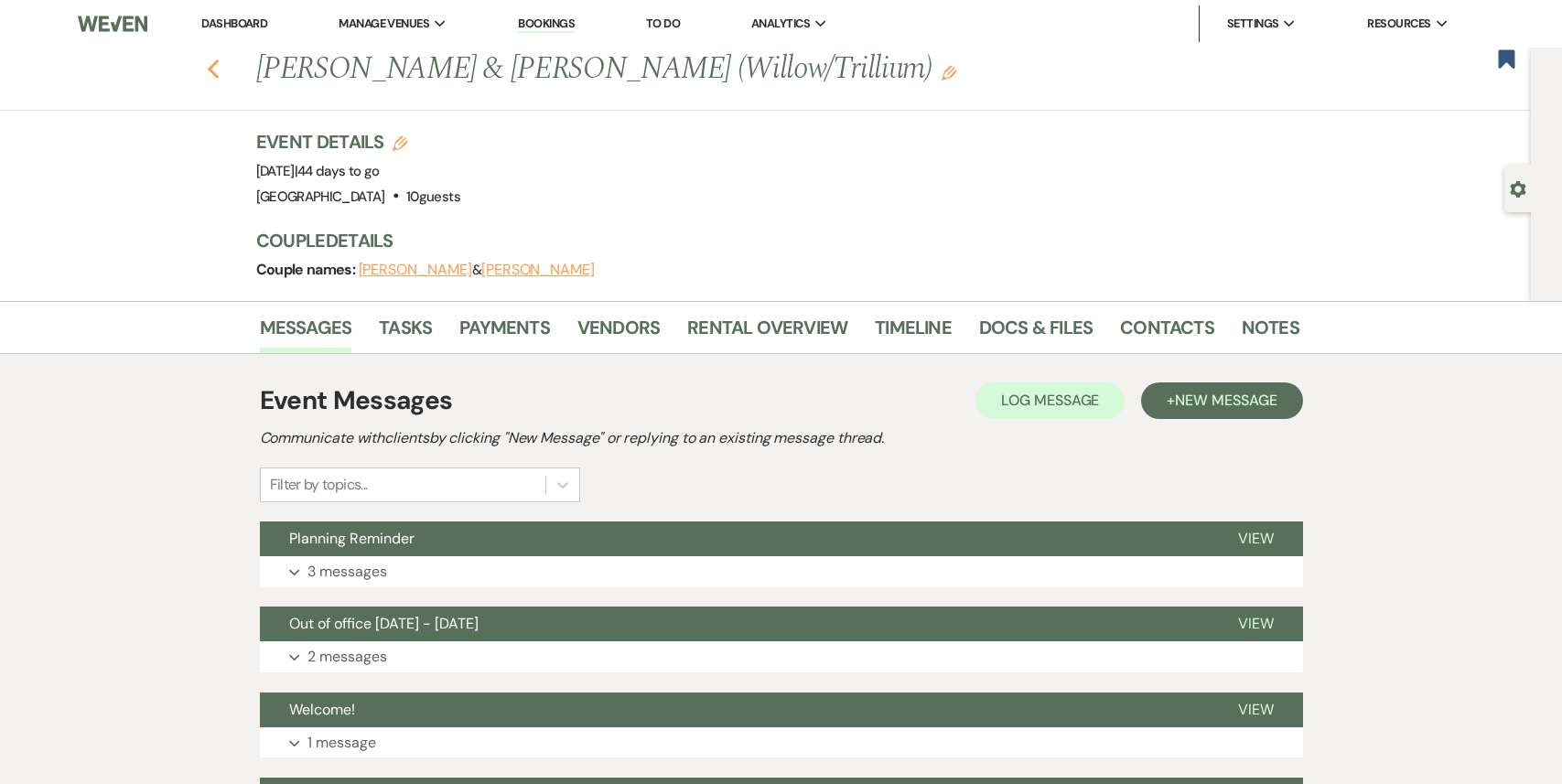
click at [214, 66] on use "button" at bounding box center [213, 69] width 11 height 20
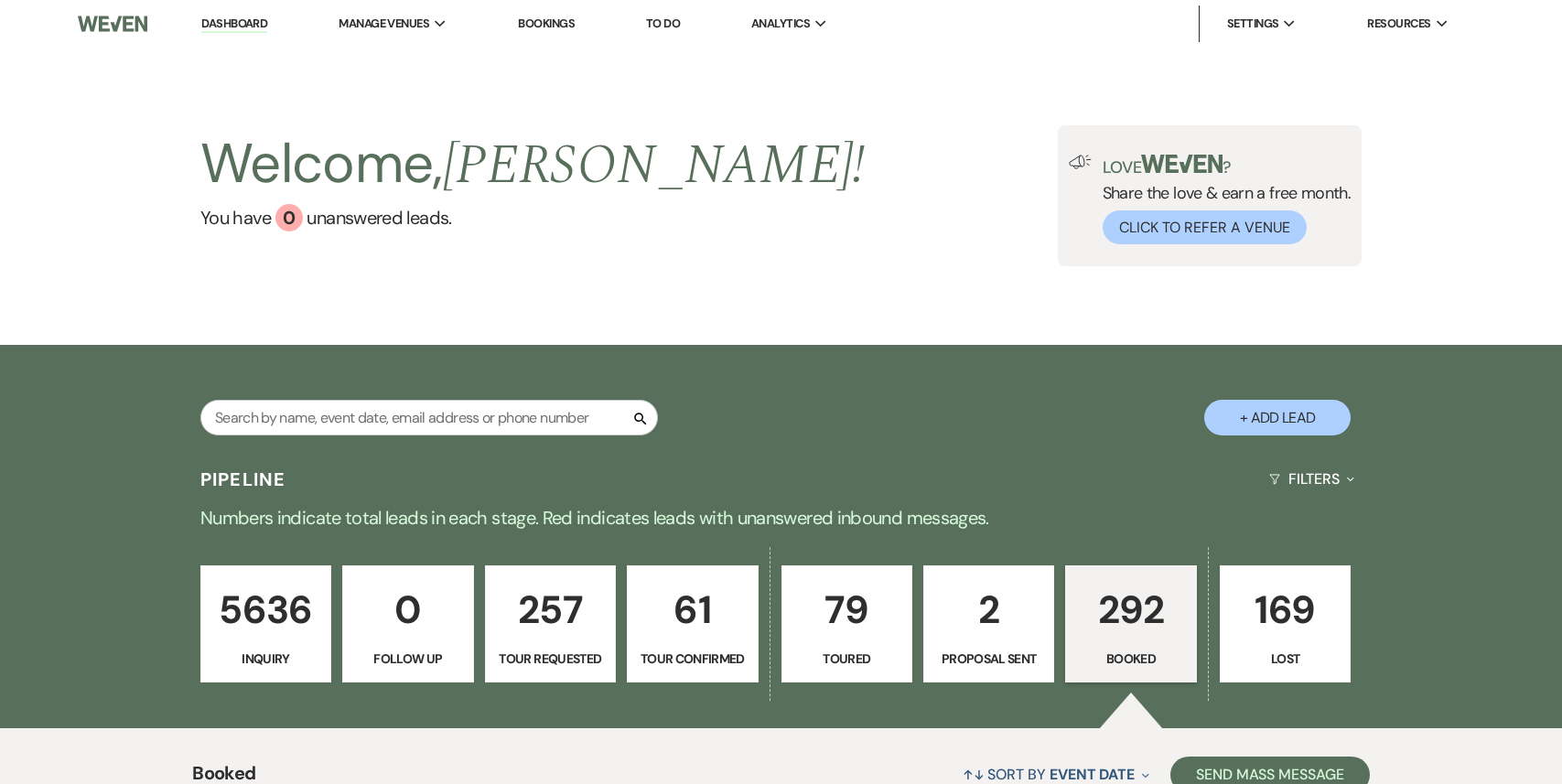
drag, startPoint x: 336, startPoint y: 398, endPoint x: 334, endPoint y: 413, distance: 15.1
click at [334, 412] on div "Search + Add Lead" at bounding box center [781, 402] width 1317 height 97
click at [336, 419] on input "text" at bounding box center [429, 416] width 457 height 35
paste input "[EMAIL_ADDRESS][DOMAIN_NAME]"
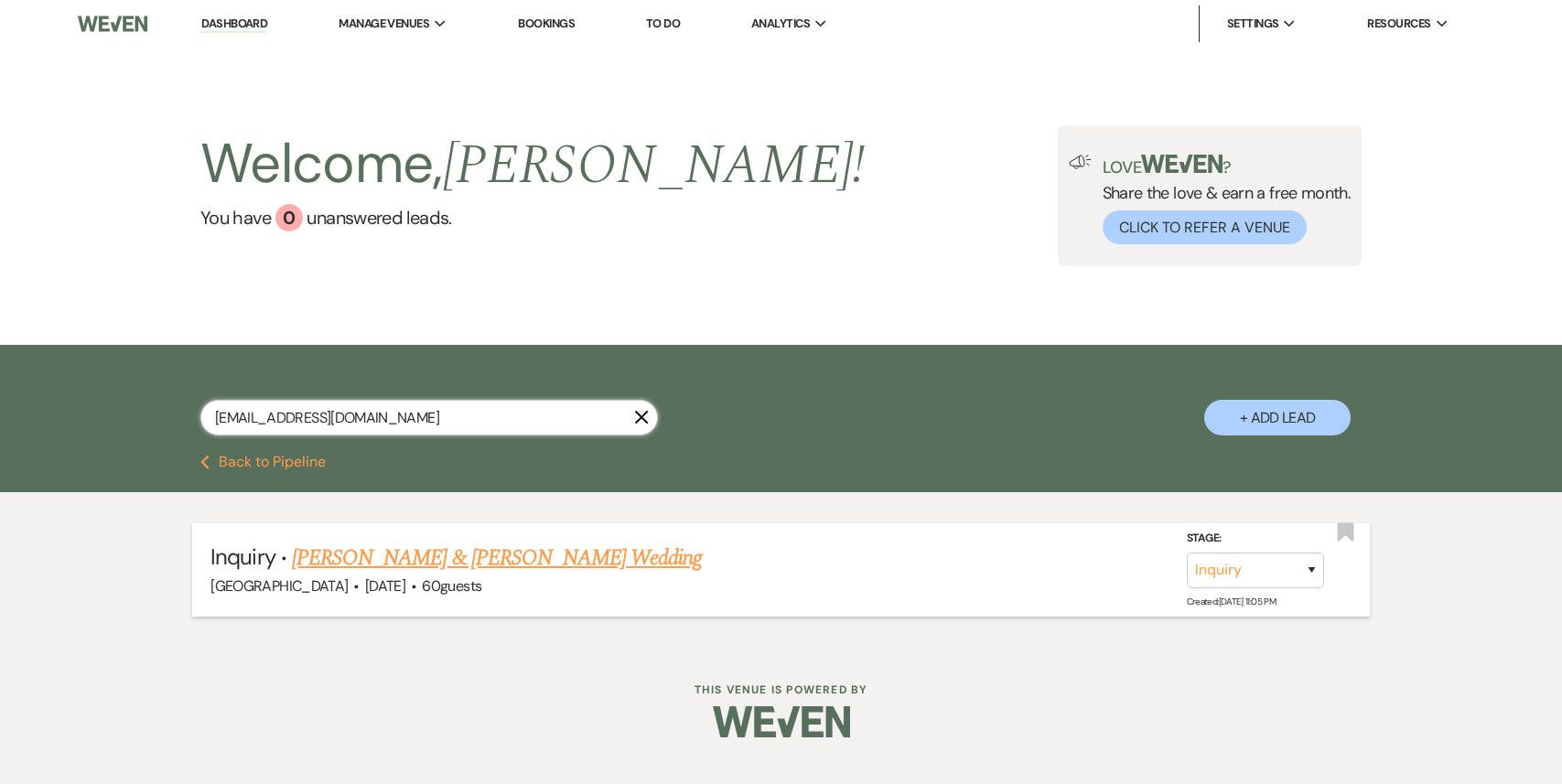
type input "[EMAIL_ADDRESS][DOMAIN_NAME]"
click at [579, 544] on link "[PERSON_NAME] & [PERSON_NAME] Wedding" at bounding box center [497, 557] width 410 height 33
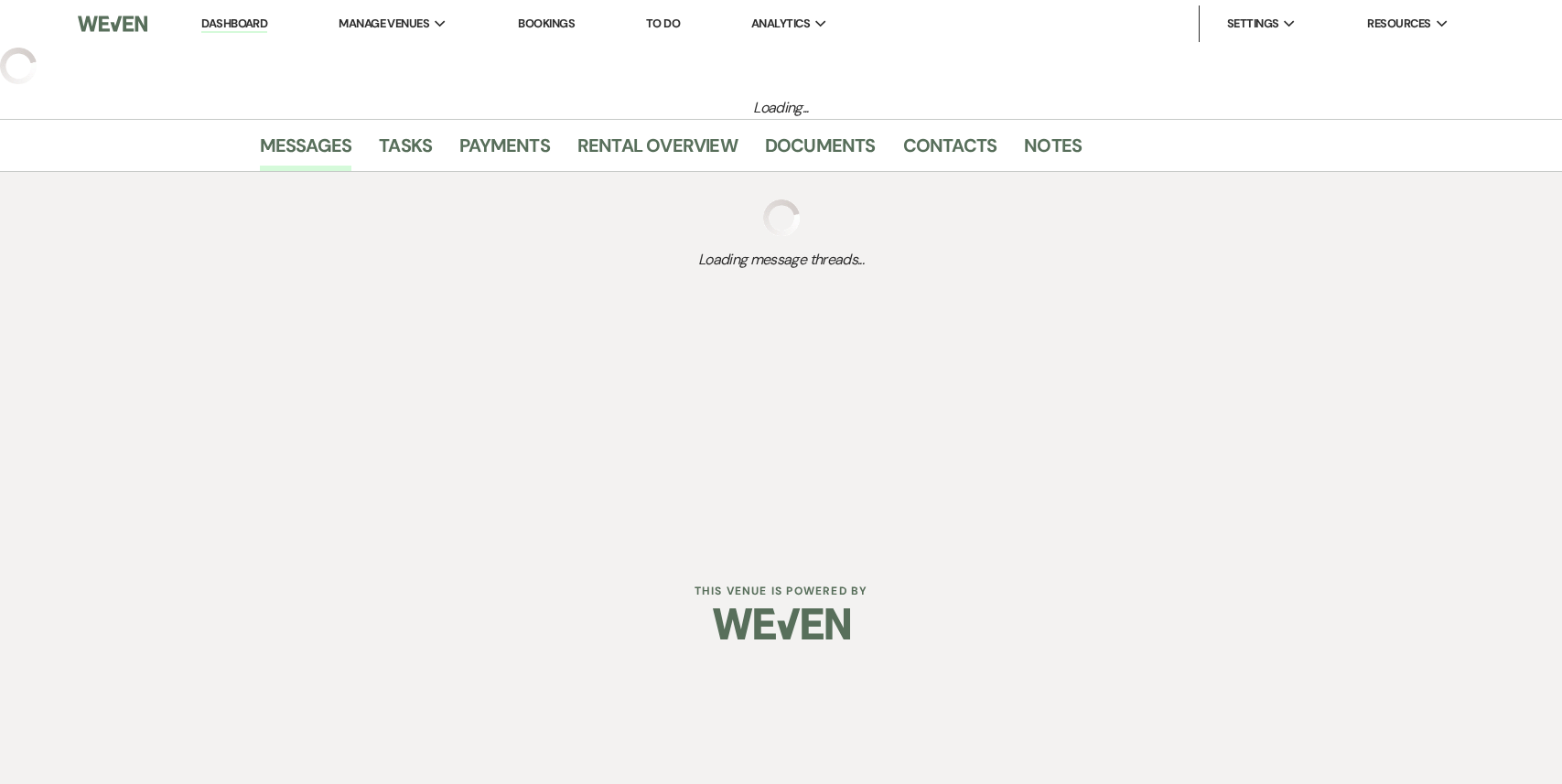
select select "5"
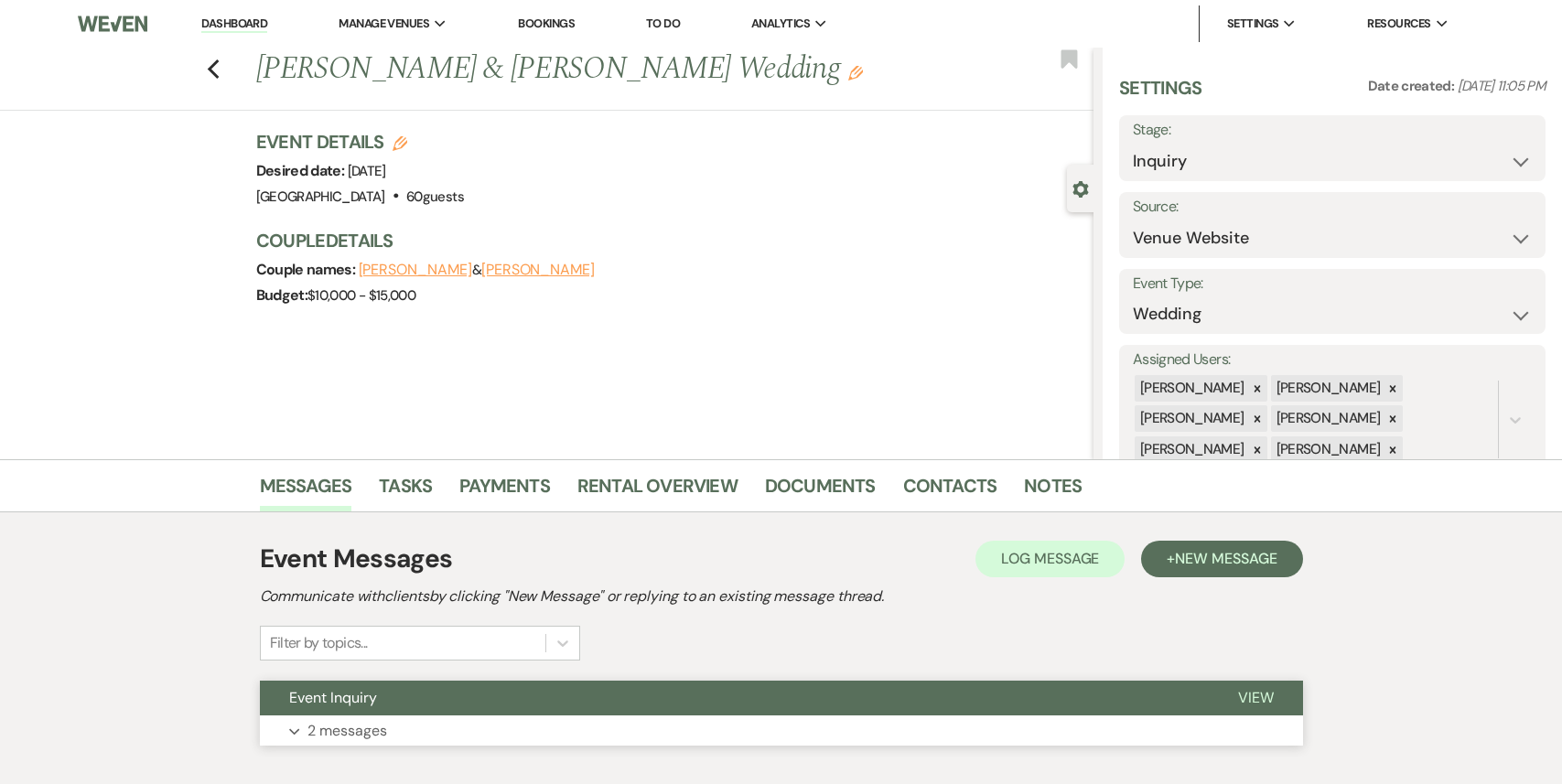
click at [567, 717] on button "Expand 2 messages" at bounding box center [781, 731] width 1043 height 31
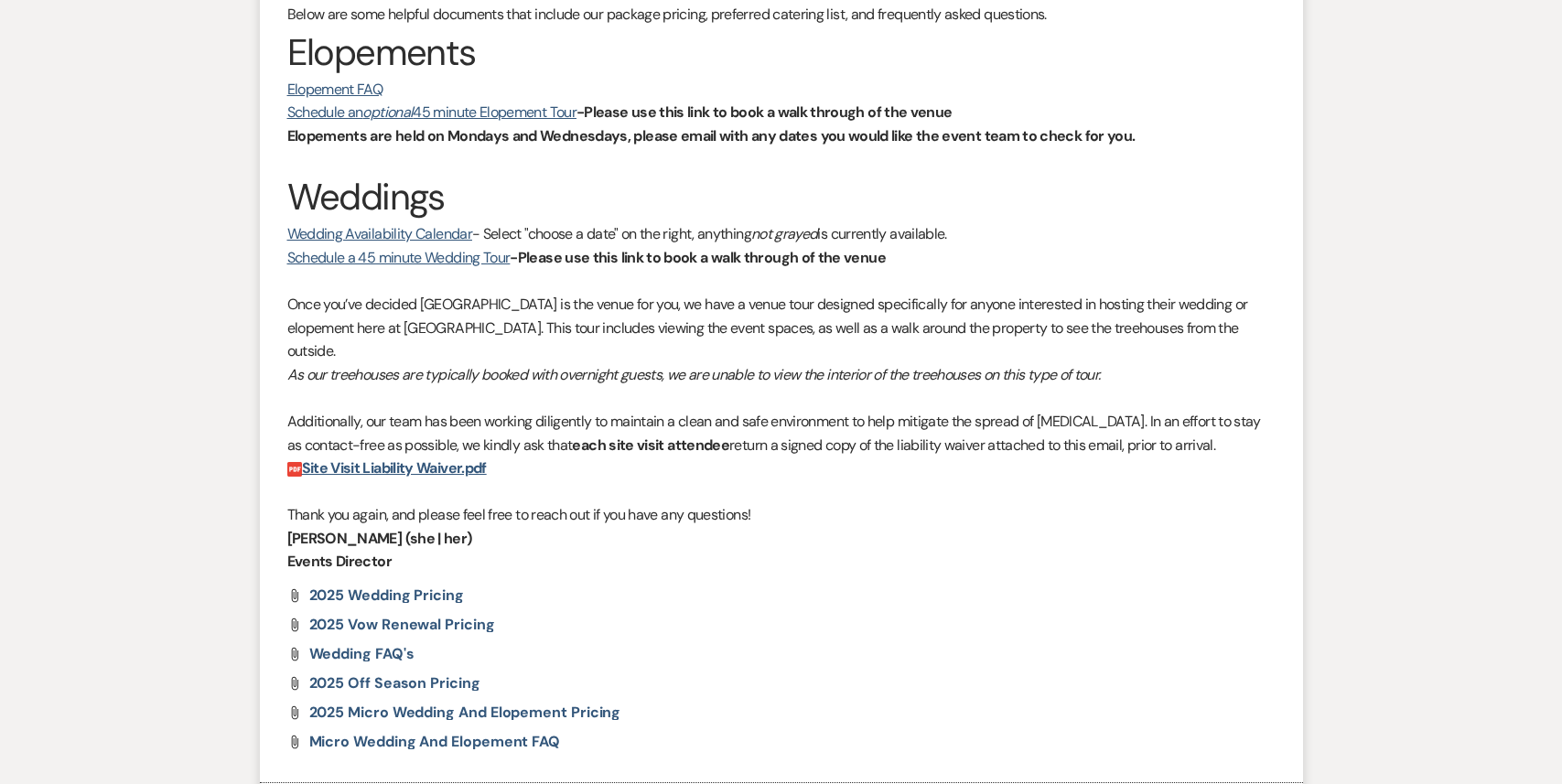
scroll to position [1508, 0]
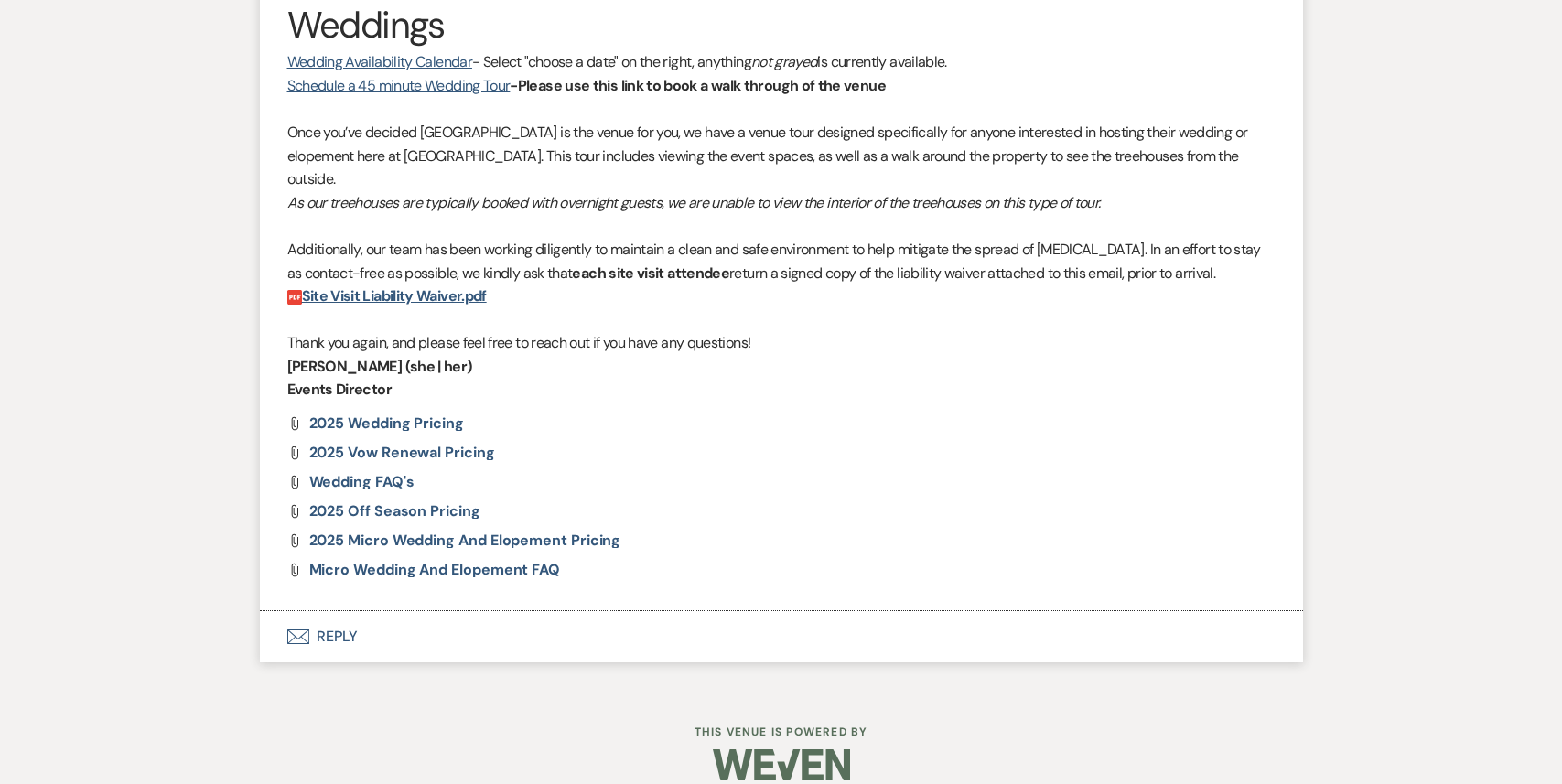
click at [456, 611] on button "Envelope Reply" at bounding box center [781, 636] width 1043 height 51
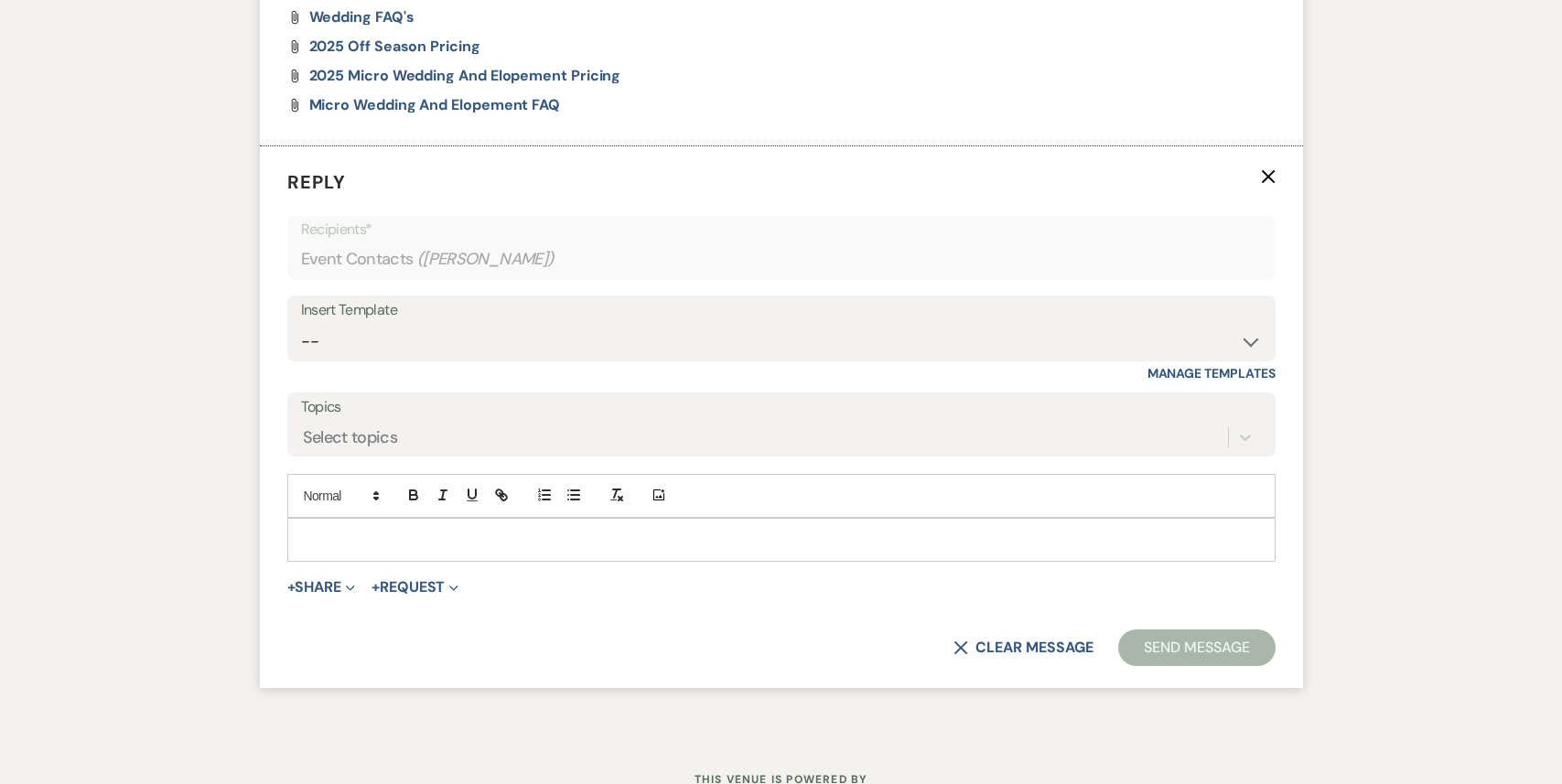
scroll to position [1974, 0]
click at [403, 322] on select "-- Weven Planning Portal Introduction (Booked Events) 1st planning email ([PERS…" at bounding box center [781, 339] width 961 height 35
select select "682"
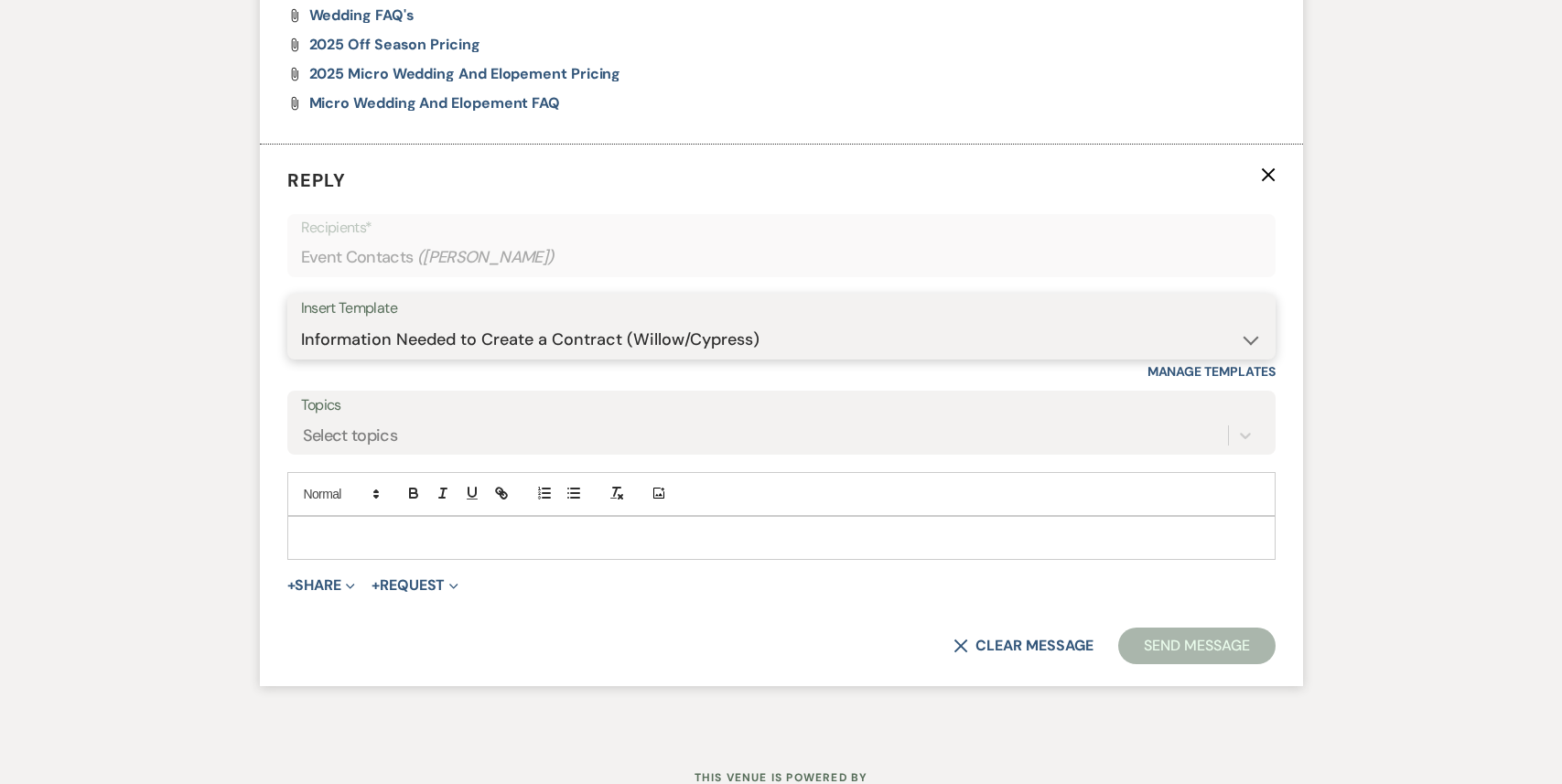
click at [301, 322] on select "-- Weven Planning Portal Introduction (Booked Events) 1st planning email ([PERS…" at bounding box center [781, 339] width 961 height 35
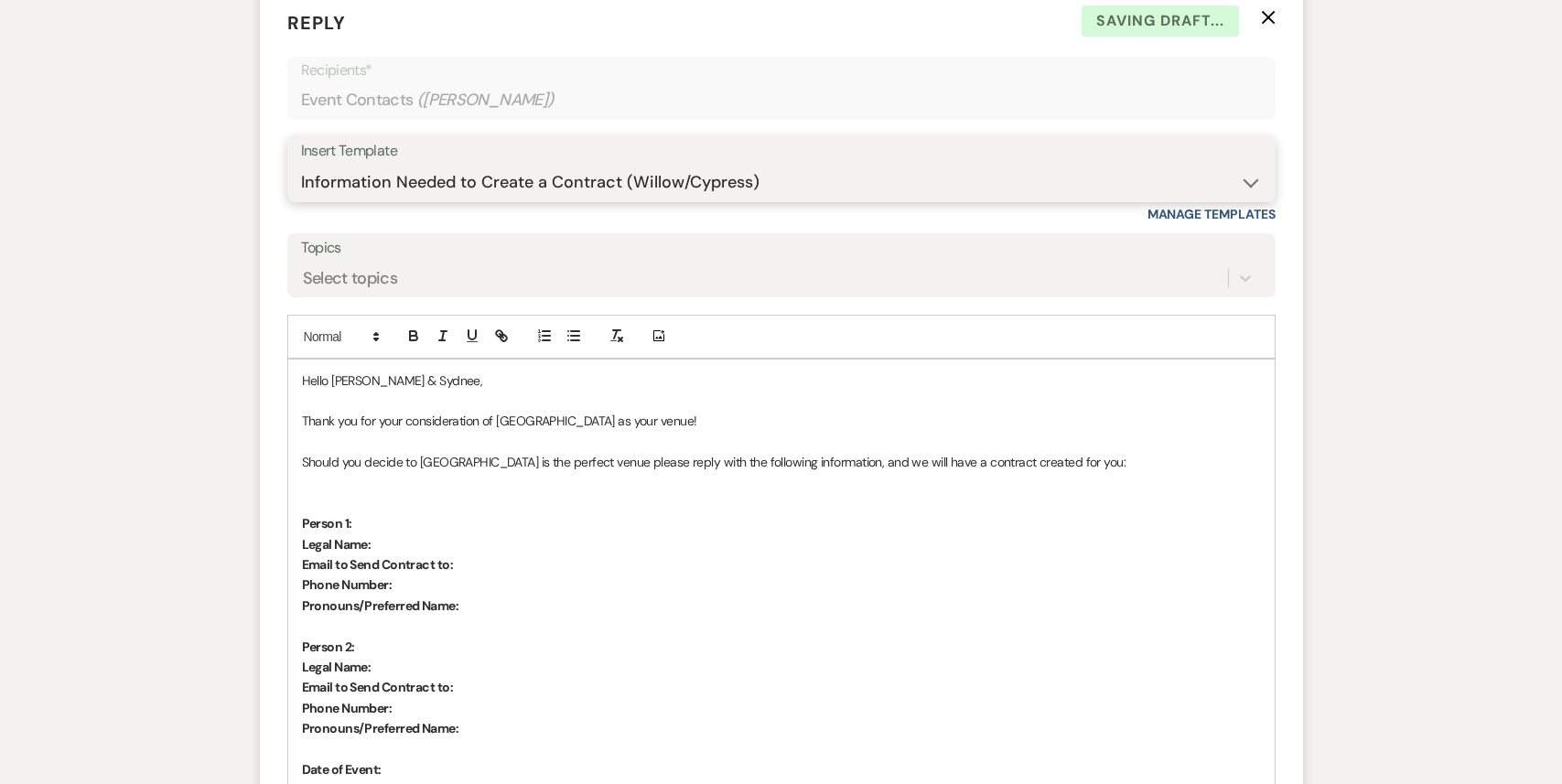
scroll to position [2244, 0]
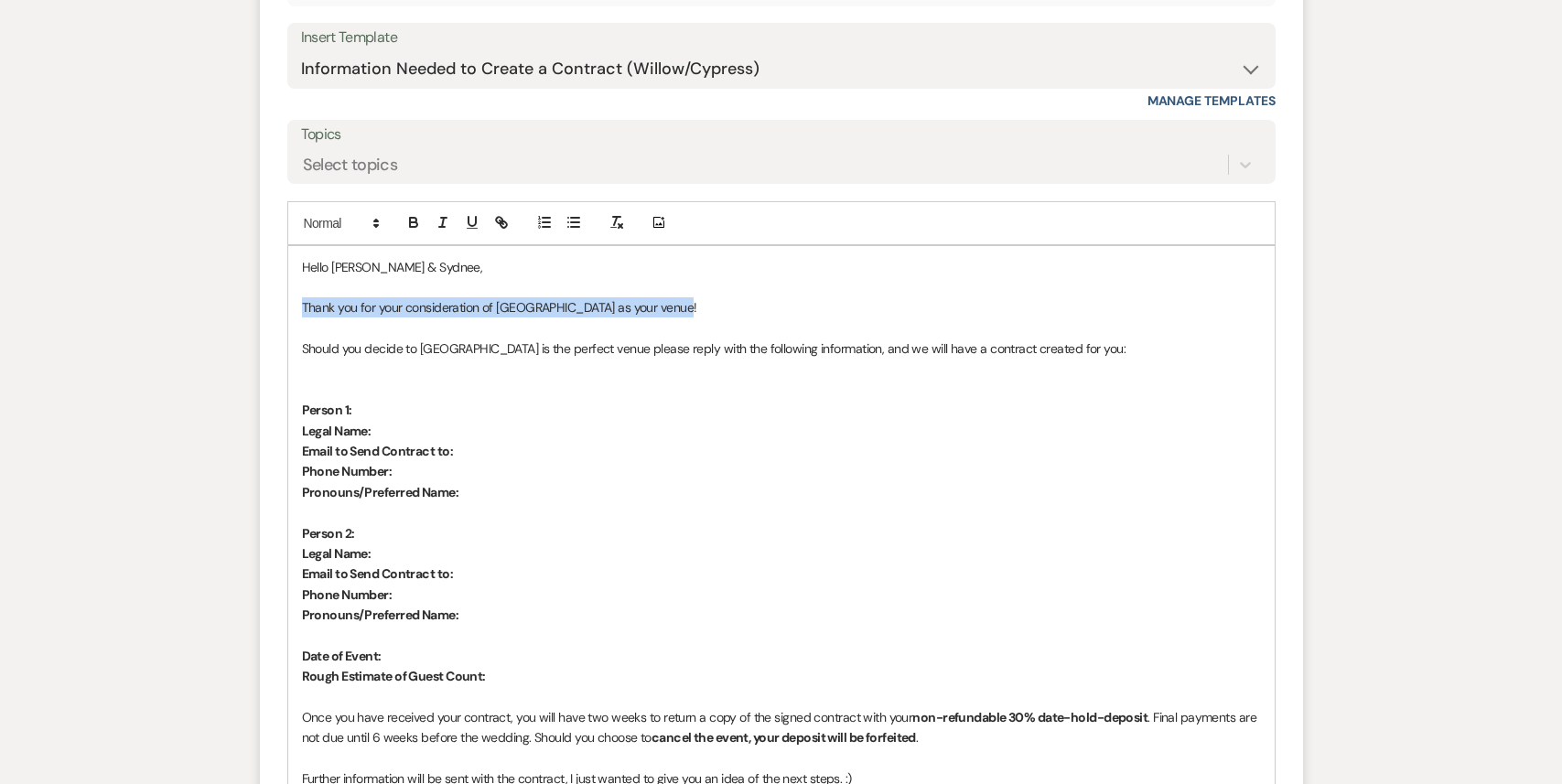
drag, startPoint x: 646, startPoint y: 283, endPoint x: 292, endPoint y: 289, distance: 354.1
click at [292, 289] on div "Hello [PERSON_NAME] & [PERSON_NAME], Thank you for your consideration of [GEOGR…" at bounding box center [781, 573] width 986 height 656
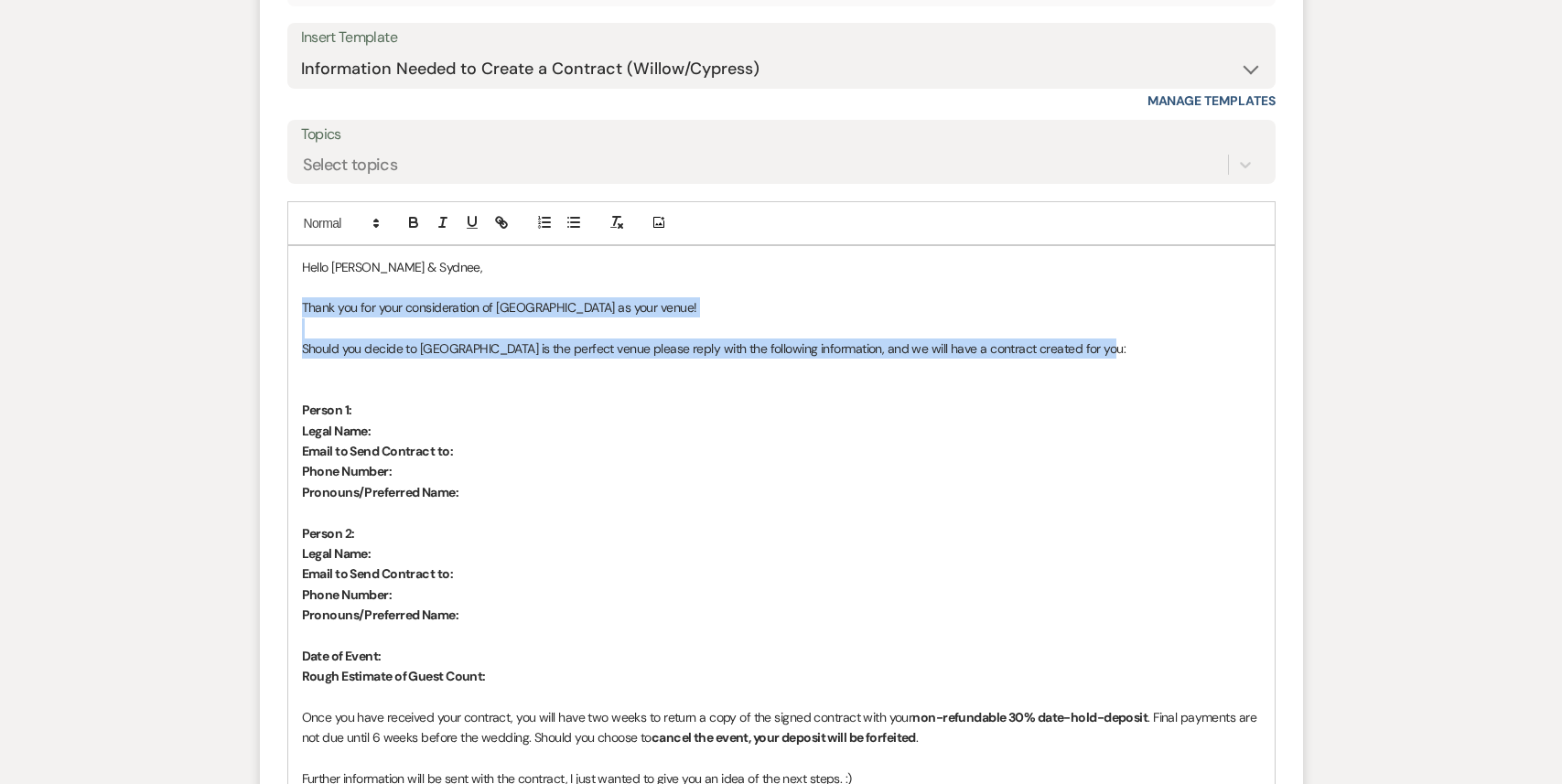
drag, startPoint x: 1099, startPoint y: 330, endPoint x: 244, endPoint y: 290, distance: 855.9
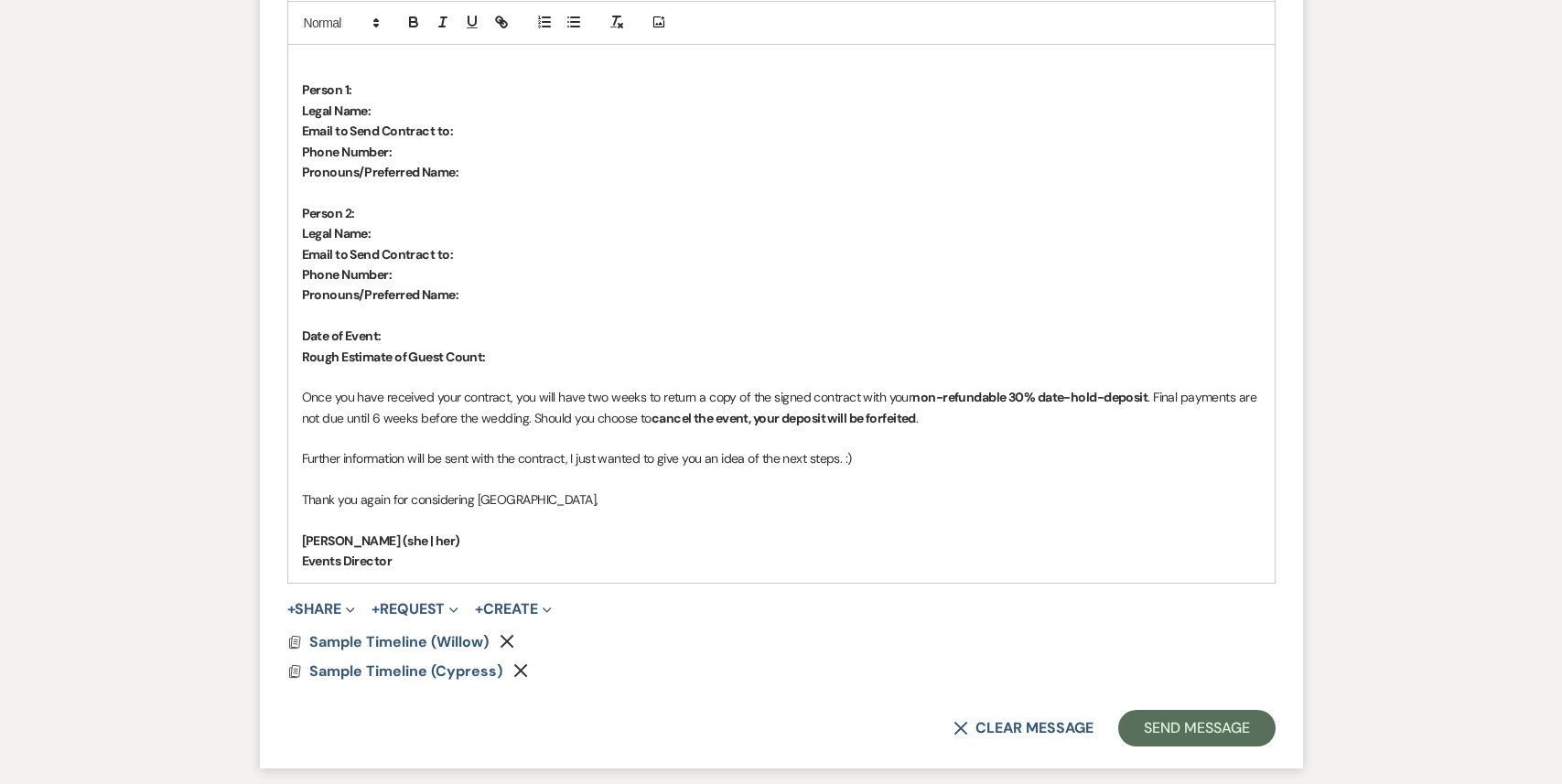
scroll to position [2652, 0]
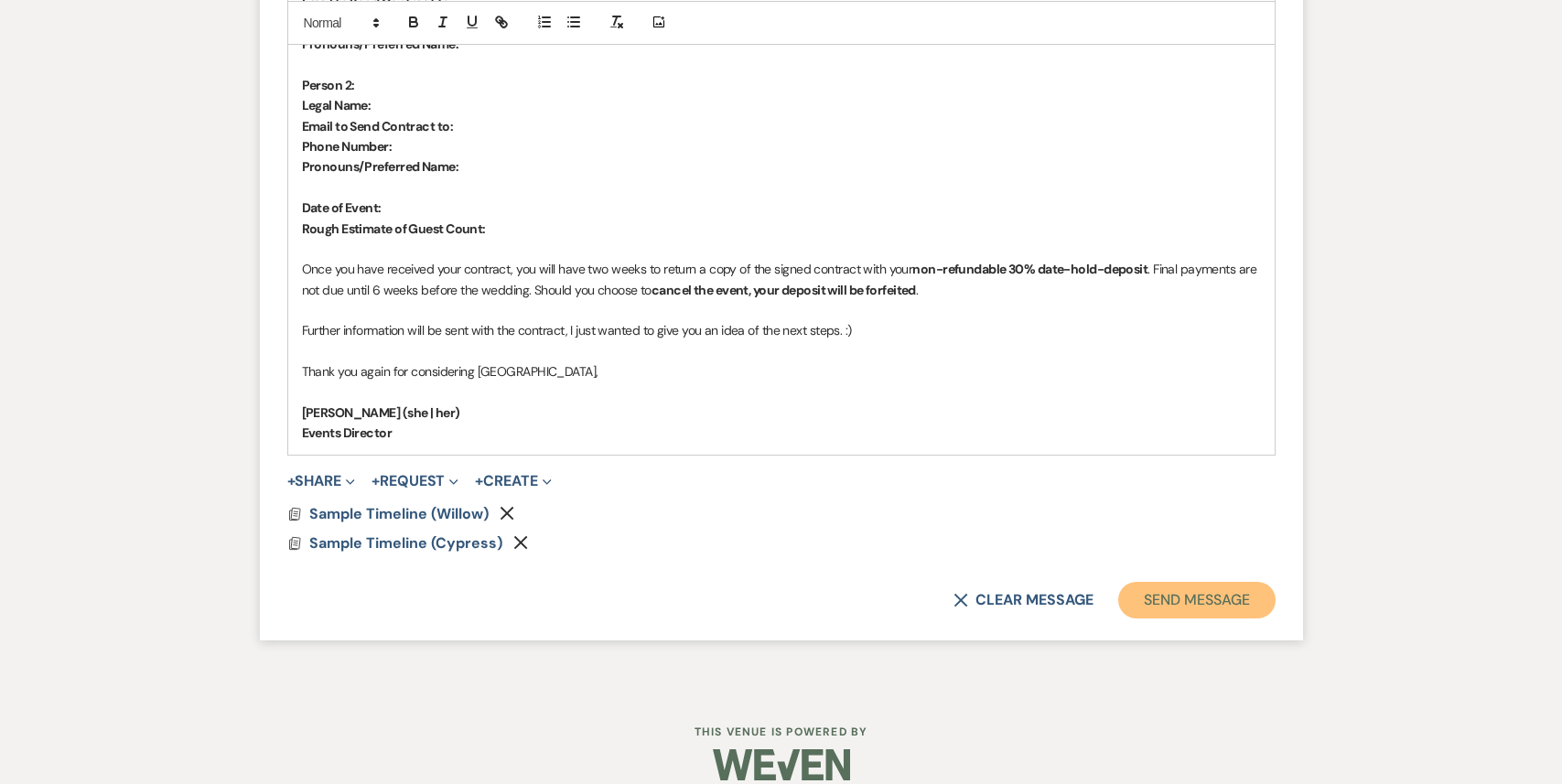
click at [1207, 581] on button "Send Message" at bounding box center [1196, 599] width 156 height 36
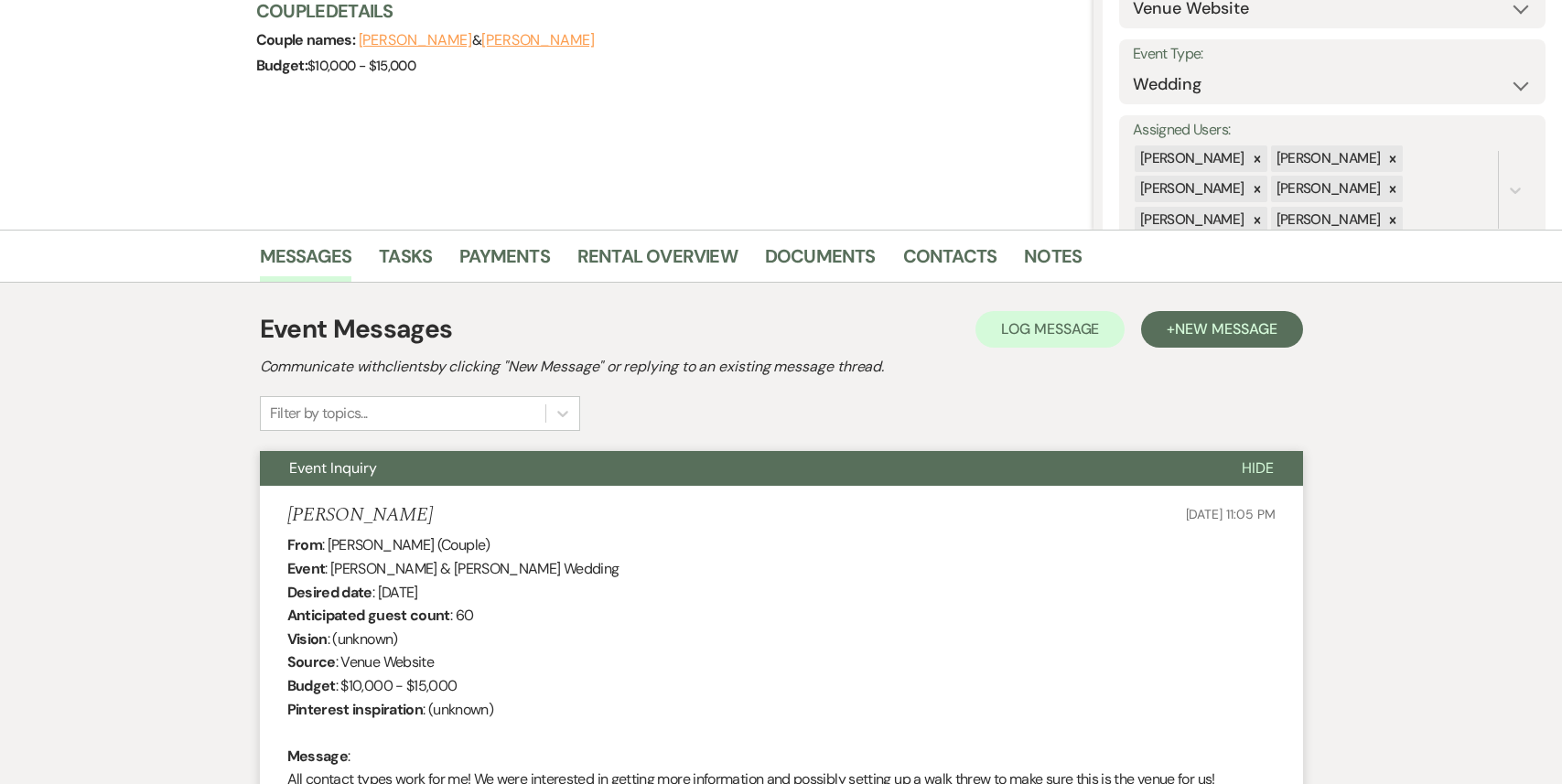
scroll to position [0, 0]
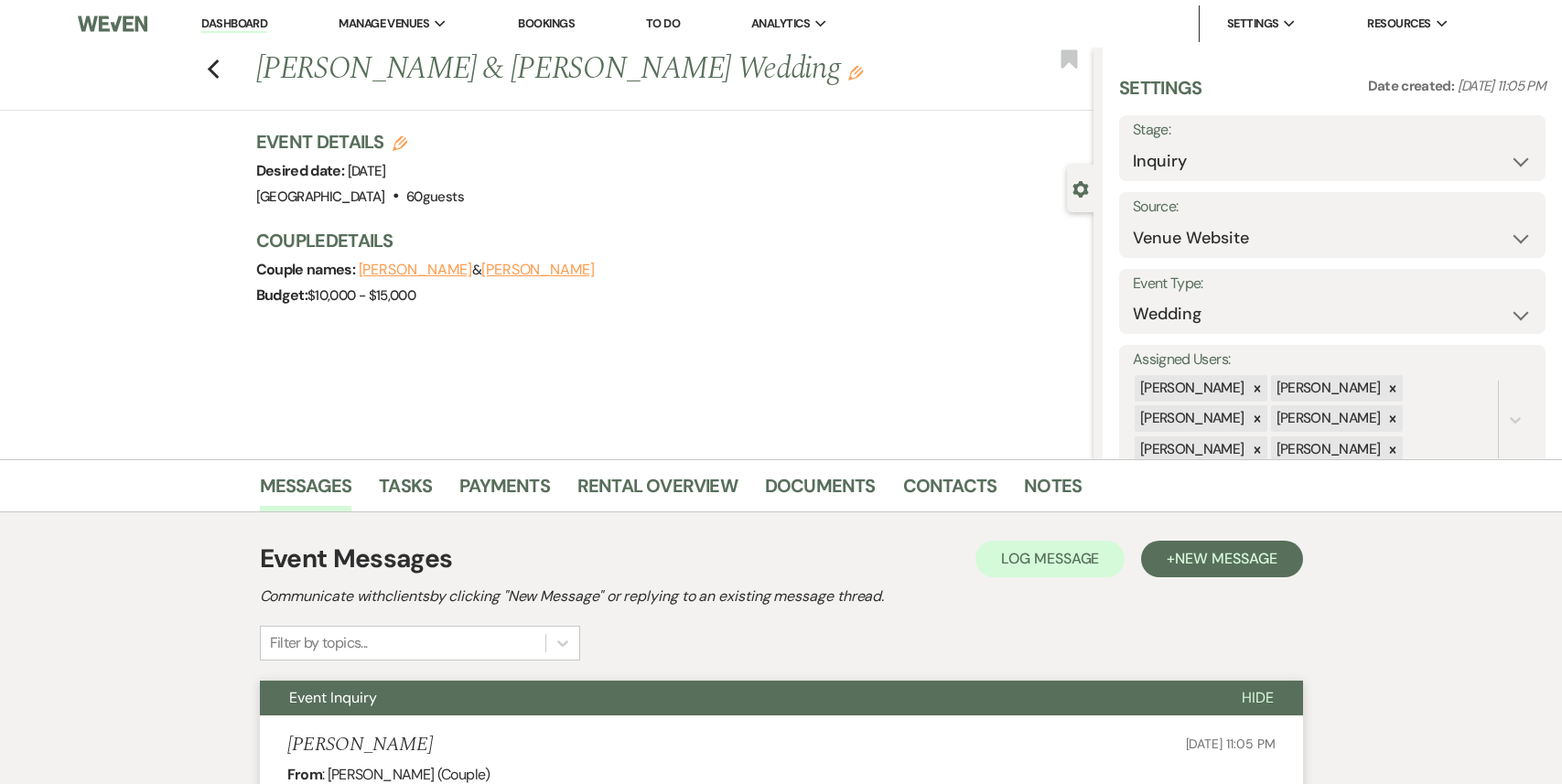
click at [238, 3] on nav "Dashboard Manage Venues Expand Treehouse Point Elopements at [GEOGRAPHIC_DATA] …" at bounding box center [781, 24] width 1562 height 48
click at [238, 11] on li "Dashboard" at bounding box center [234, 24] width 84 height 36
click at [235, 26] on link "Dashboard" at bounding box center [233, 24] width 66 height 17
